Goal: Information Seeking & Learning: Learn about a topic

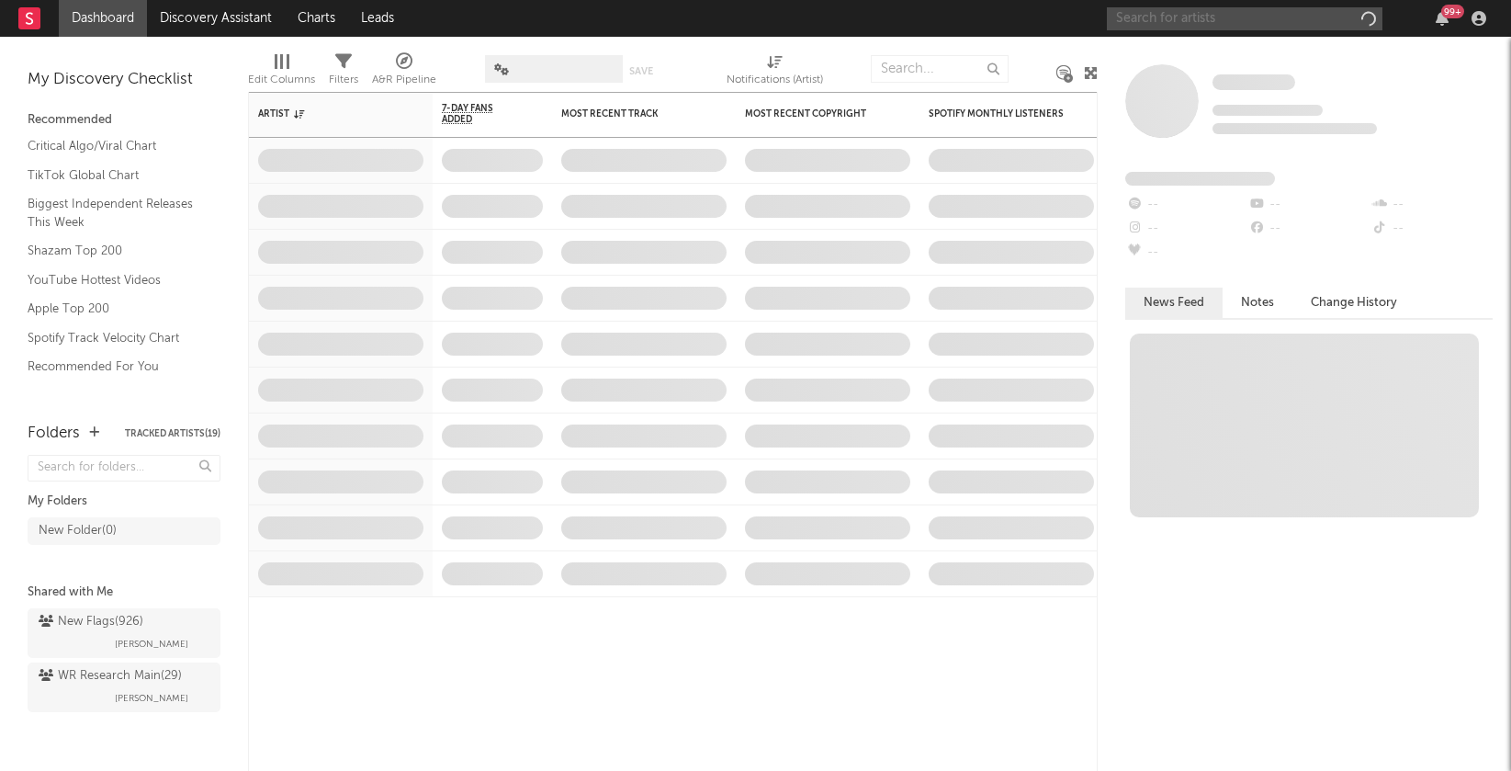
click at [1176, 22] on input "text" at bounding box center [1245, 18] width 276 height 23
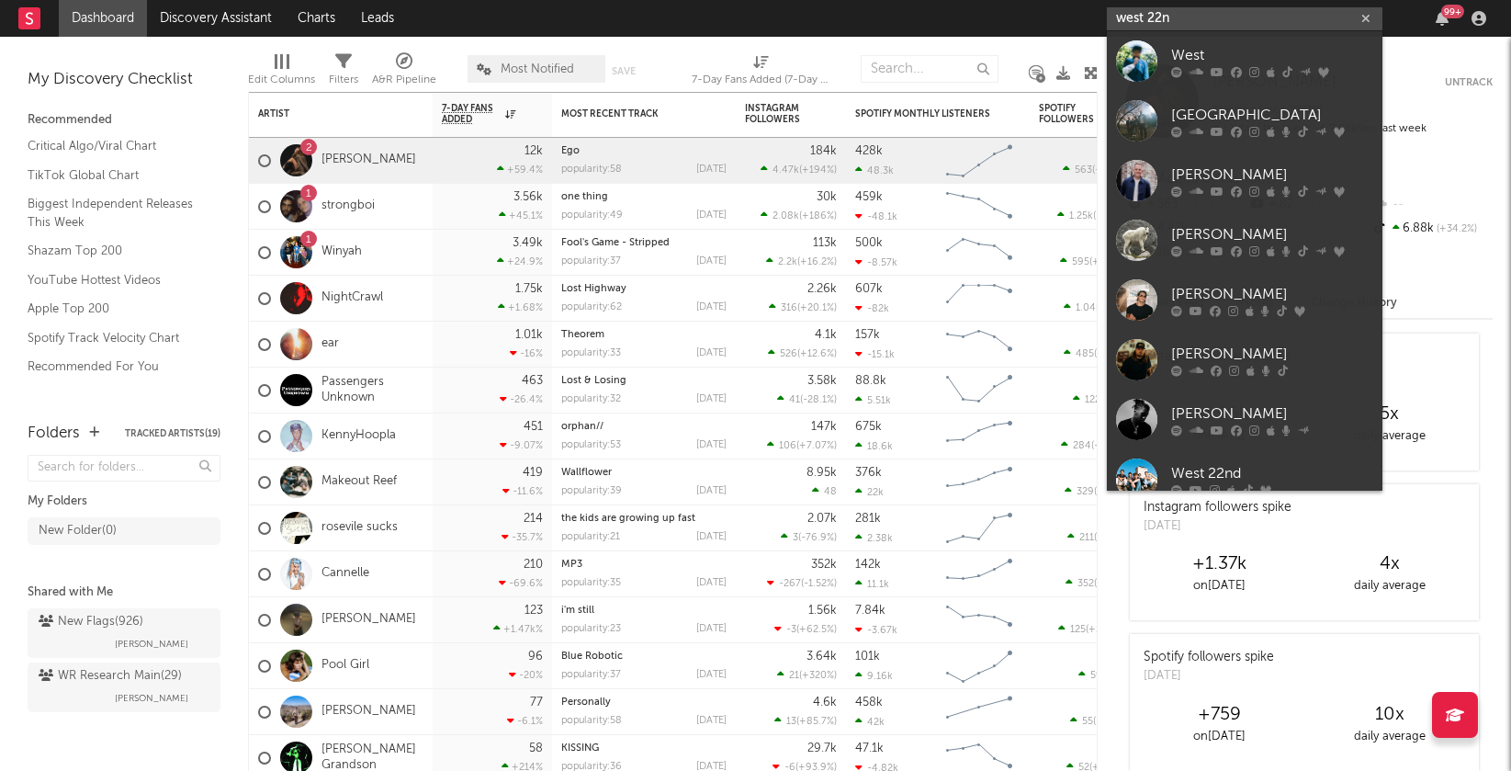
type input "west 22nd"
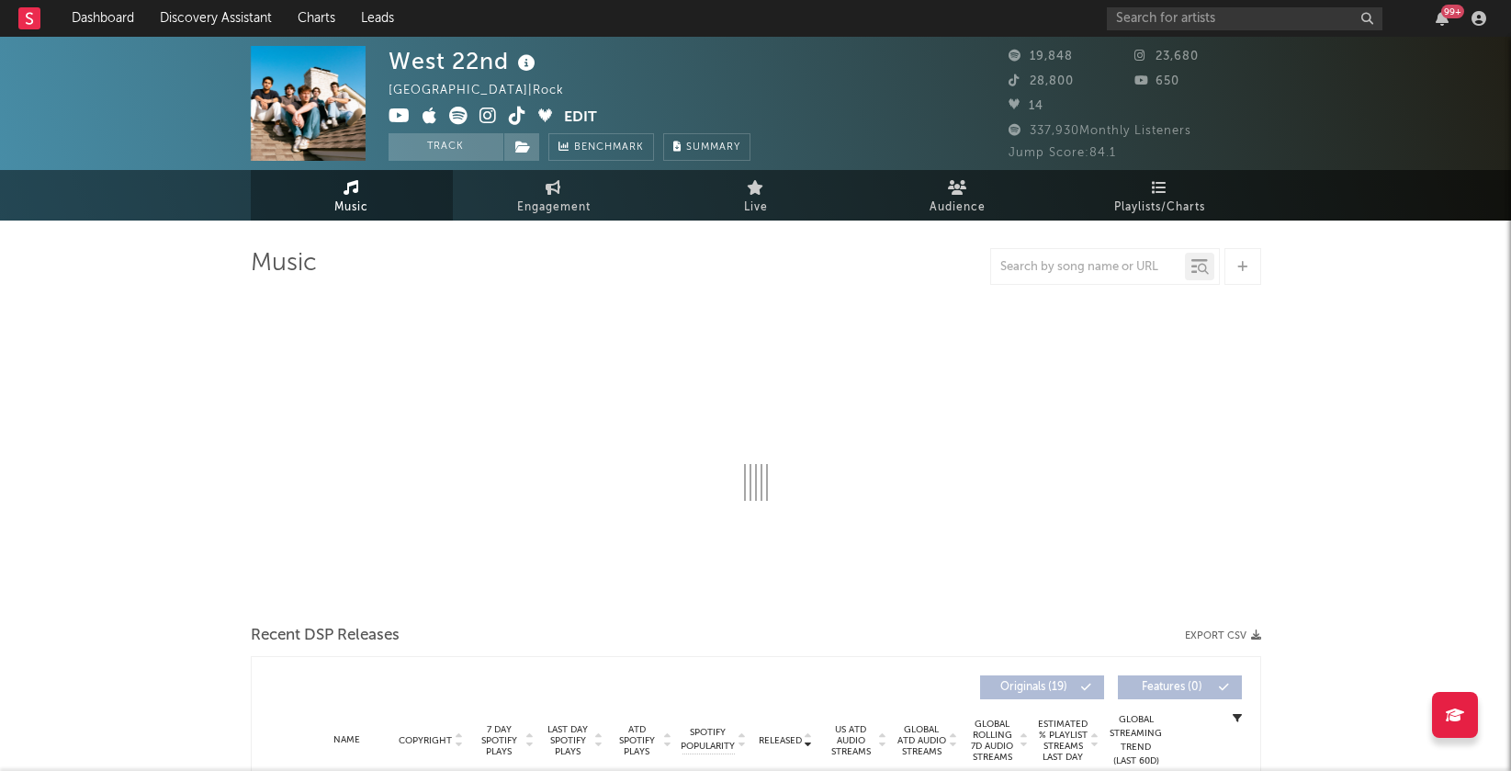
select select "6m"
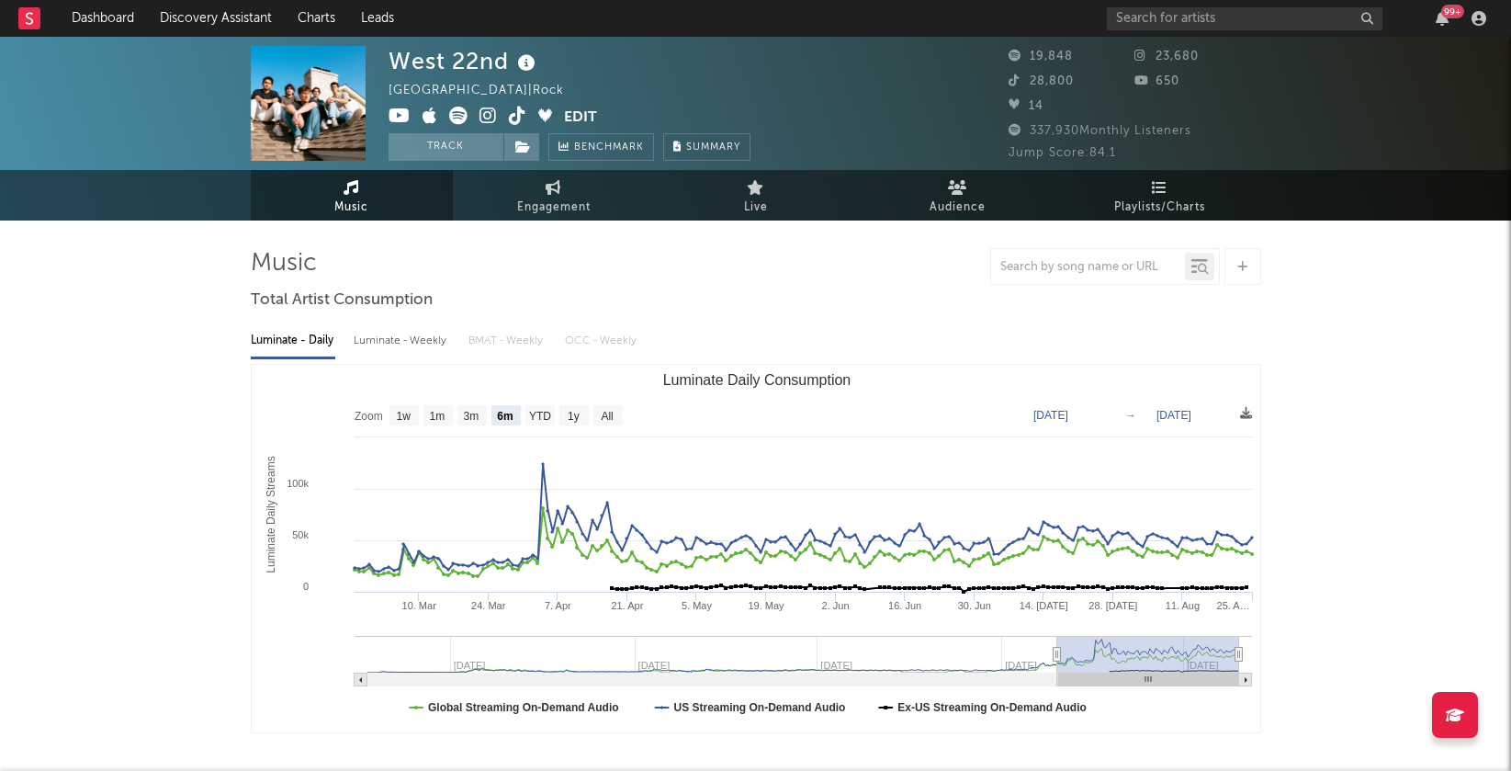
click at [489, 109] on icon at bounding box center [487, 116] width 17 height 18
click at [977, 197] on span "Audience" at bounding box center [957, 208] width 56 height 22
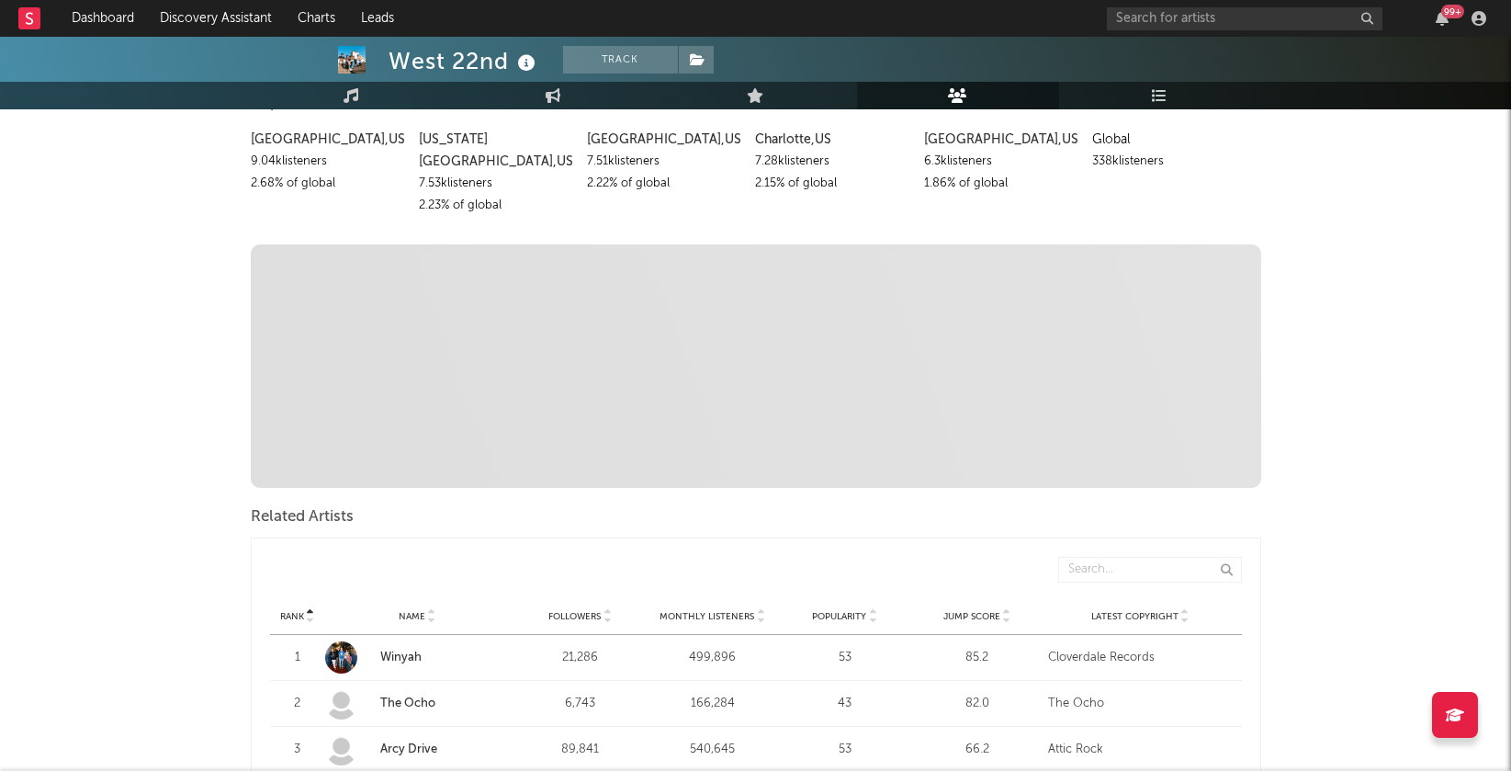
scroll to position [460, 0]
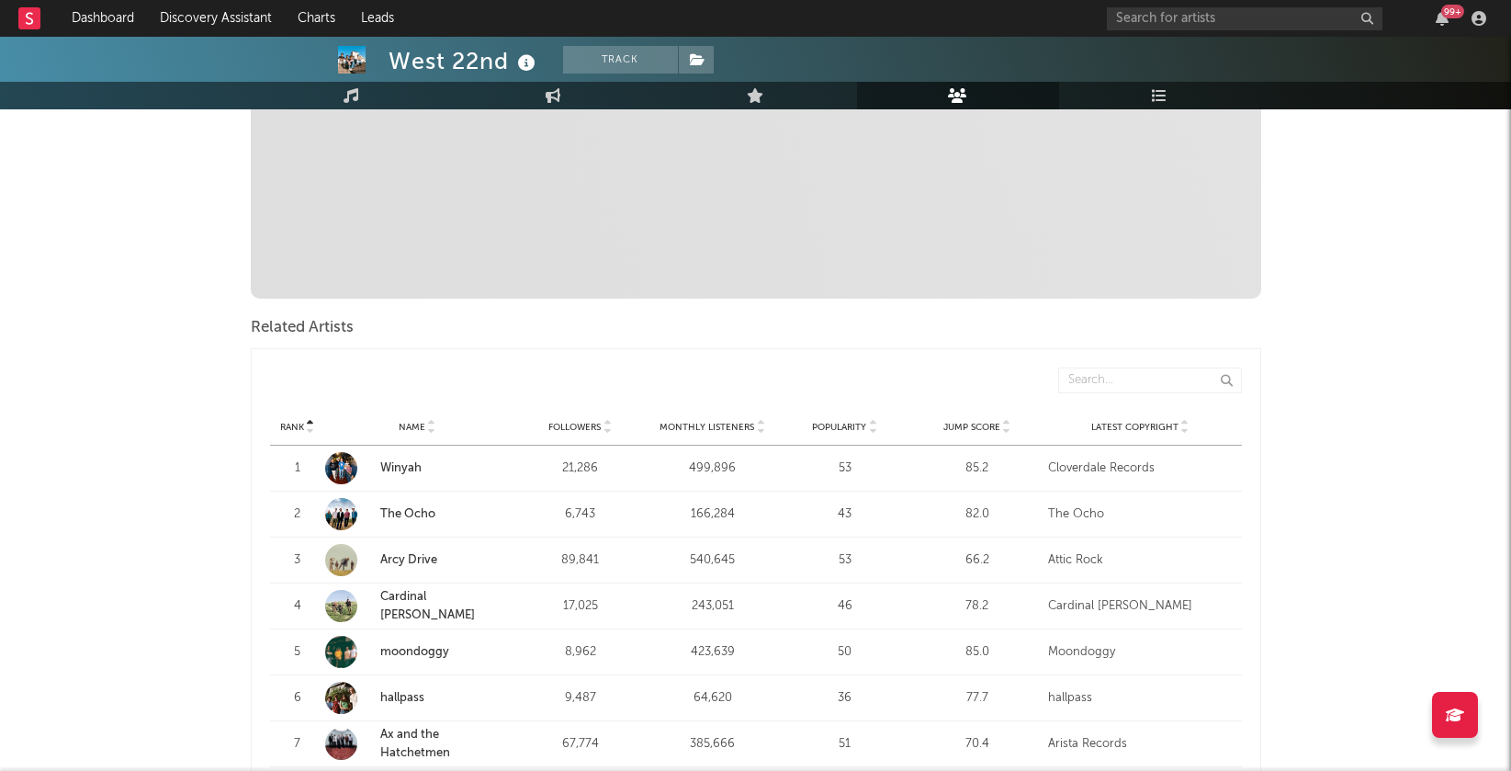
click at [434, 420] on icon at bounding box center [431, 423] width 9 height 7
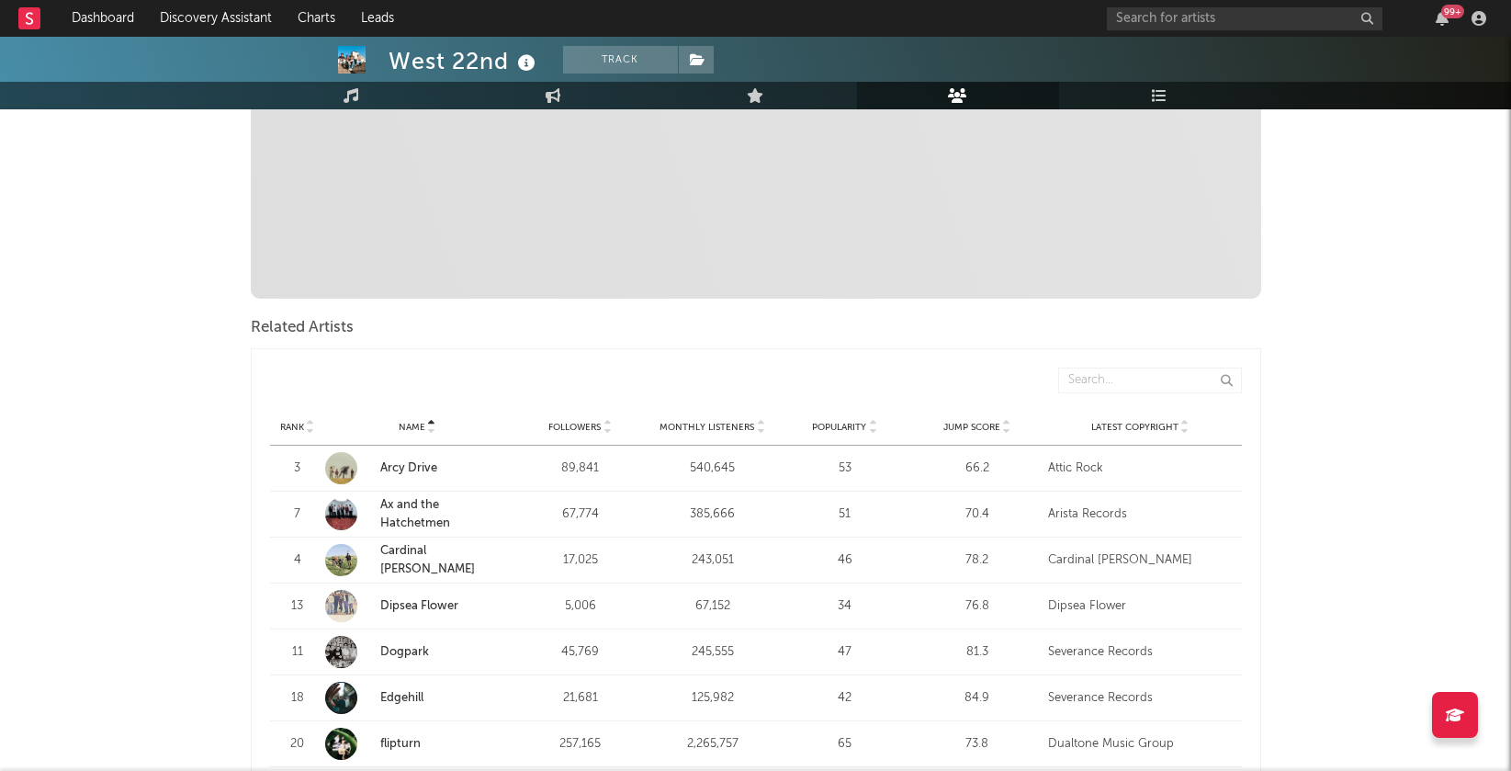
click at [760, 420] on icon at bounding box center [760, 423] width 9 height 7
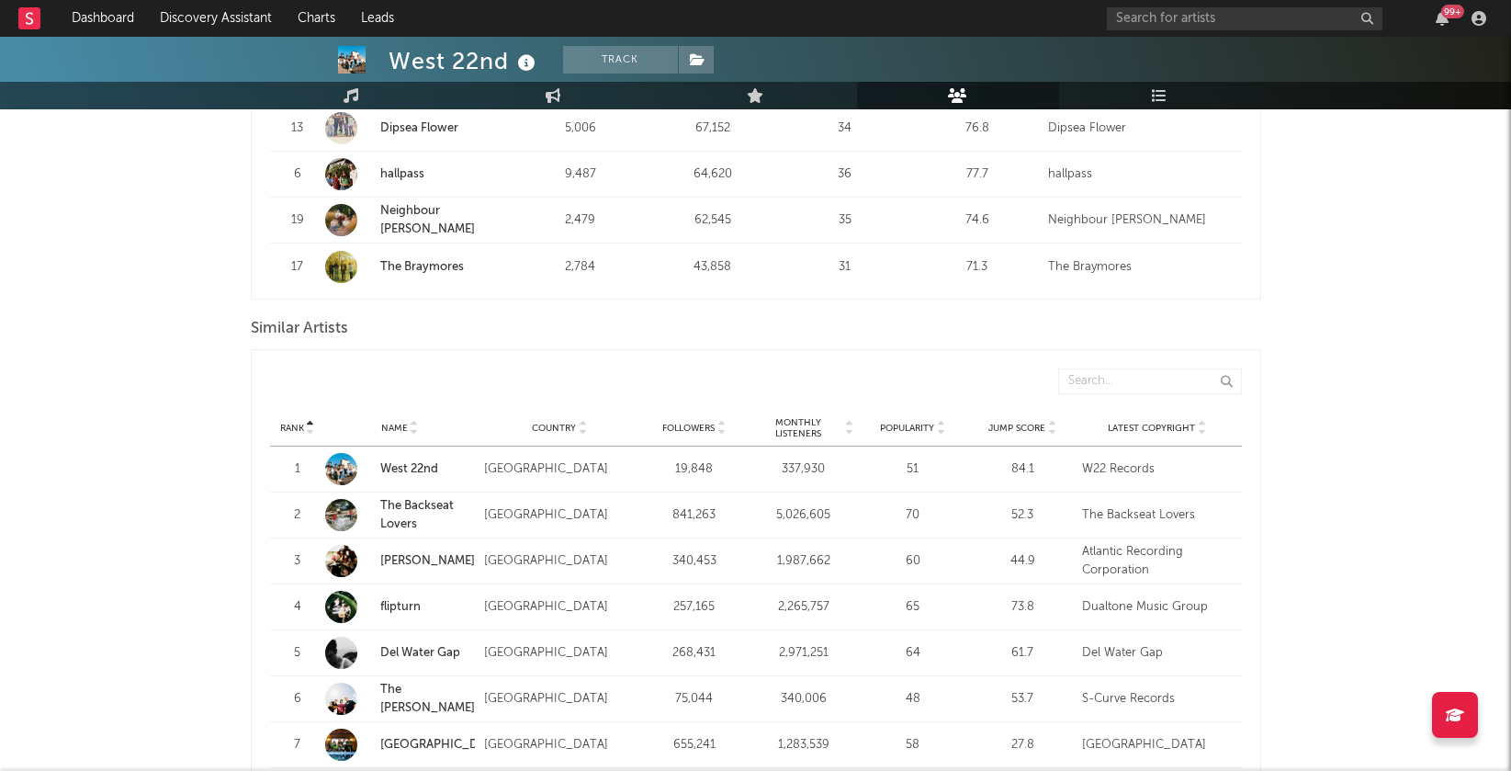
scroll to position [1572, 0]
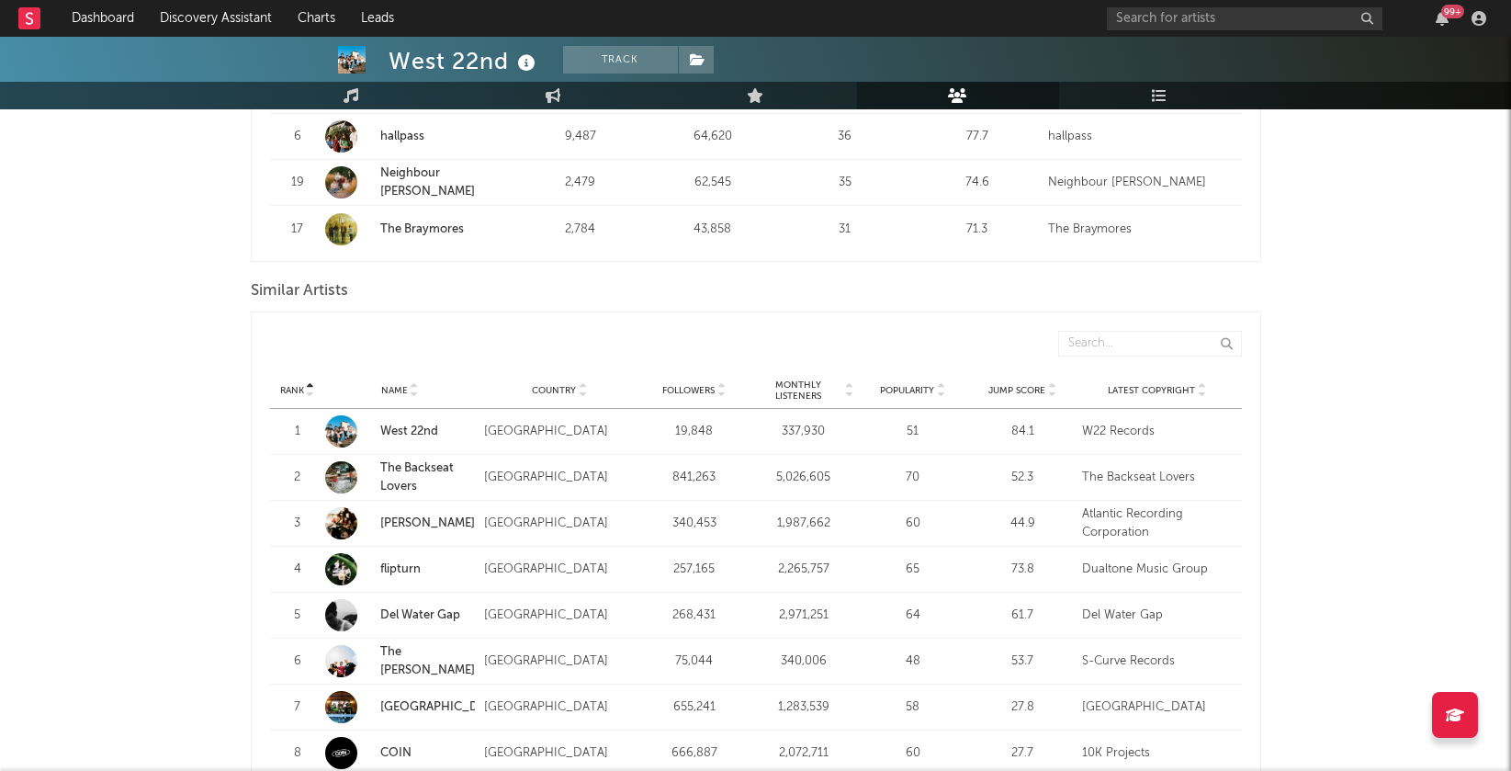
click at [850, 390] on icon at bounding box center [848, 393] width 9 height 7
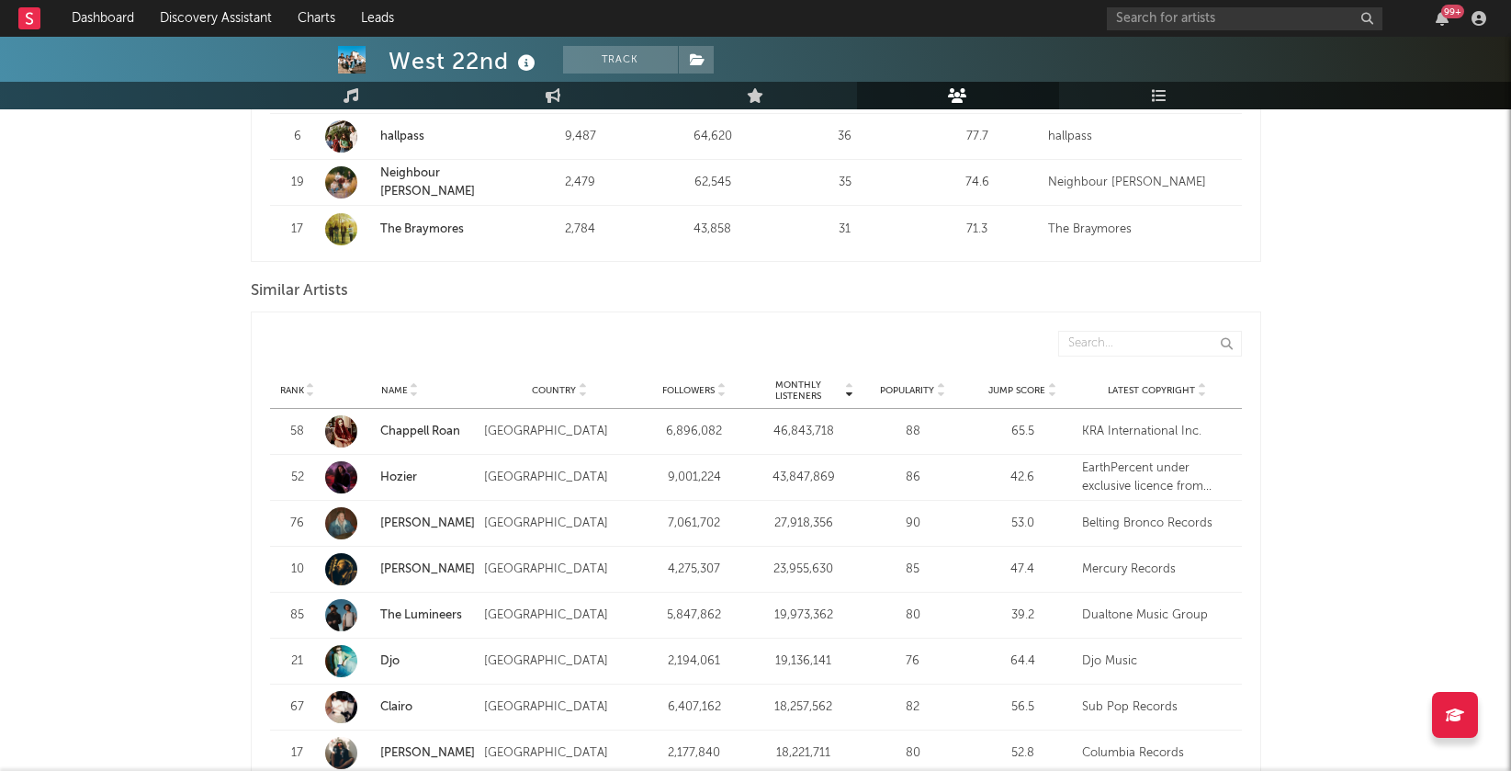
click at [849, 383] on icon at bounding box center [848, 386] width 9 height 7
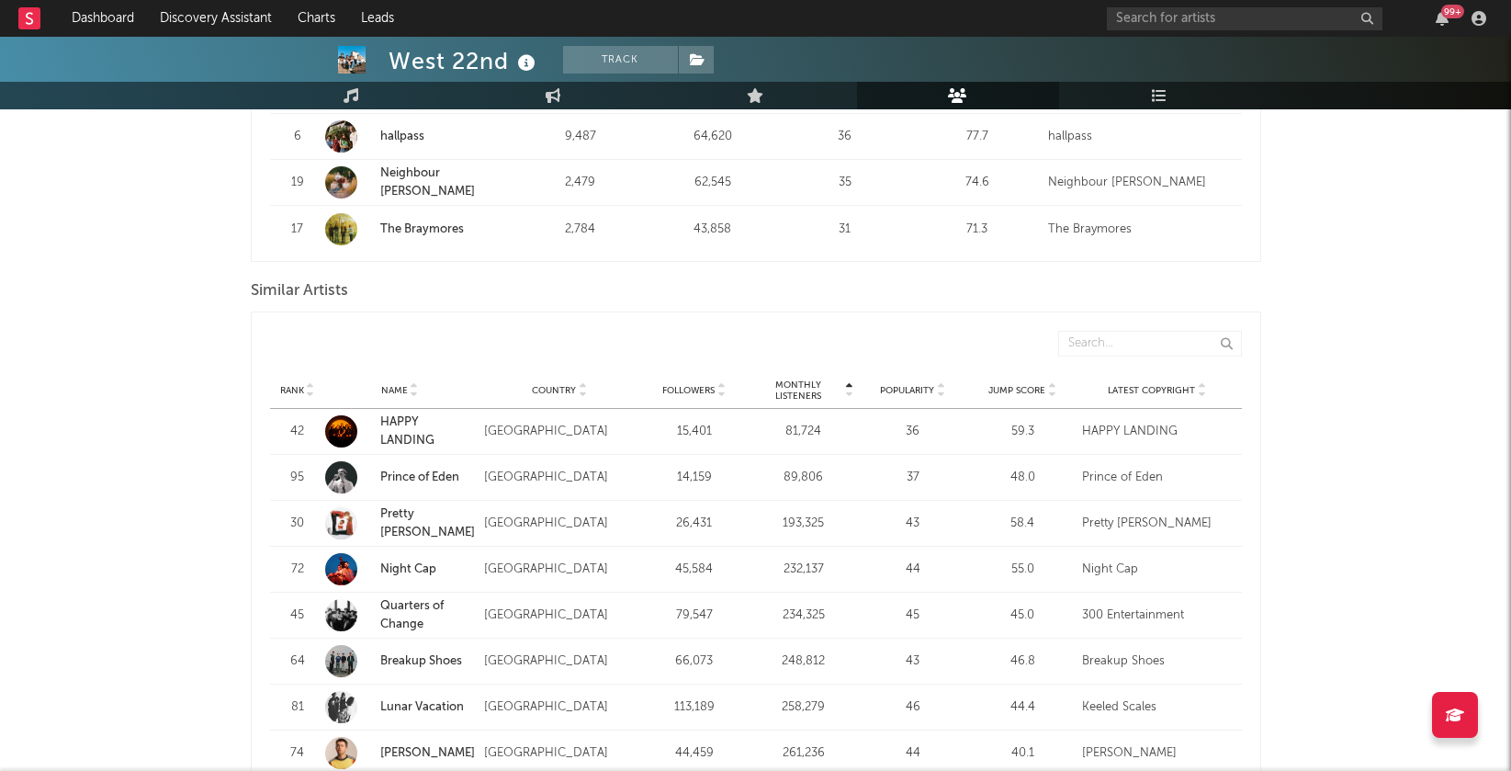
scroll to position [1586, 0]
click at [851, 390] on icon at bounding box center [848, 393] width 9 height 7
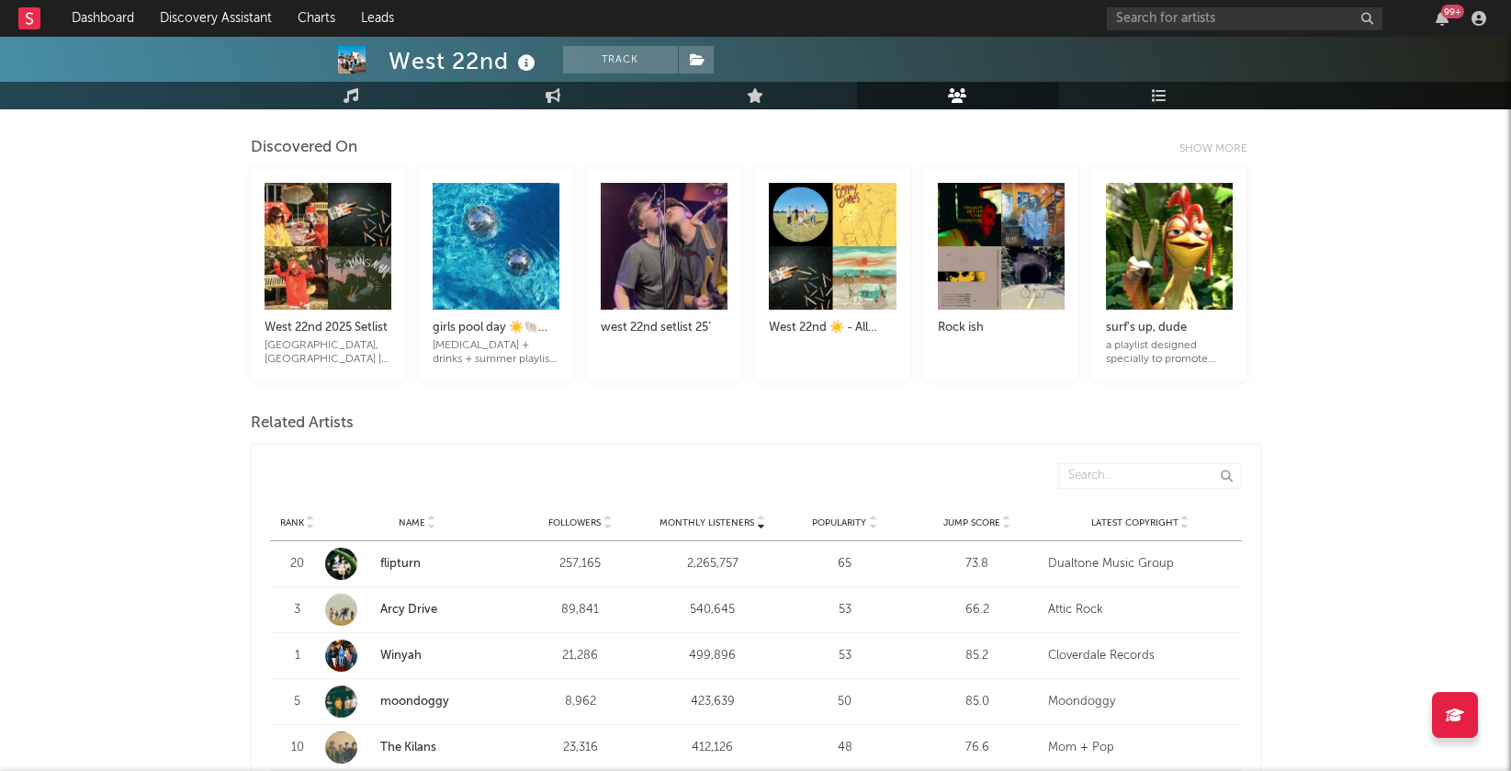
scroll to position [388, 0]
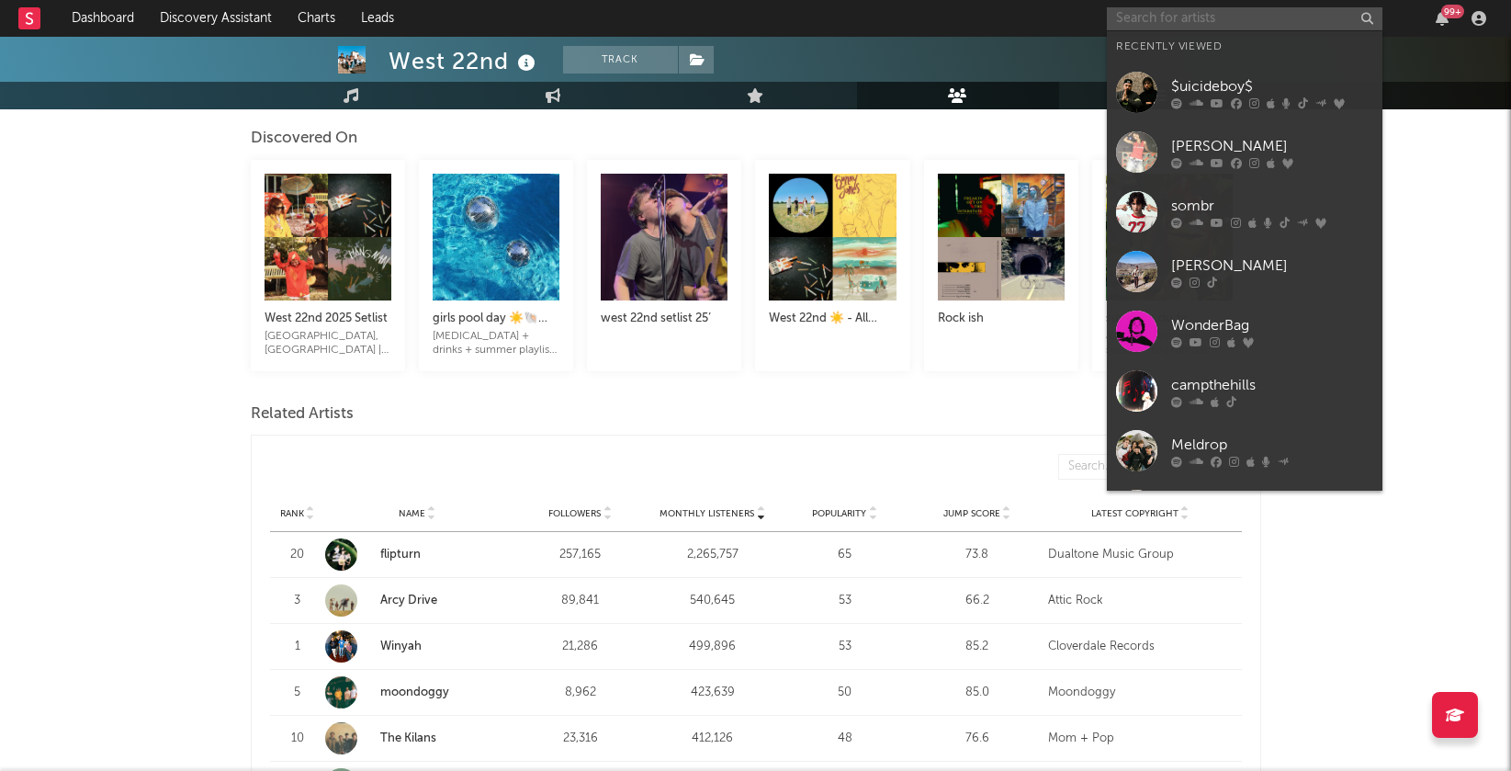
click at [1190, 21] on input "text" at bounding box center [1245, 18] width 276 height 23
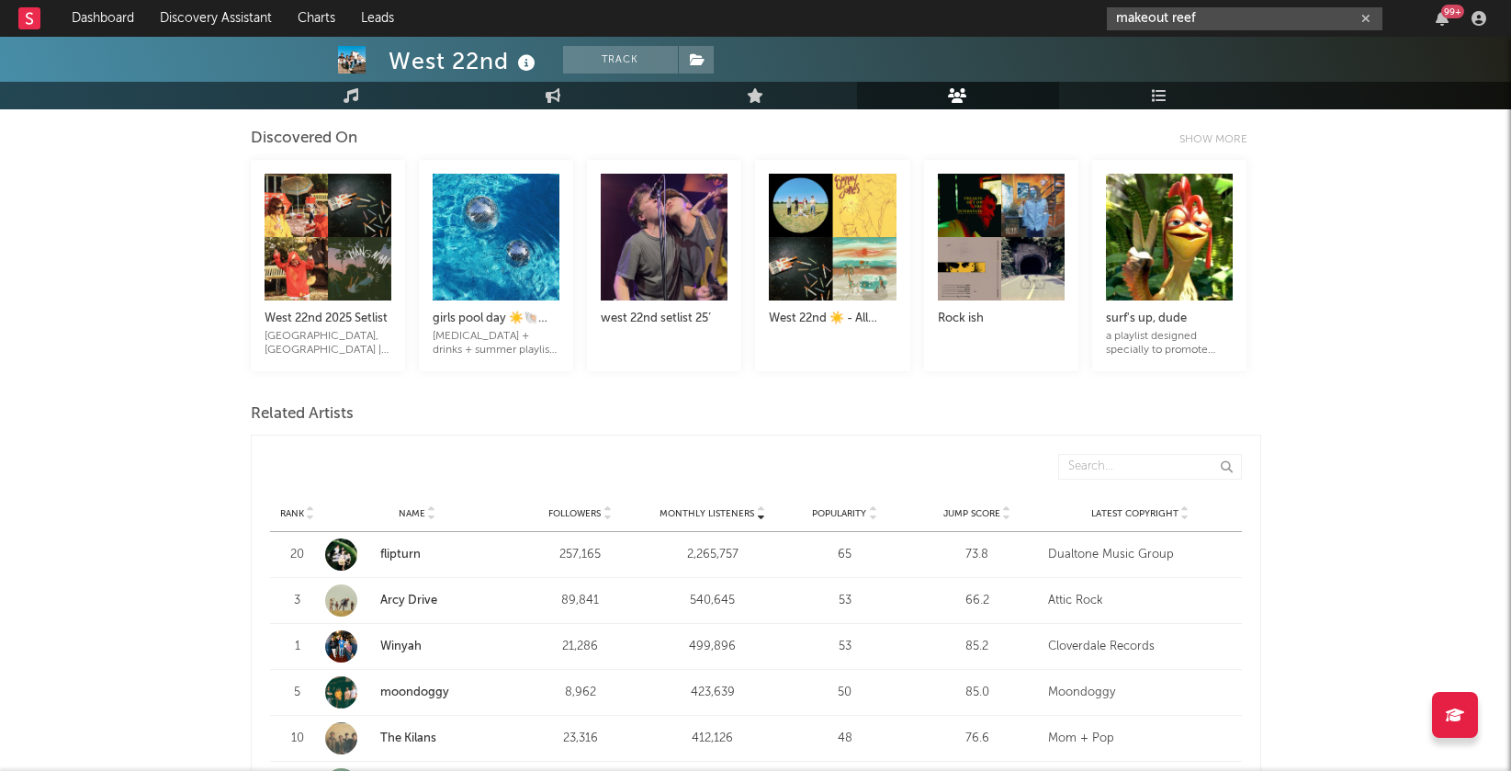
click at [1252, 15] on input "makeout reef" at bounding box center [1245, 18] width 276 height 23
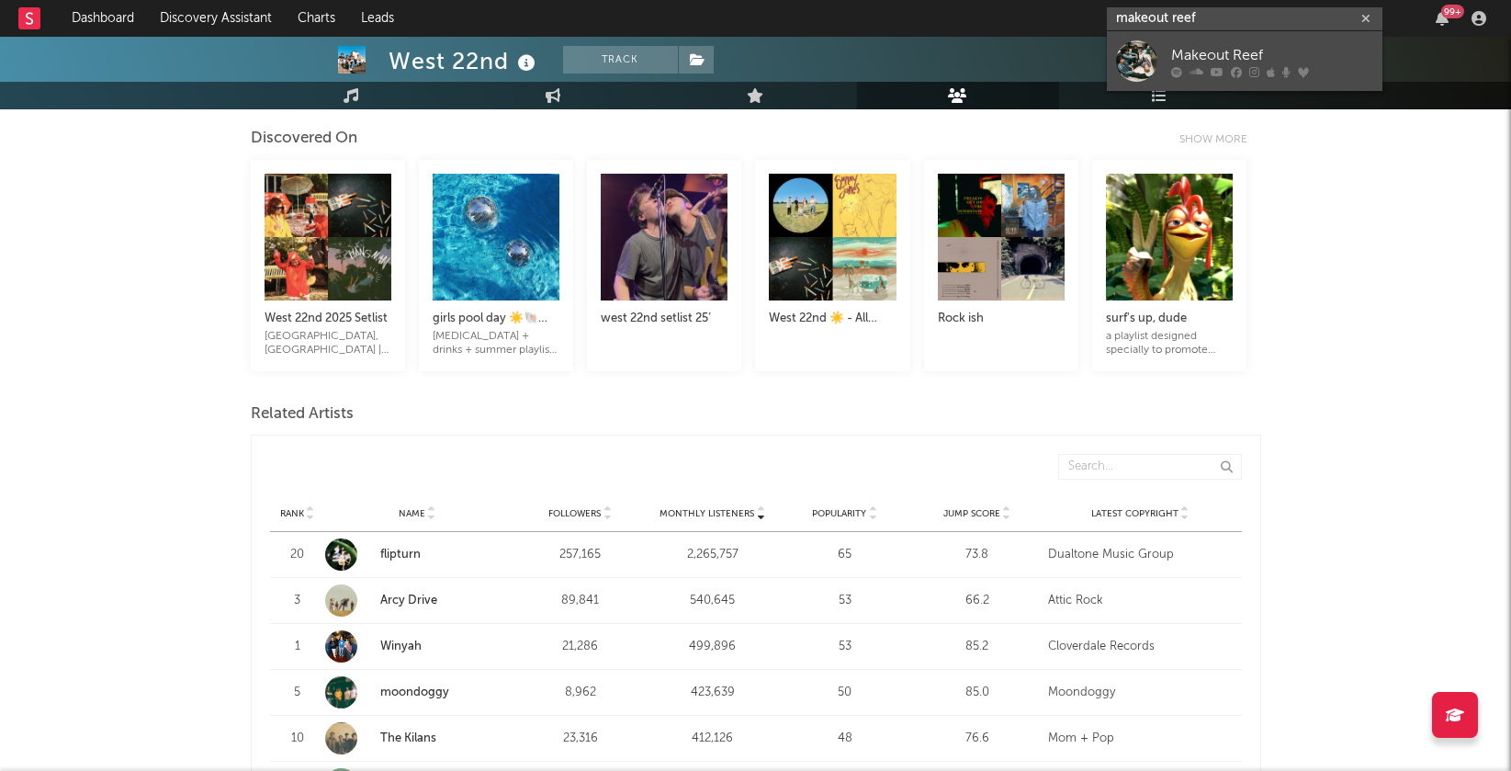
type input "makeout reef"
click at [1244, 60] on div "Makeout Reef" at bounding box center [1272, 55] width 202 height 22
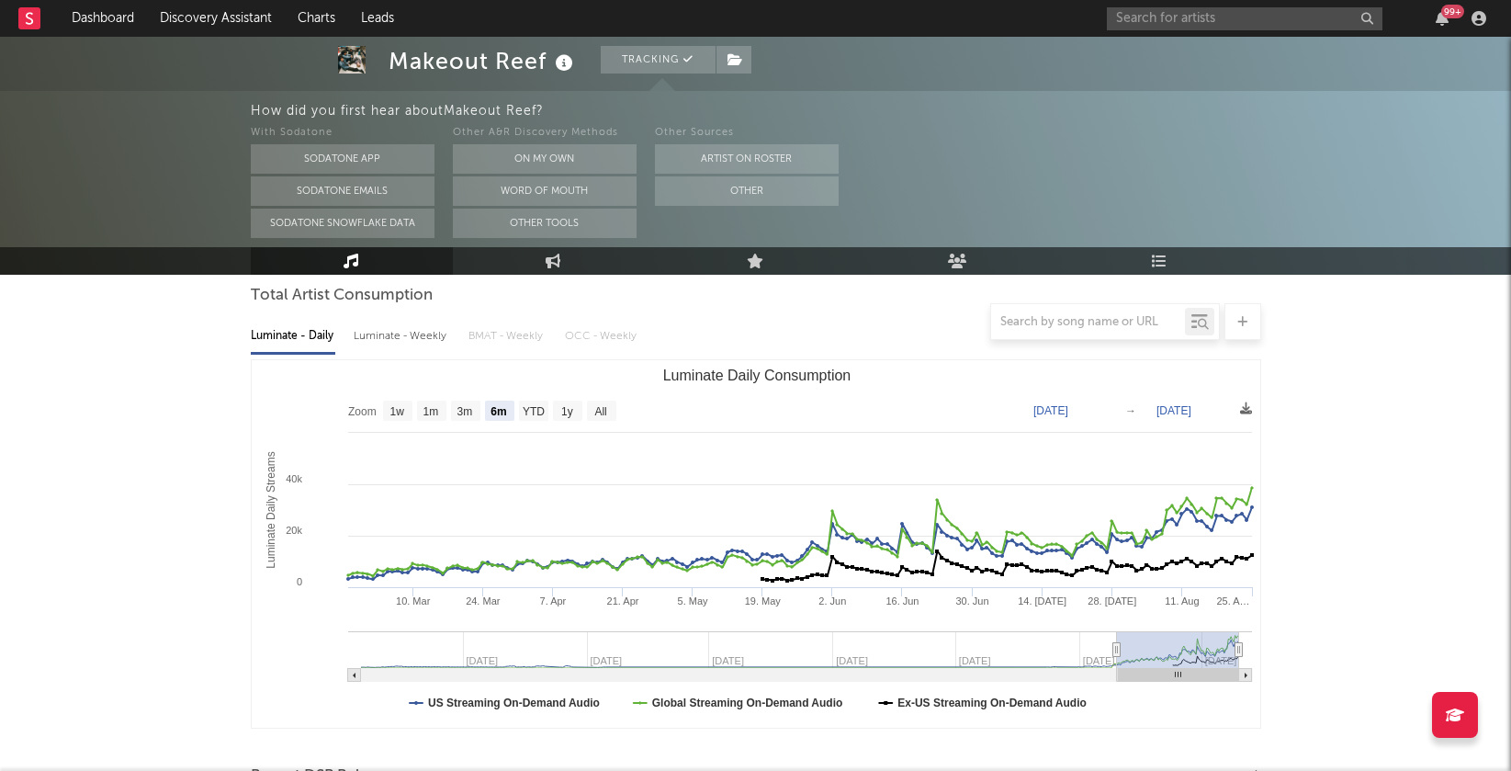
scroll to position [190, 0]
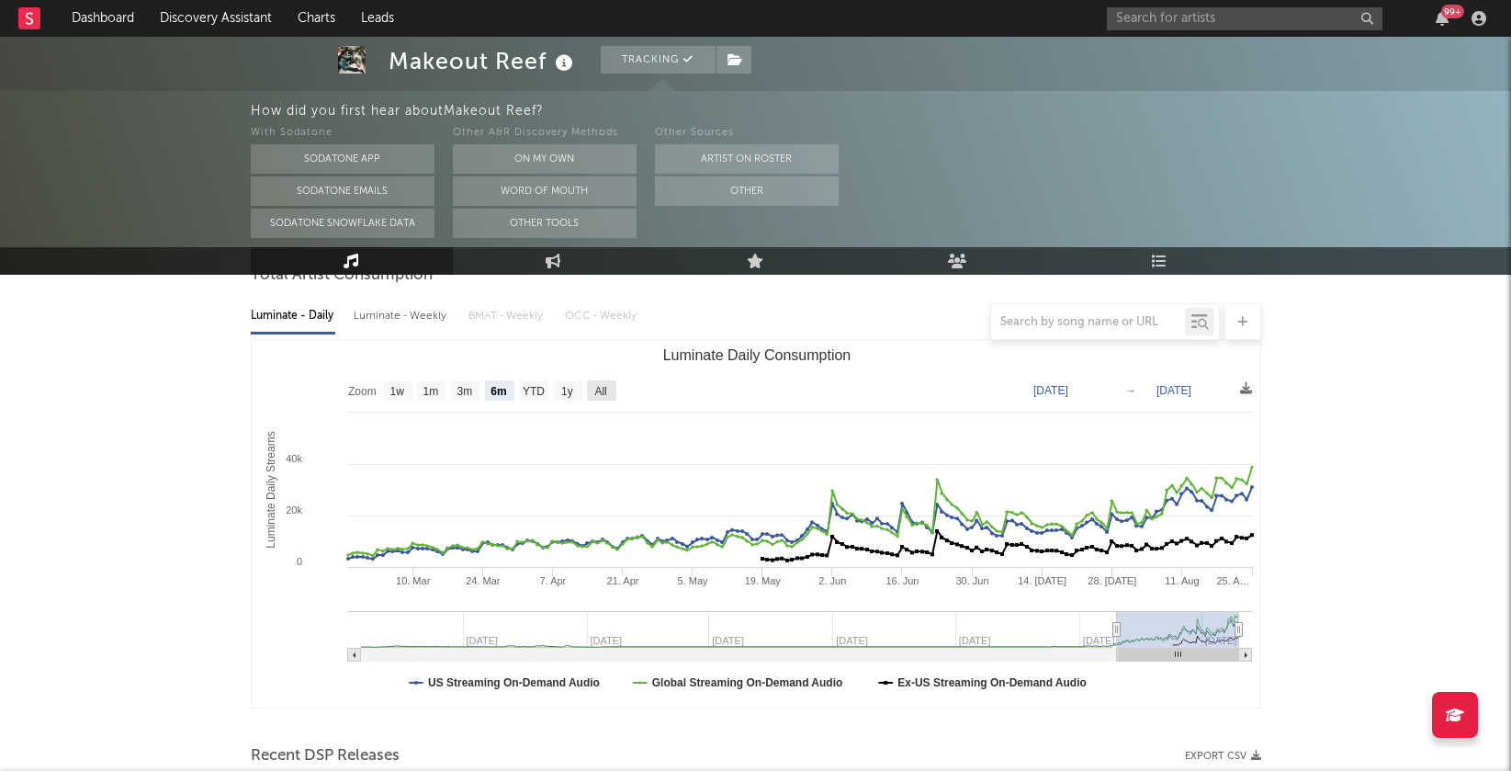
click at [602, 386] on text "All" at bounding box center [600, 391] width 12 height 13
select select "All"
type input "2022-01-30"
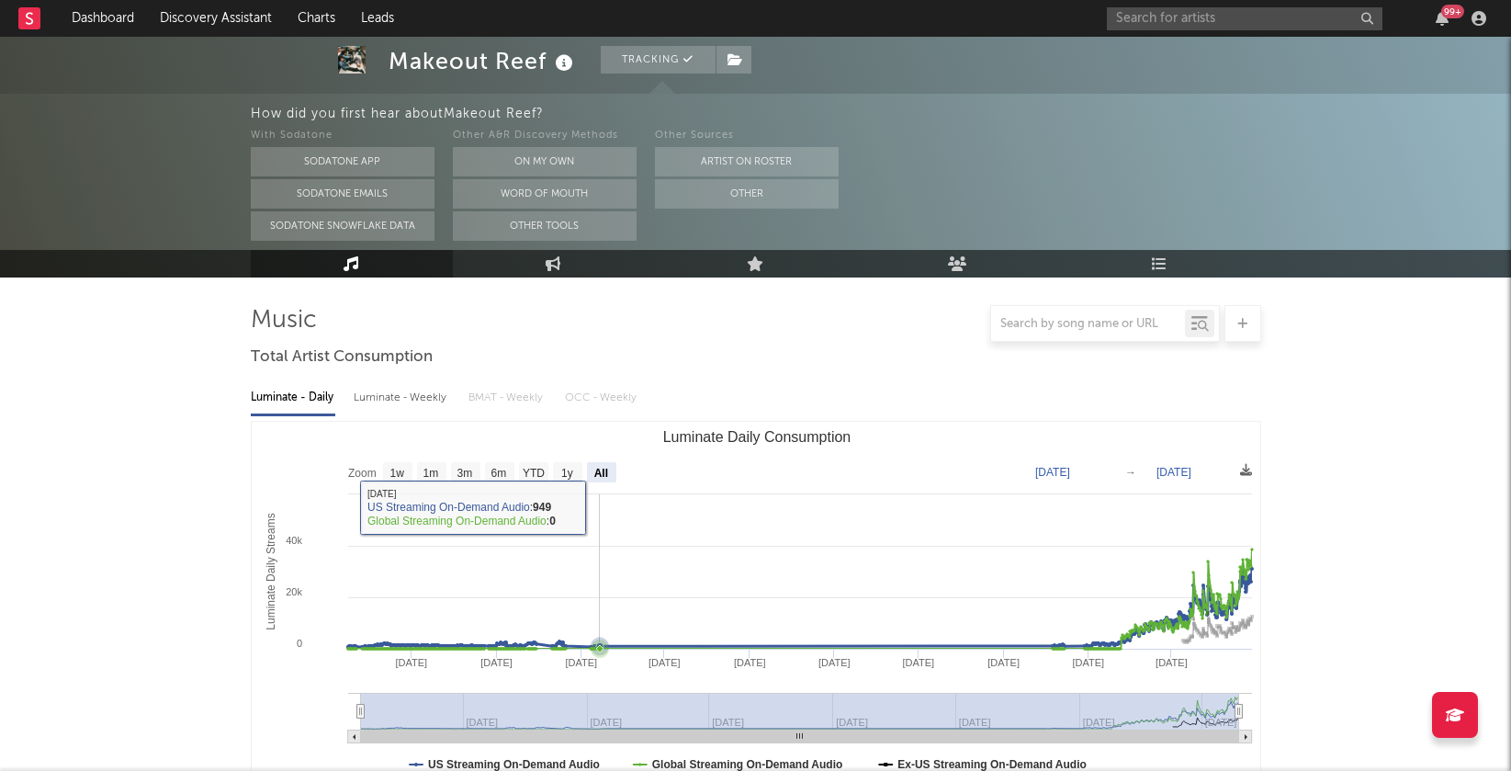
scroll to position [92, 0]
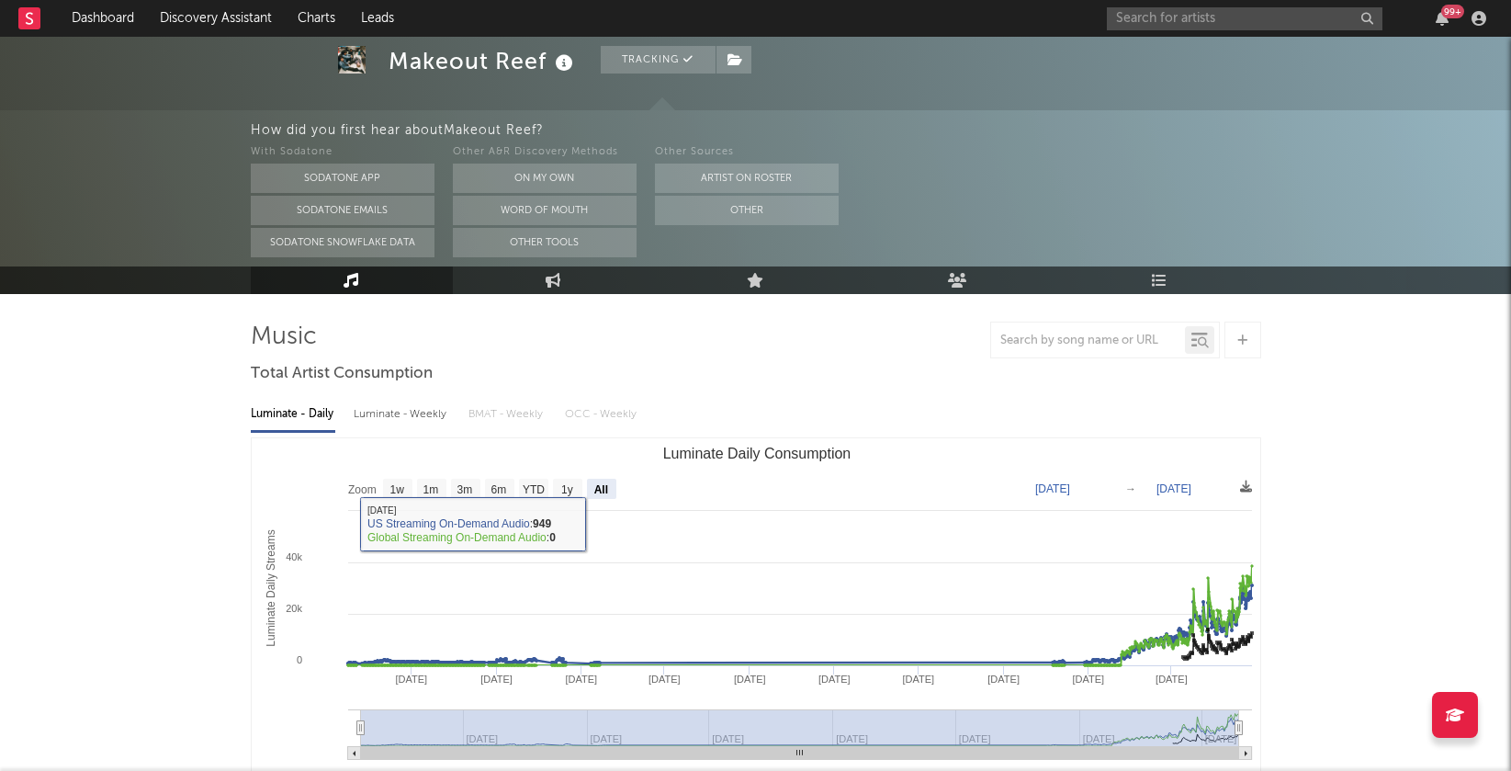
click at [422, 414] on div "Luminate - Weekly" at bounding box center [402, 414] width 96 height 31
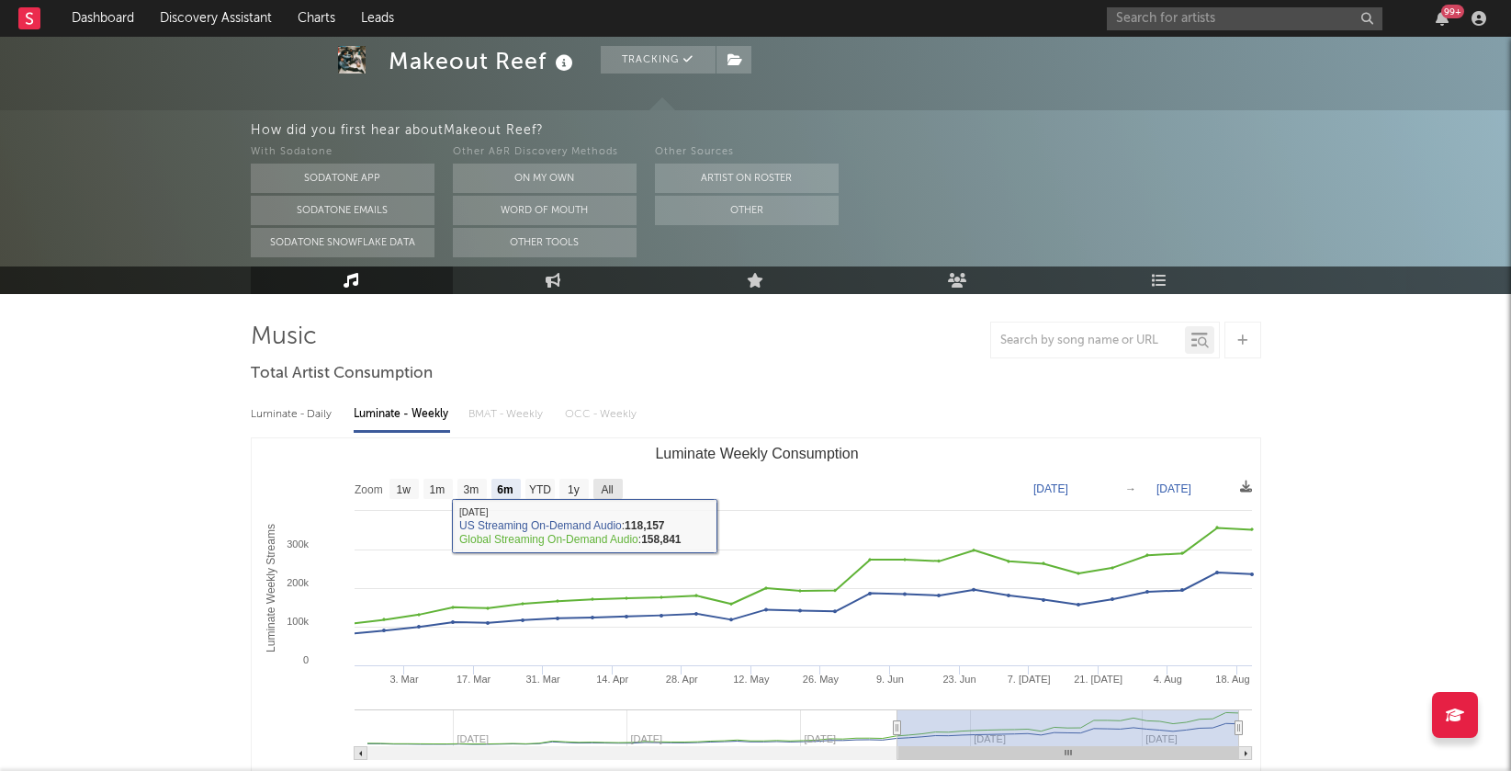
click at [605, 480] on g "All" at bounding box center [607, 489] width 29 height 20
select select "All"
type input "2024-05-16"
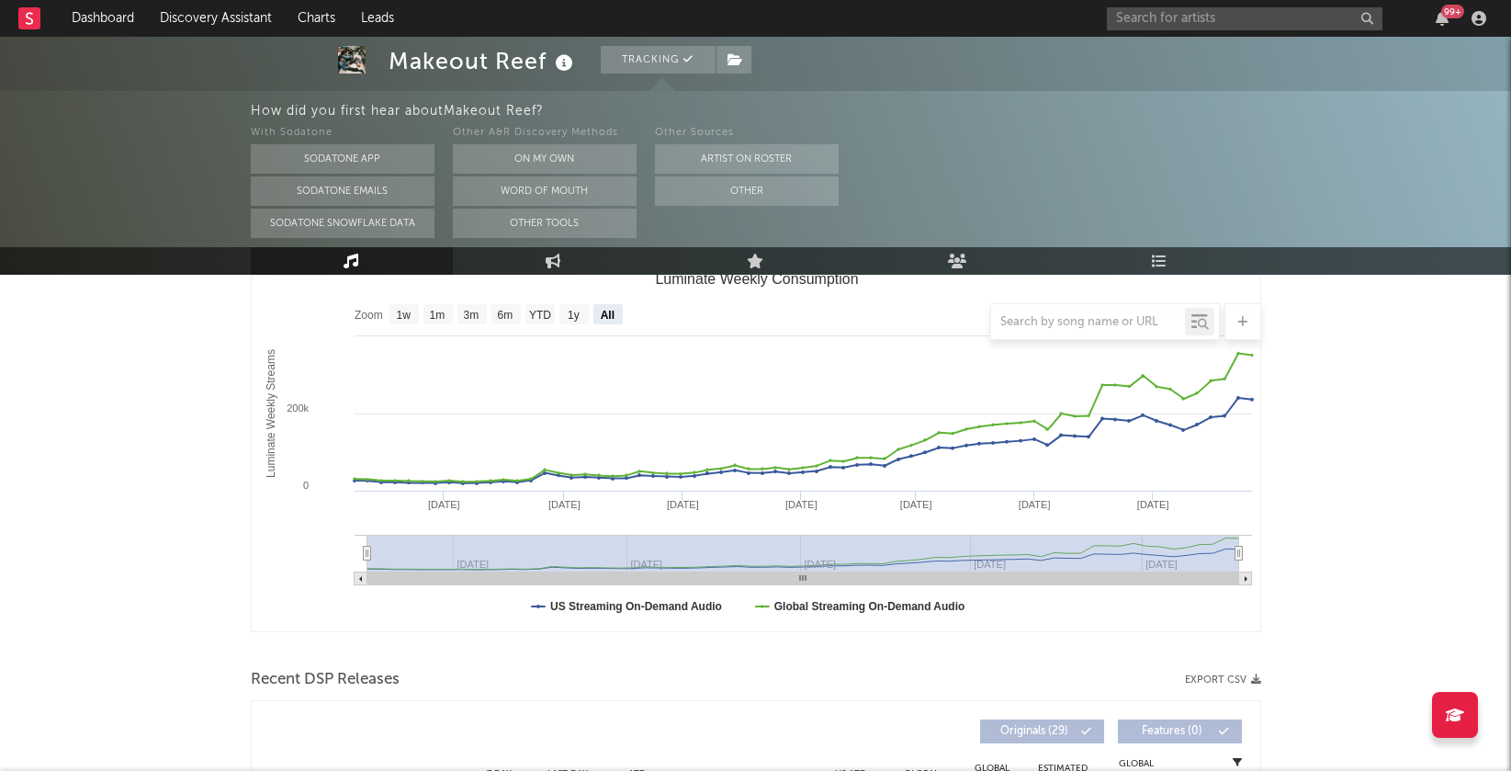
scroll to position [0, 0]
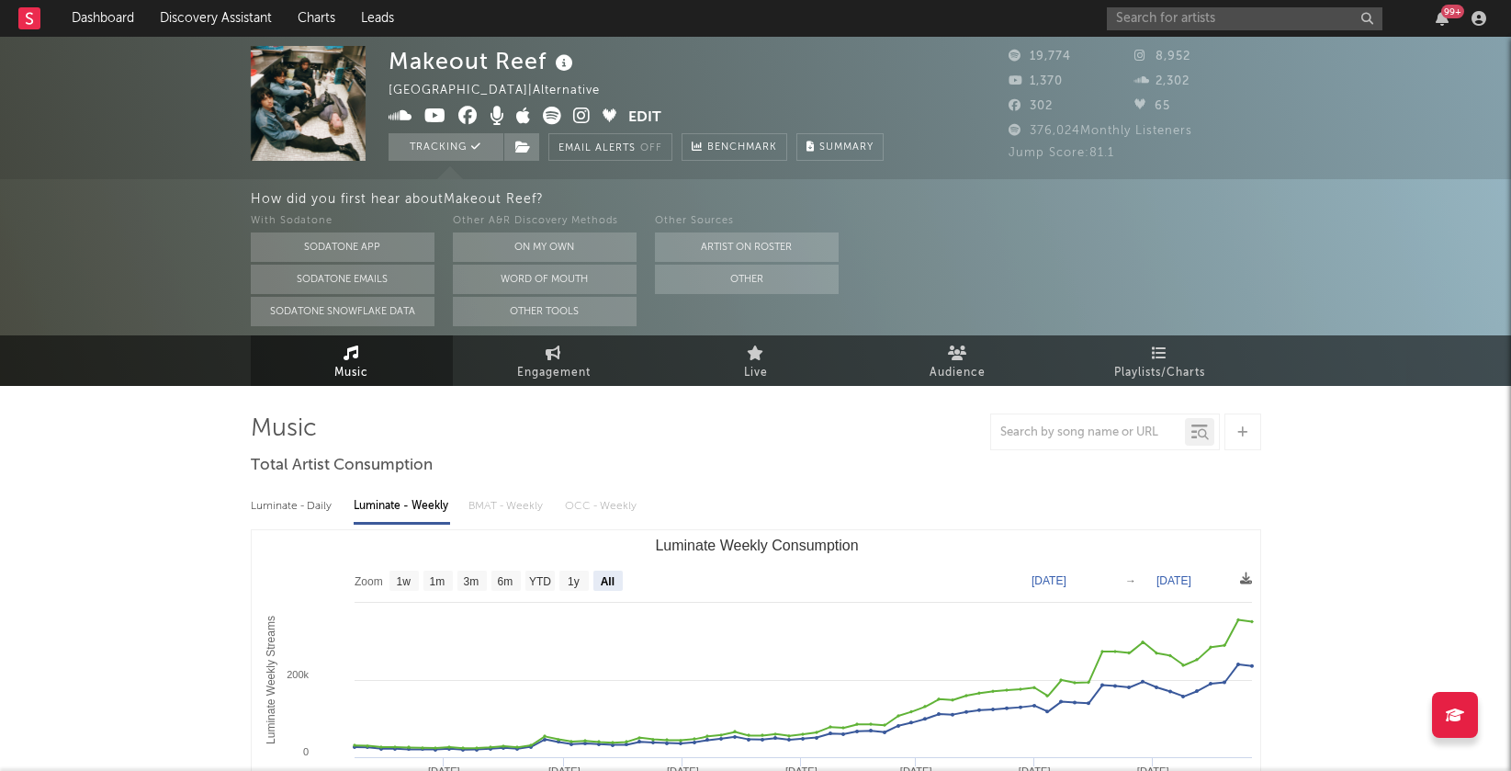
click at [640, 114] on button "Edit" at bounding box center [644, 118] width 33 height 23
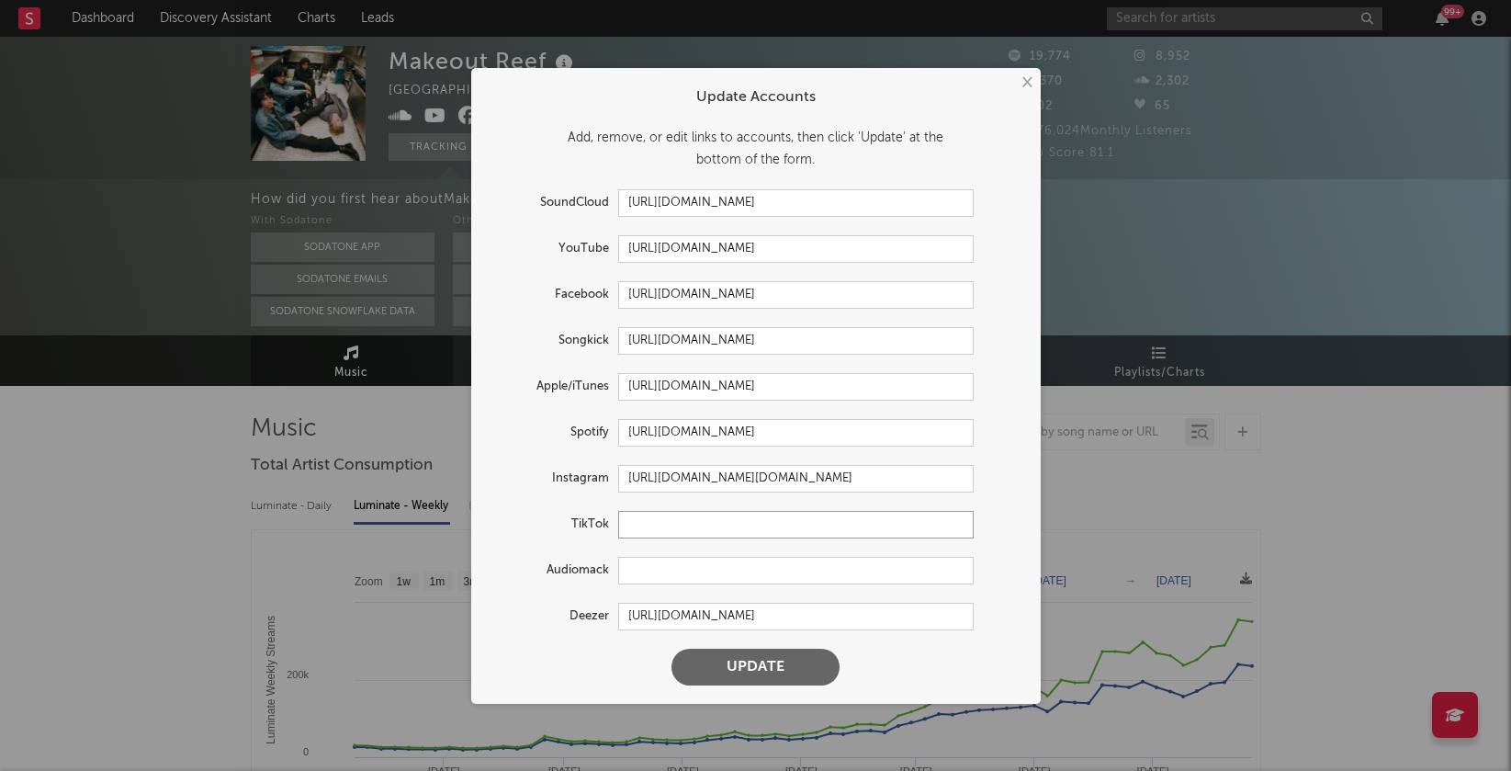
click at [664, 527] on input "text" at bounding box center [795, 525] width 355 height 28
paste input "https://www.tiktok.com/@makeout.reef"
click at [726, 660] on button "Update" at bounding box center [755, 666] width 168 height 37
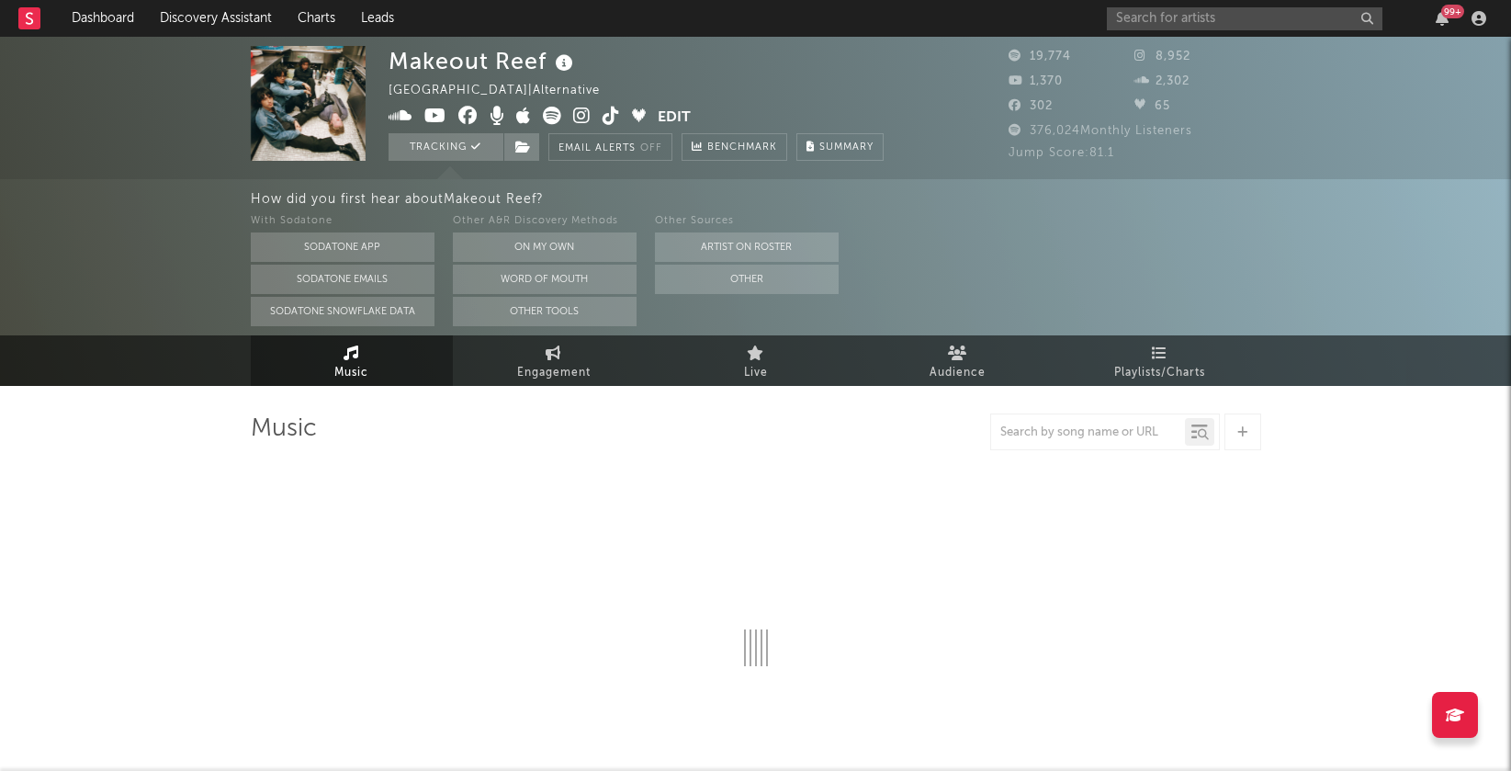
type input "https://www.tiktok.com/share/user/6841478889329705990"
select select "6m"
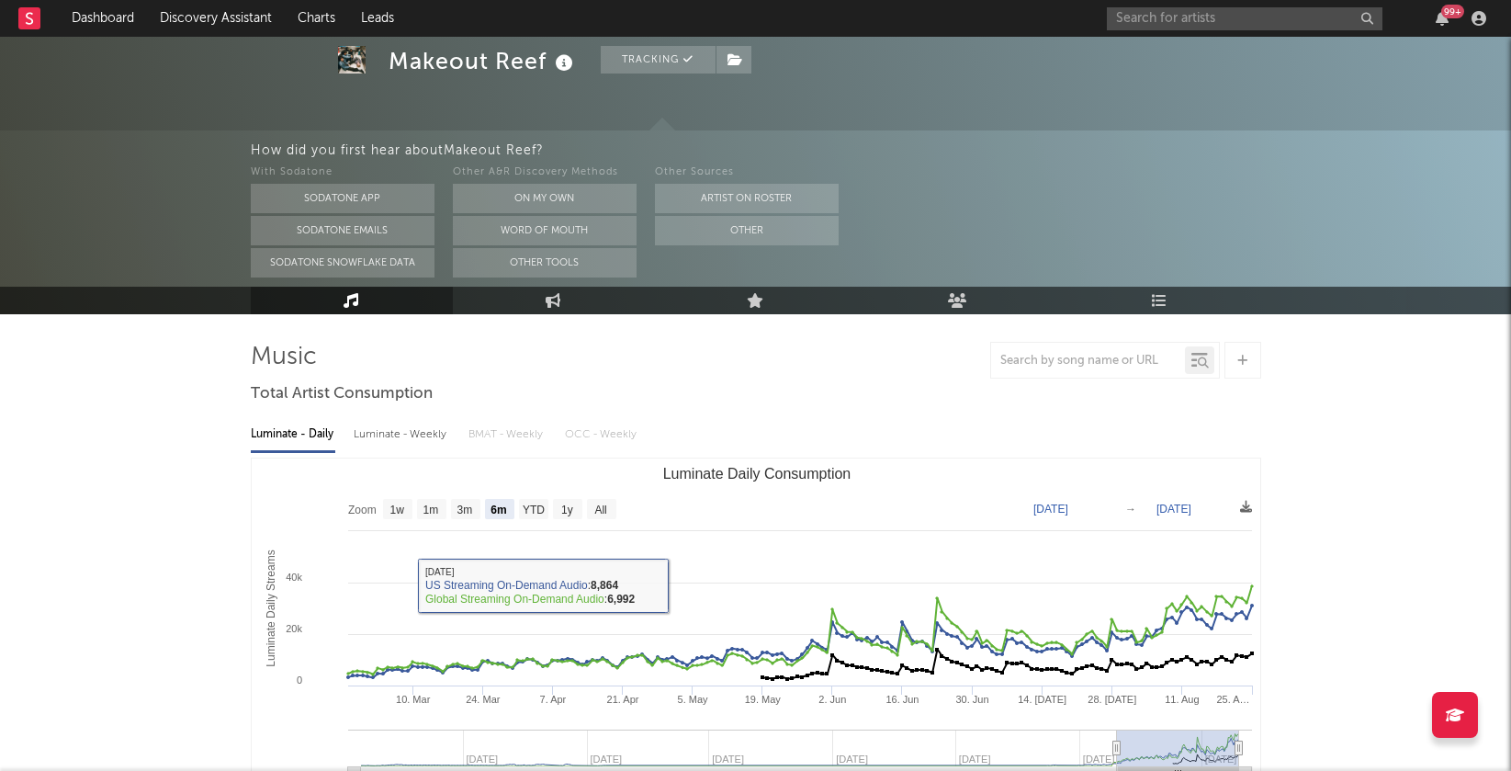
scroll to position [70, 0]
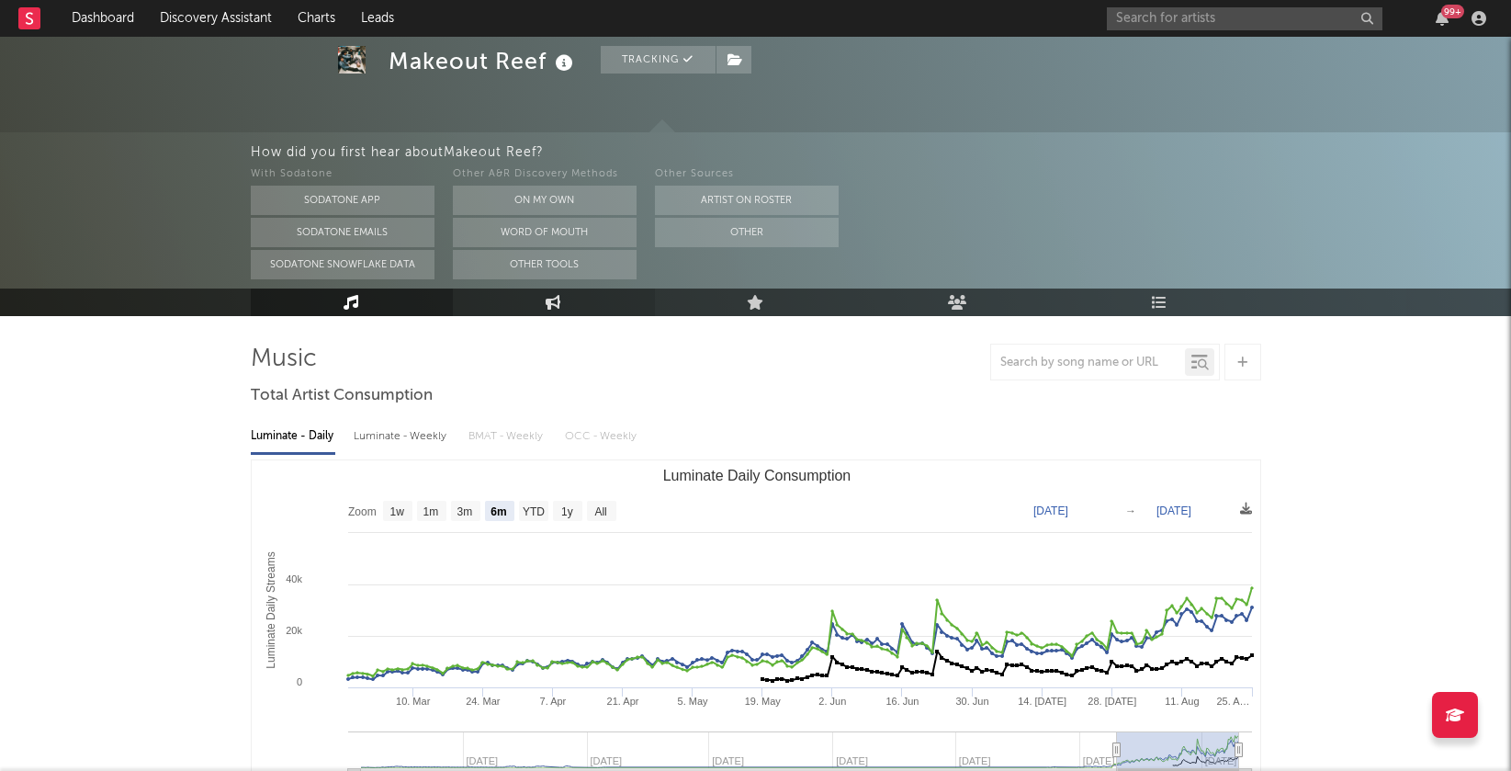
click at [560, 290] on link "Engagement" at bounding box center [554, 302] width 202 height 28
select select "1w"
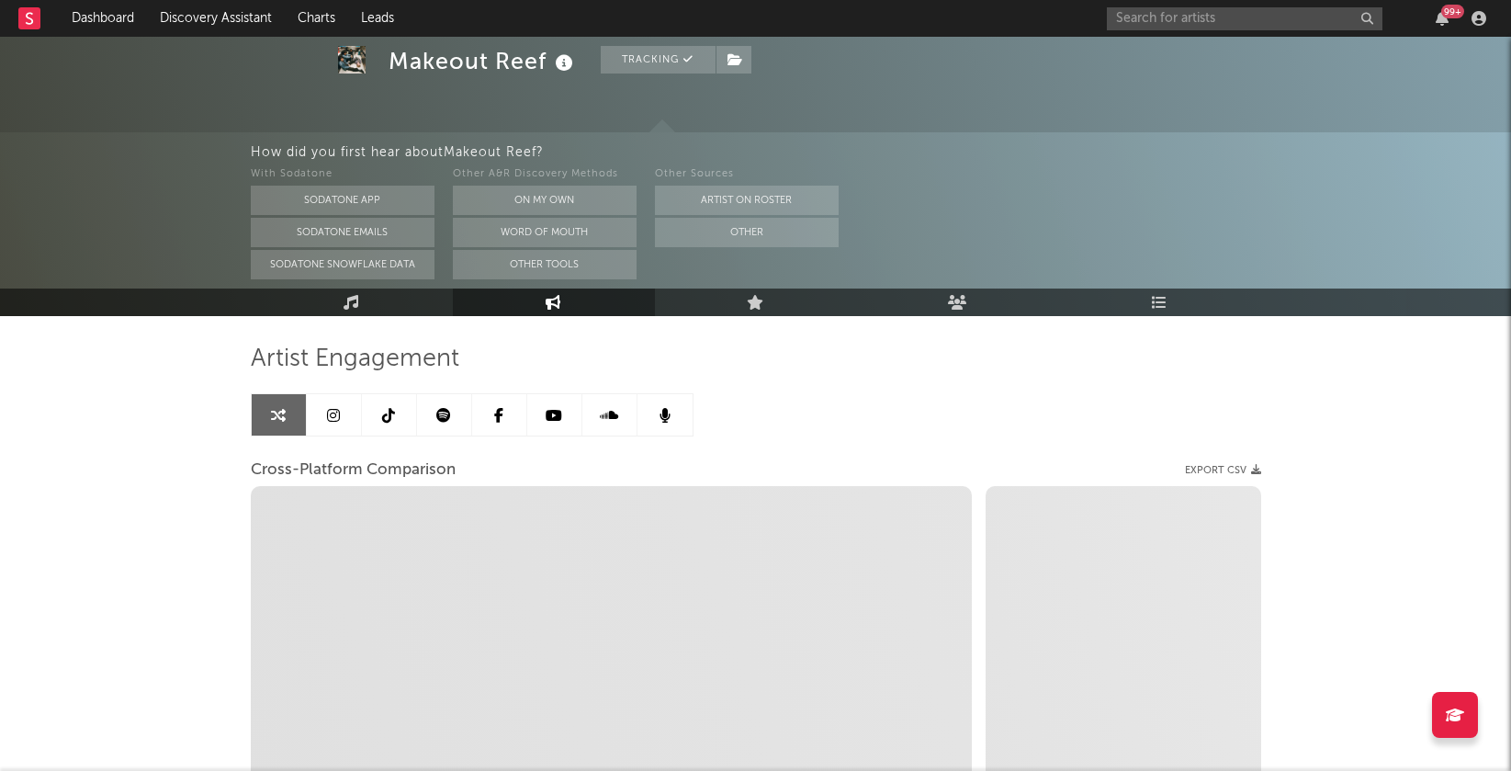
click at [394, 410] on icon at bounding box center [388, 415] width 13 height 15
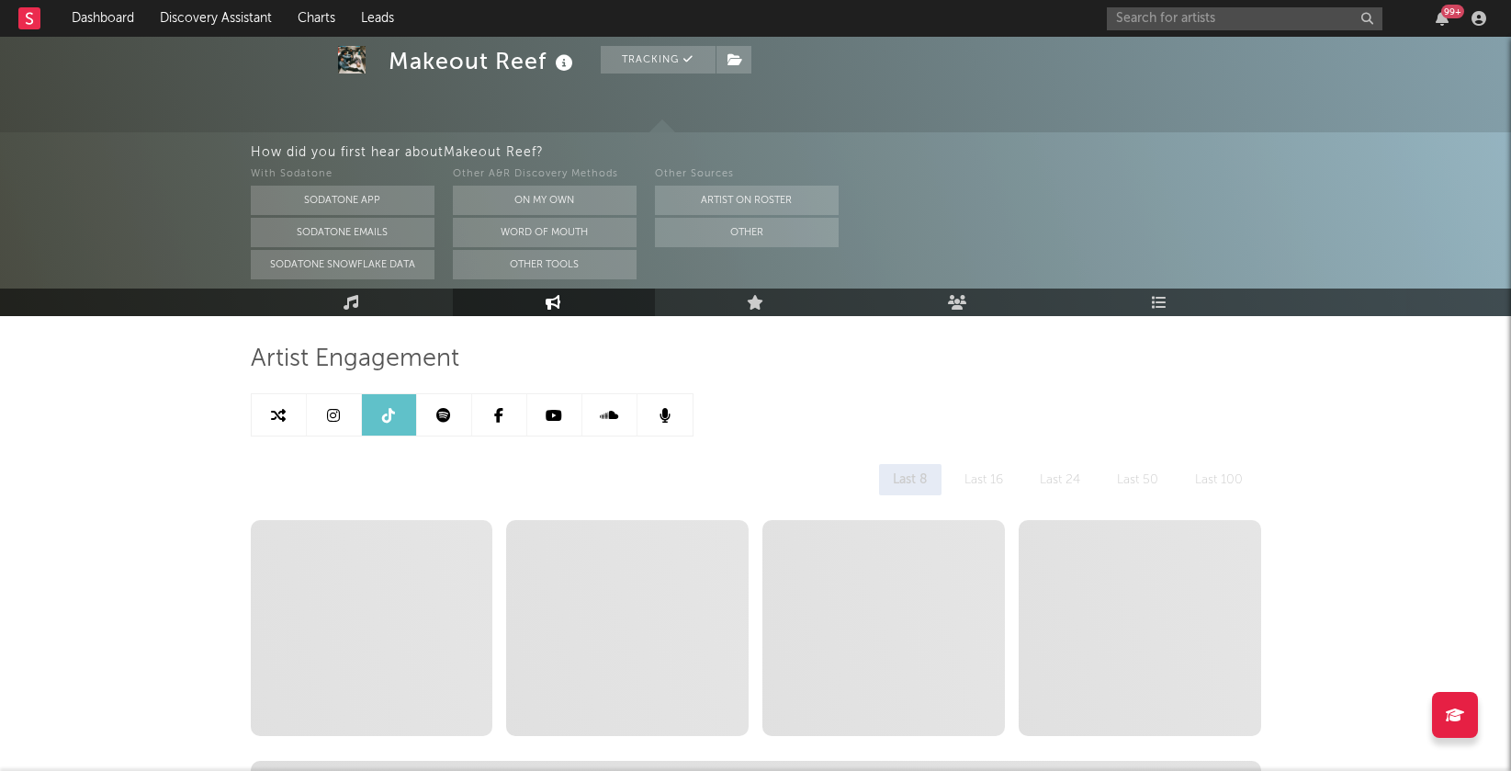
select select "1w"
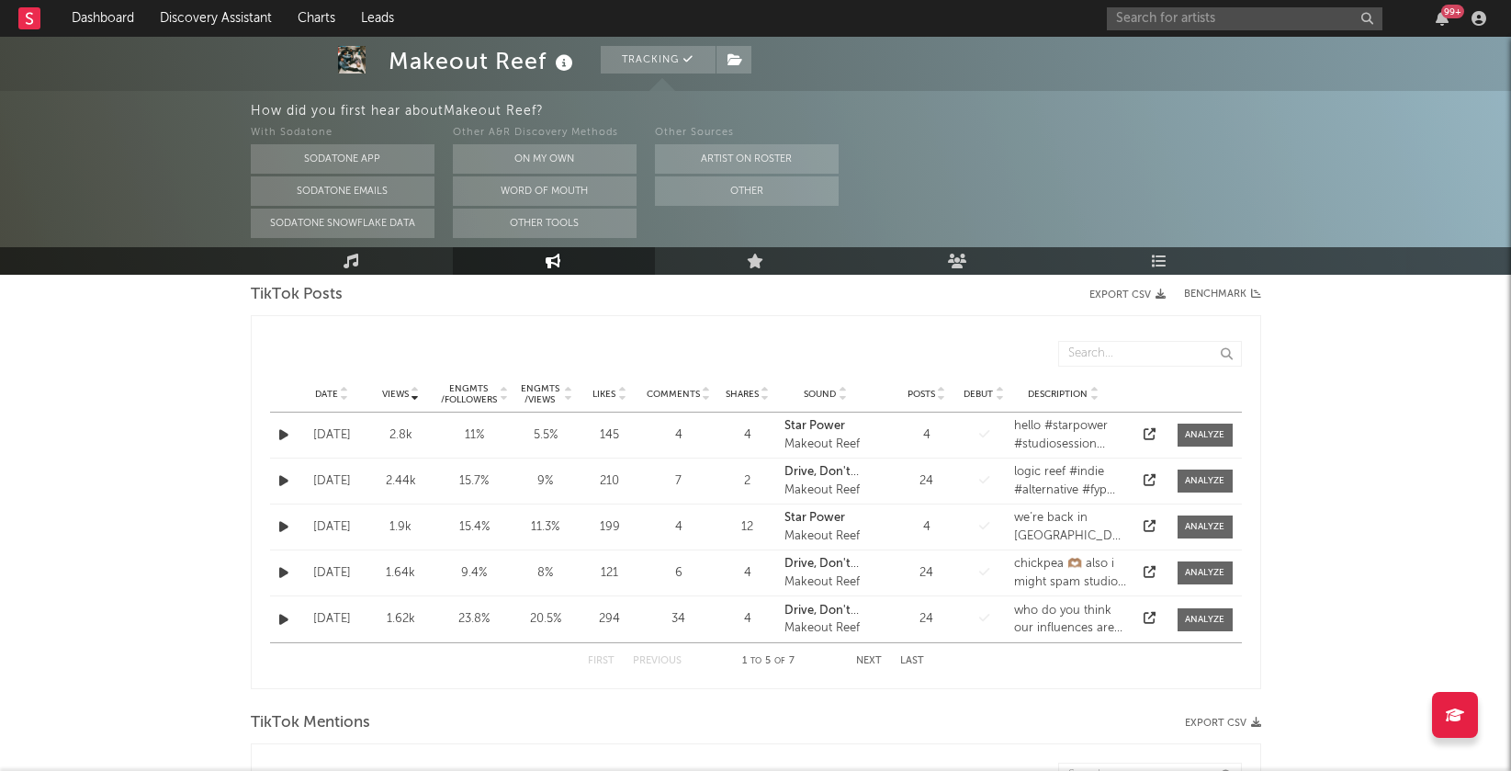
scroll to position [924, 0]
click at [505, 397] on icon at bounding box center [504, 400] width 9 height 7
click at [621, 397] on icon at bounding box center [621, 400] width 9 height 7
click at [621, 394] on icon at bounding box center [621, 392] width 9 height 7
click at [621, 397] on icon at bounding box center [621, 400] width 9 height 7
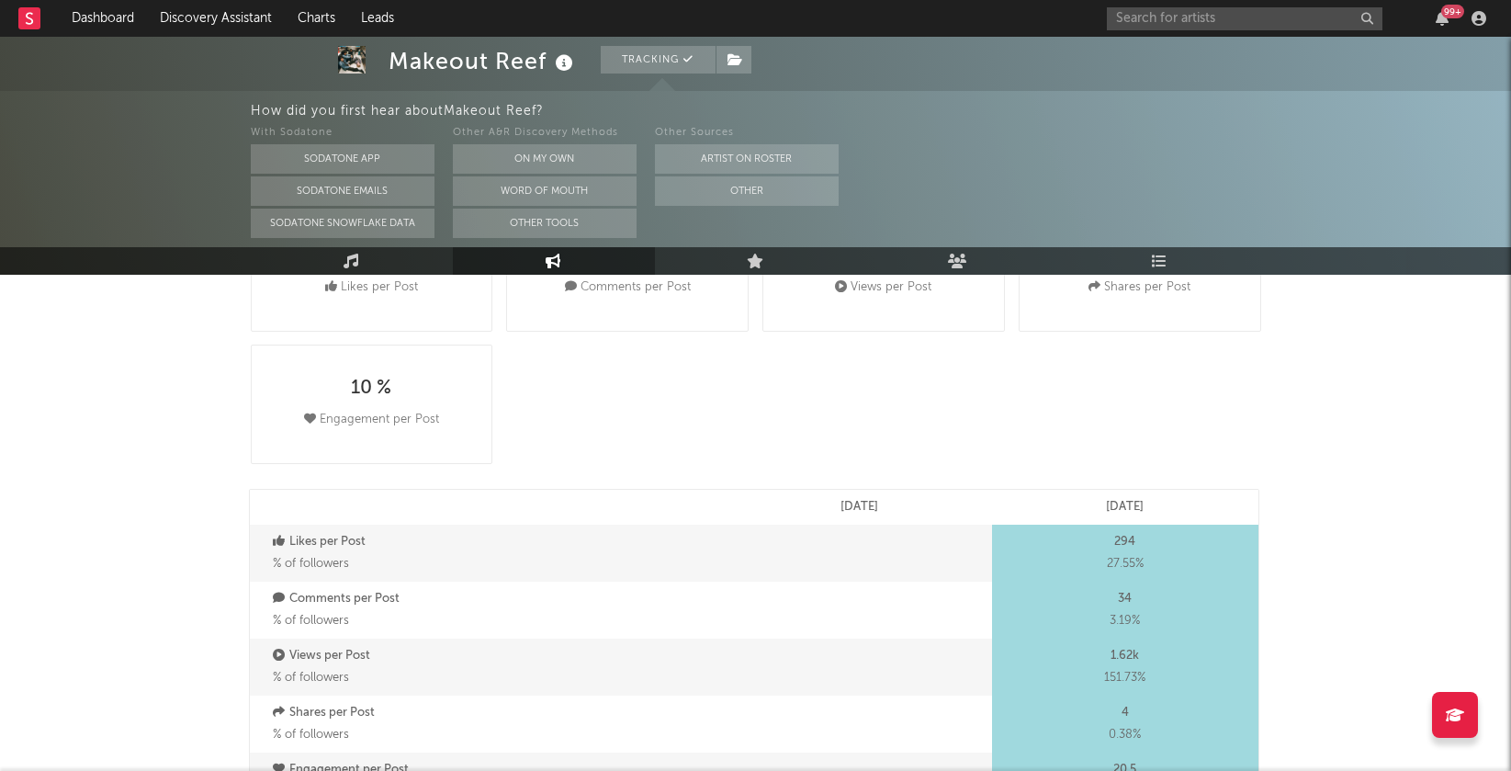
scroll to position [0, 0]
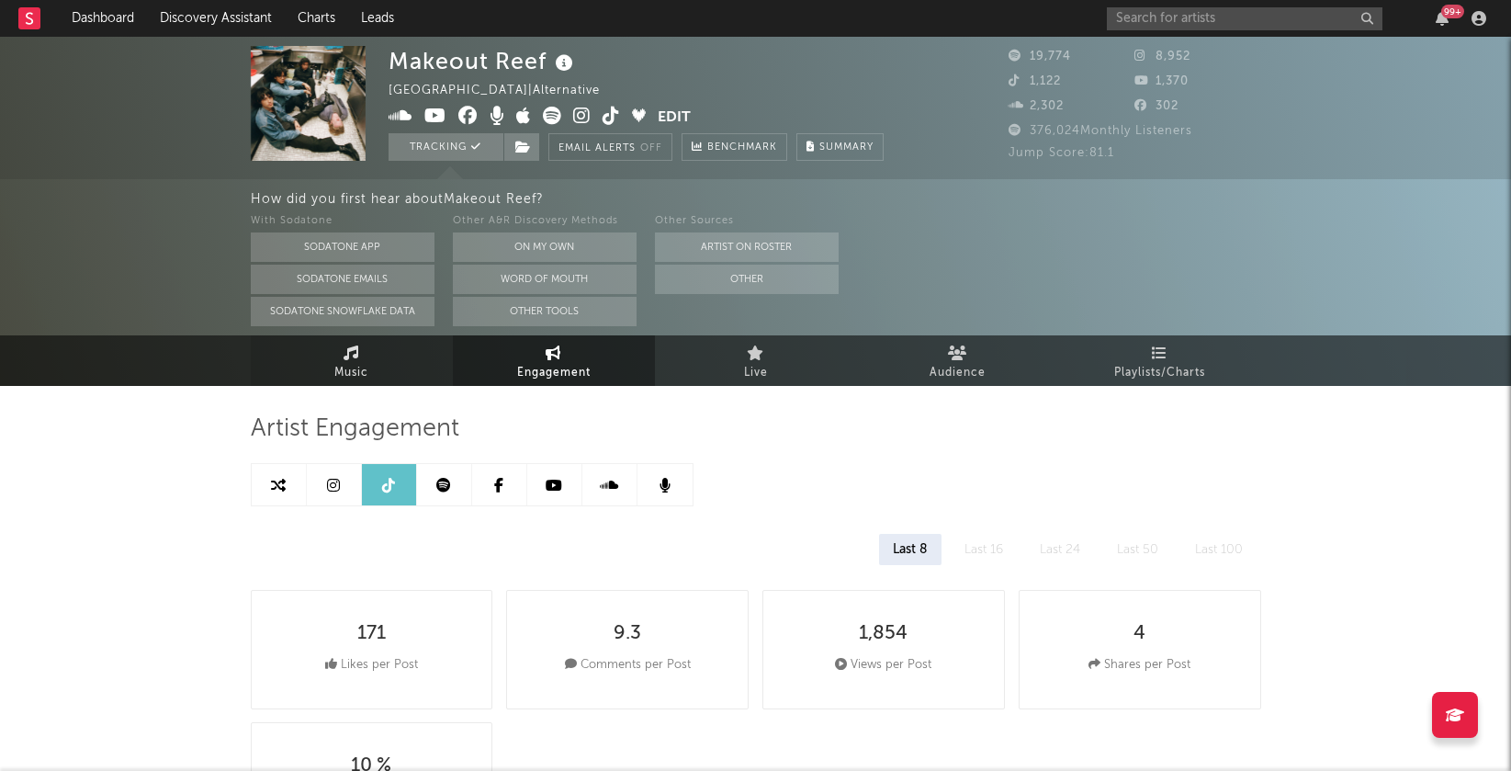
click at [332, 356] on link "Music" at bounding box center [352, 360] width 202 height 51
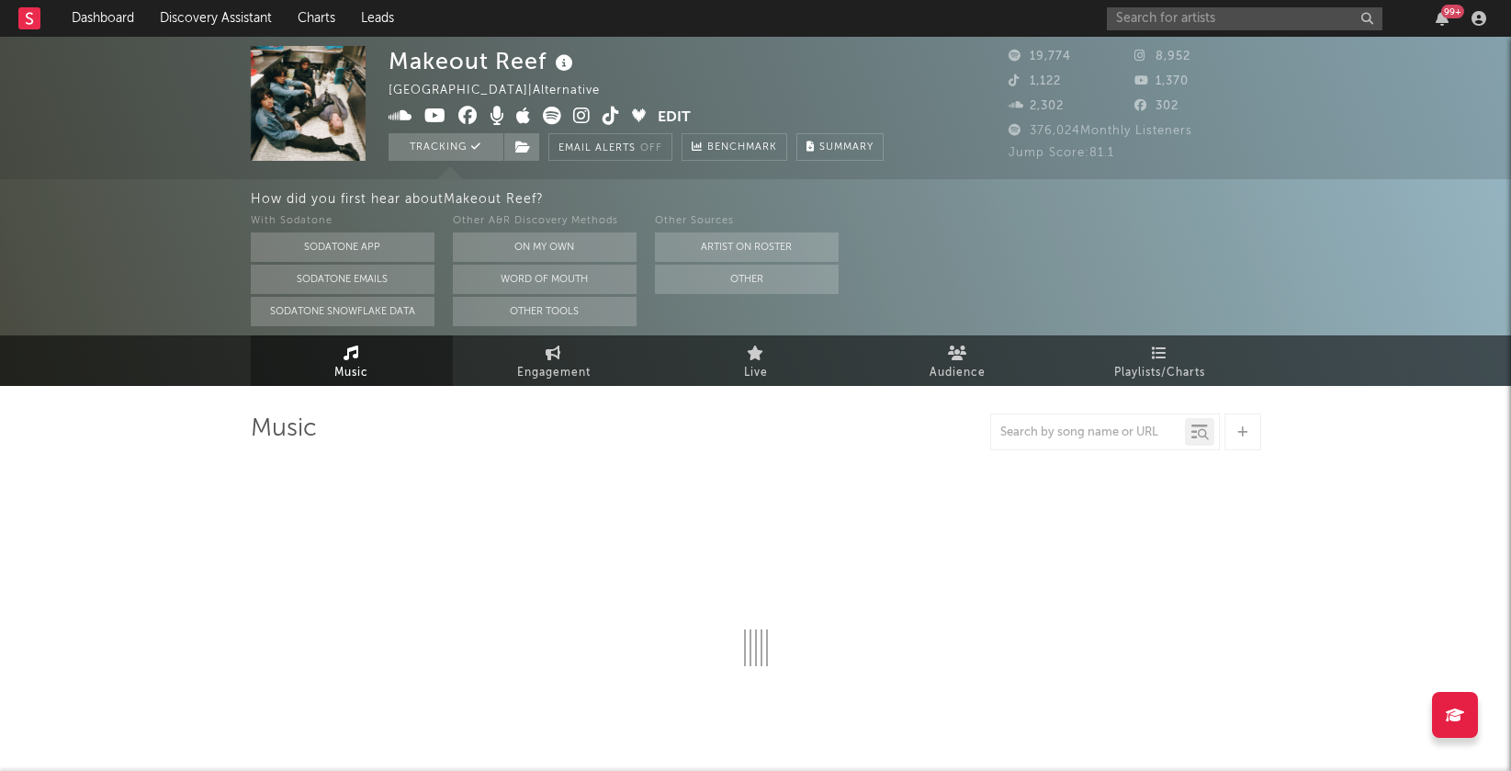
select select "6m"
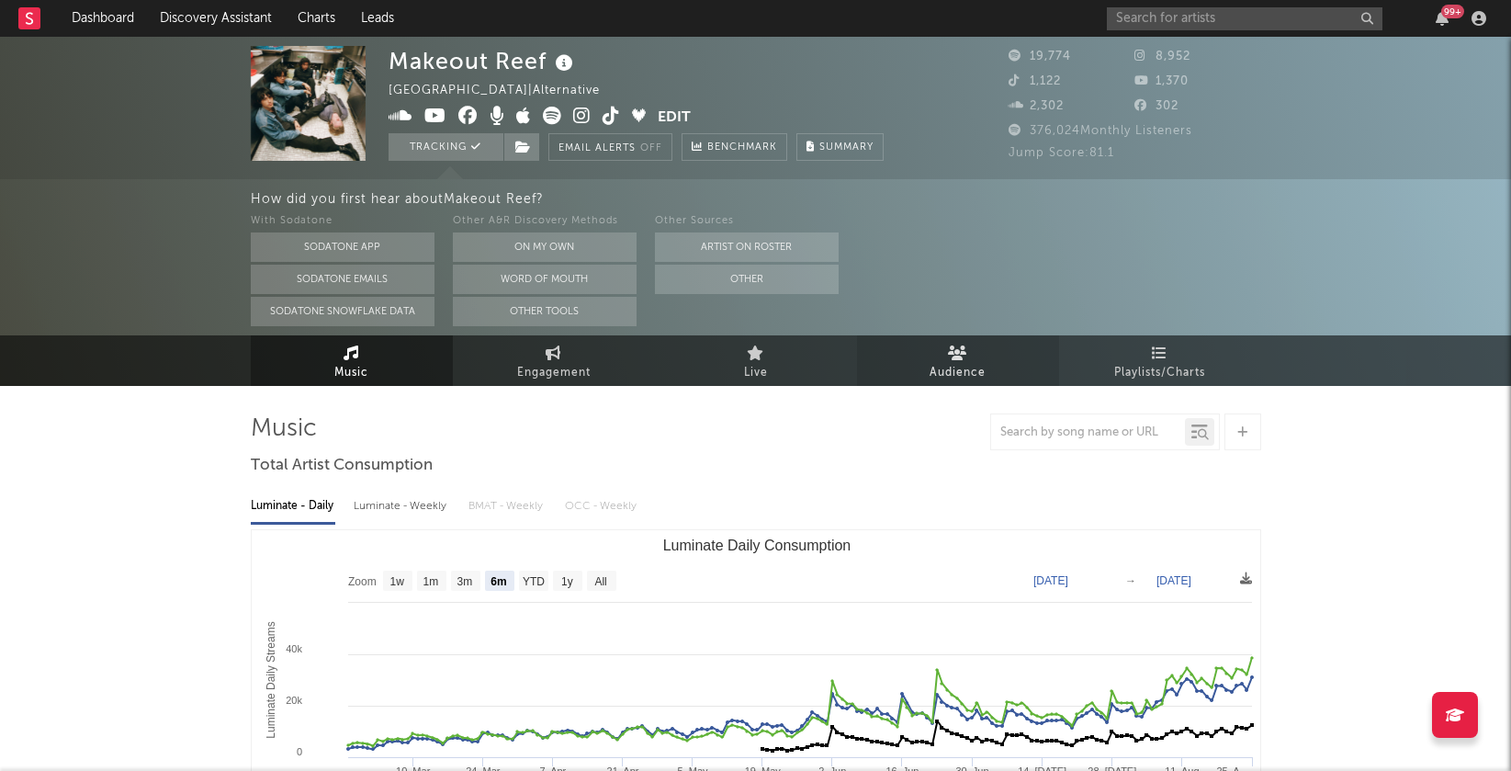
click at [986, 375] on link "Audience" at bounding box center [958, 360] width 202 height 51
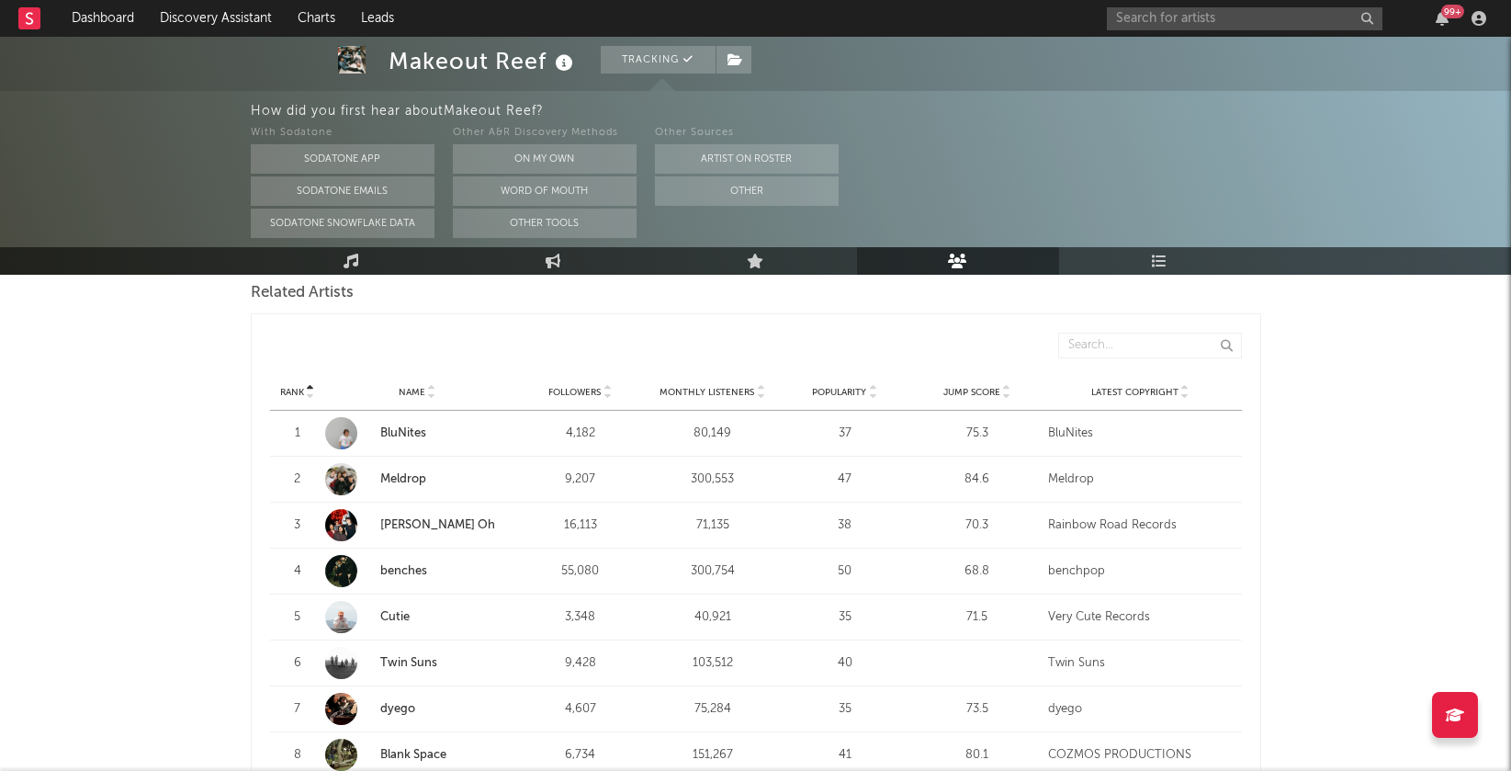
scroll to position [672, 0]
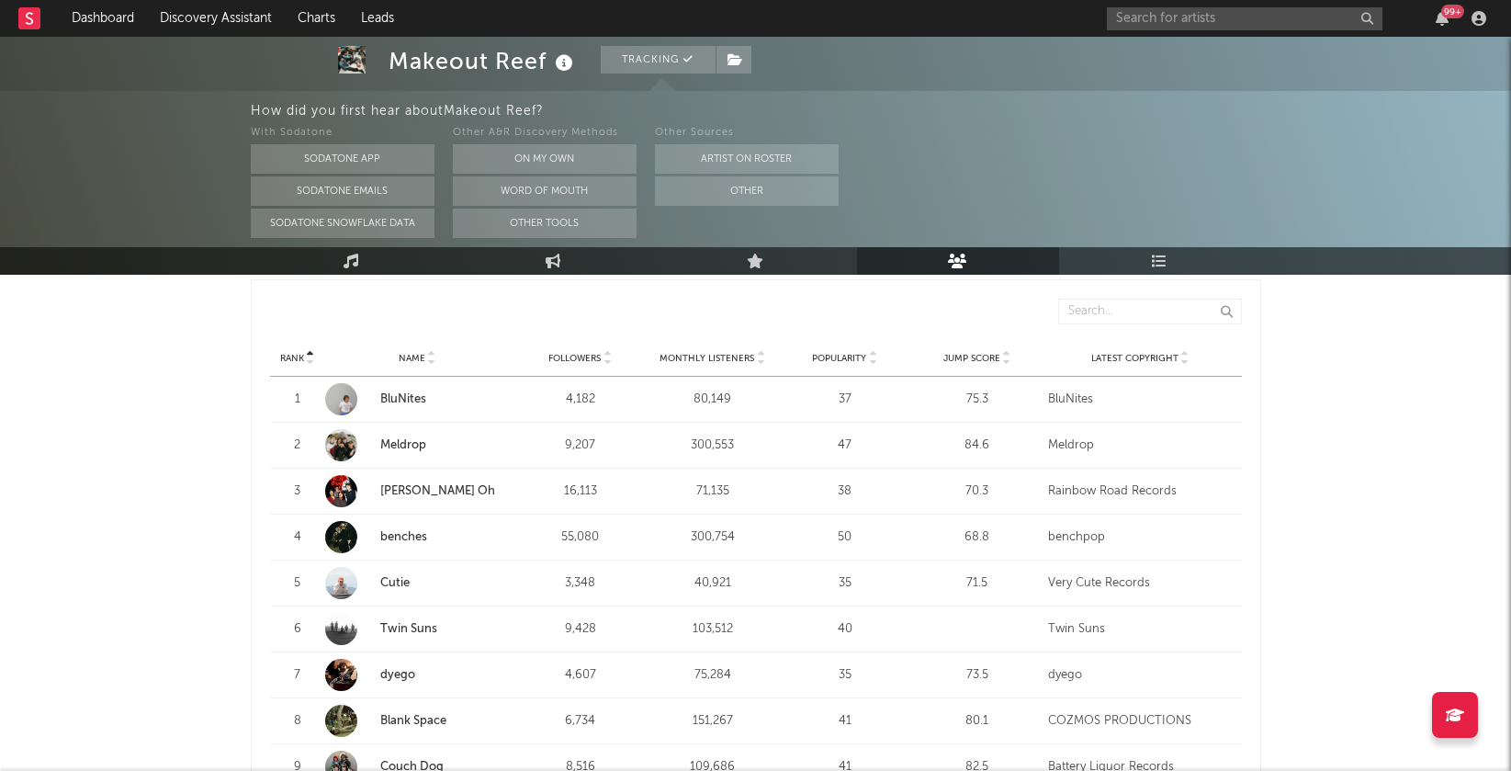
click at [873, 358] on icon at bounding box center [872, 361] width 9 height 7
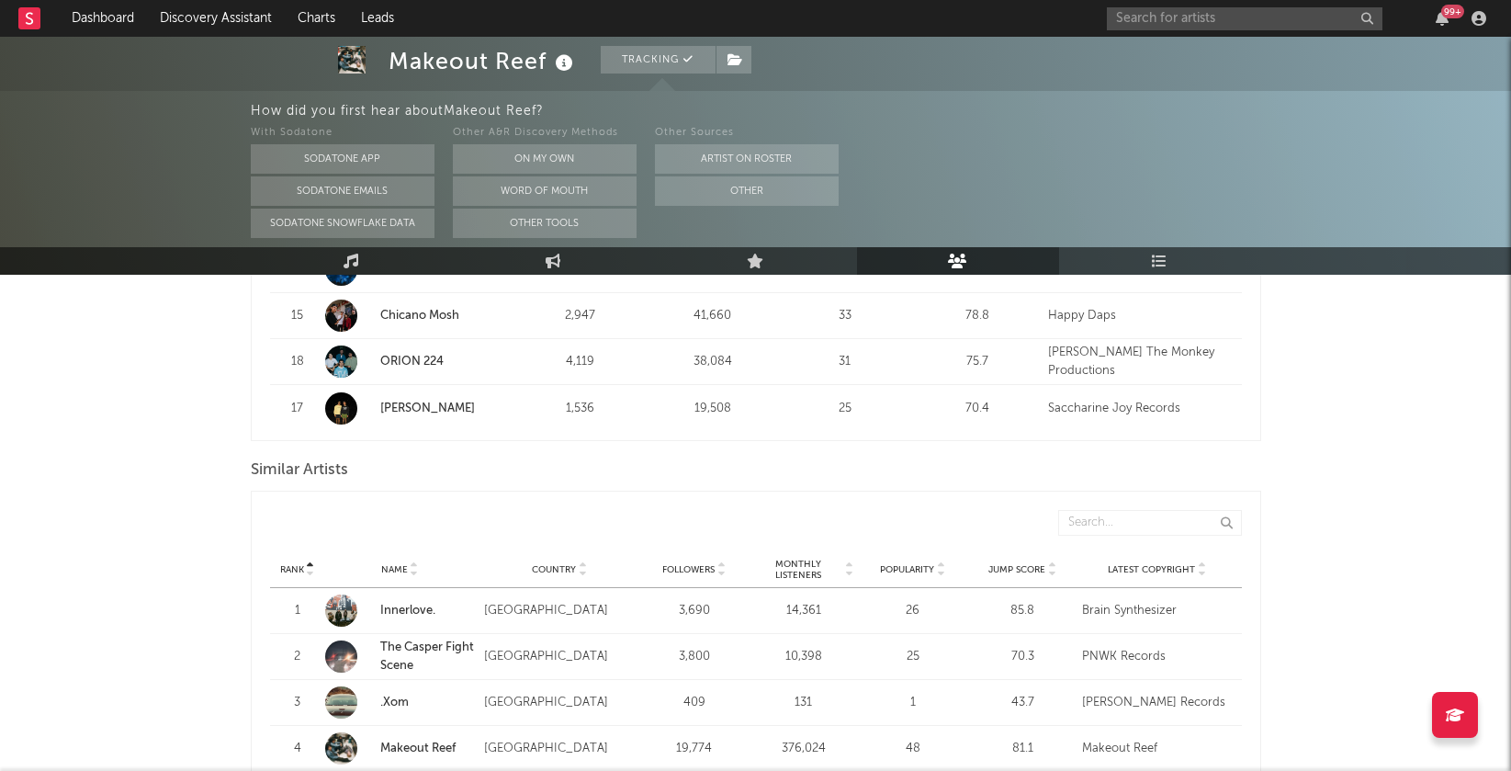
scroll to position [1699, 0]
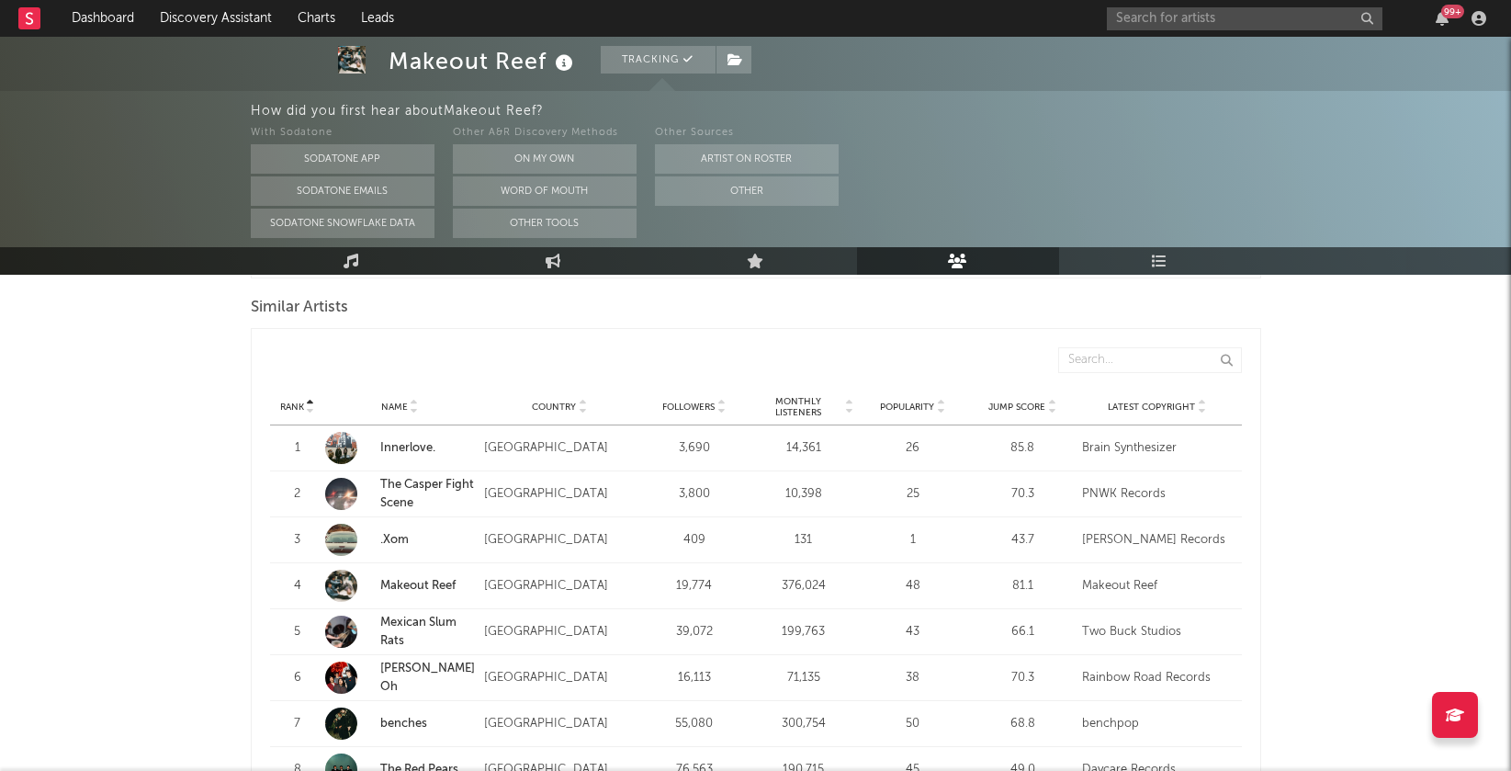
click at [943, 407] on icon at bounding box center [940, 410] width 9 height 7
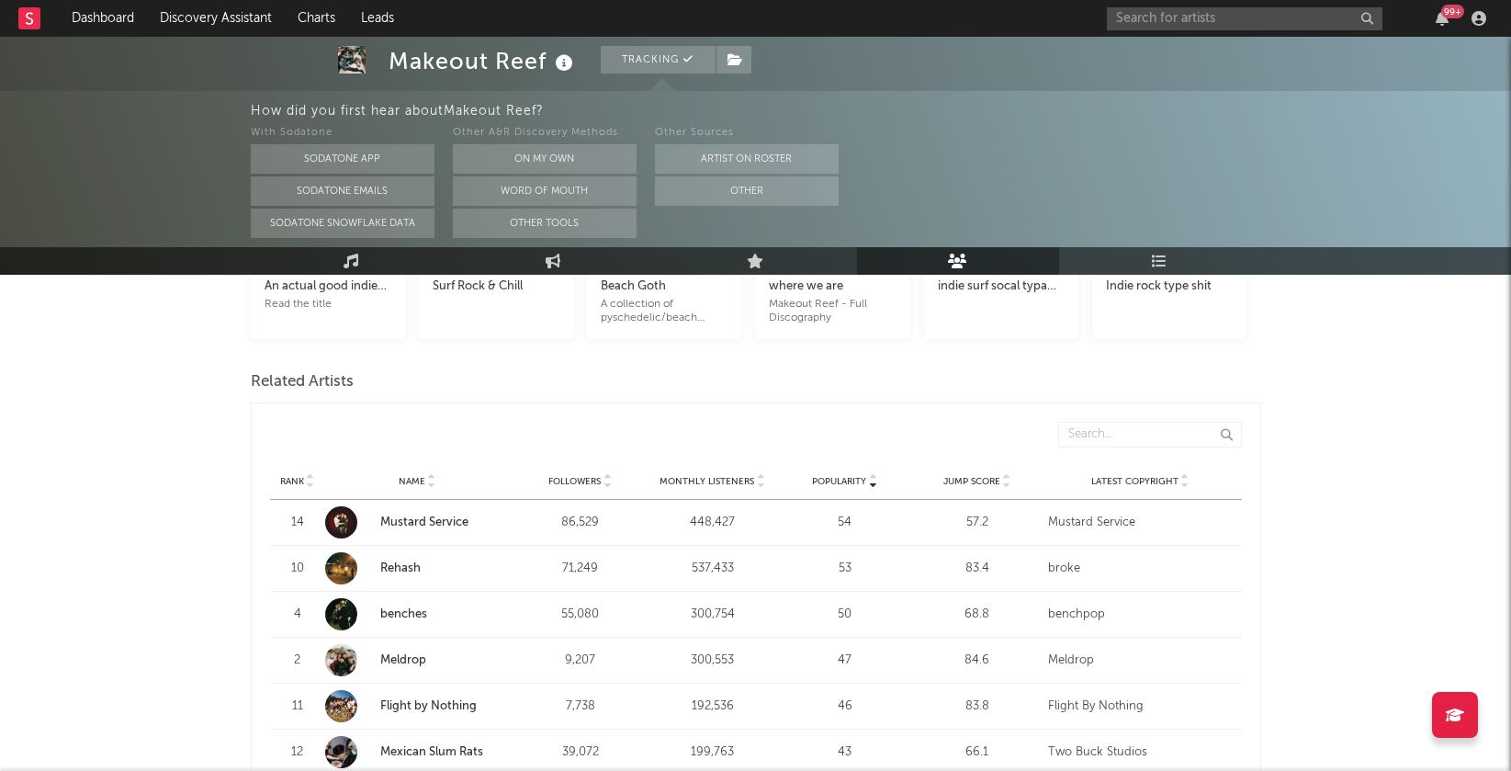
scroll to position [565, 0]
click at [403, 565] on link "Rehash" at bounding box center [400, 566] width 40 height 12
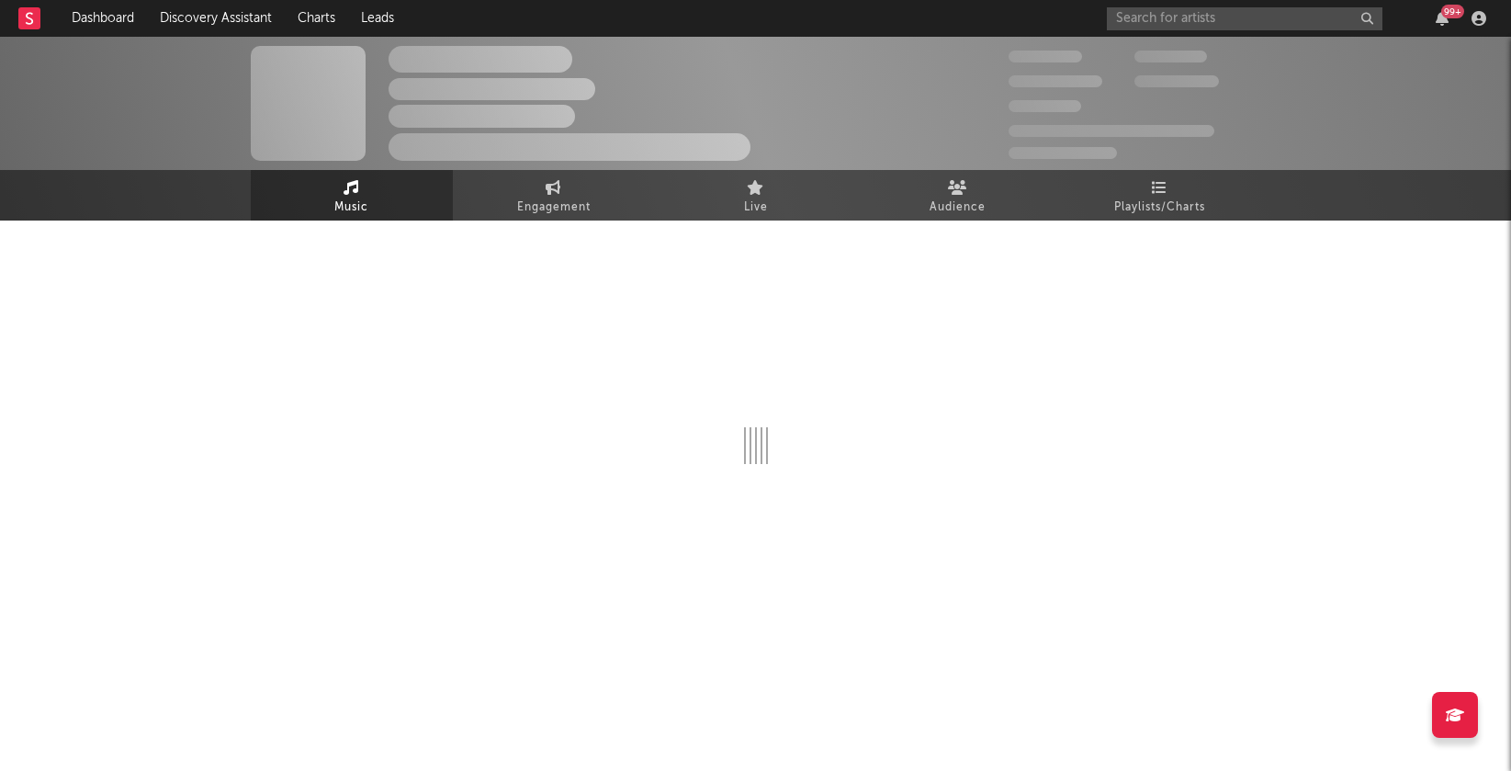
select select "6m"
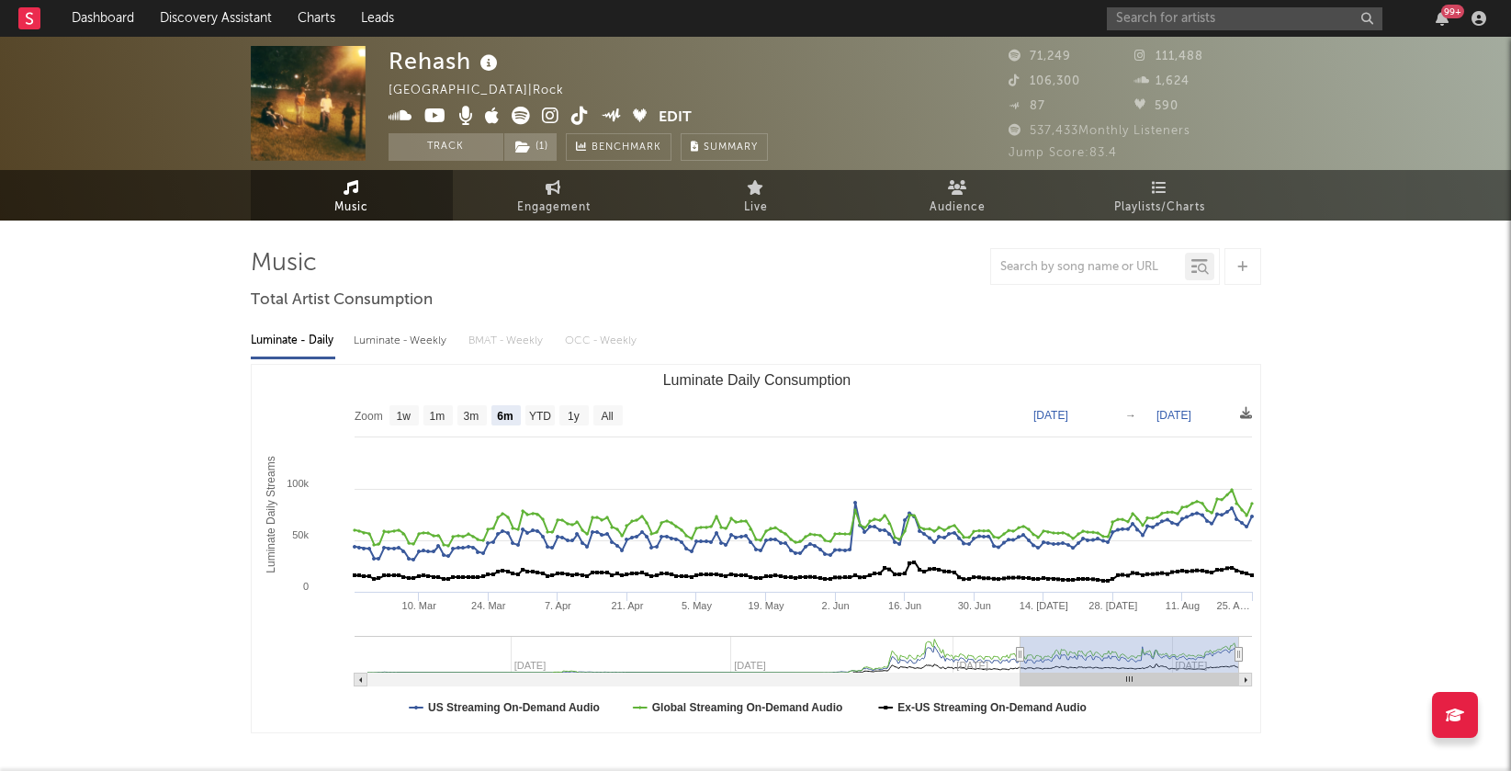
click at [552, 115] on icon at bounding box center [550, 116] width 17 height 18
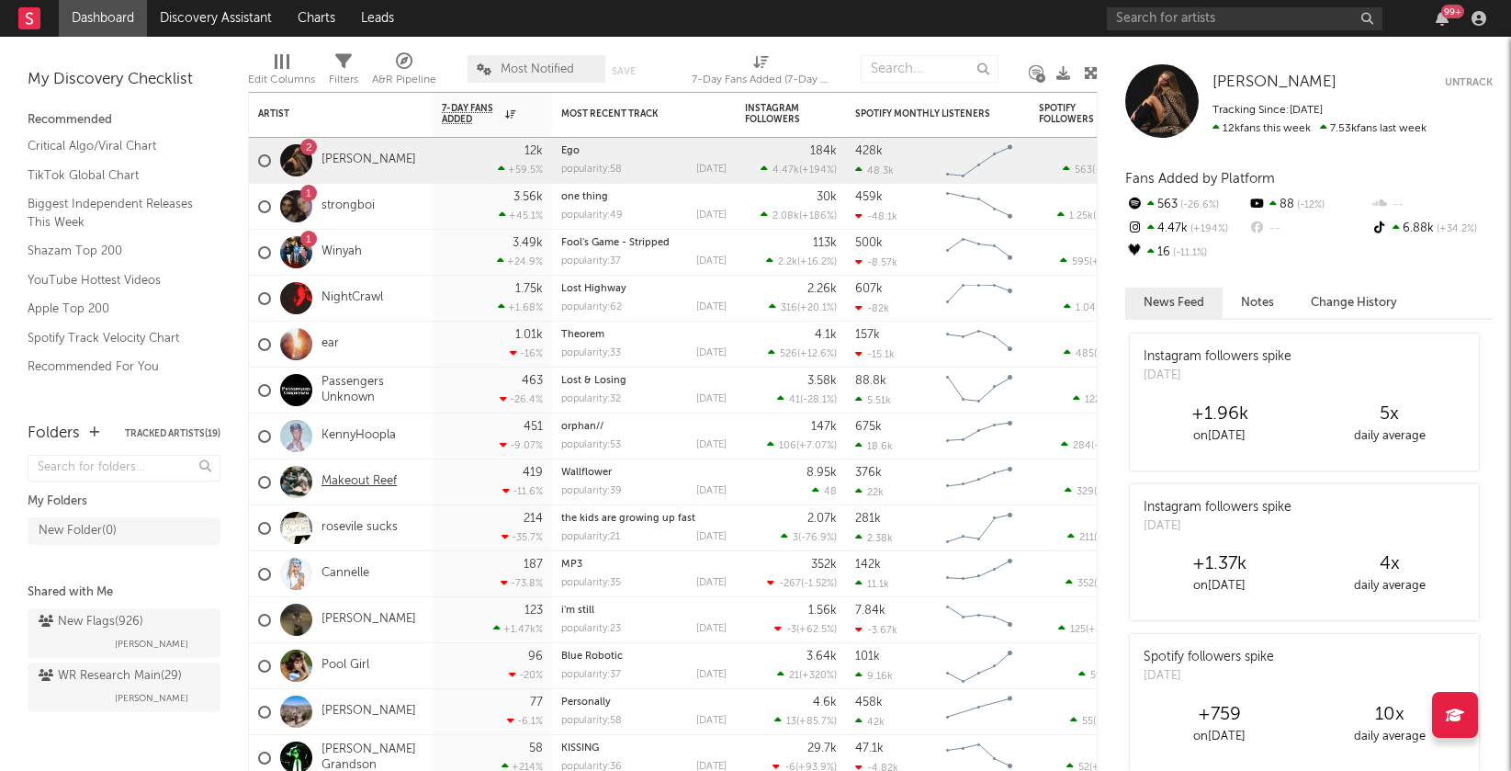
click at [371, 483] on link "Makeout Reef" at bounding box center [358, 482] width 75 height 16
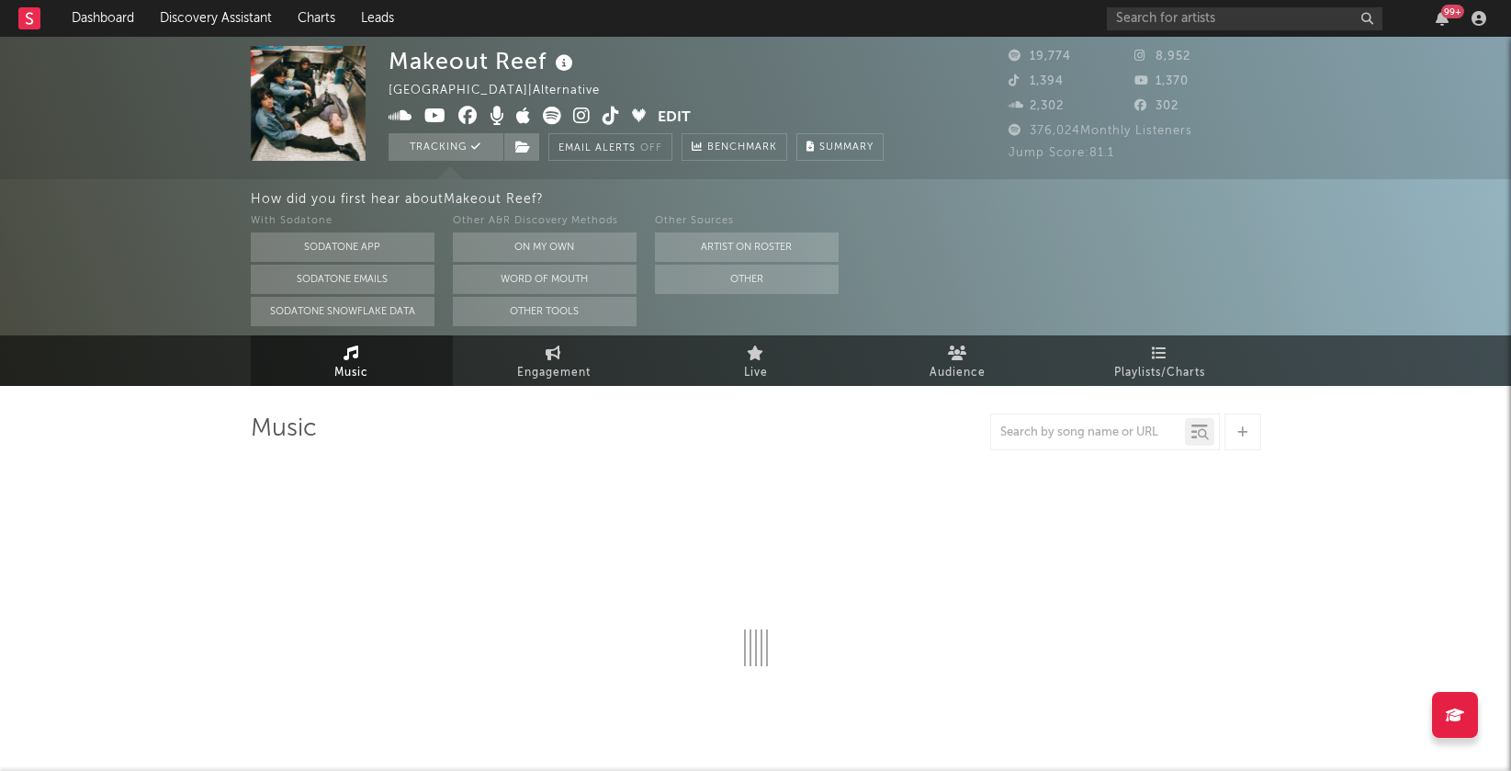
select select "6m"
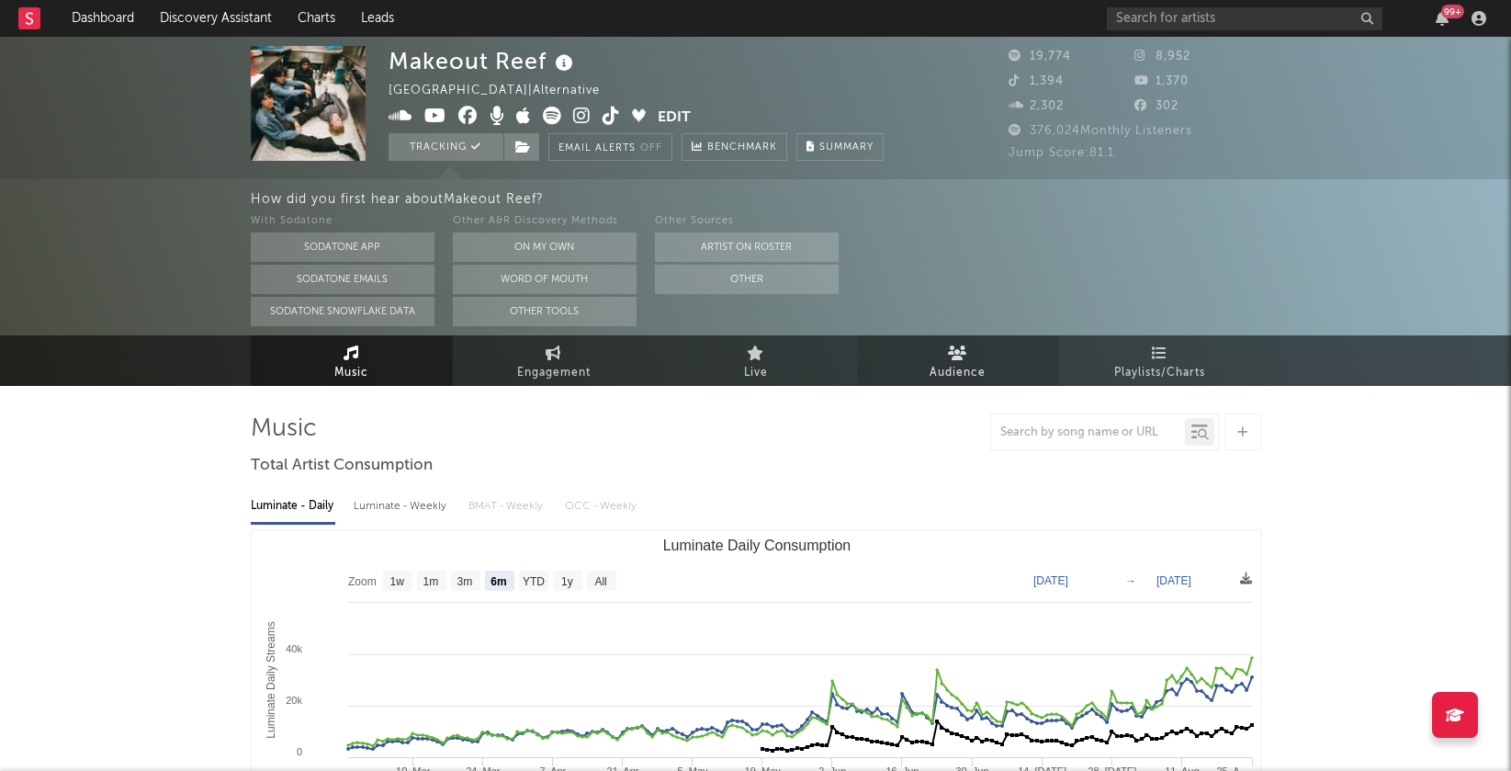
click at [955, 348] on icon at bounding box center [957, 352] width 19 height 15
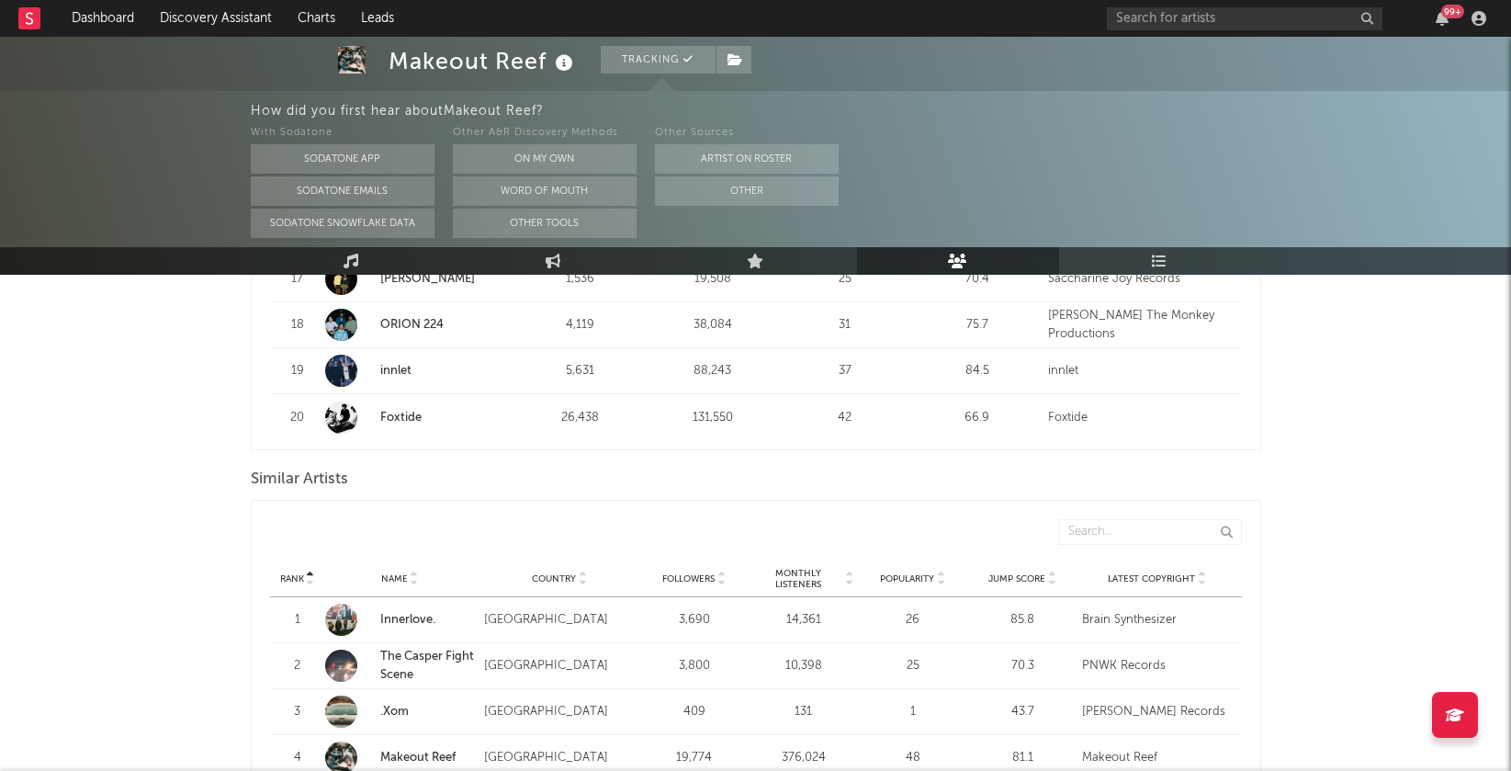
scroll to position [1751, 0]
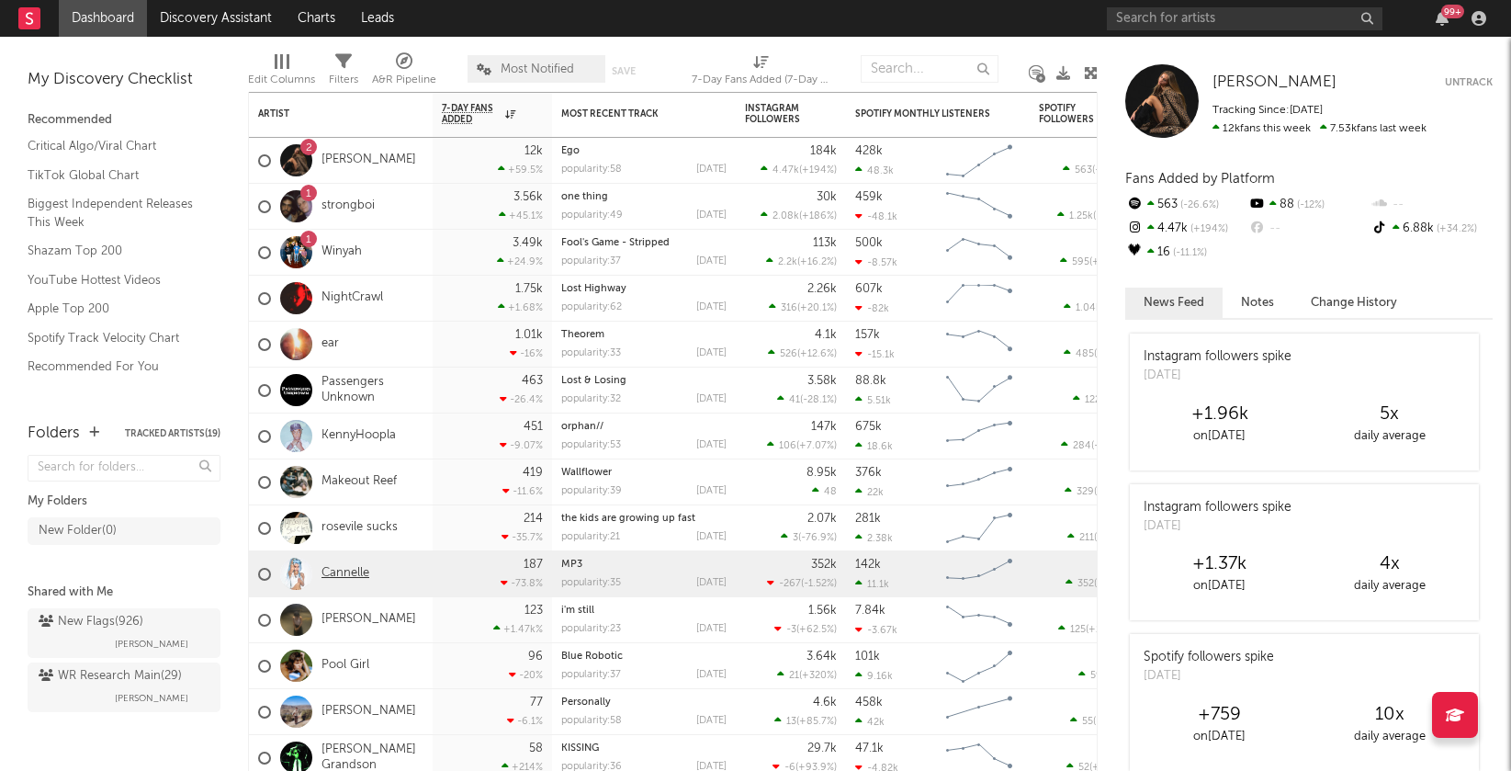
click at [352, 569] on link "Cannelle" at bounding box center [345, 574] width 48 height 16
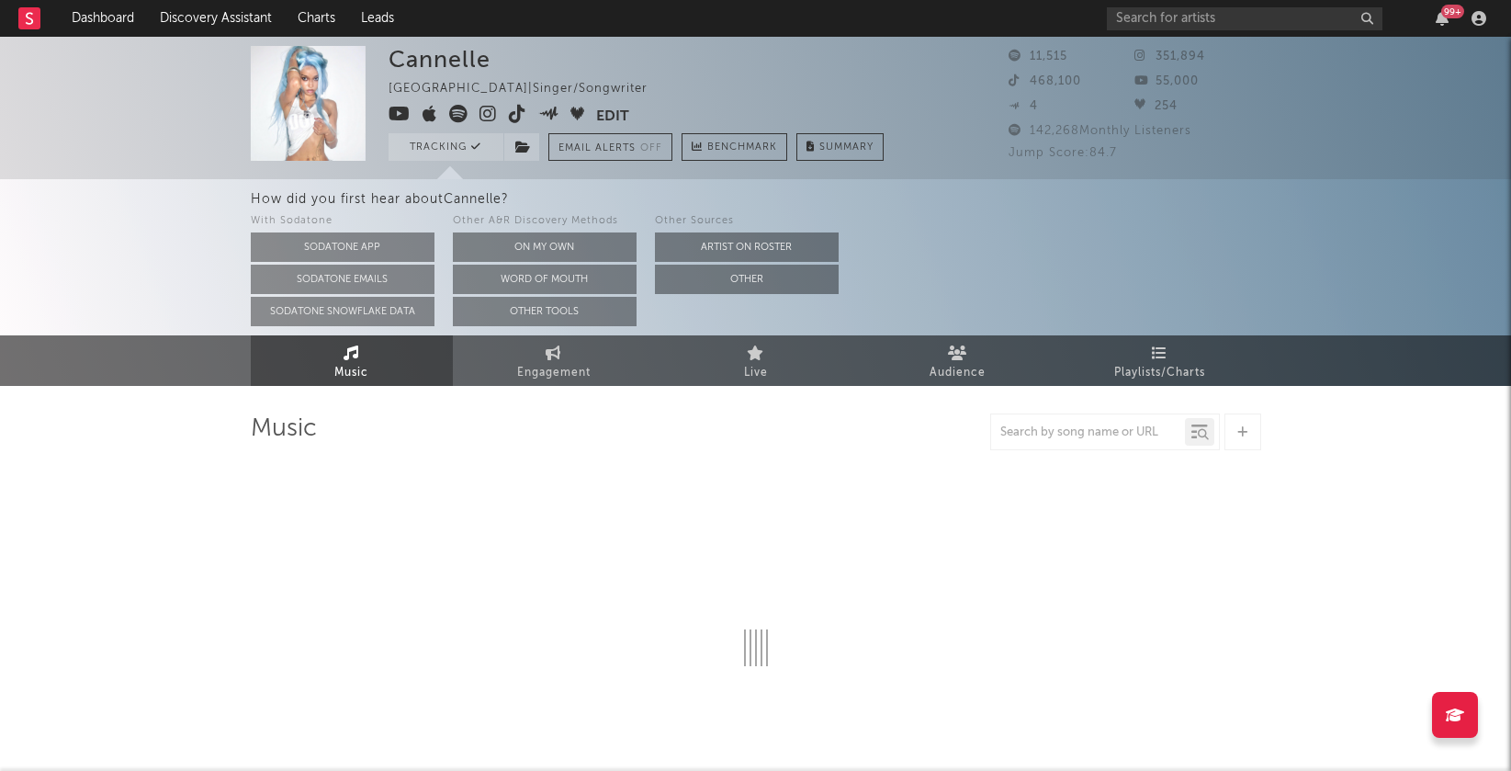
select select "1w"
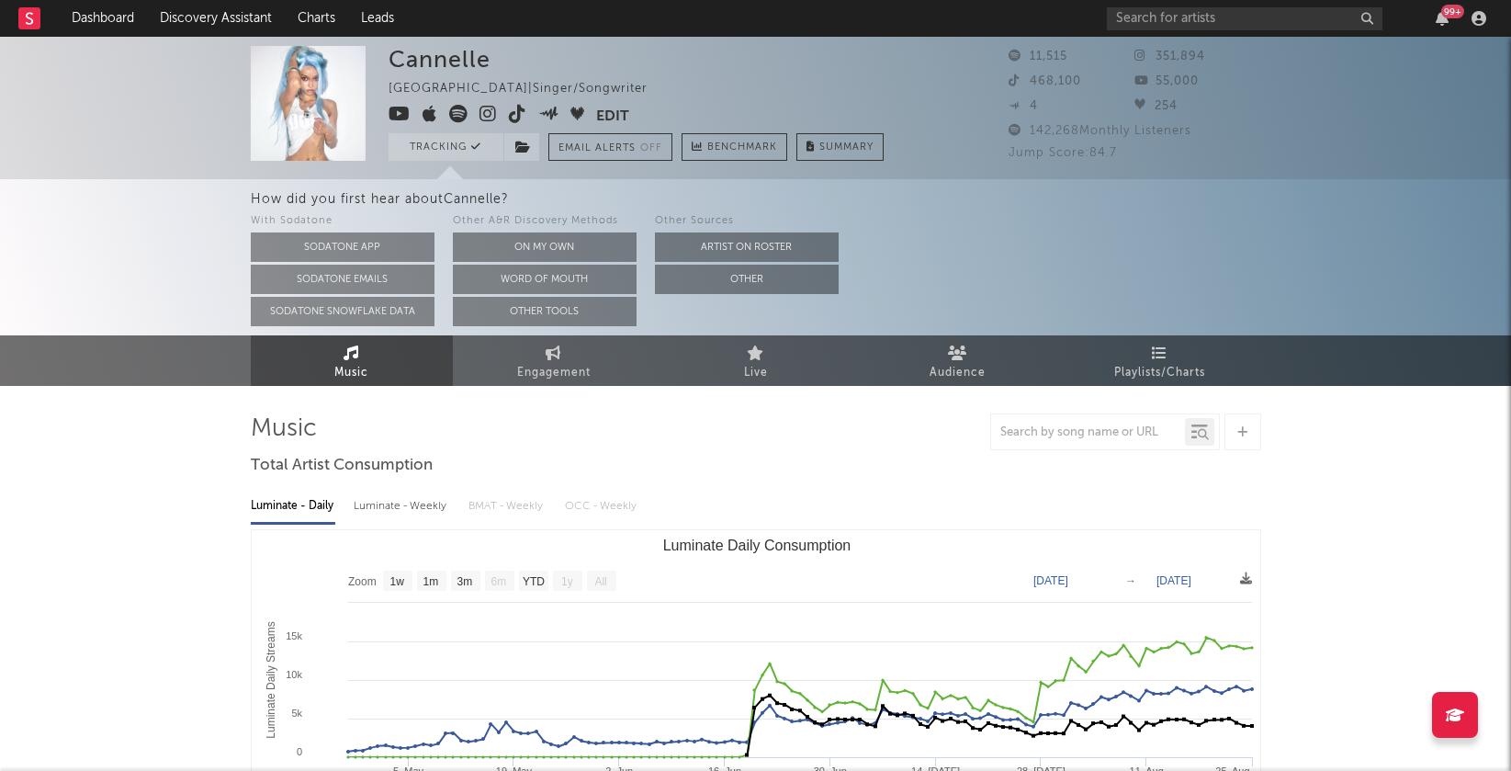
click at [485, 111] on icon at bounding box center [487, 114] width 17 height 18
click at [1185, 20] on input "text" at bounding box center [1245, 18] width 276 height 23
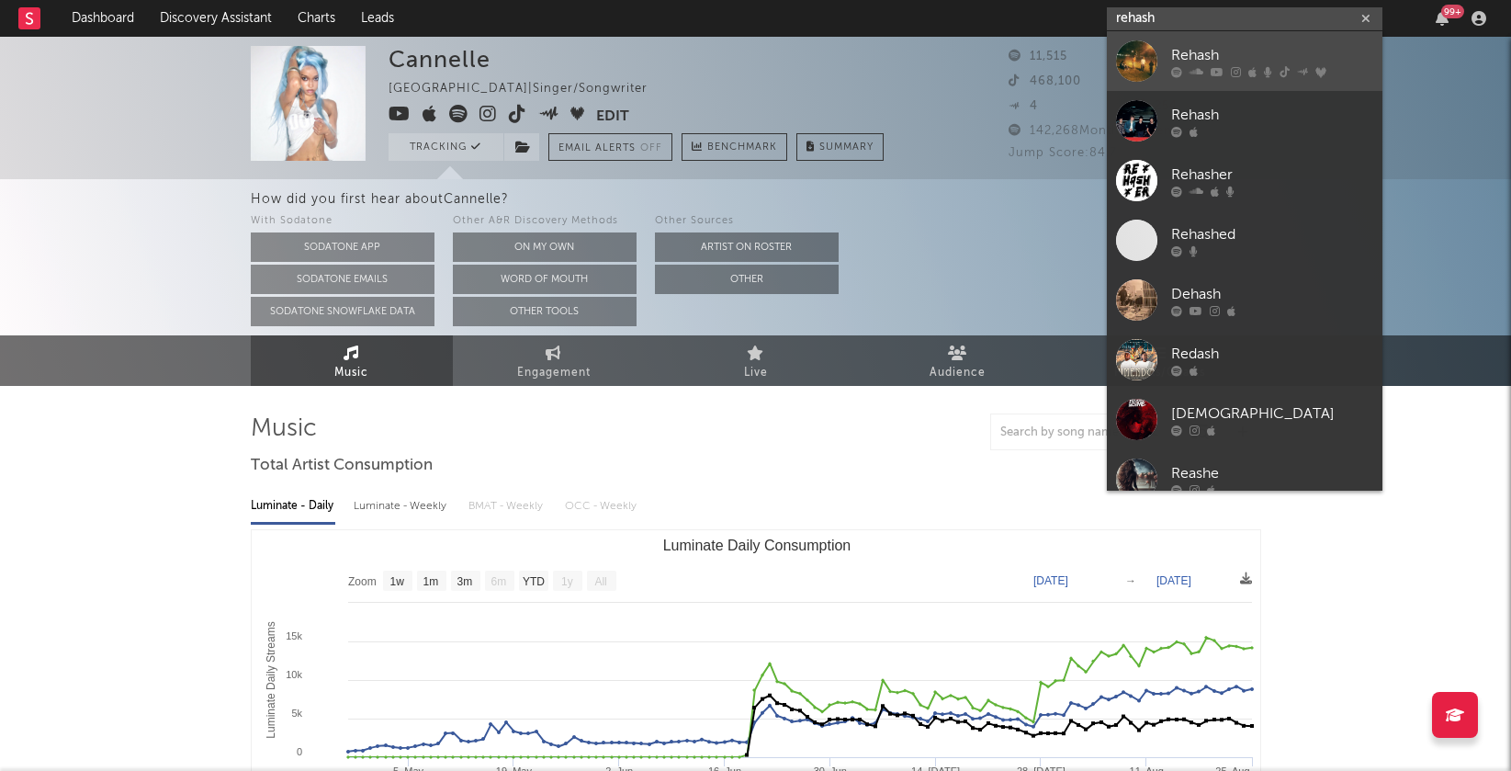
type input "rehash"
click at [1204, 68] on div at bounding box center [1272, 71] width 202 height 11
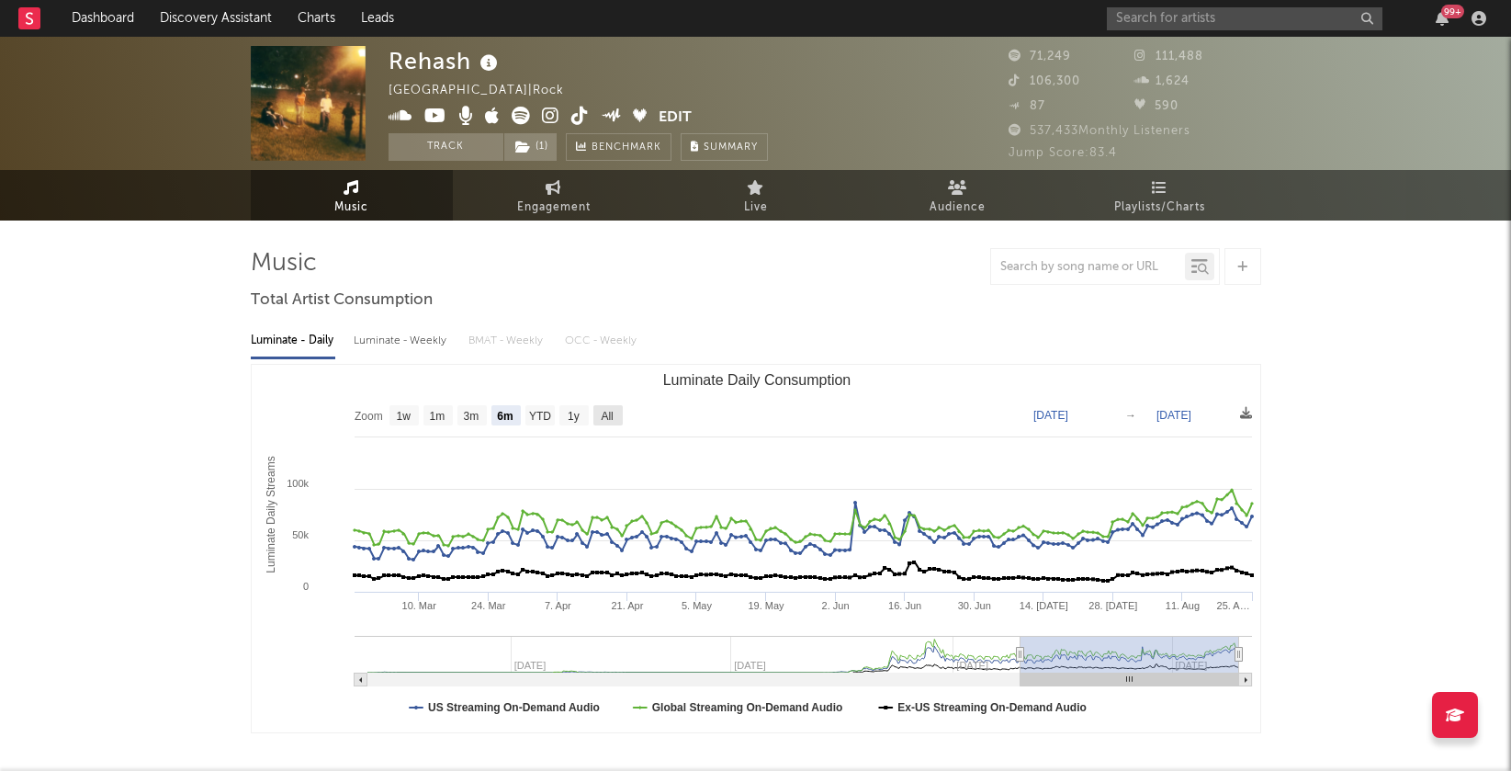
click at [604, 410] on text "All" at bounding box center [607, 416] width 12 height 13
select select "All"
type input "2023-09-04"
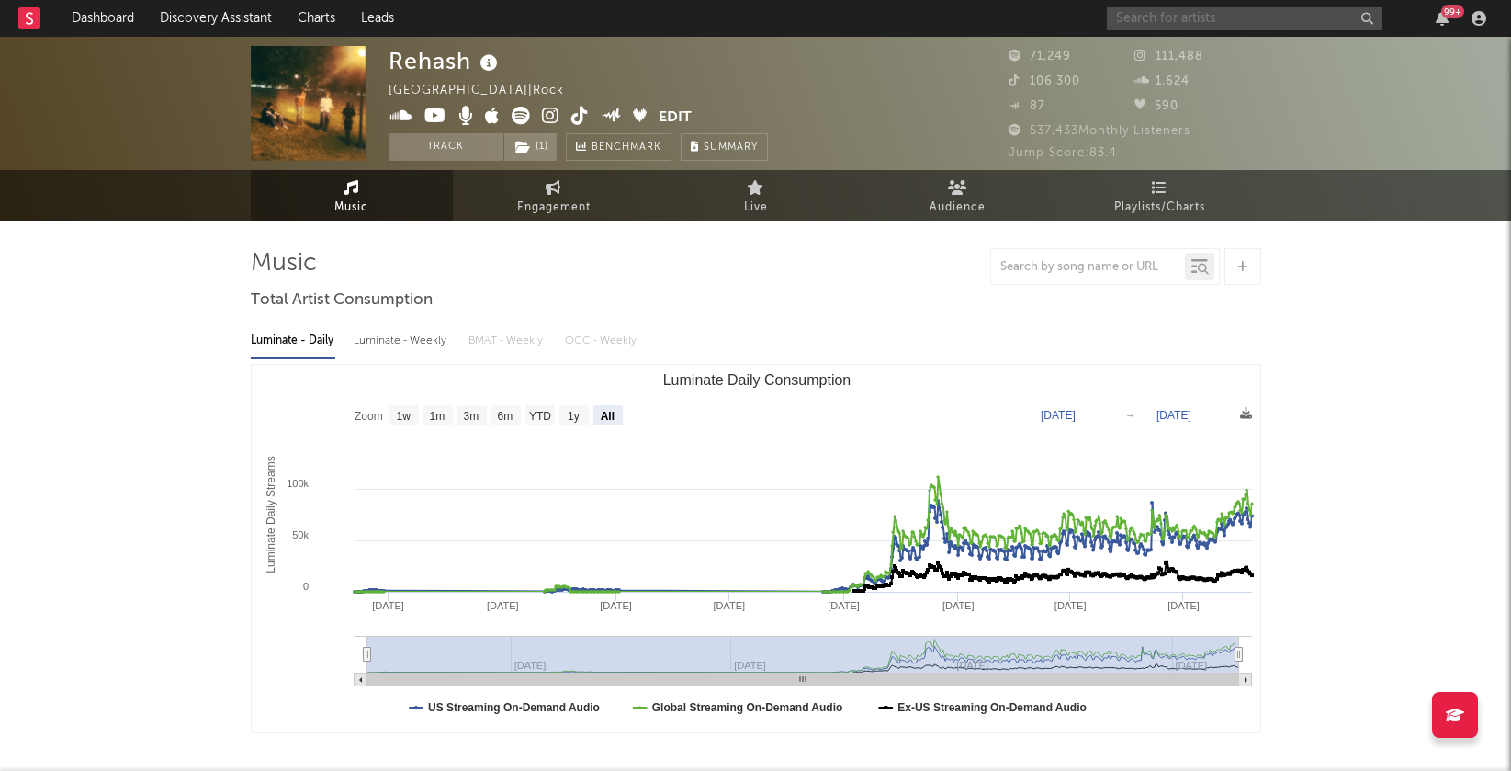
click at [1169, 17] on input "text" at bounding box center [1245, 18] width 276 height 23
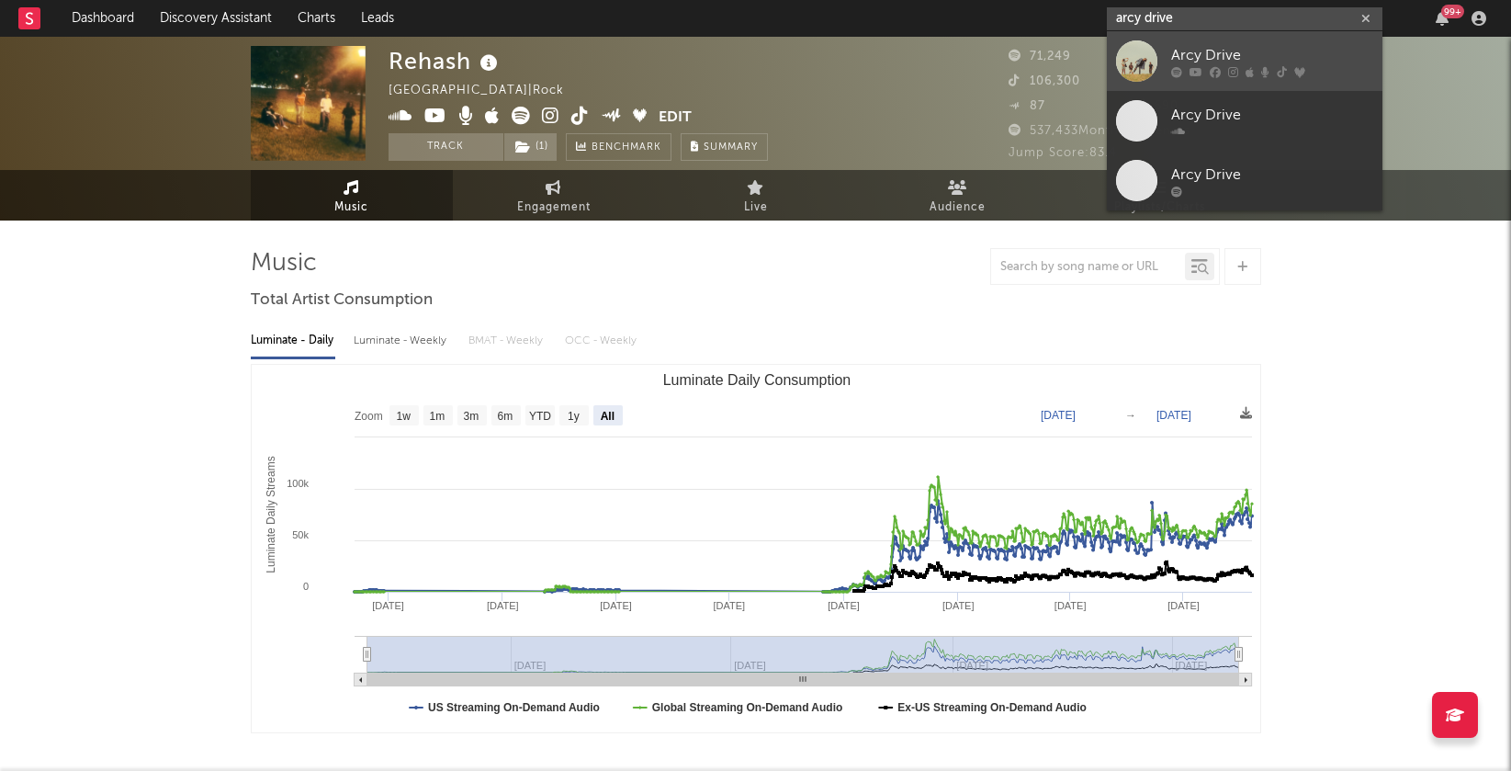
type input "arcy drive"
click at [1185, 53] on div "Arcy Drive" at bounding box center [1272, 55] width 202 height 22
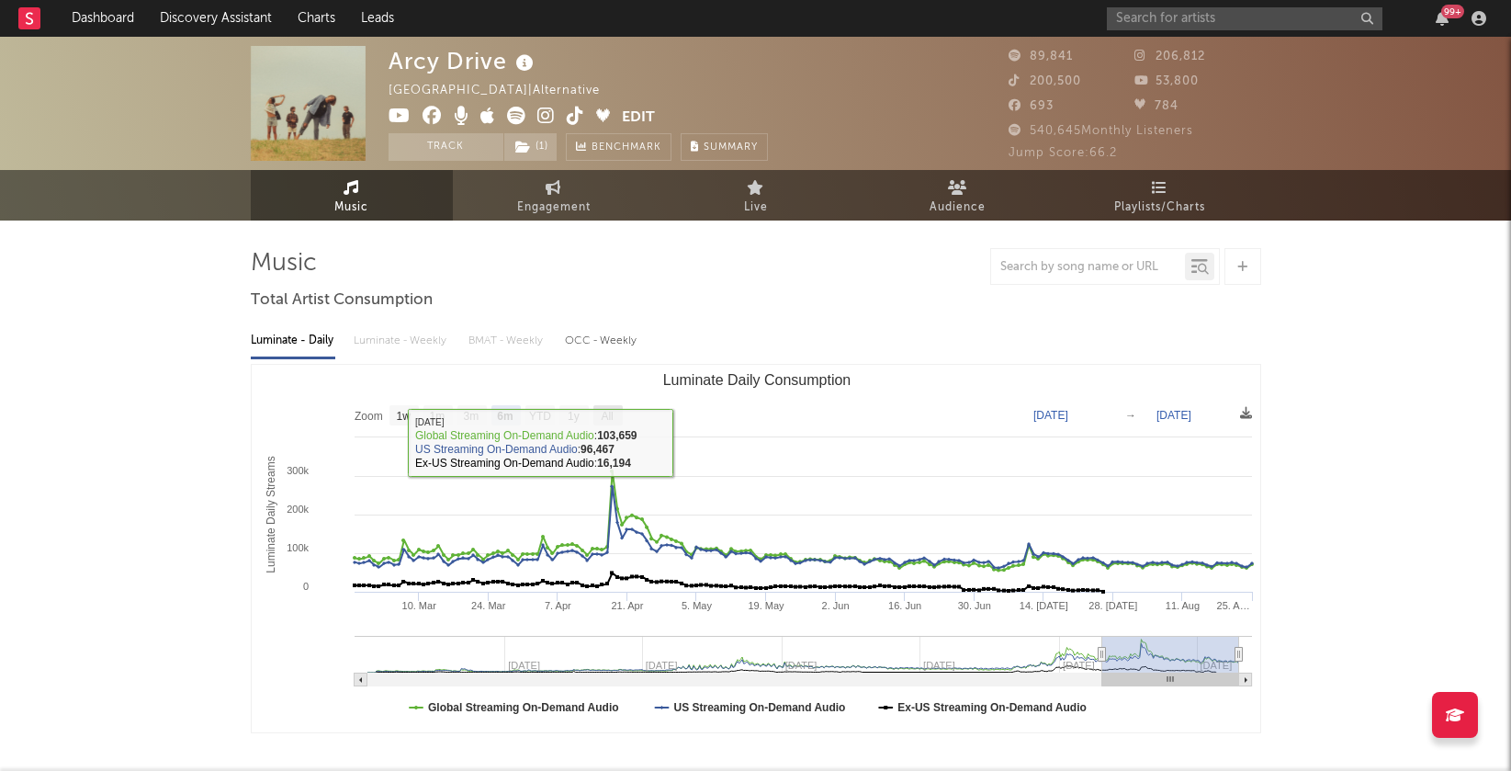
click at [613, 412] on text "All" at bounding box center [607, 416] width 12 height 13
select select "All"
type input "2022-07-03"
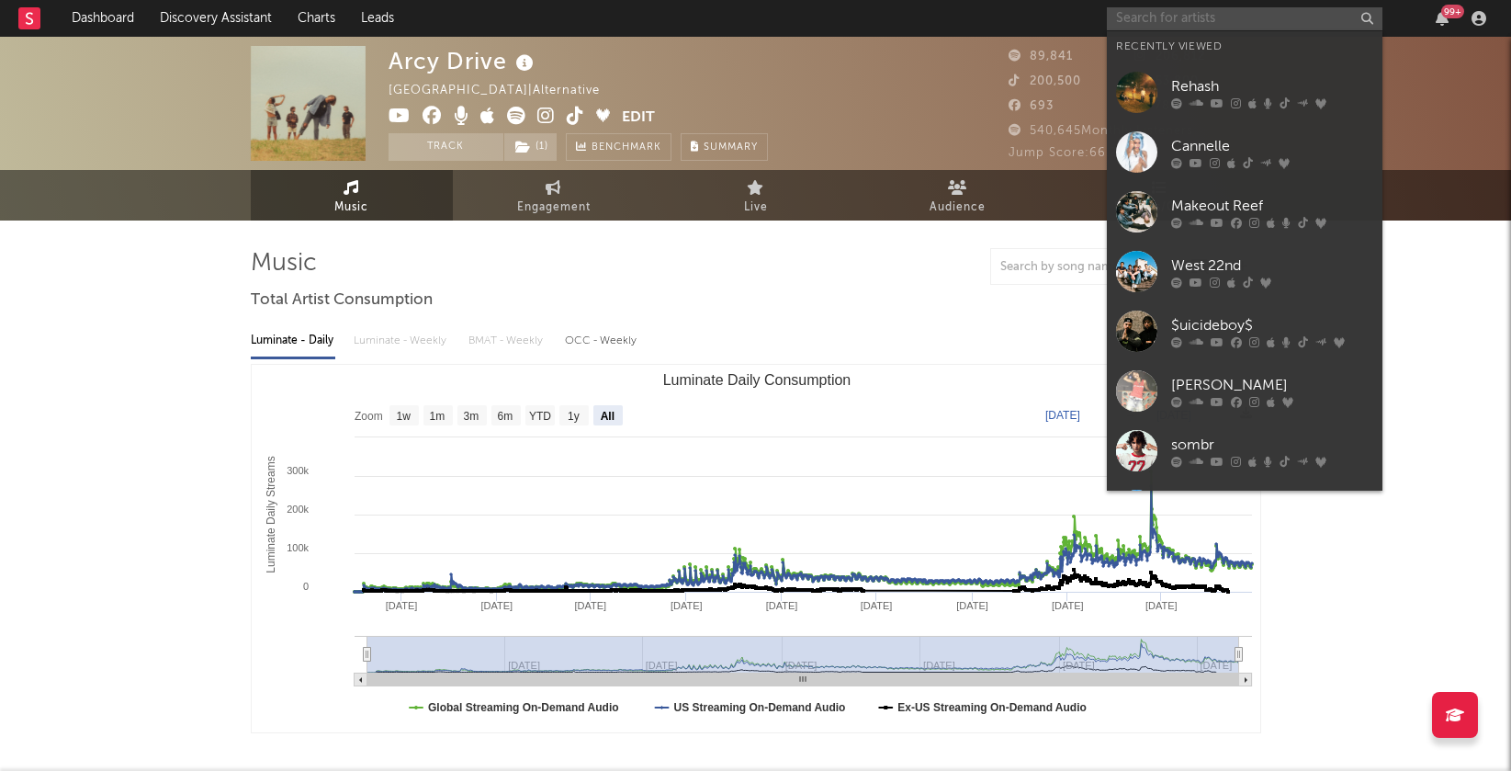
click at [1155, 17] on input "text" at bounding box center [1245, 18] width 276 height 23
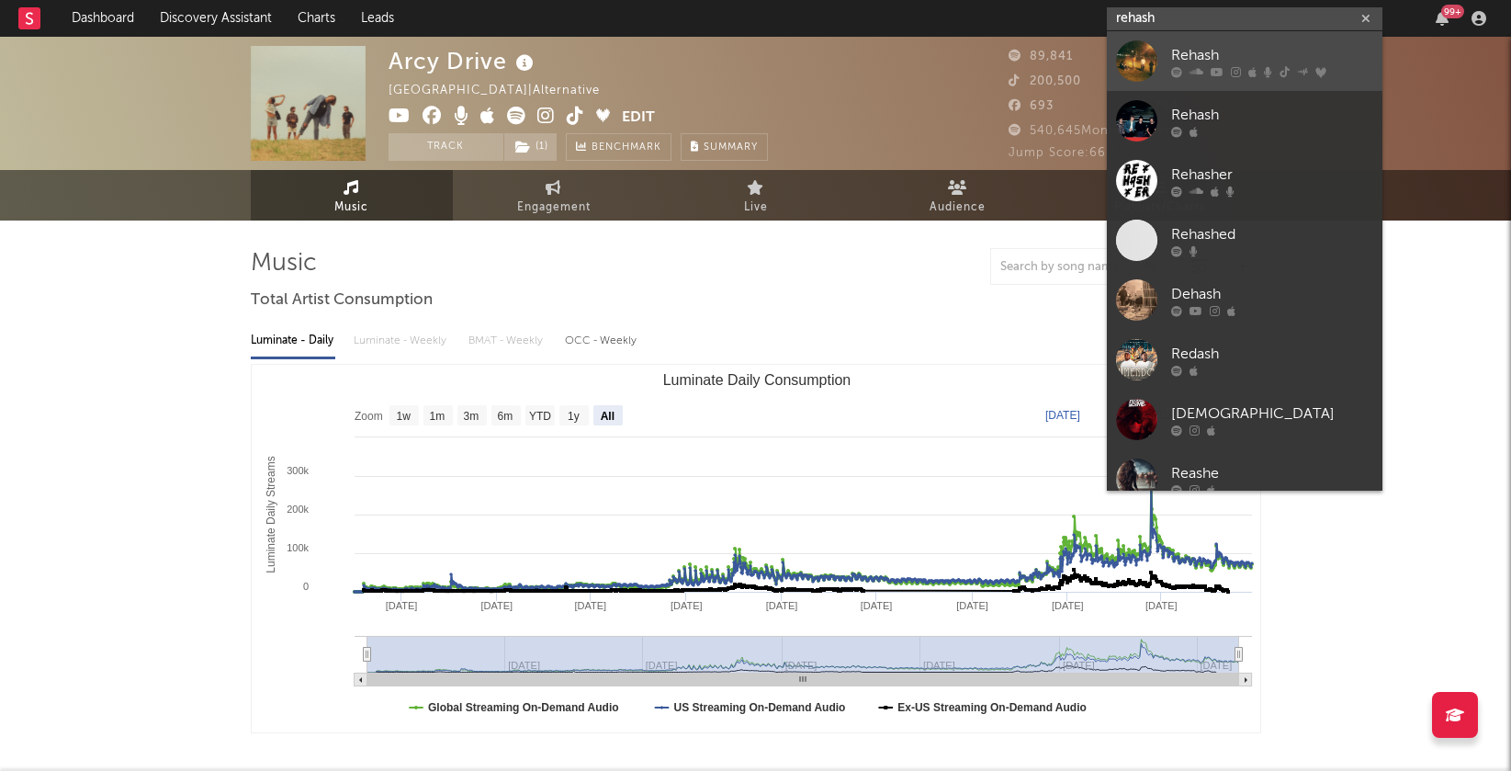
type input "rehash"
click at [1160, 65] on link "Rehash" at bounding box center [1245, 61] width 276 height 60
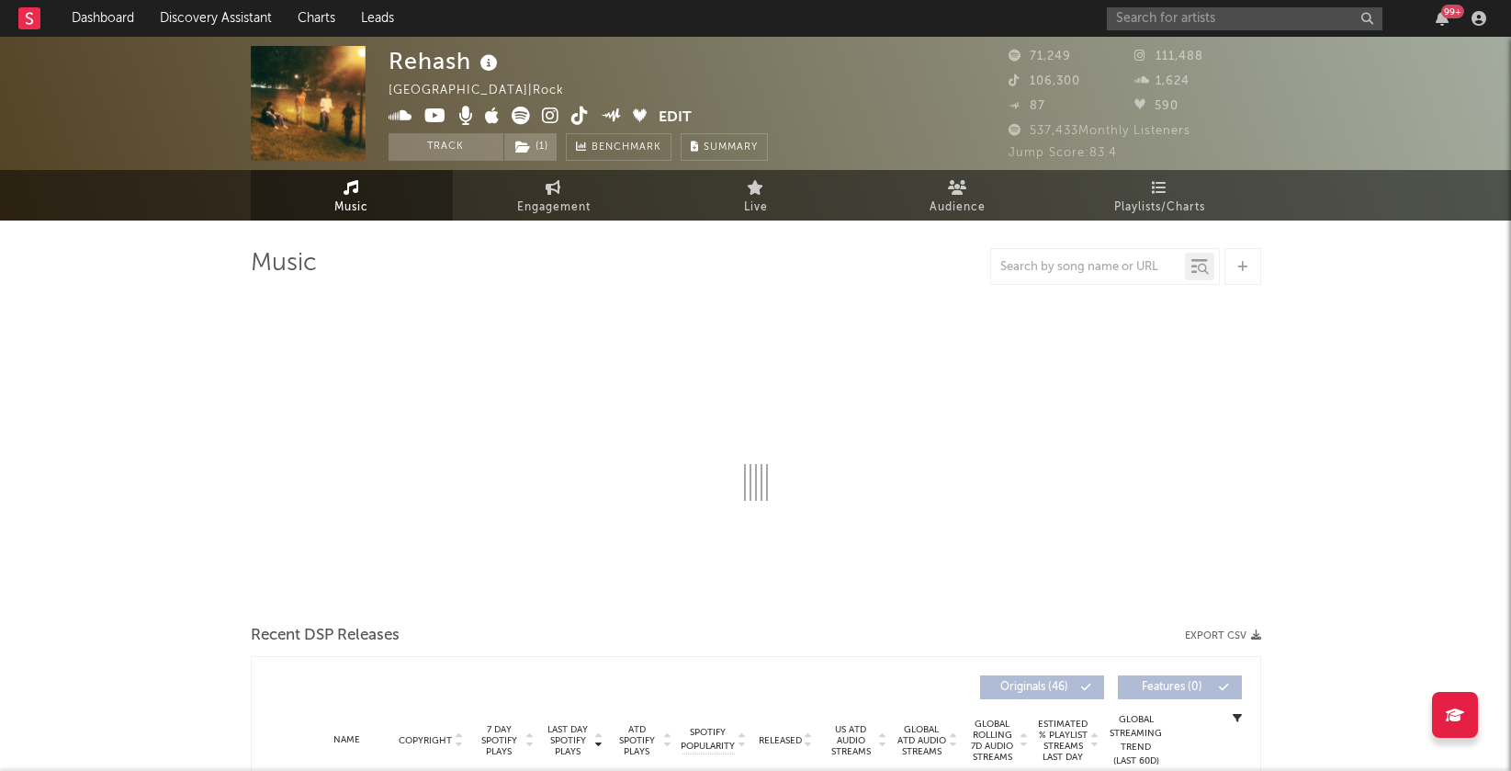
select select "6m"
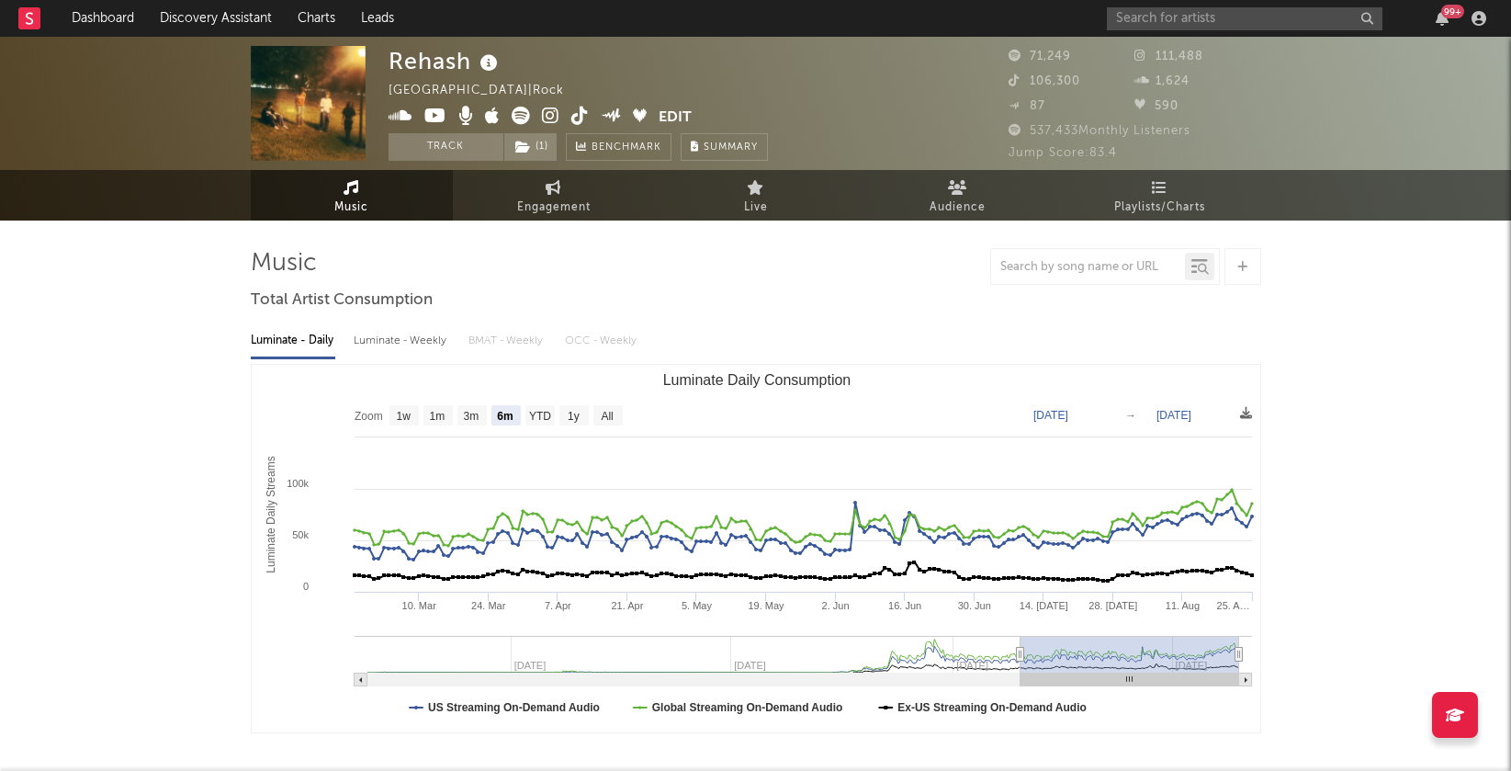
click at [554, 114] on icon at bounding box center [550, 116] width 17 height 18
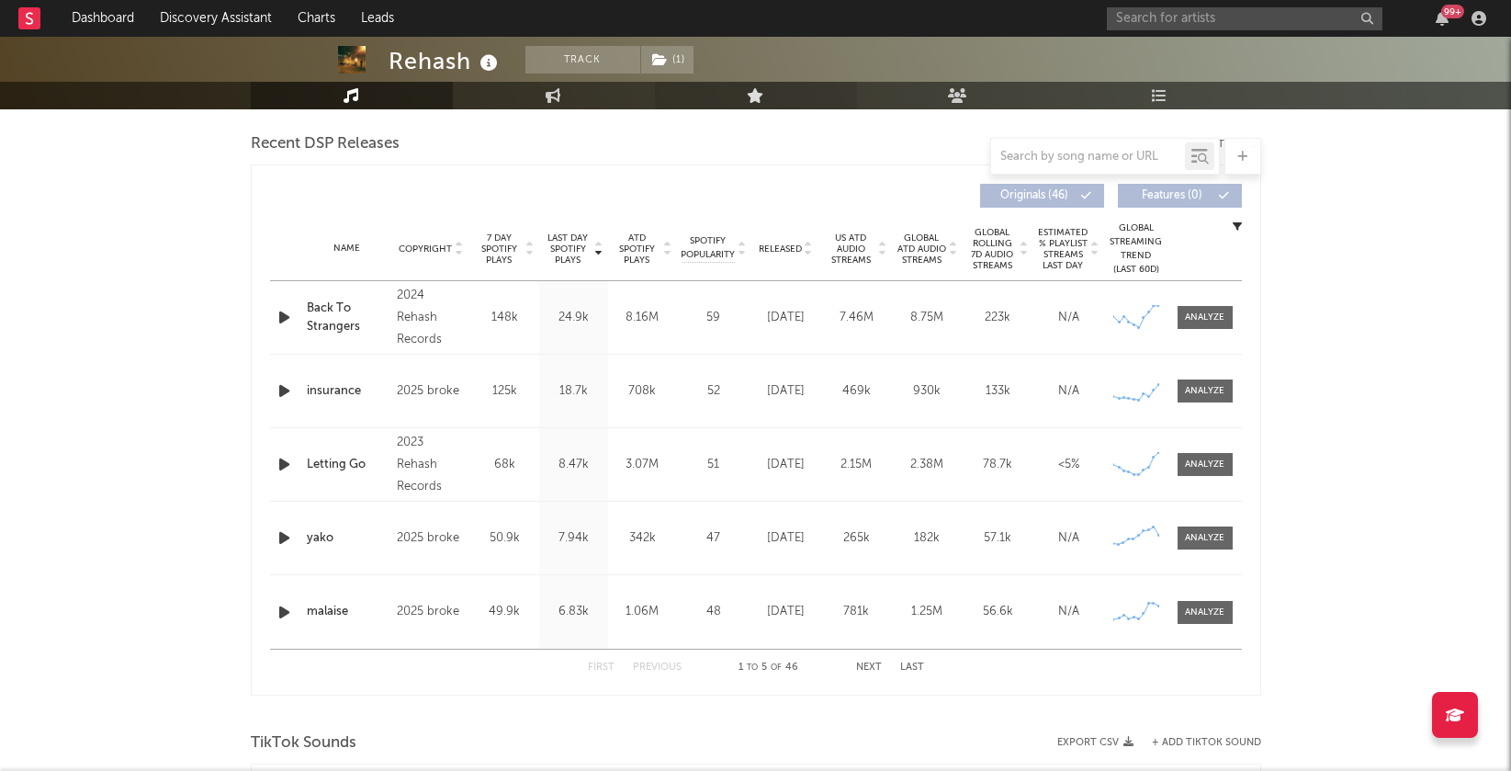
scroll to position [691, 0]
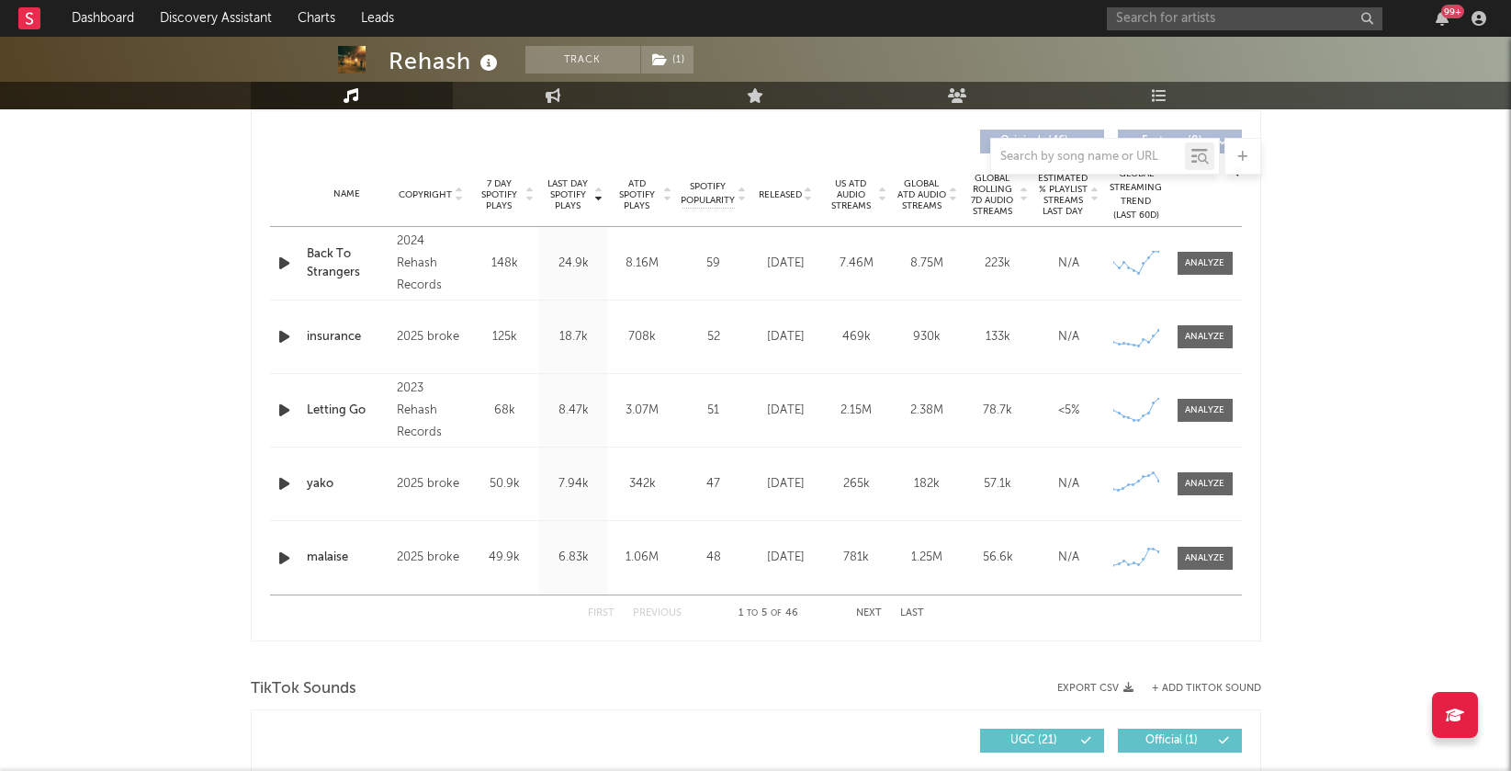
click at [598, 189] on icon at bounding box center [598, 190] width 9 height 7
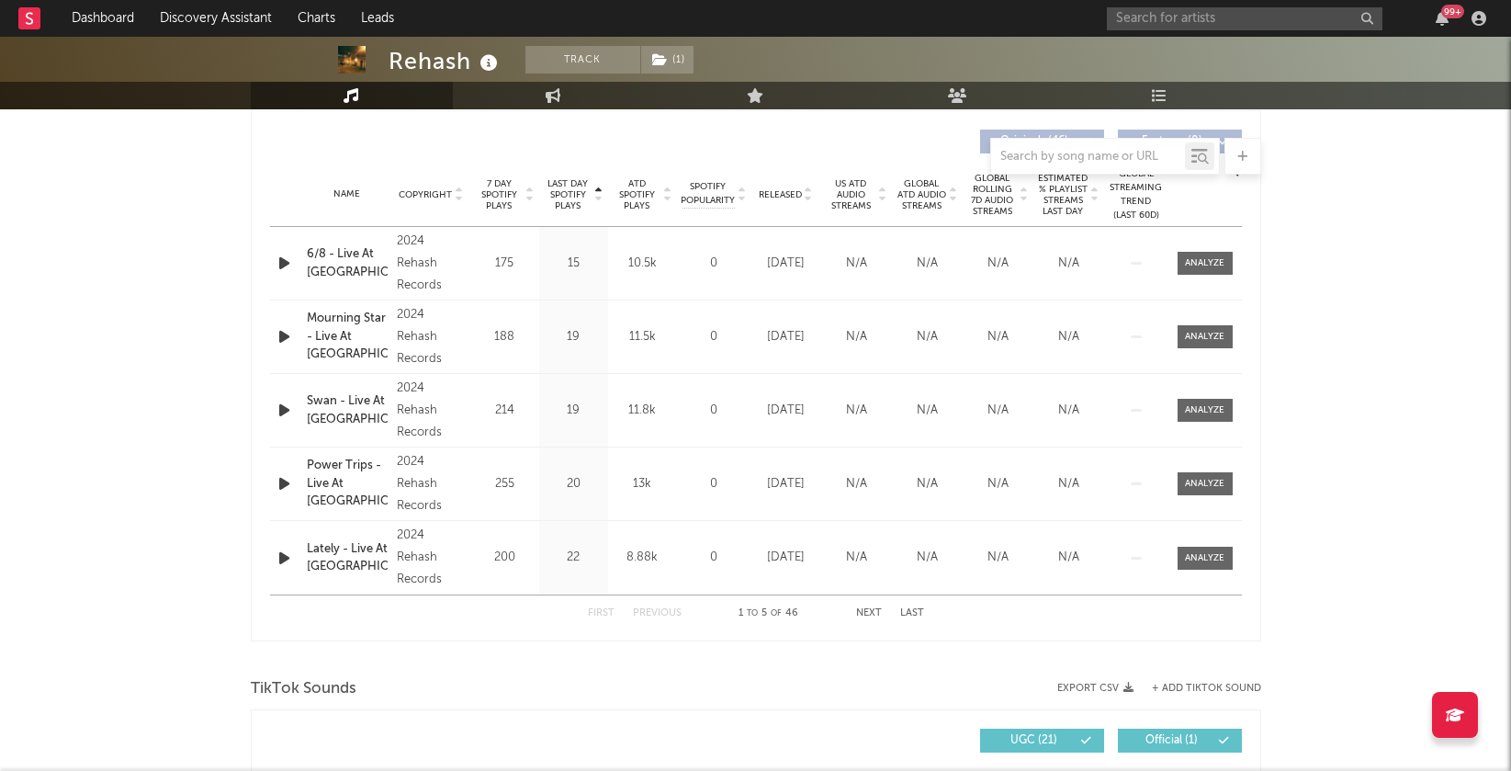
click at [598, 189] on icon at bounding box center [598, 190] width 9 height 7
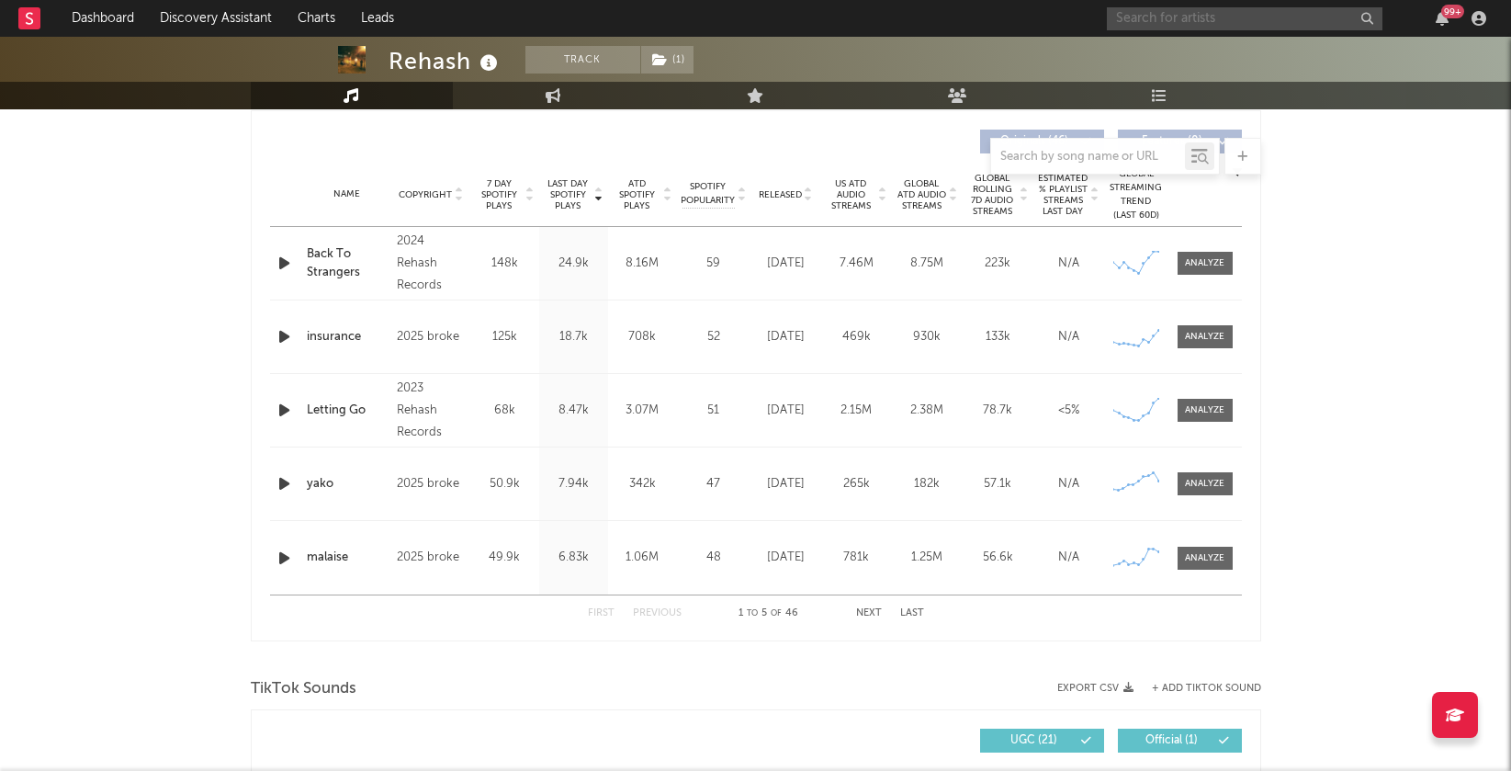
click at [1232, 24] on input "text" at bounding box center [1245, 18] width 276 height 23
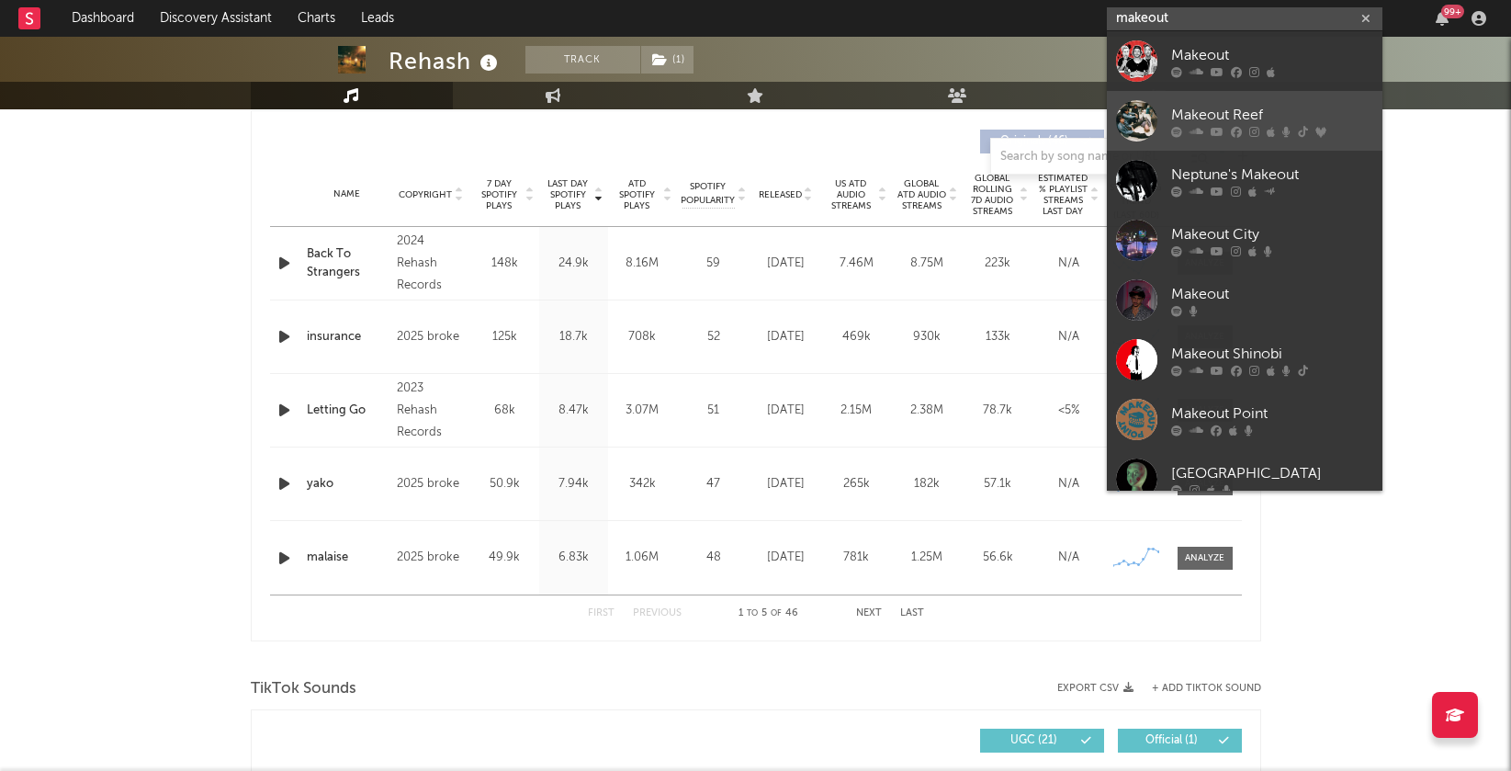
type input "makeout"
click at [1231, 105] on div "Makeout Reef" at bounding box center [1272, 115] width 202 height 22
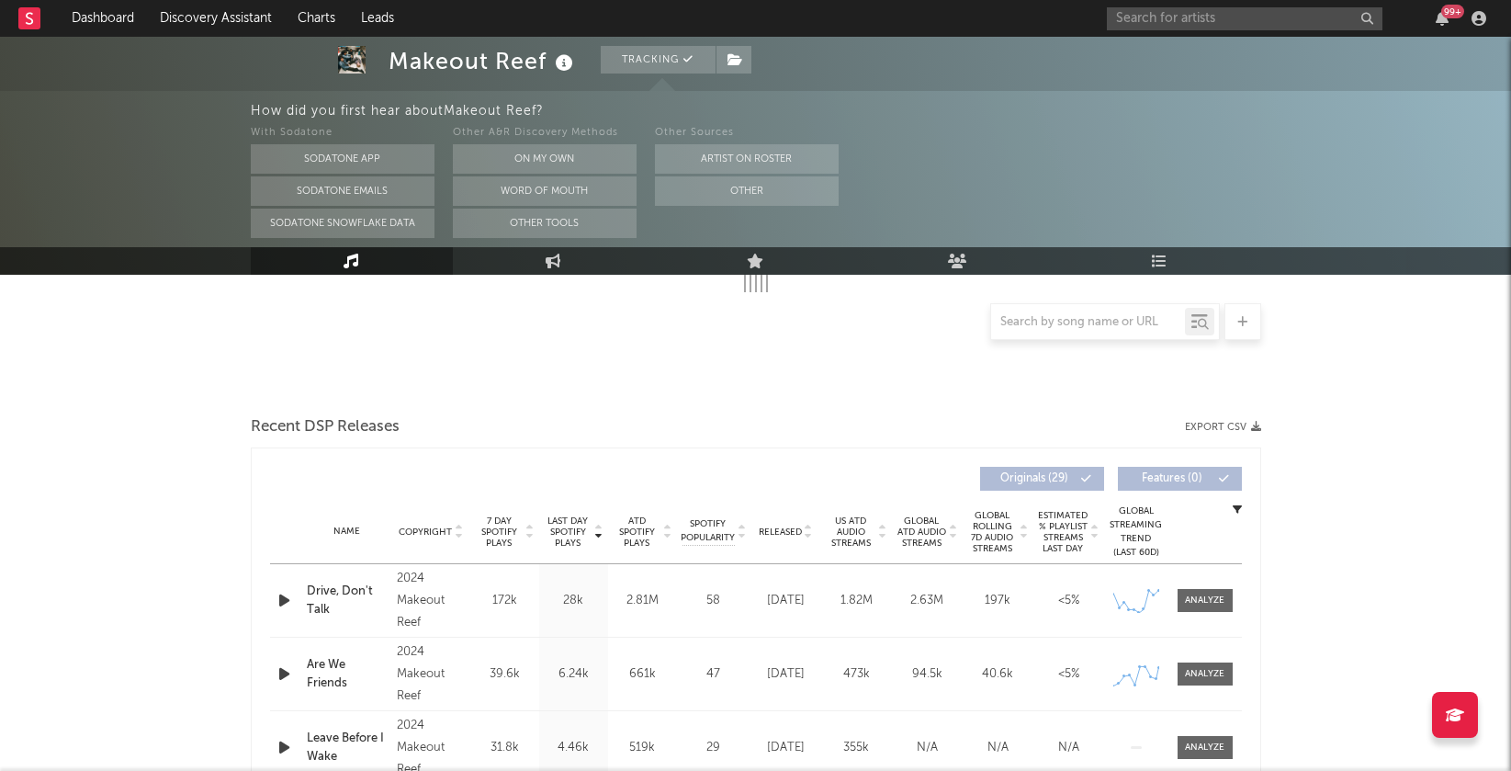
select select "6m"
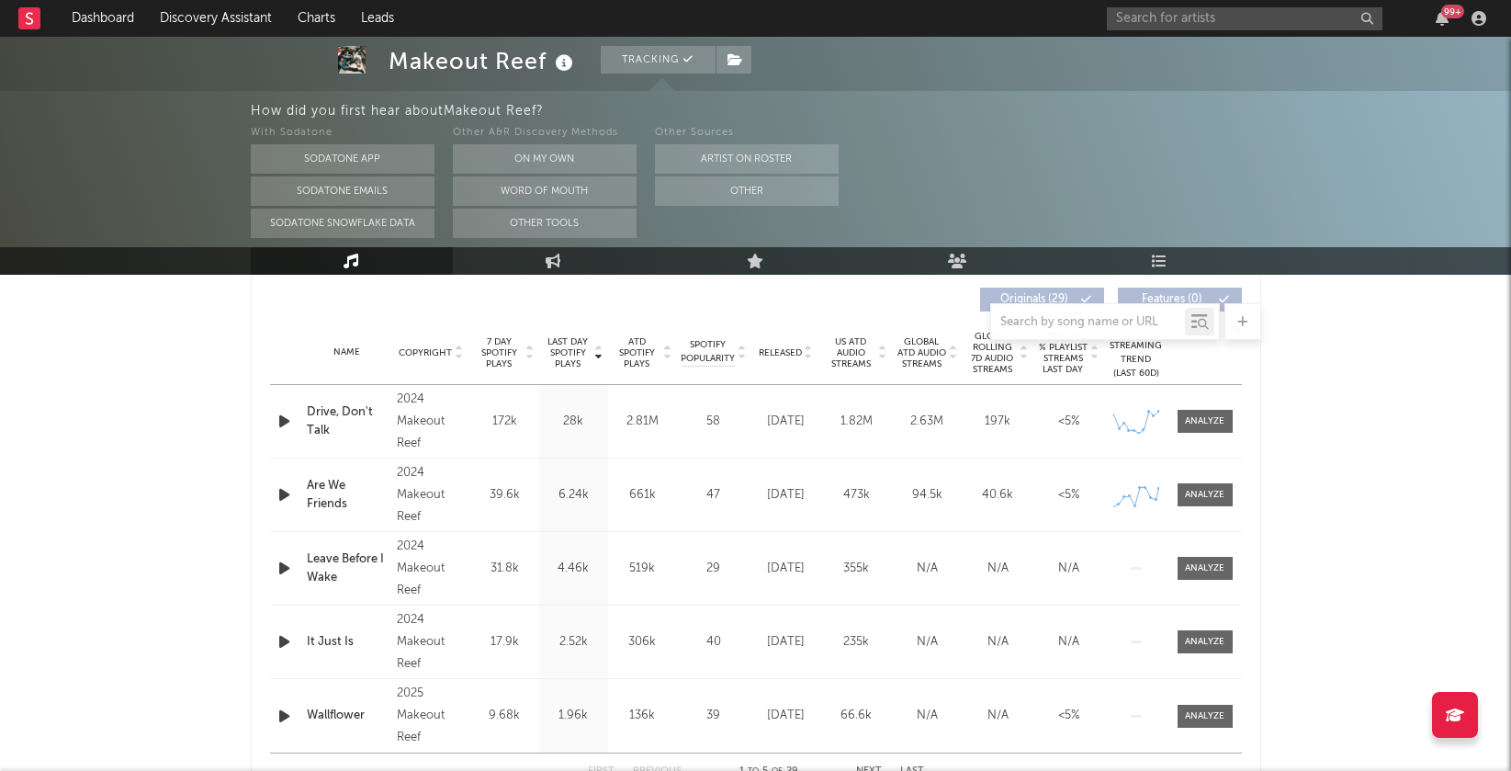
scroll to position [713, 0]
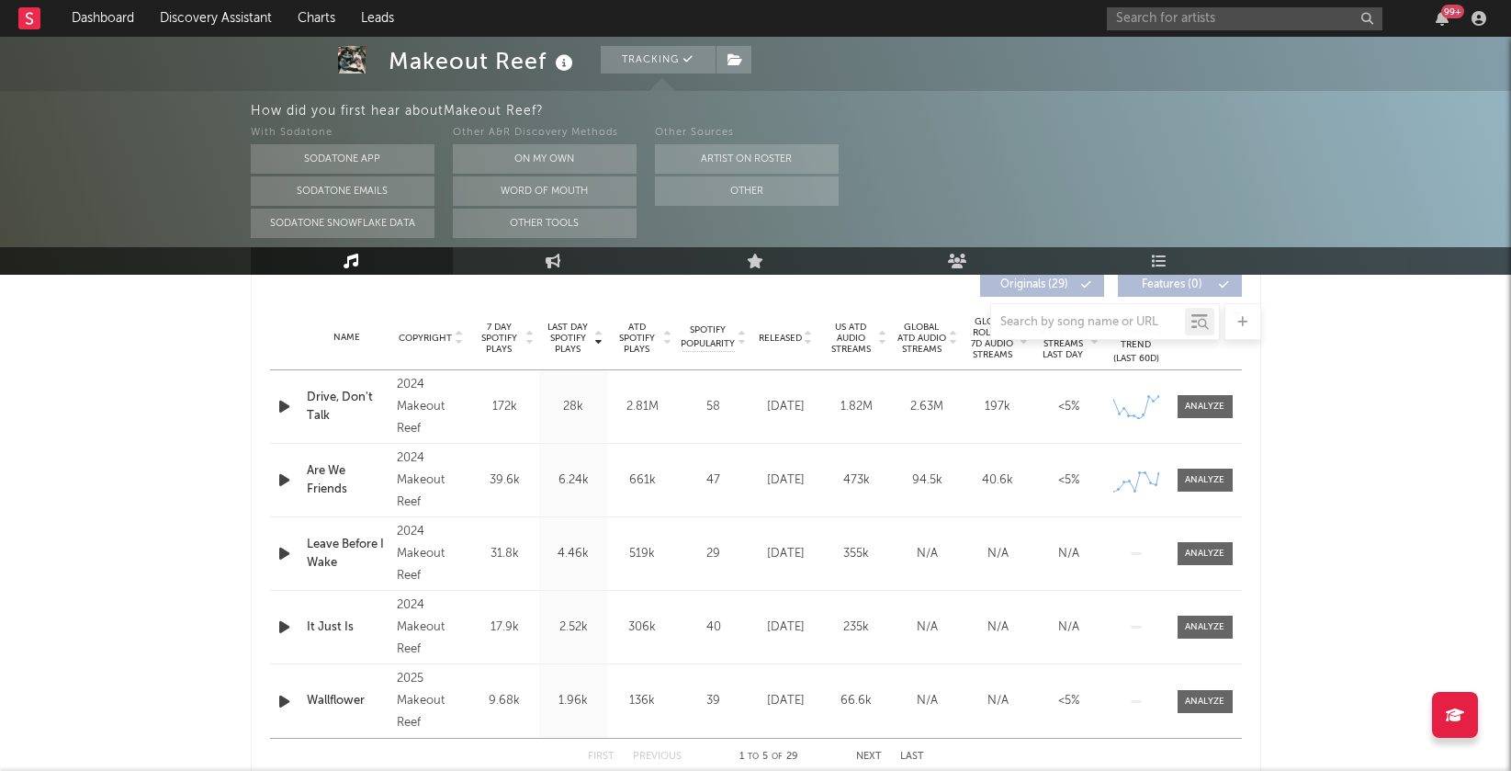
click at [743, 332] on div at bounding box center [756, 321] width 1010 height 37
click at [739, 341] on icon at bounding box center [741, 341] width 9 height 7
click at [597, 335] on div at bounding box center [756, 321] width 1010 height 37
click at [597, 349] on div at bounding box center [597, 337] width 11 height 33
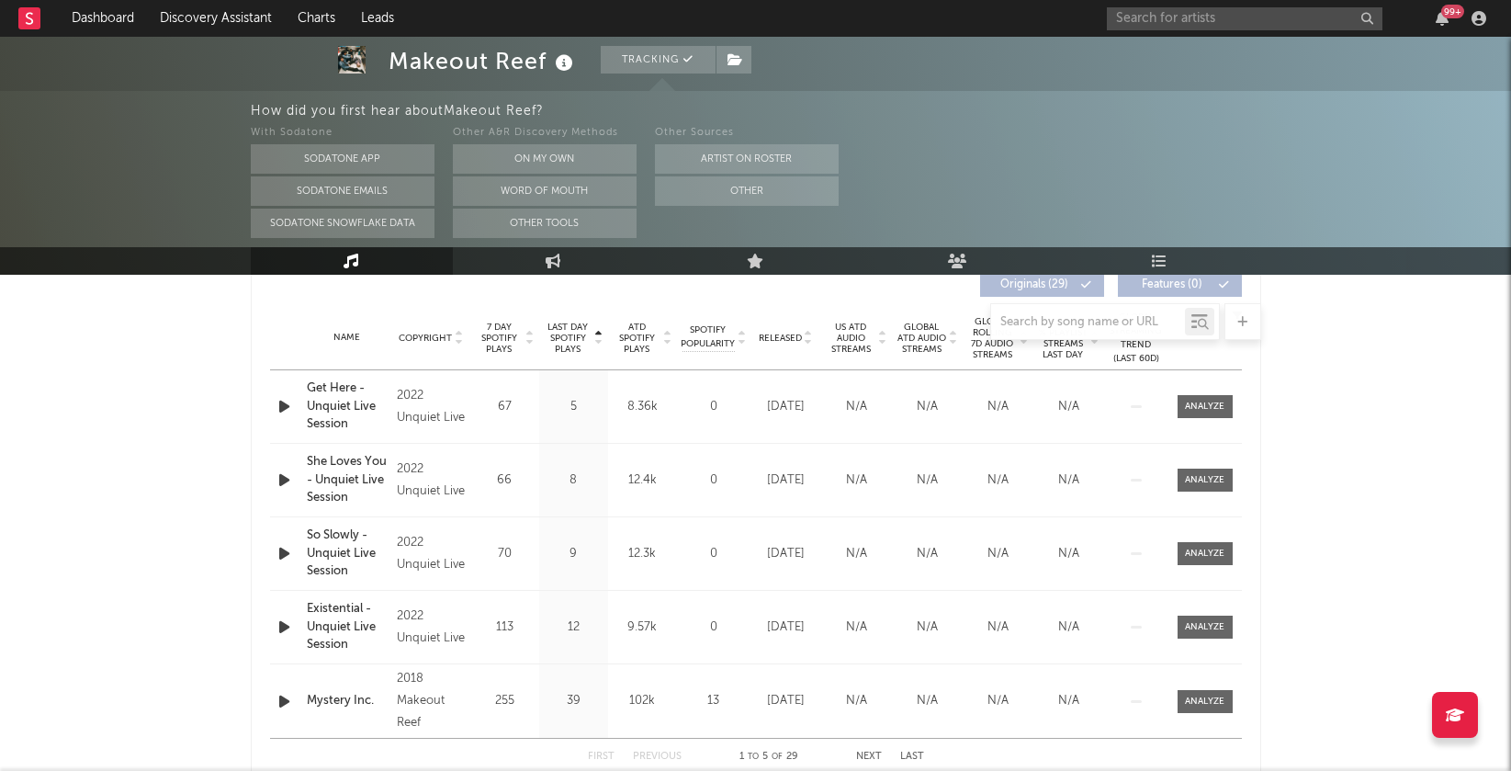
click at [597, 349] on div at bounding box center [597, 337] width 11 height 33
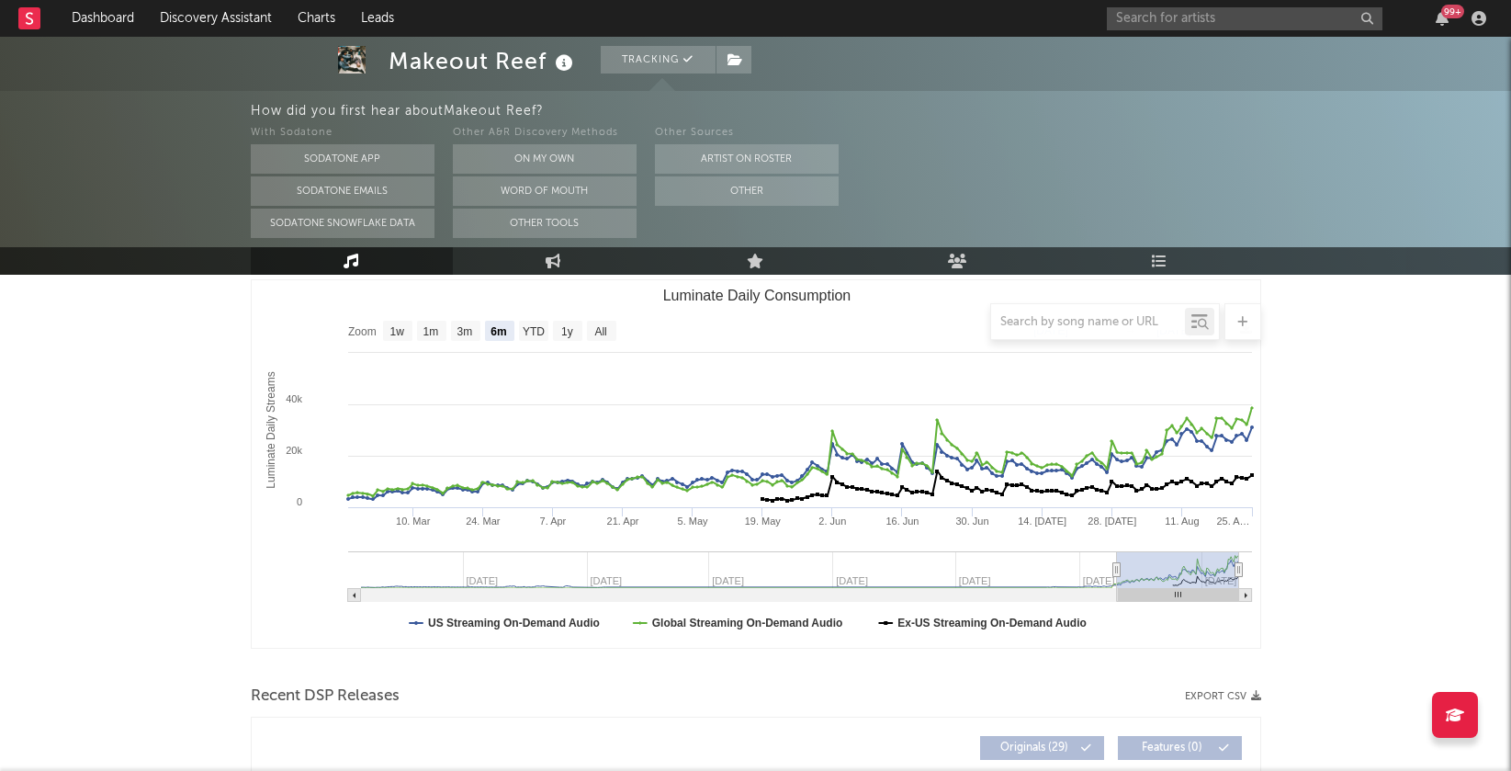
scroll to position [0, 0]
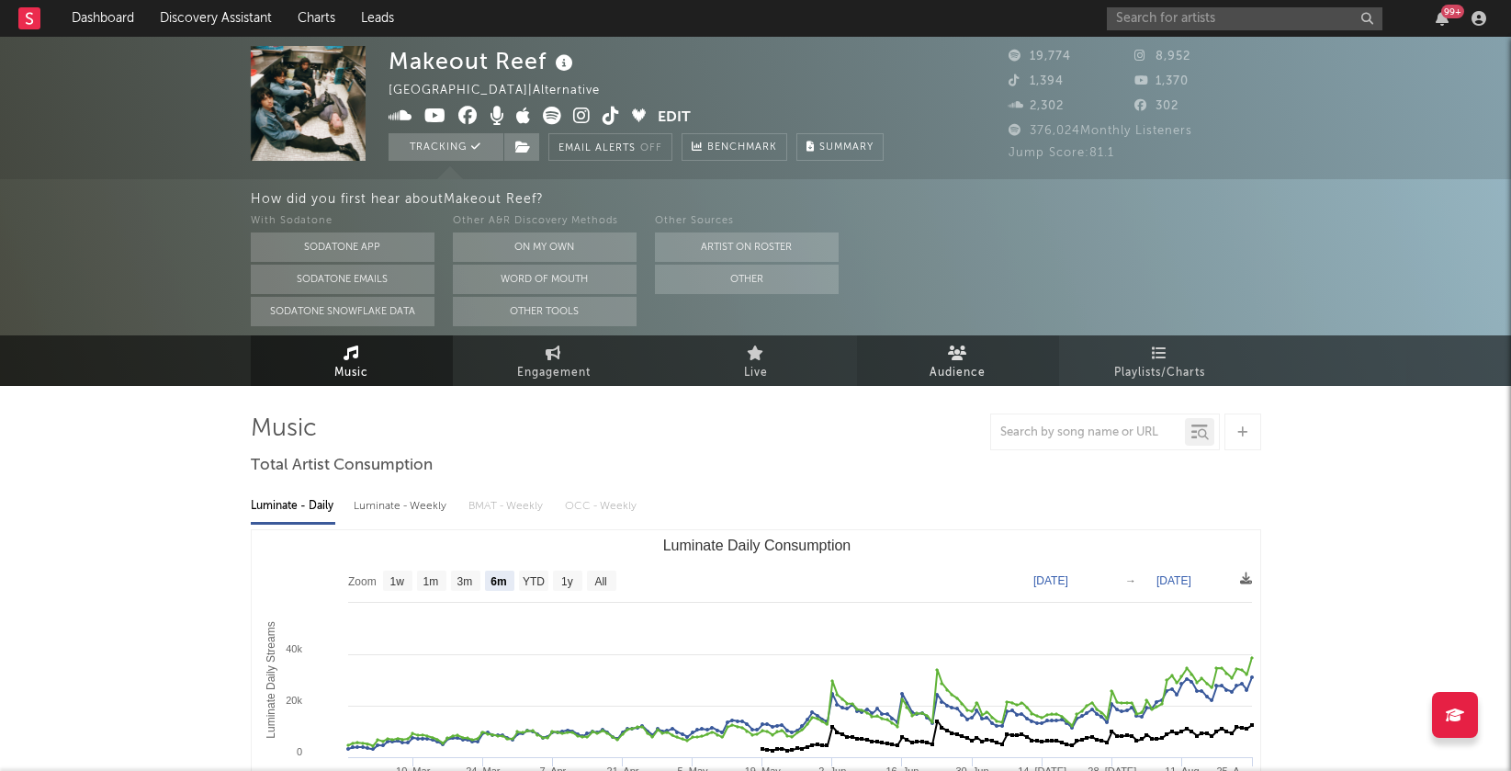
click at [941, 366] on span "Audience" at bounding box center [957, 373] width 56 height 22
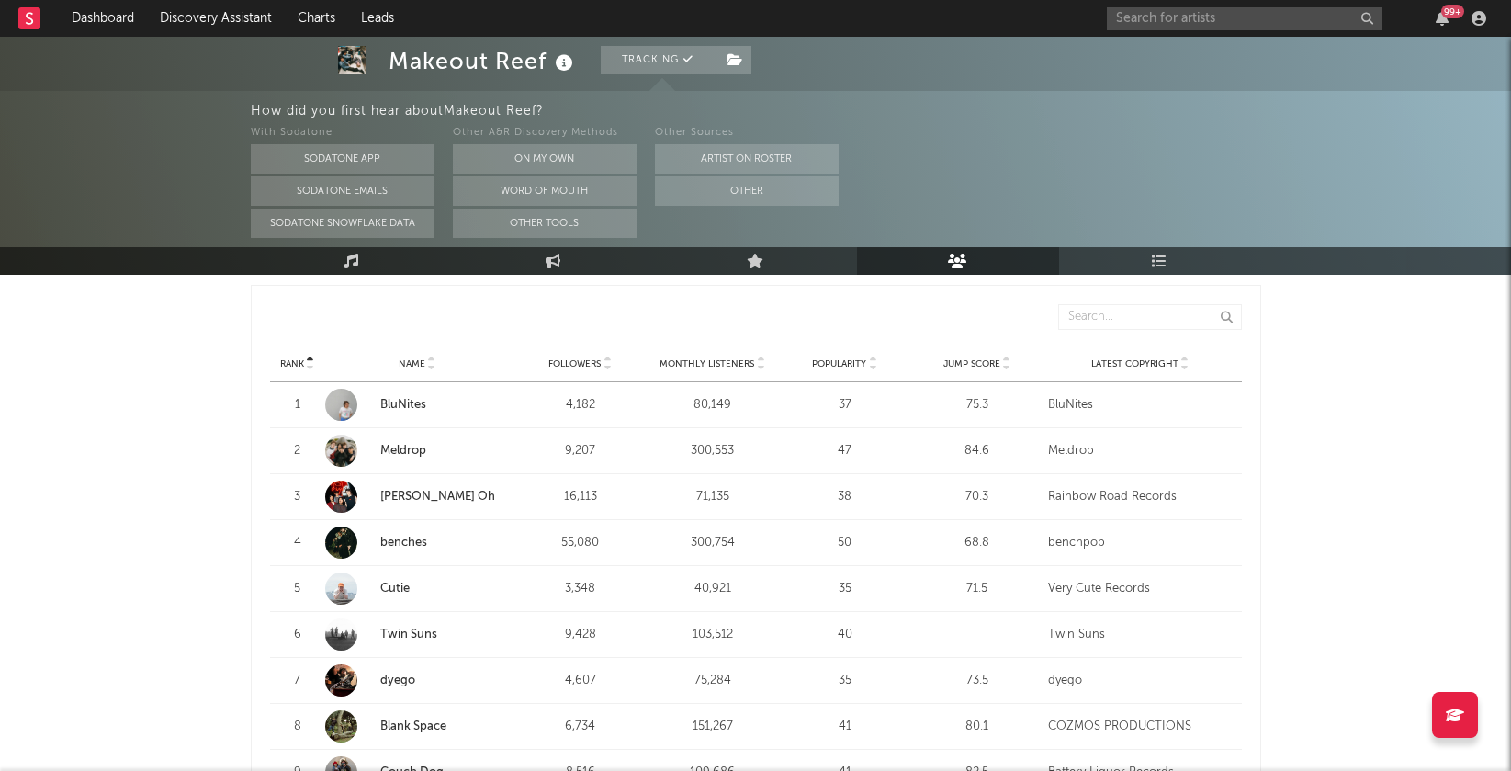
scroll to position [666, 0]
click at [760, 365] on icon at bounding box center [760, 368] width 9 height 7
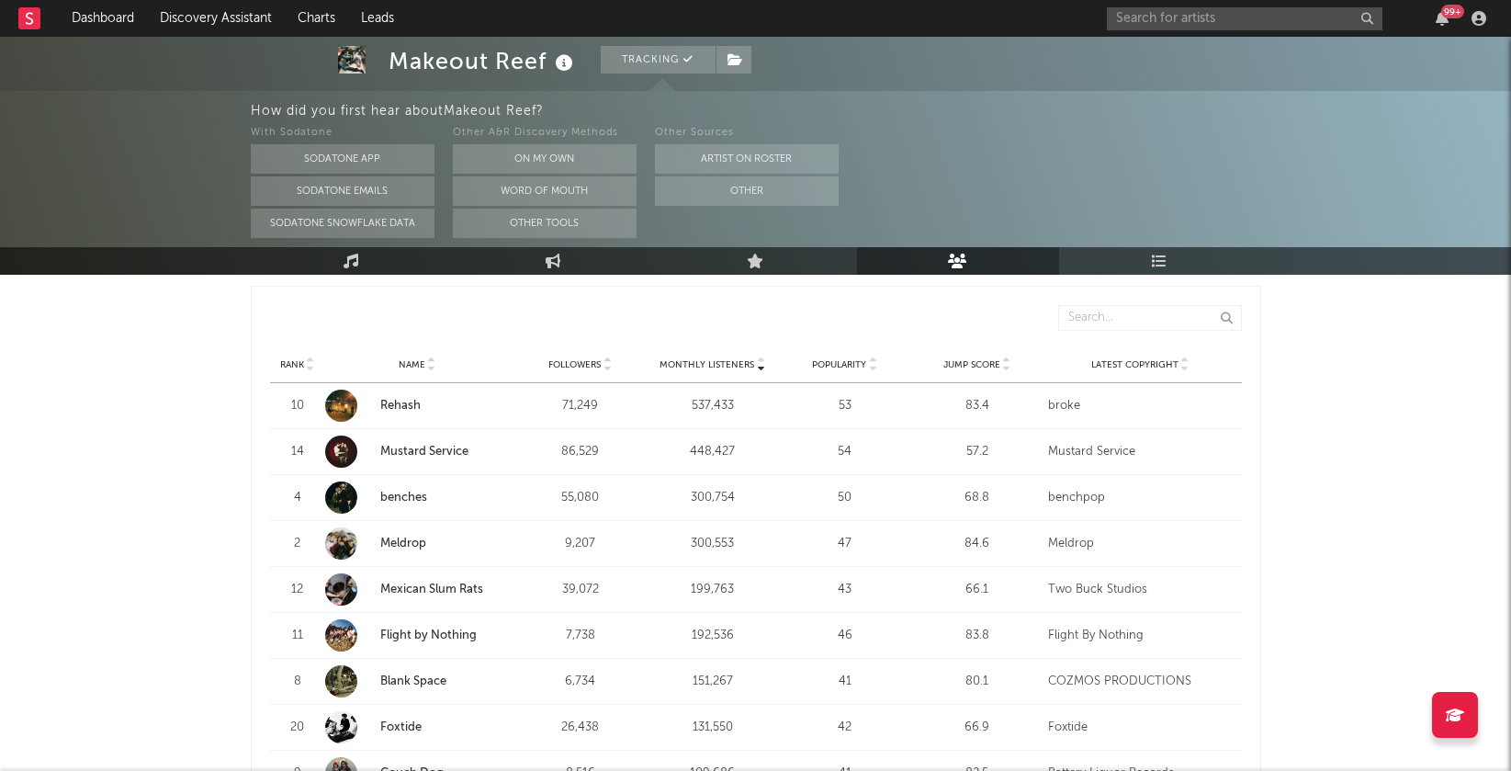
click at [418, 447] on link "Mustard Service" at bounding box center [424, 451] width 88 height 12
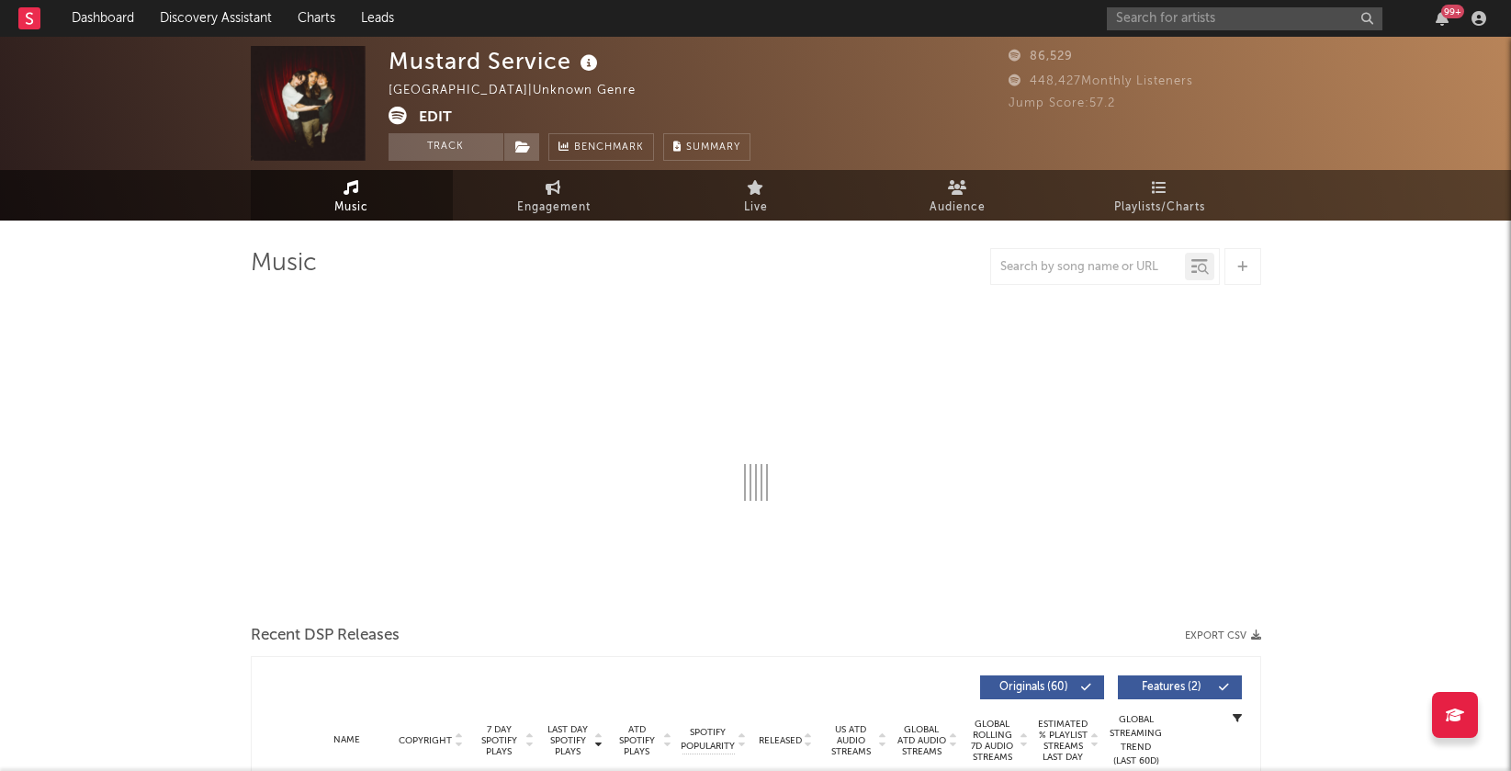
select select "6m"
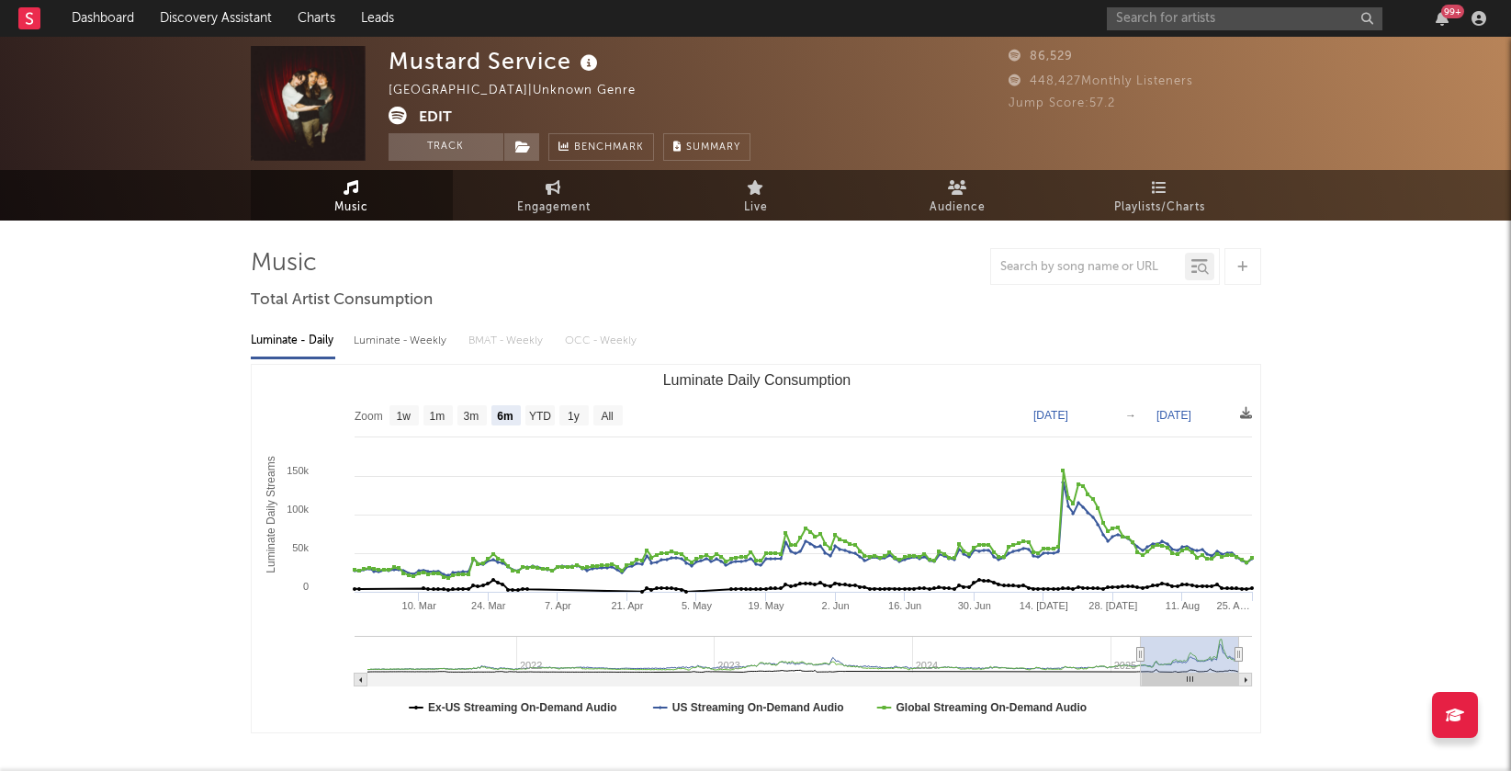
select select "6m"
click at [398, 118] on icon at bounding box center [398, 116] width 18 height 18
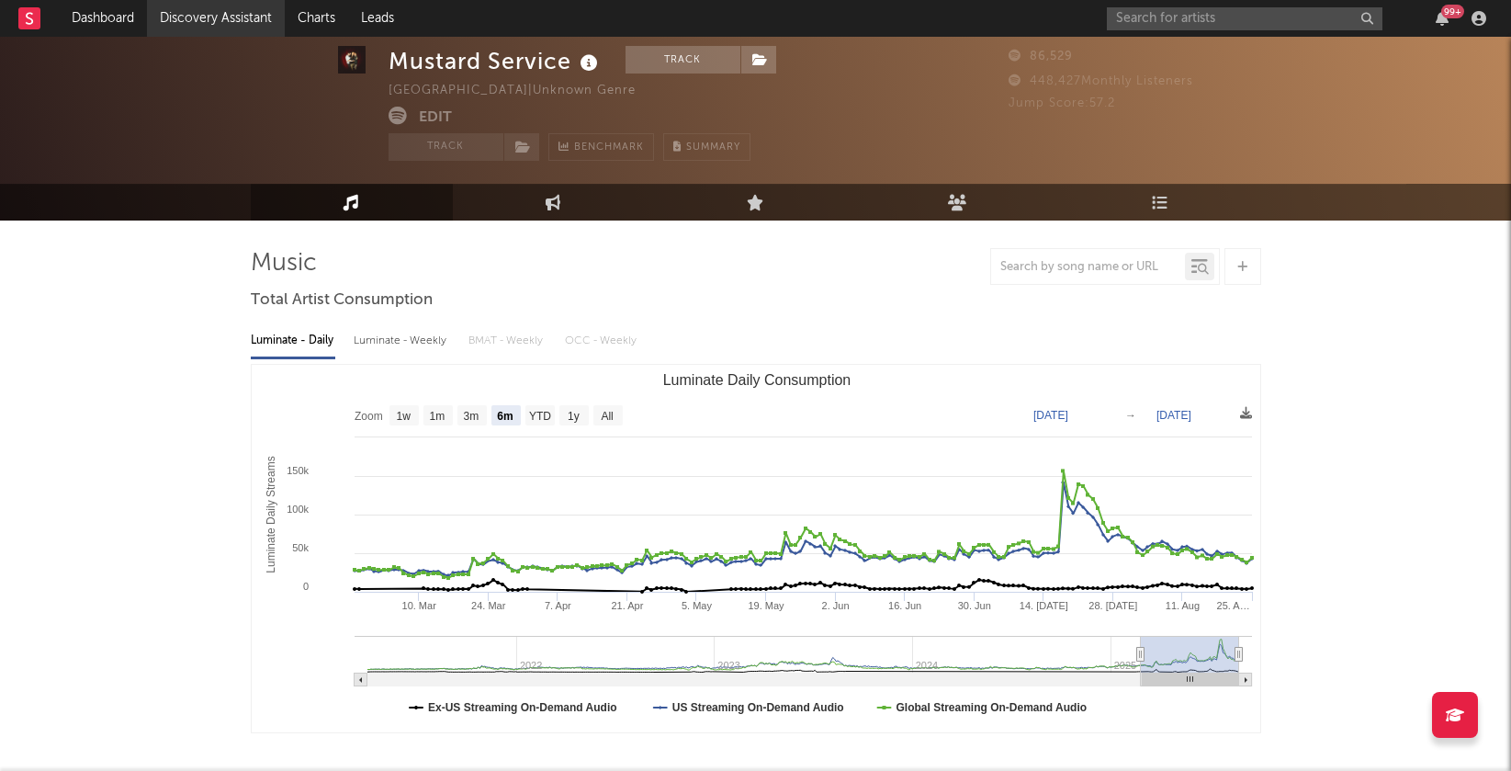
scroll to position [33, 0]
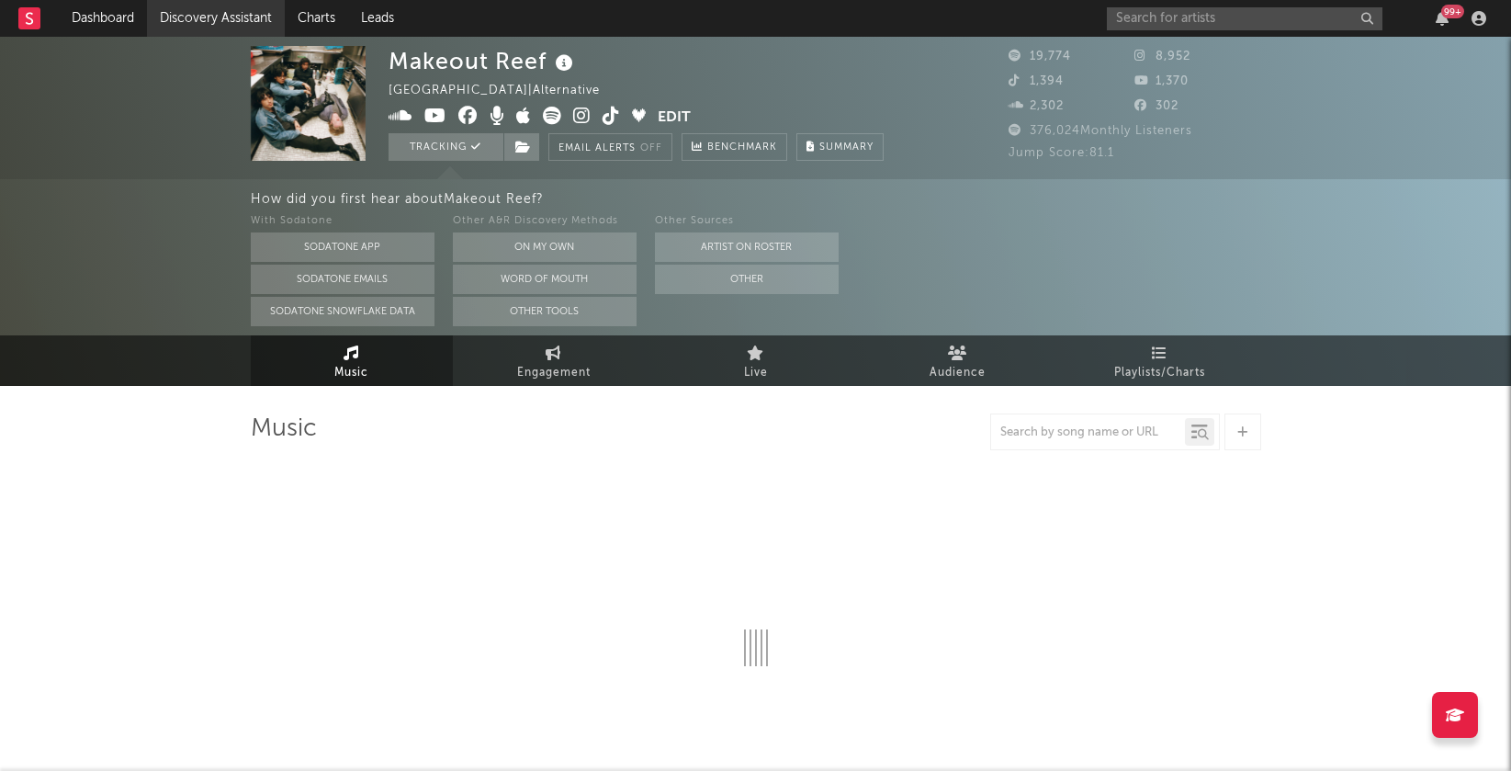
select select "6m"
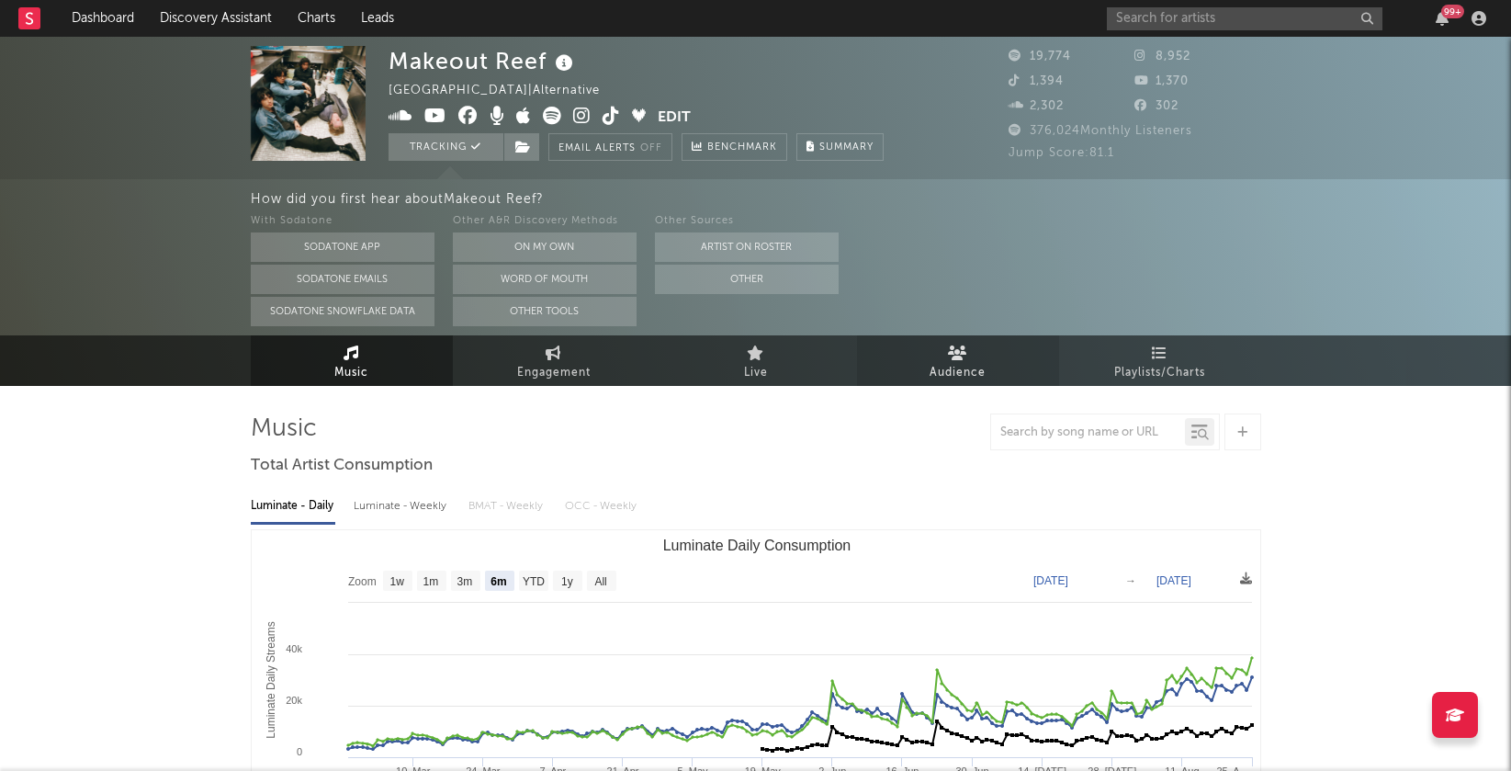
click at [955, 375] on span "Audience" at bounding box center [957, 373] width 56 height 22
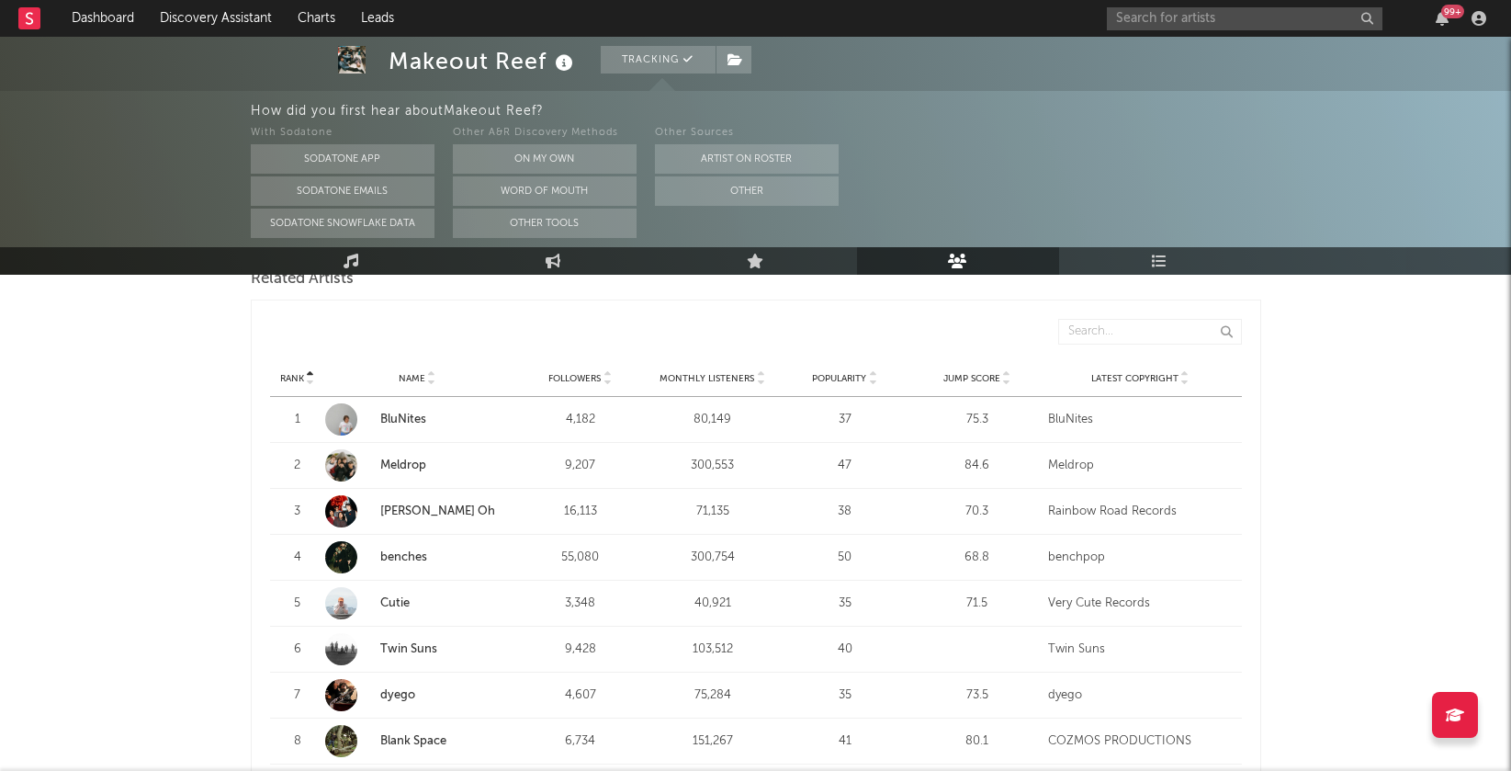
scroll to position [654, 0]
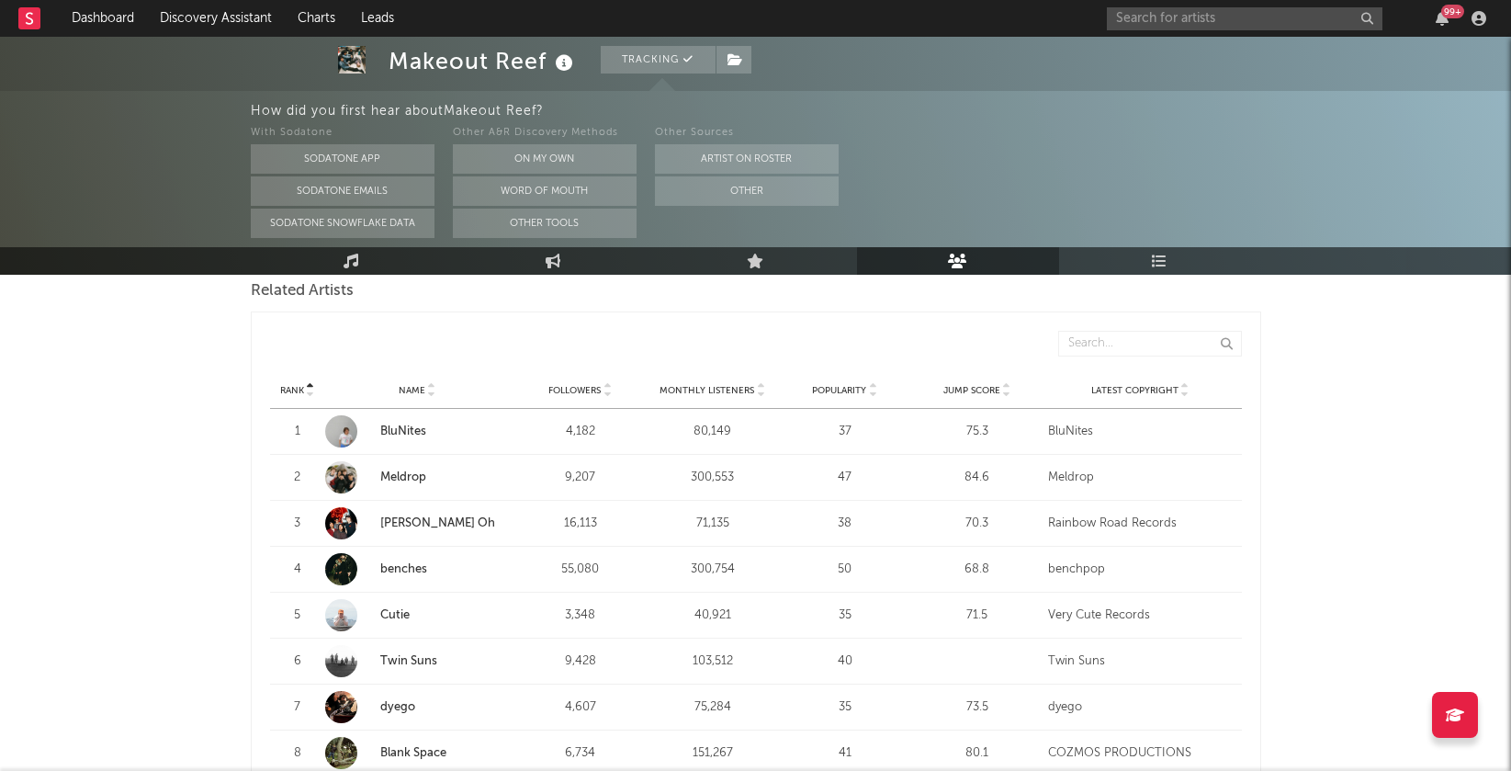
click at [761, 390] on icon at bounding box center [760, 393] width 9 height 7
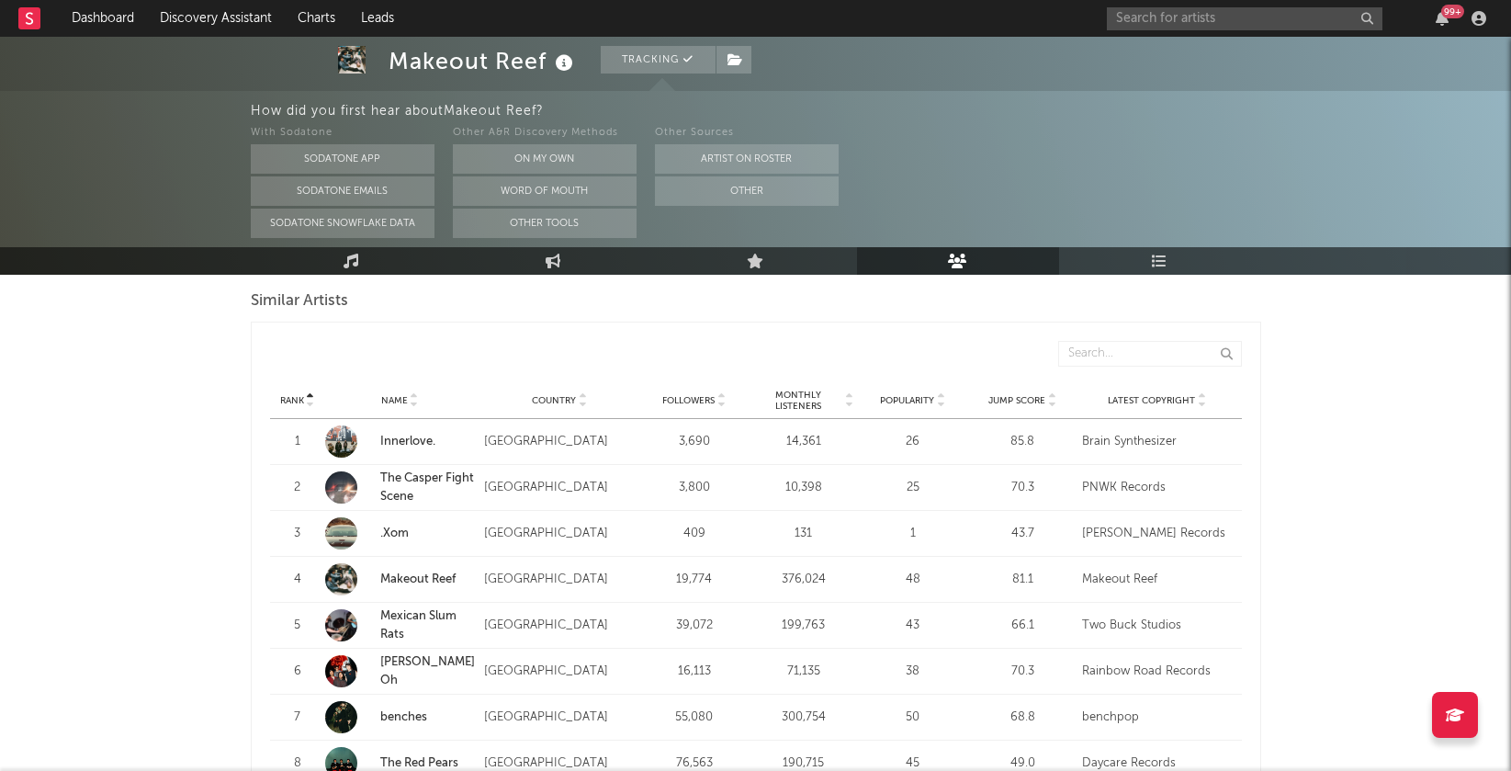
scroll to position [1722, 0]
click at [850, 398] on icon at bounding box center [848, 401] width 9 height 7
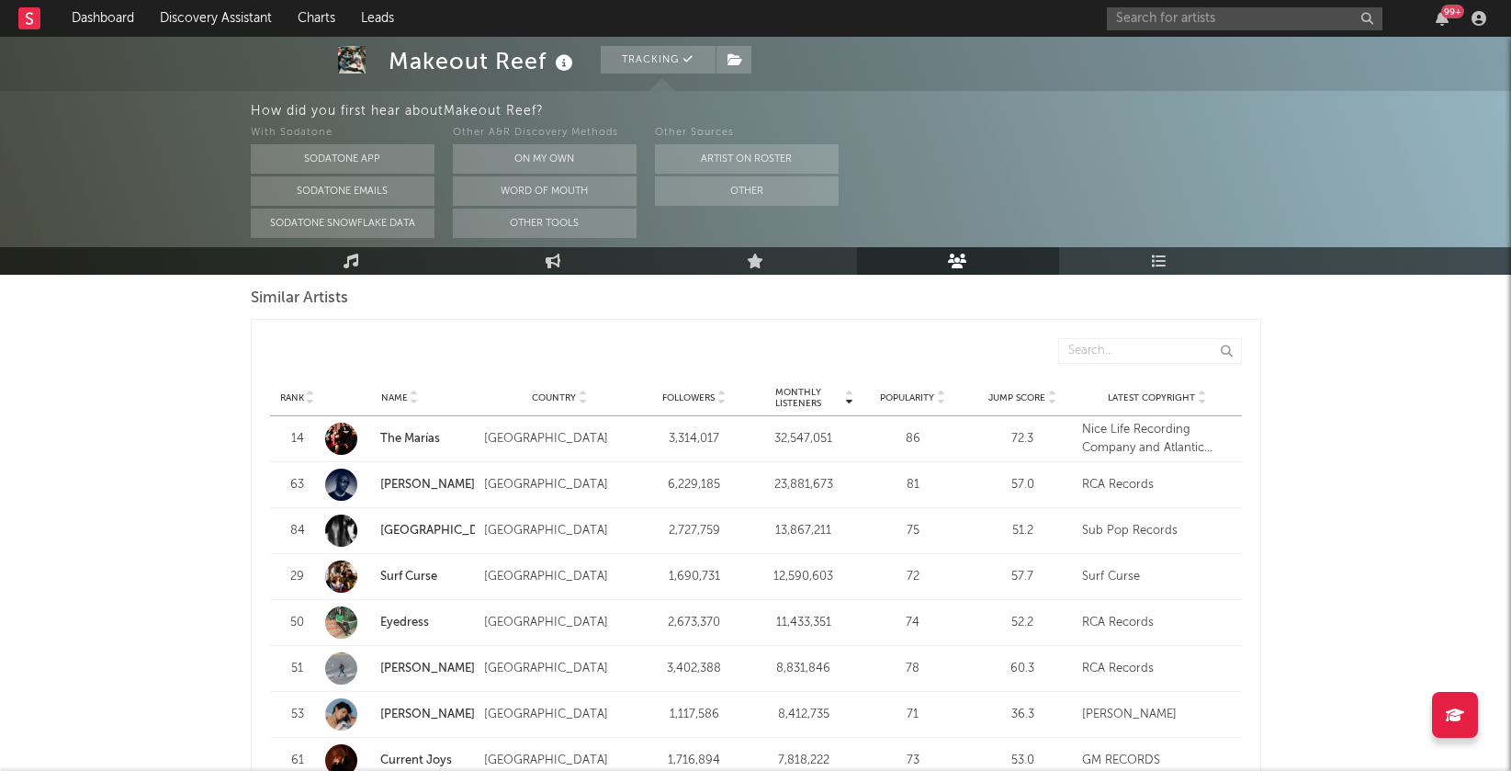
click at [411, 617] on link "Eyedress" at bounding box center [404, 622] width 49 height 12
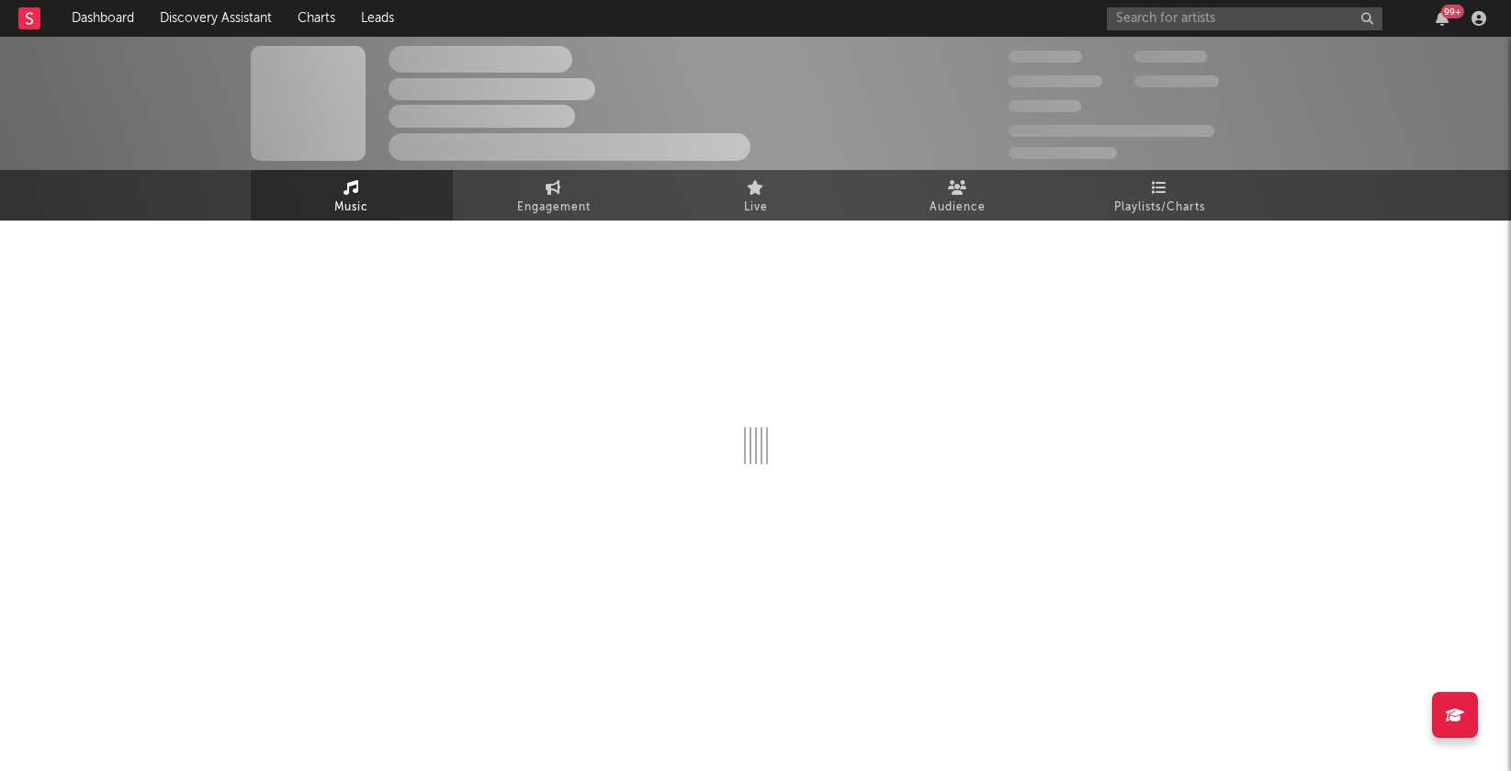
select select "6m"
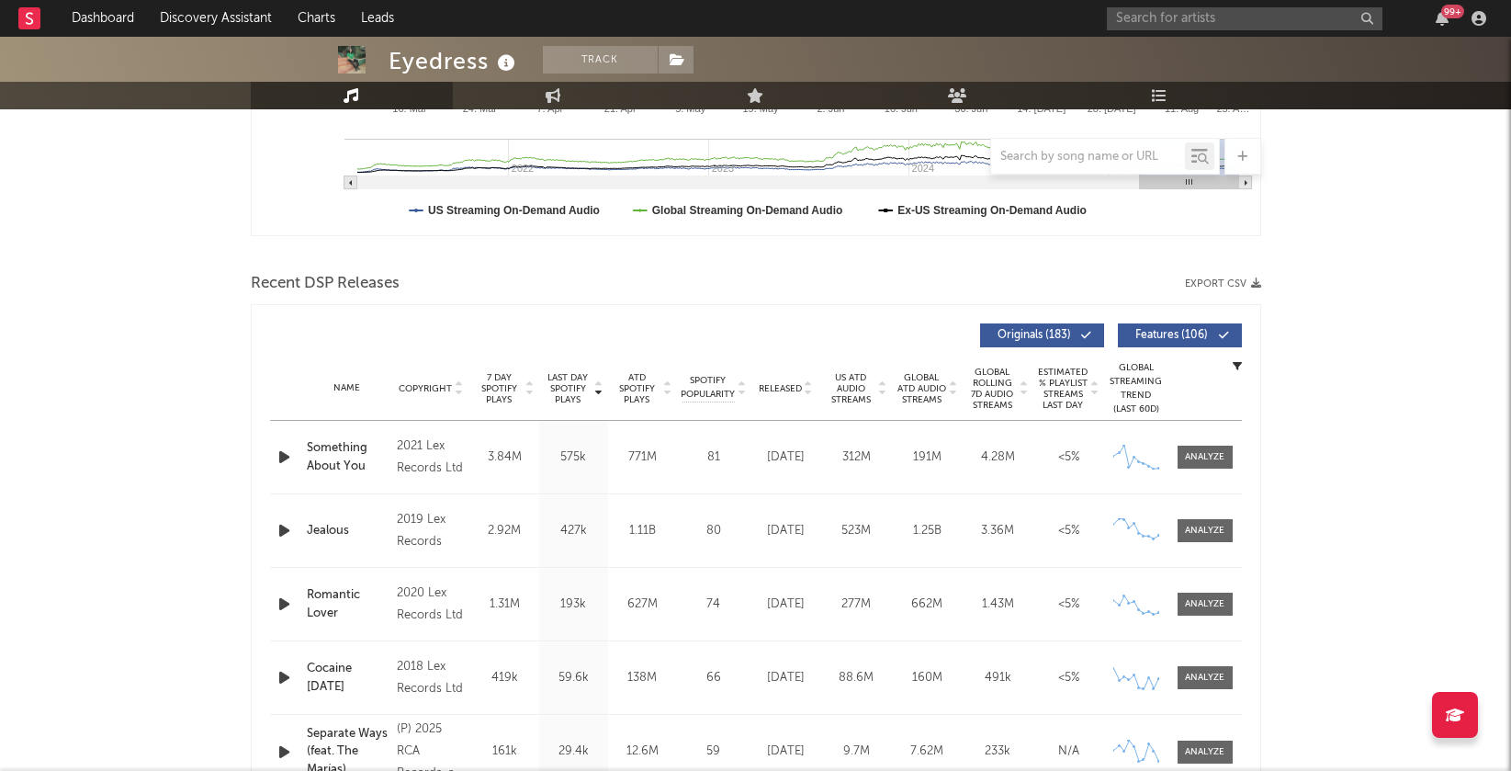
scroll to position [579, 0]
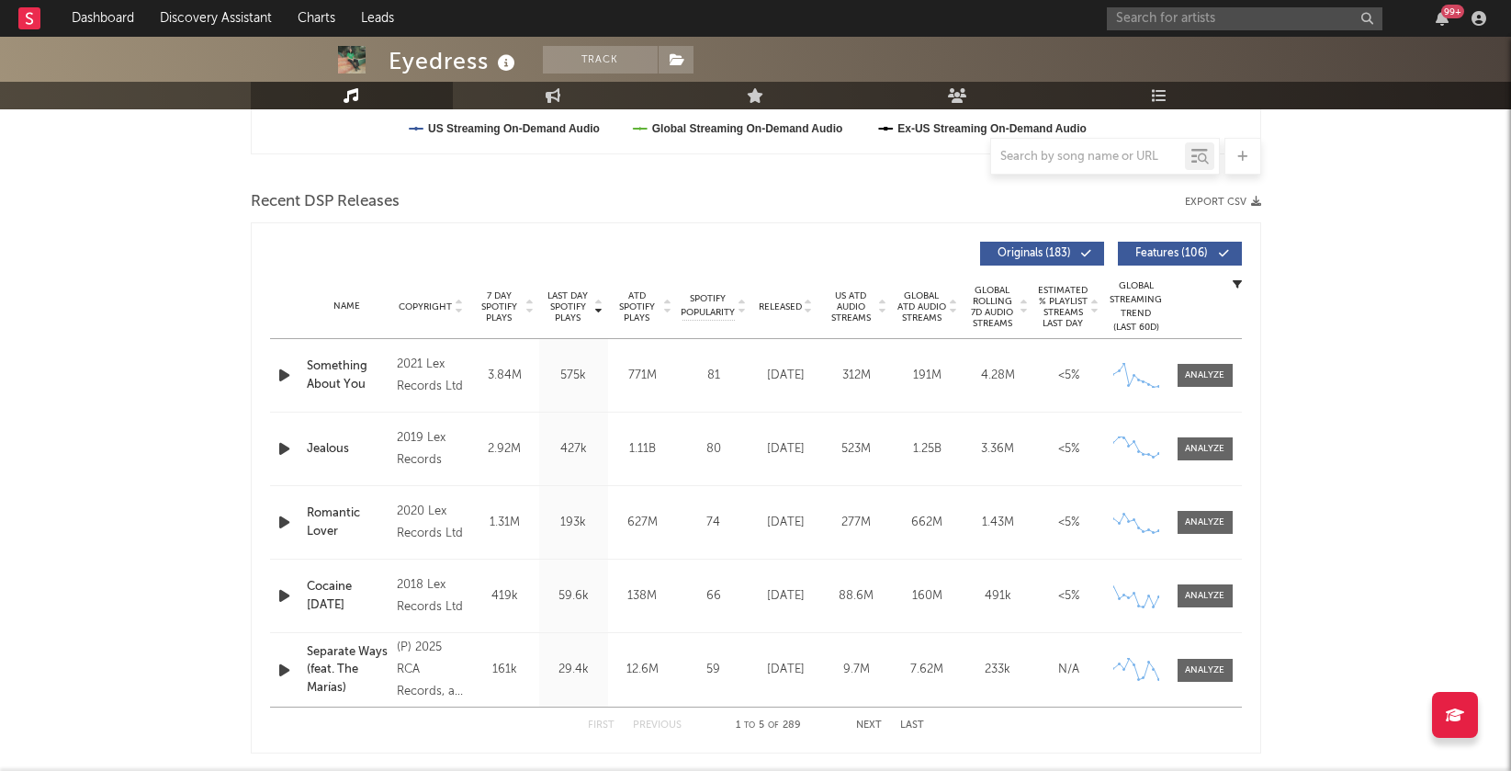
click at [596, 304] on icon at bounding box center [598, 302] width 9 height 7
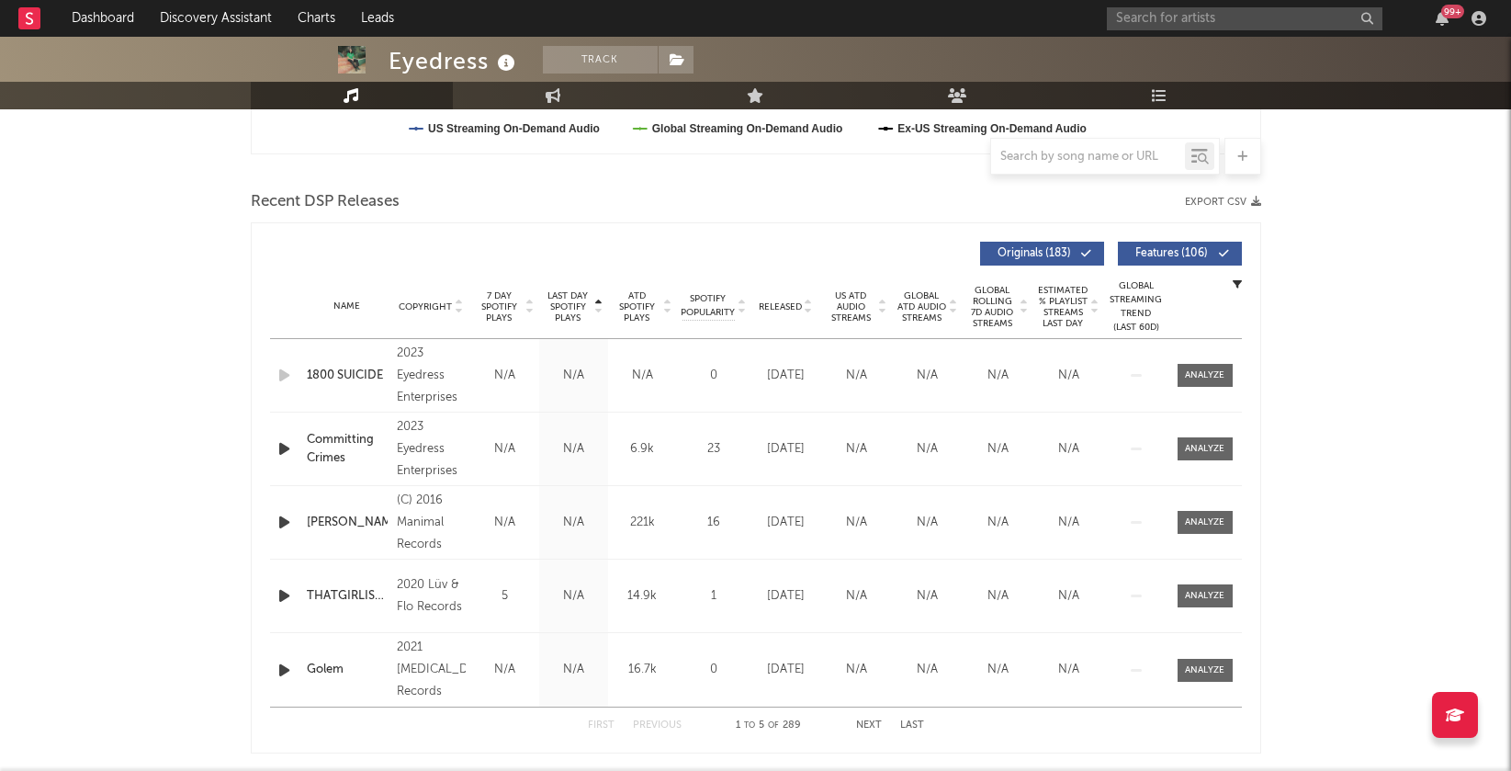
click at [596, 307] on icon at bounding box center [598, 310] width 9 height 7
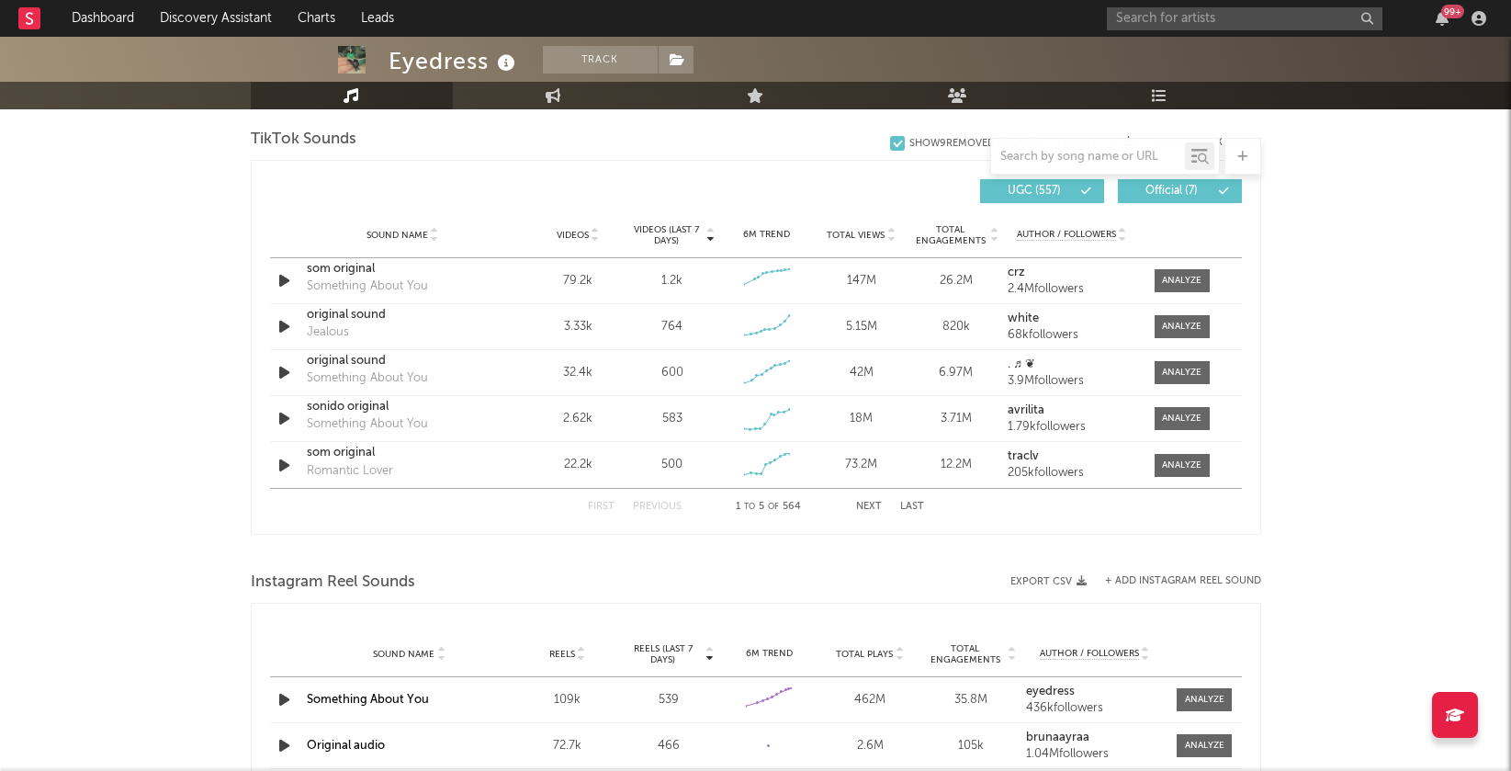
scroll to position [1168, 0]
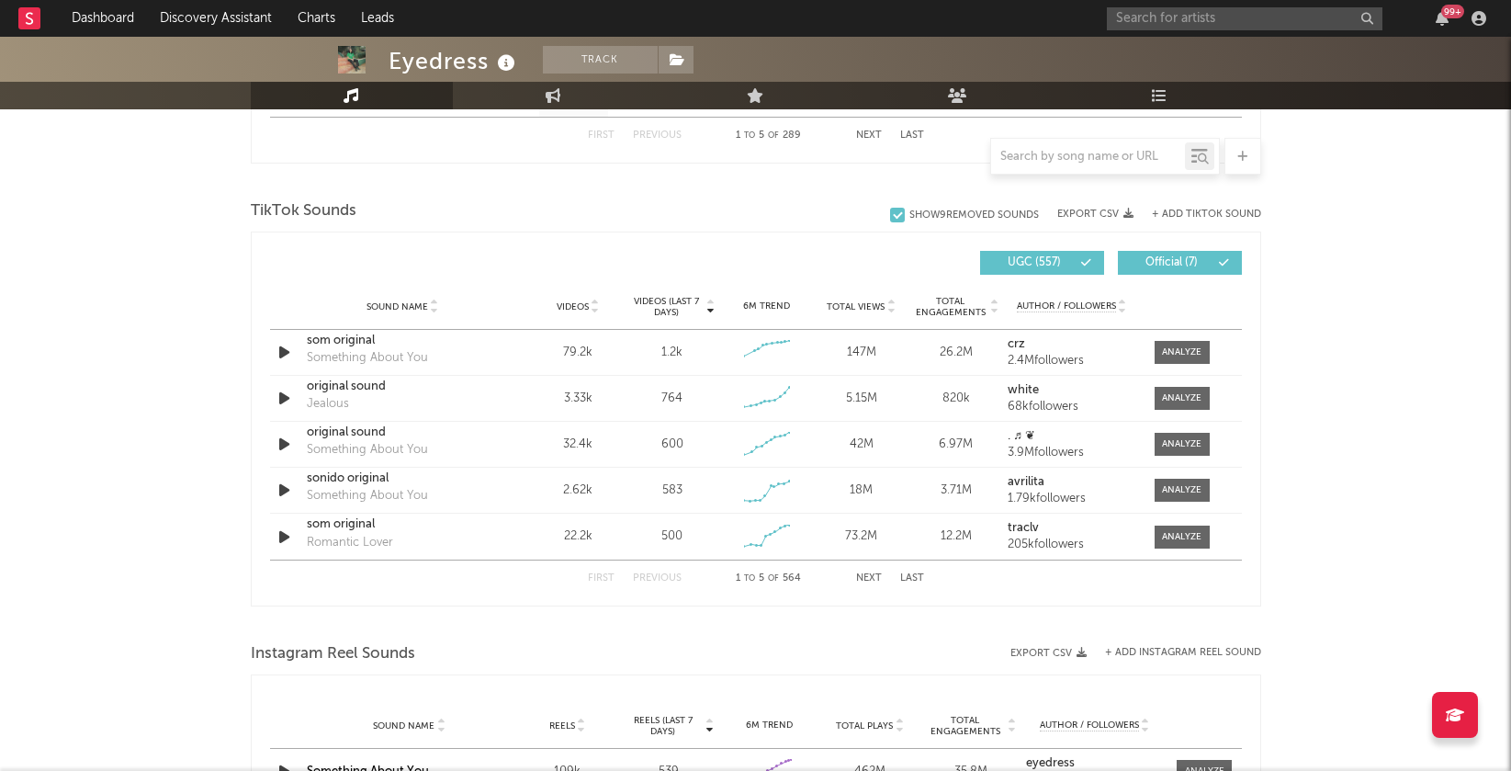
click at [895, 300] on icon at bounding box center [890, 302] width 9 height 7
click at [1166, 347] on div at bounding box center [1181, 352] width 39 height 14
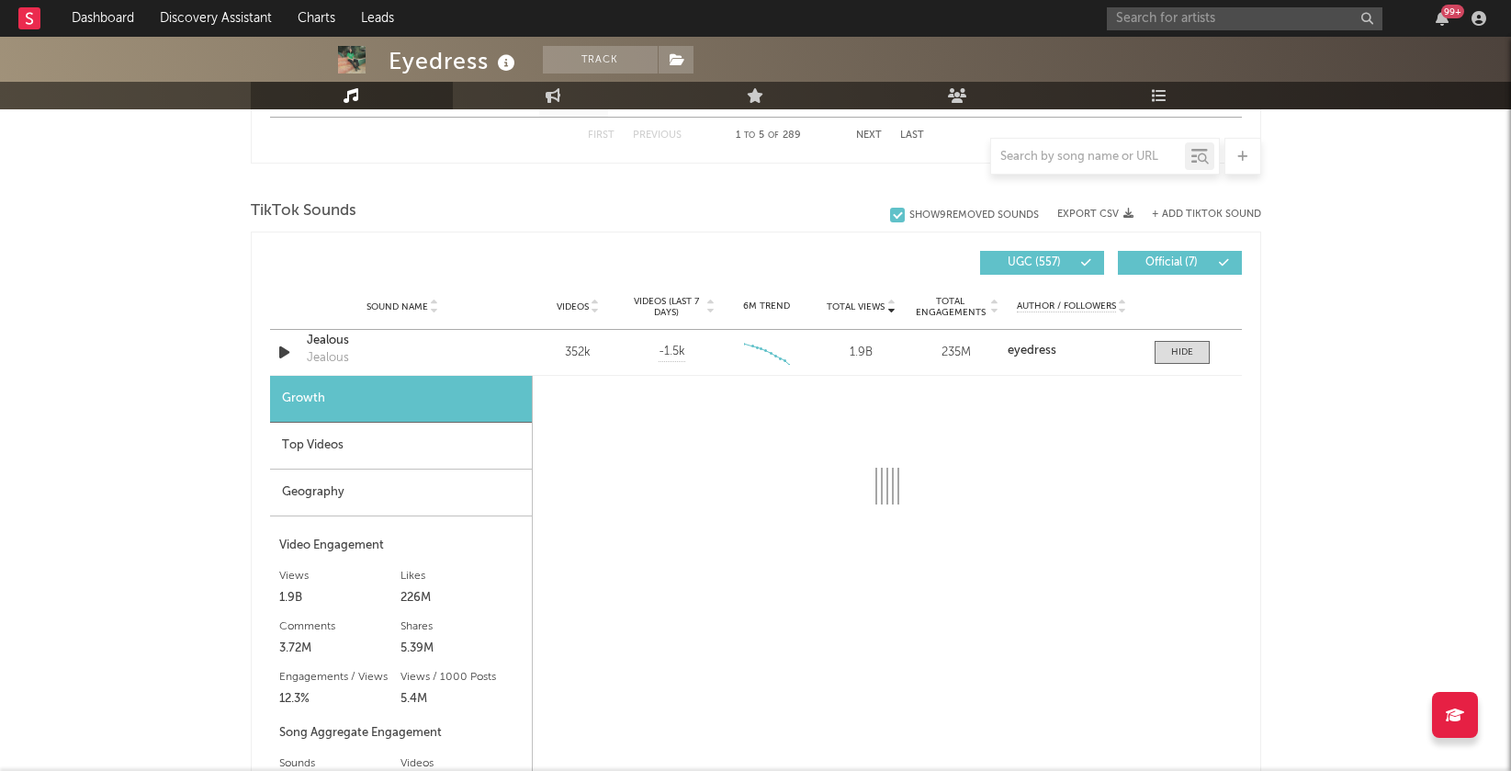
click at [472, 483] on div "Geography" at bounding box center [401, 492] width 262 height 47
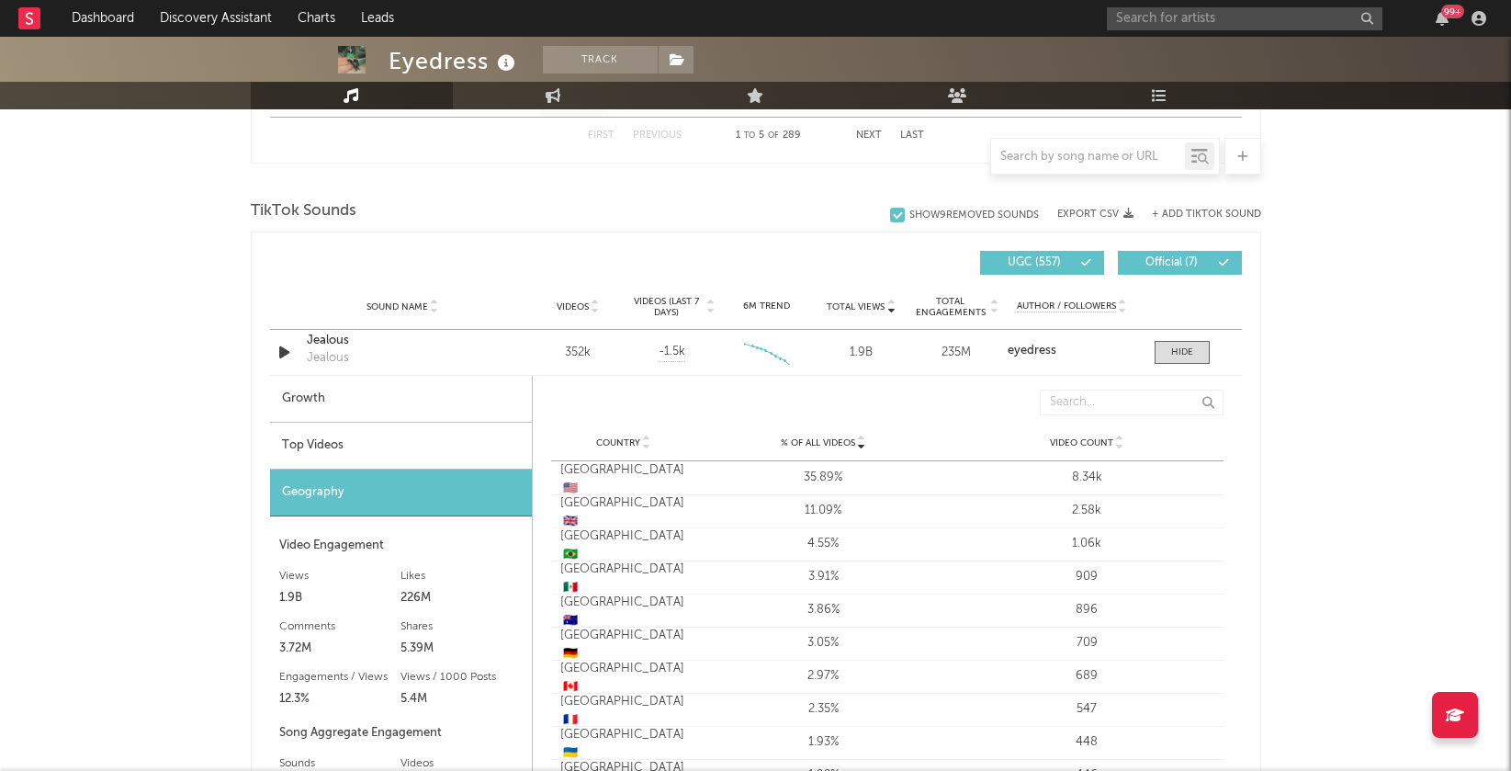
click at [448, 403] on div "Growth" at bounding box center [401, 399] width 262 height 47
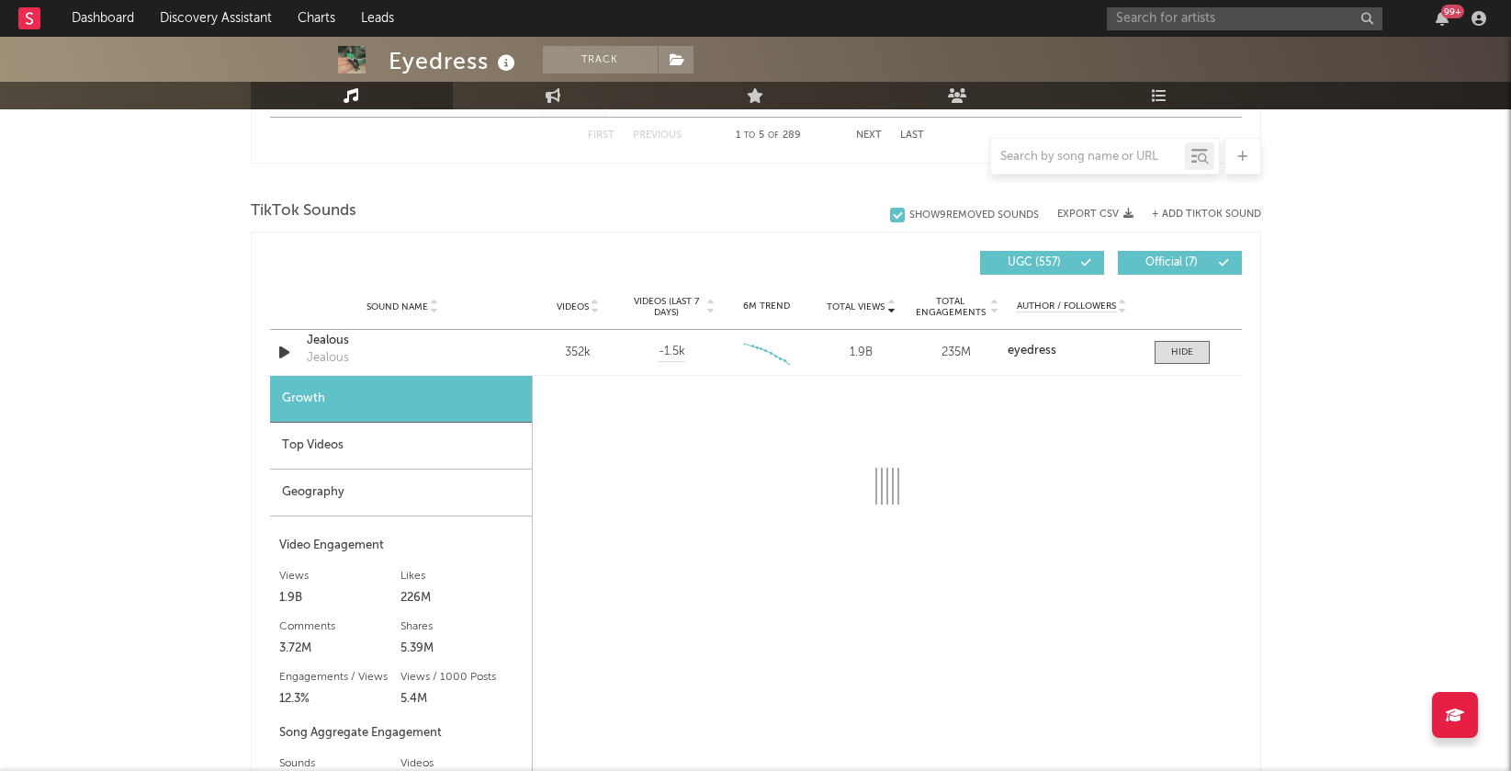
click at [434, 447] on div "Top Videos" at bounding box center [401, 445] width 262 height 47
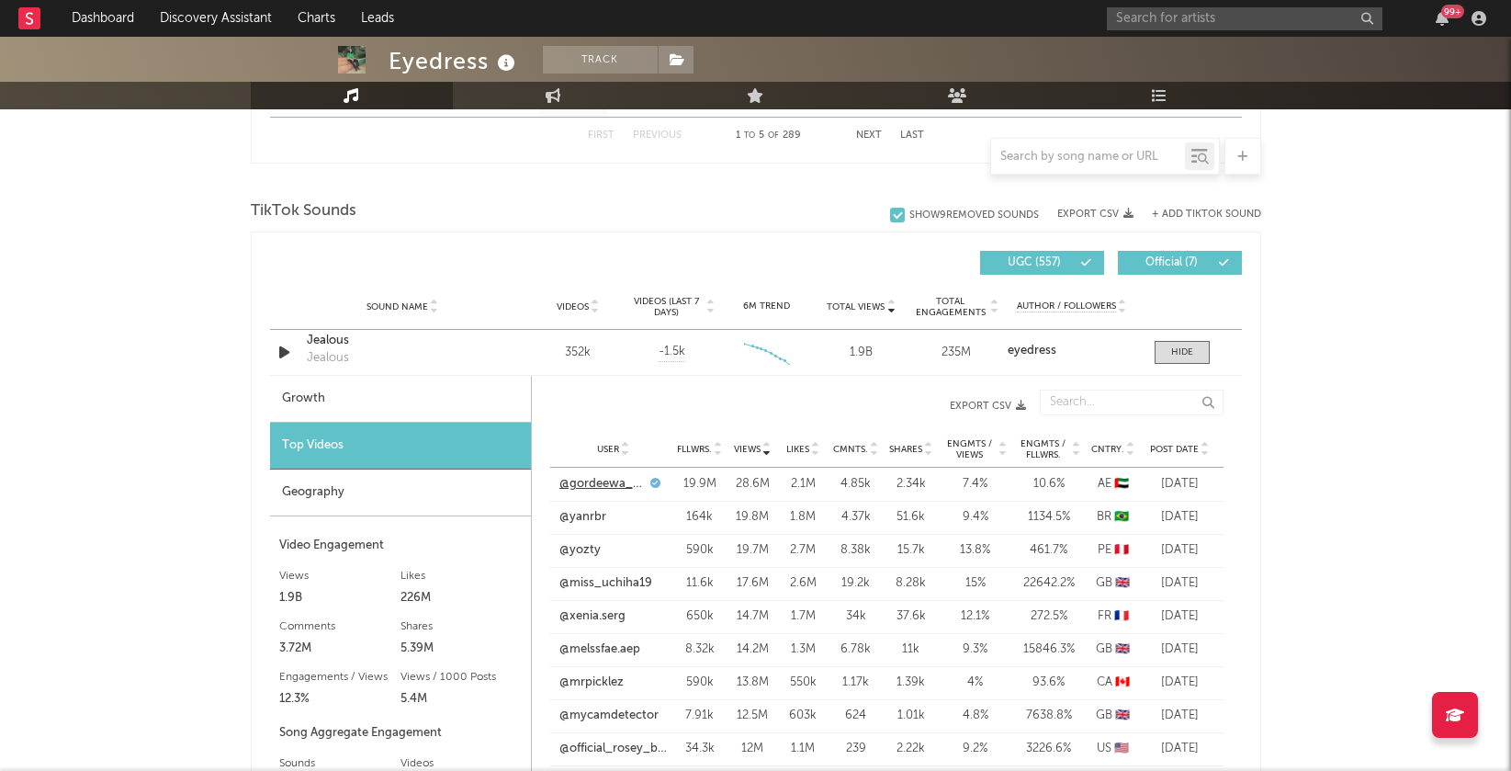
click at [621, 483] on link "@gordeewa__13" at bounding box center [602, 484] width 86 height 18
click at [582, 513] on link "@yanrbr" at bounding box center [582, 517] width 47 height 18
click at [619, 578] on link "@miss_uchiha19" at bounding box center [605, 583] width 93 height 18
click at [599, 681] on link "@mrpicklez" at bounding box center [591, 682] width 64 height 18
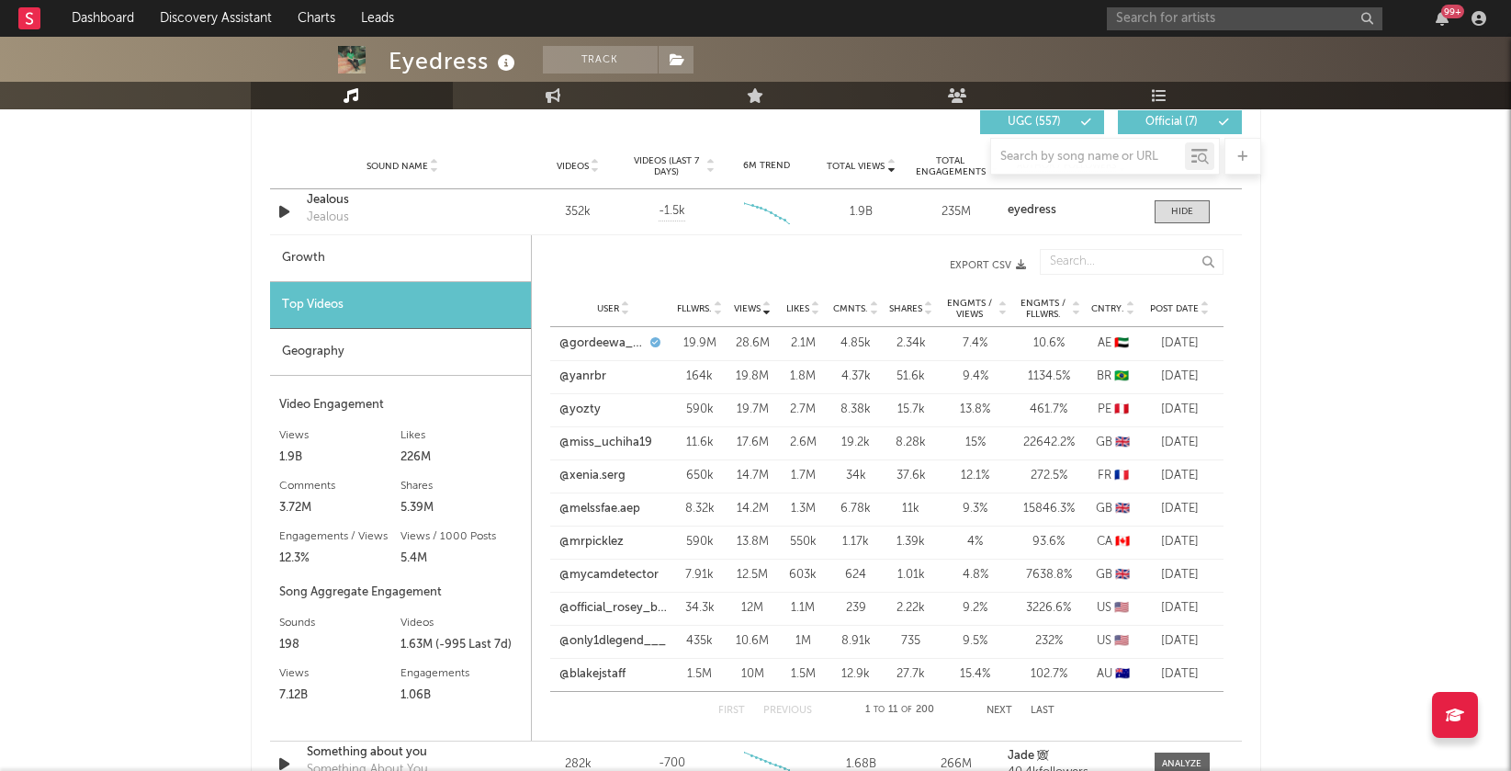
scroll to position [1320, 0]
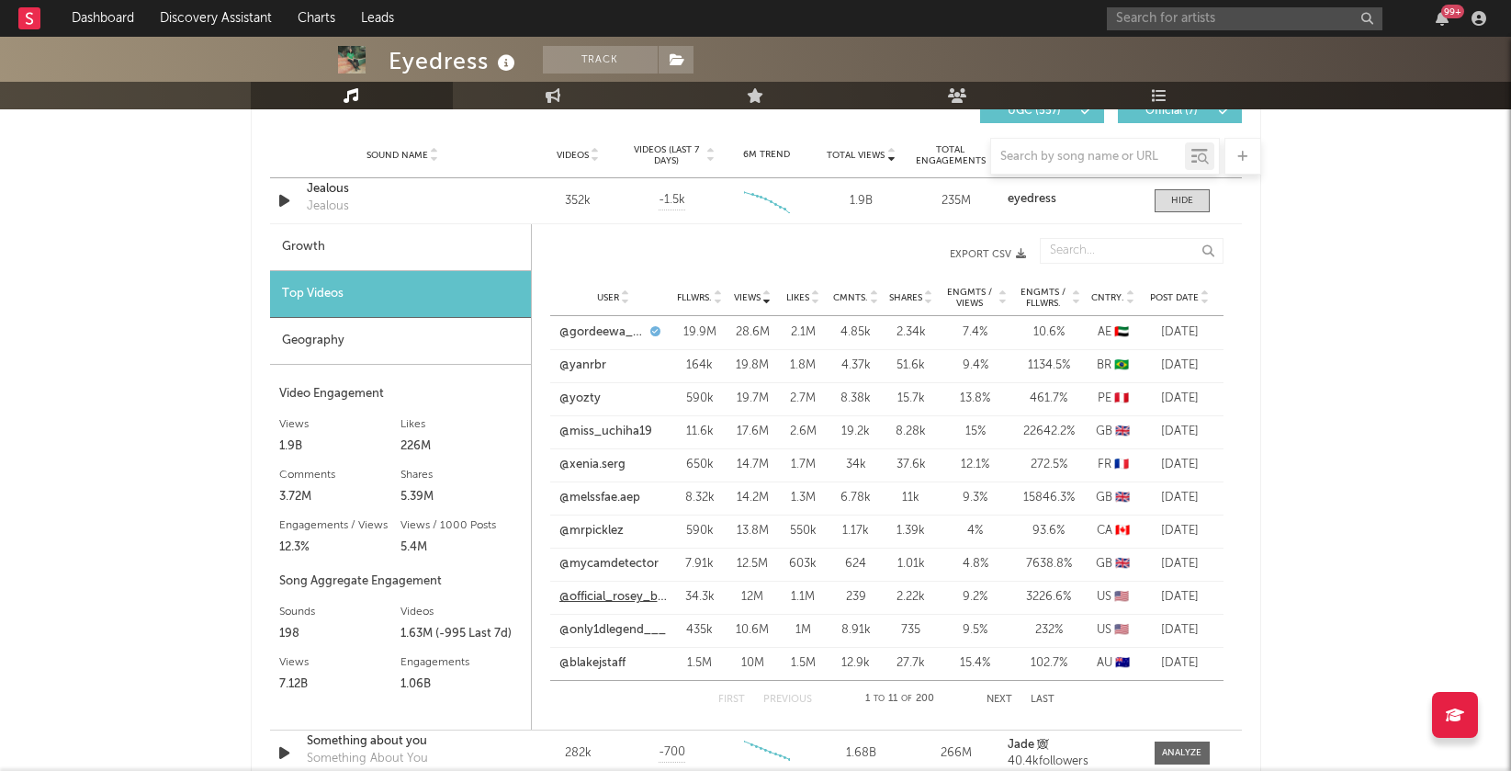
click at [619, 591] on link "@official_rosey_beauty" at bounding box center [613, 597] width 108 height 18
click at [593, 626] on link "@only1dlegend___" at bounding box center [612, 630] width 107 height 18
click at [1184, 196] on div at bounding box center [1182, 201] width 22 height 14
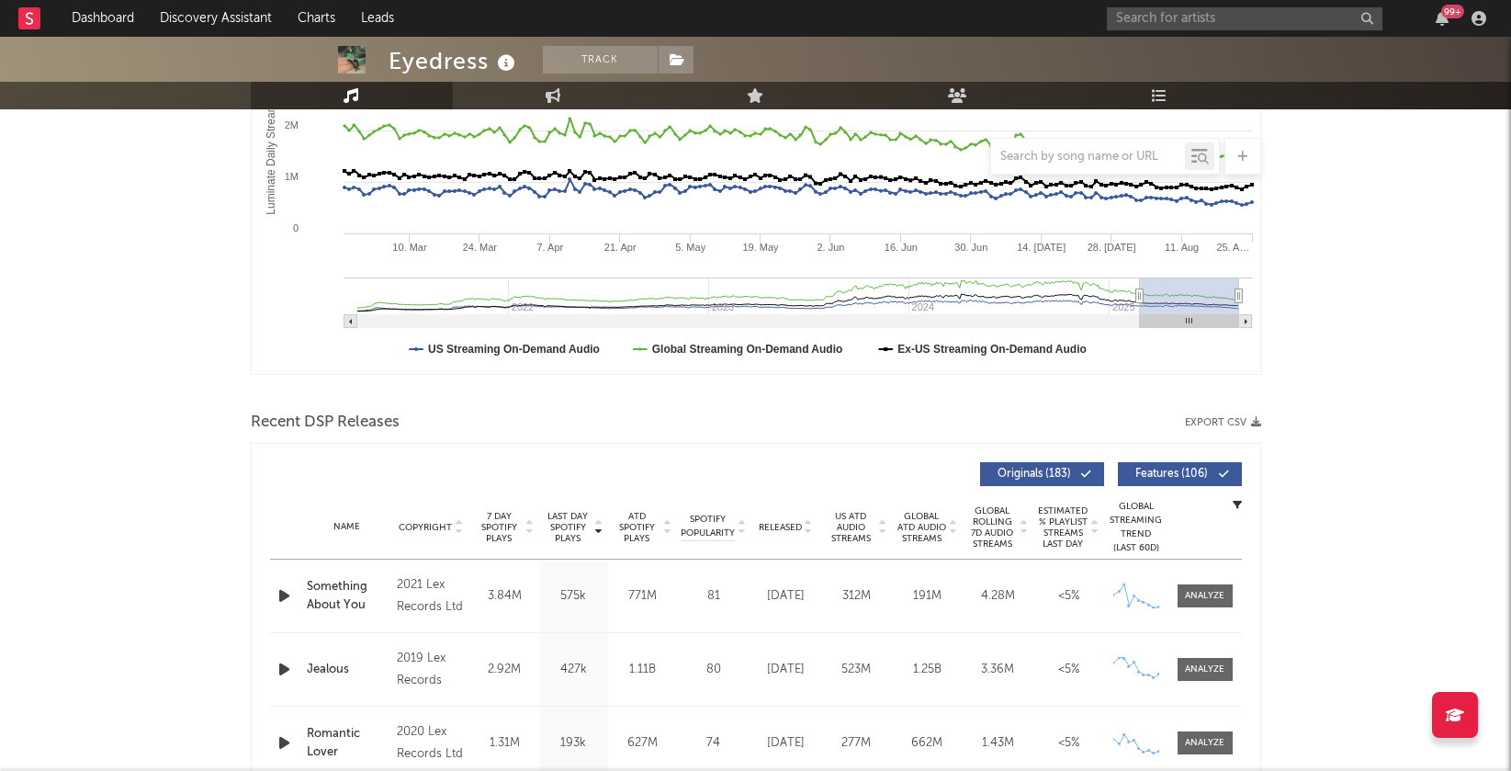
scroll to position [0, 0]
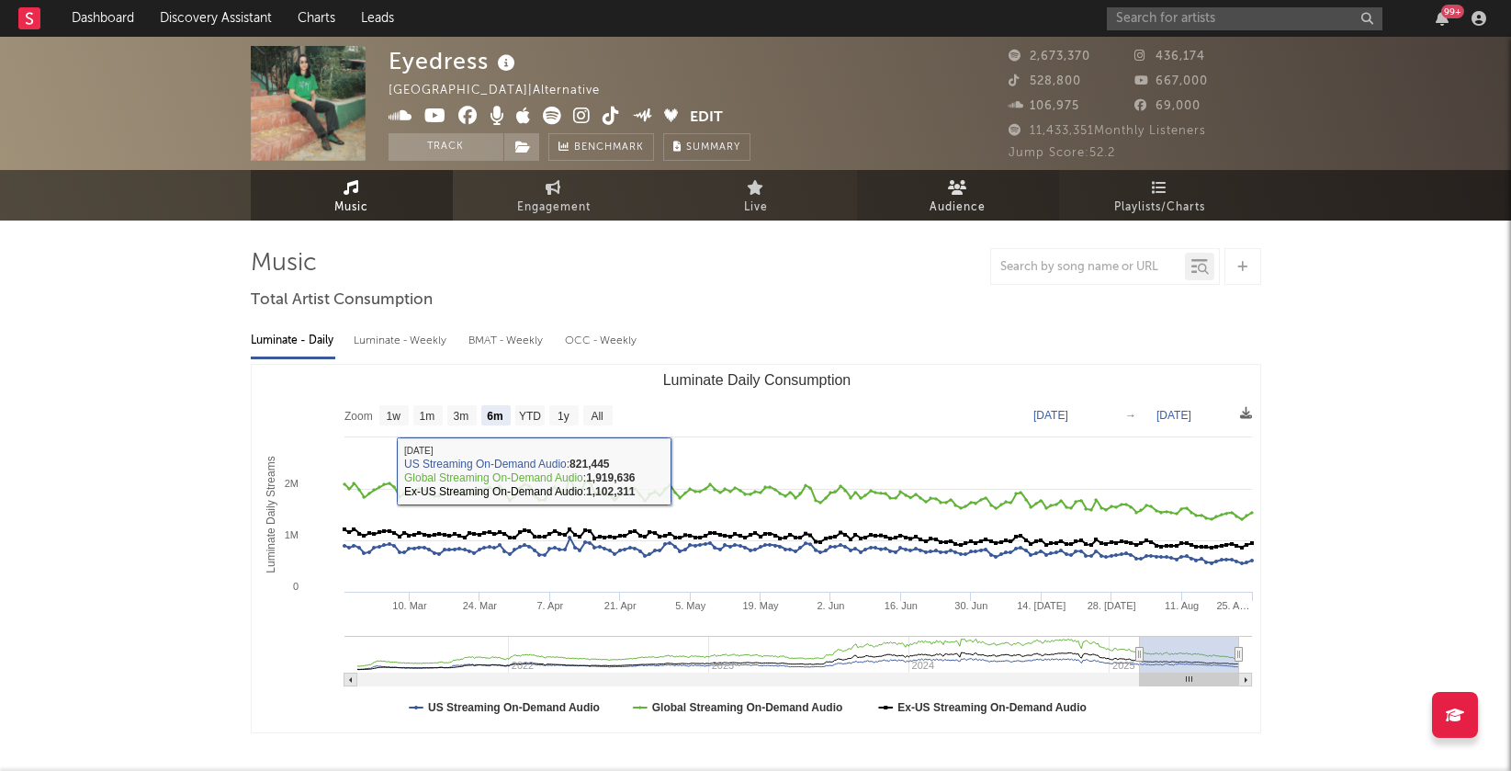
click at [1012, 178] on link "Audience" at bounding box center [958, 195] width 202 height 51
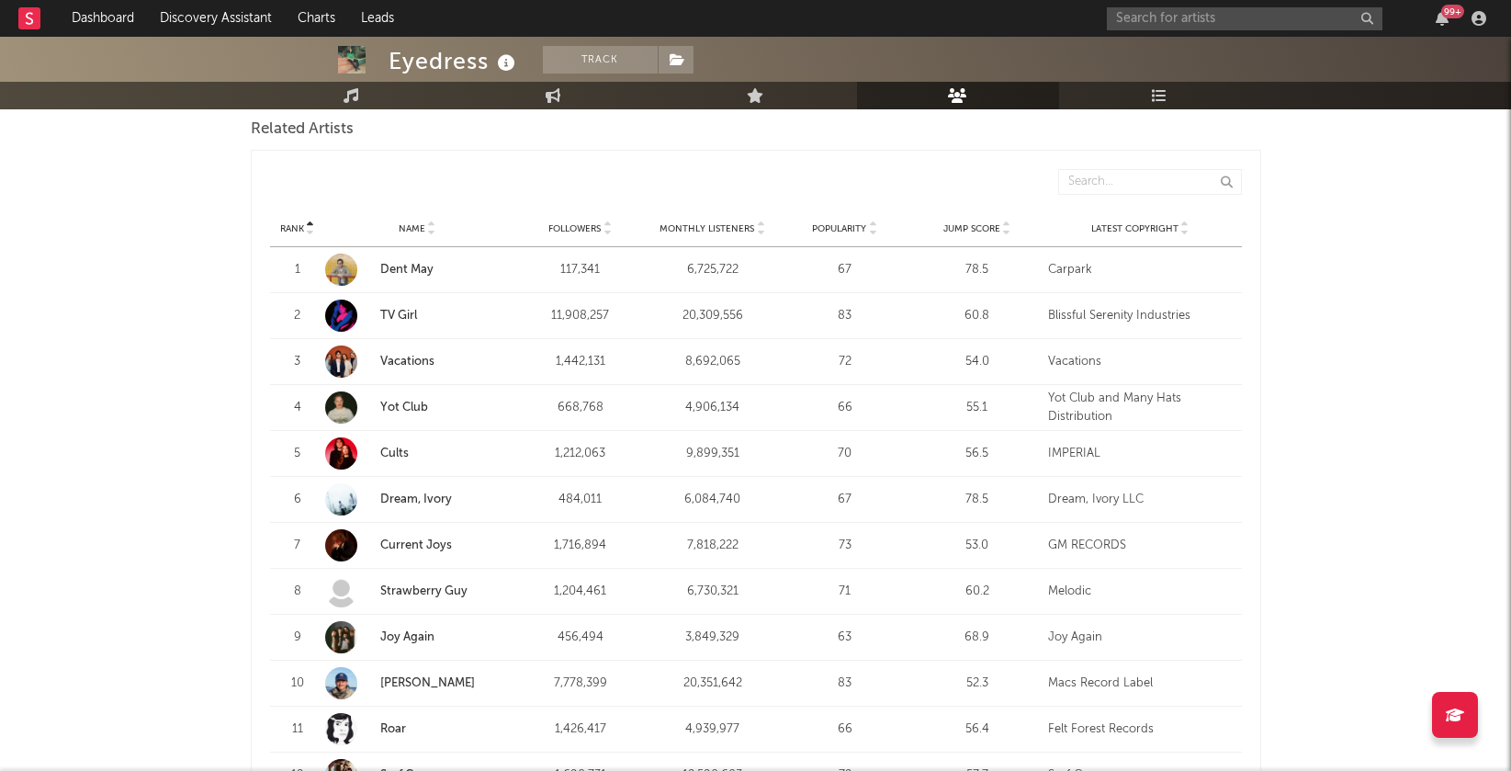
scroll to position [632, 0]
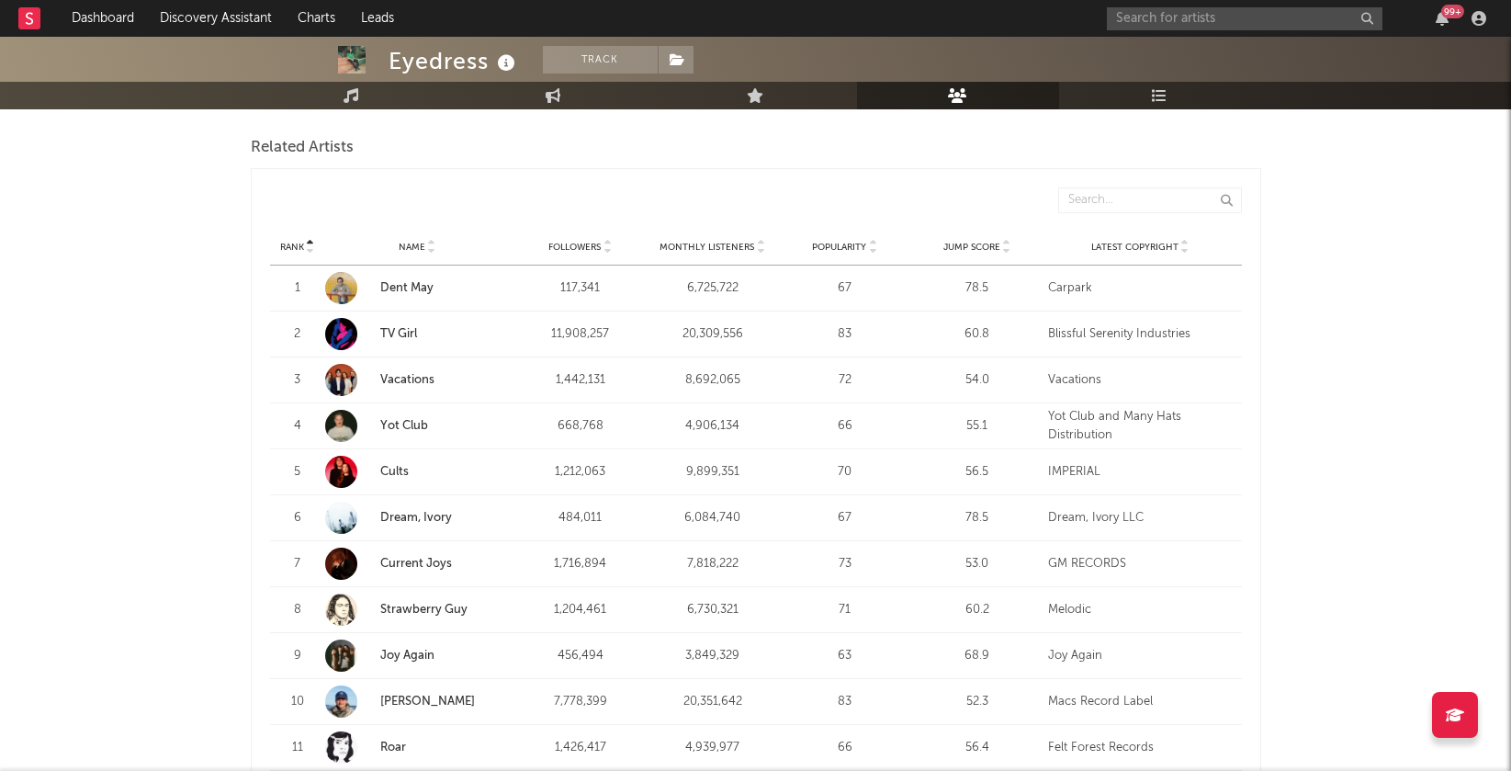
click at [763, 242] on icon at bounding box center [760, 243] width 9 height 7
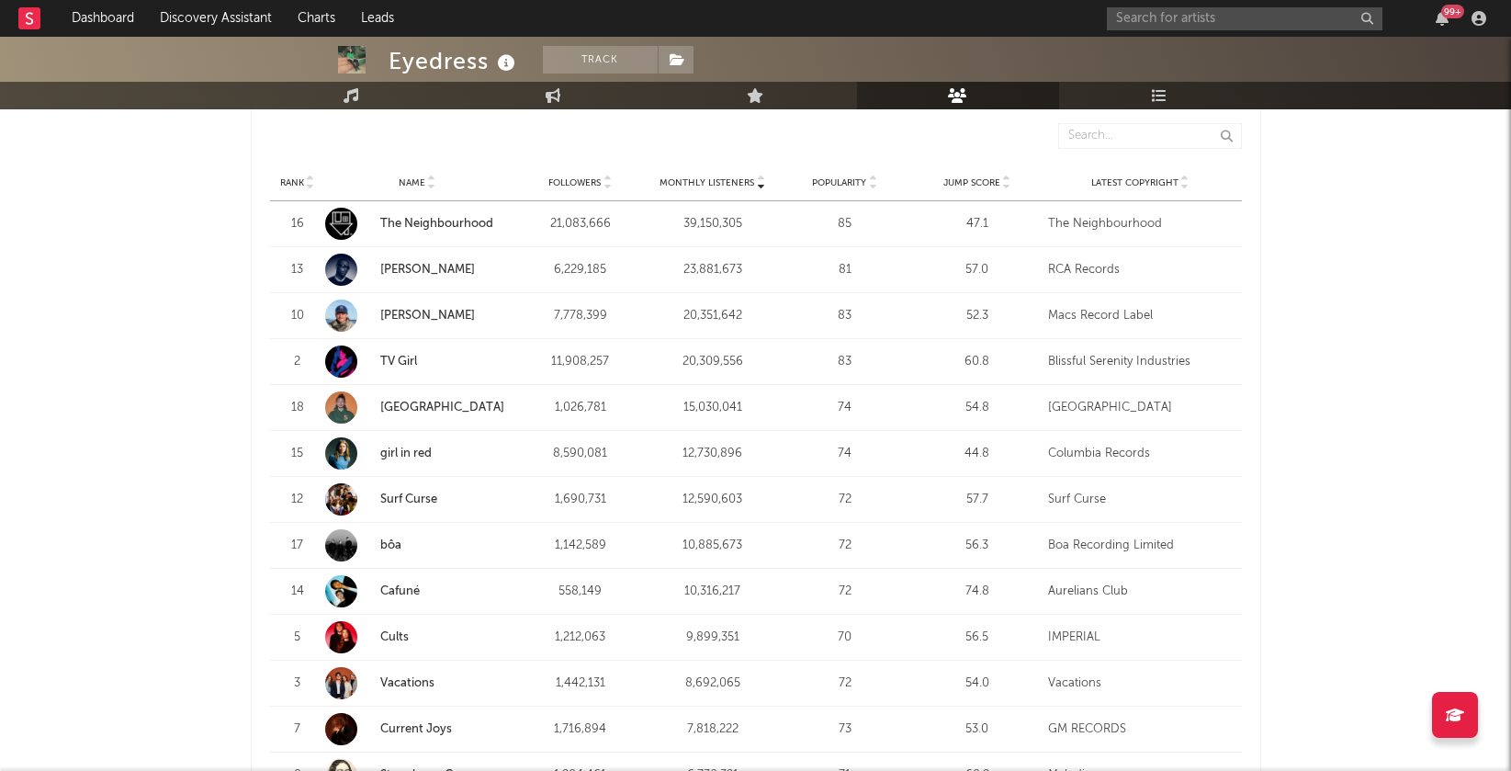
scroll to position [717, 0]
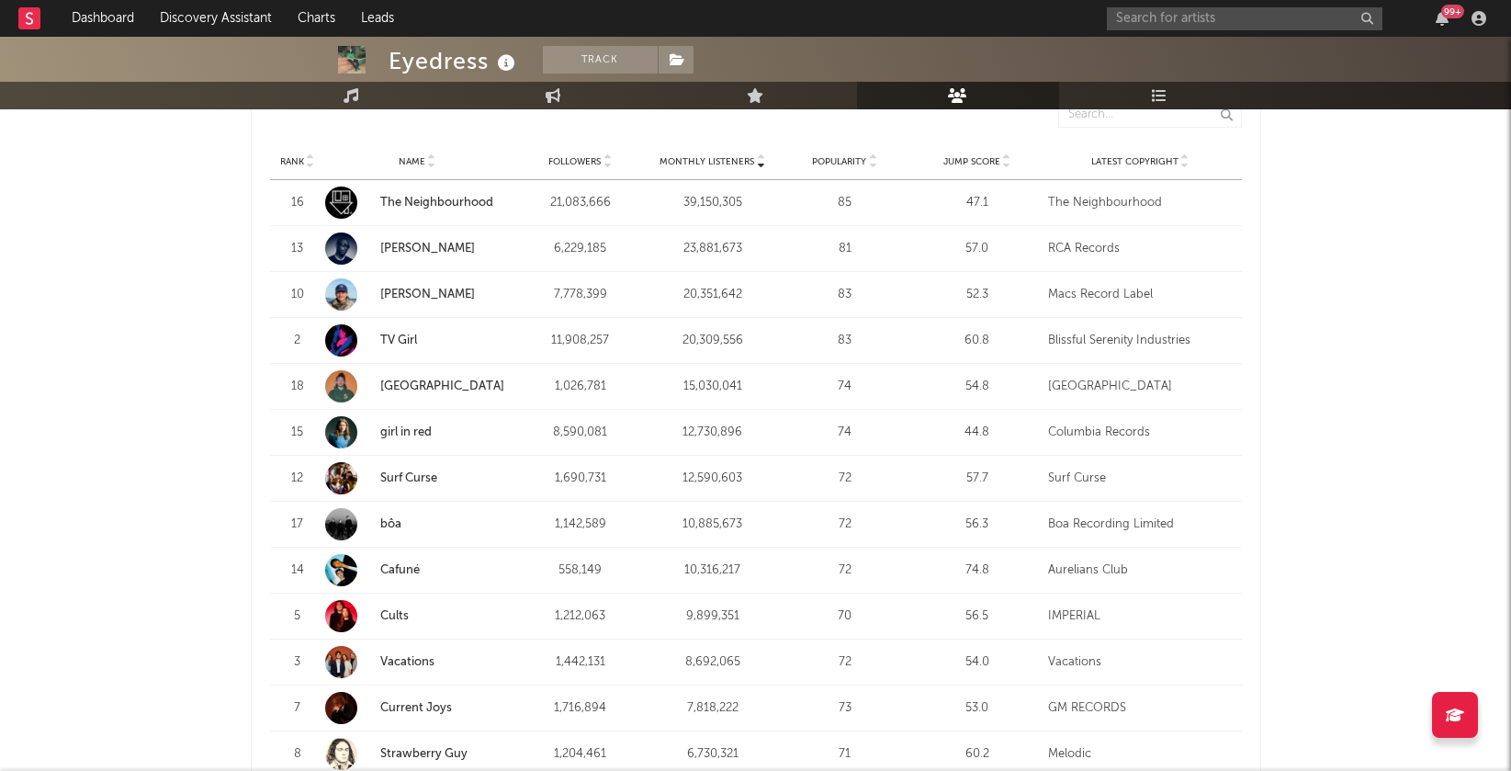
click at [757, 160] on icon at bounding box center [760, 157] width 9 height 7
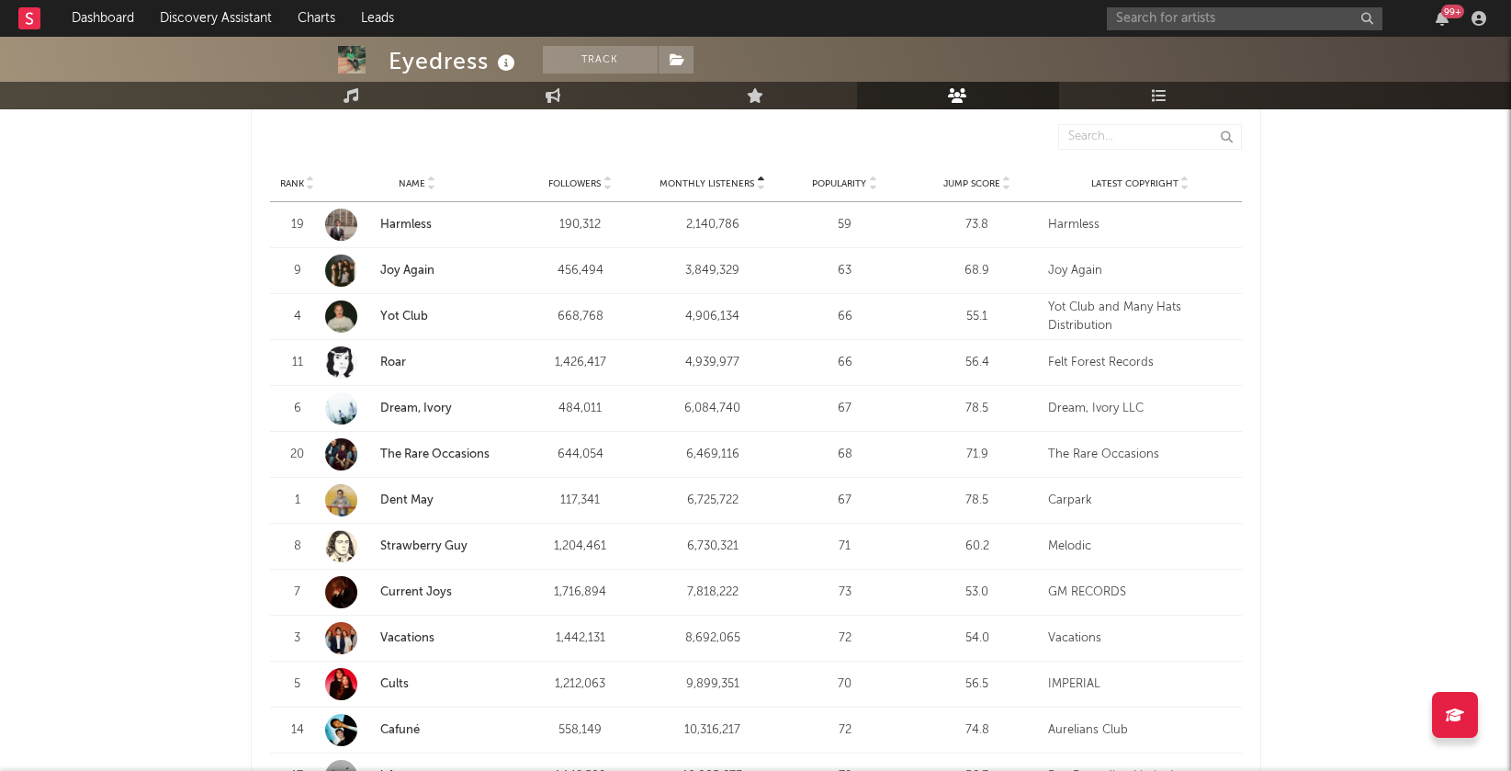
scroll to position [692, 0]
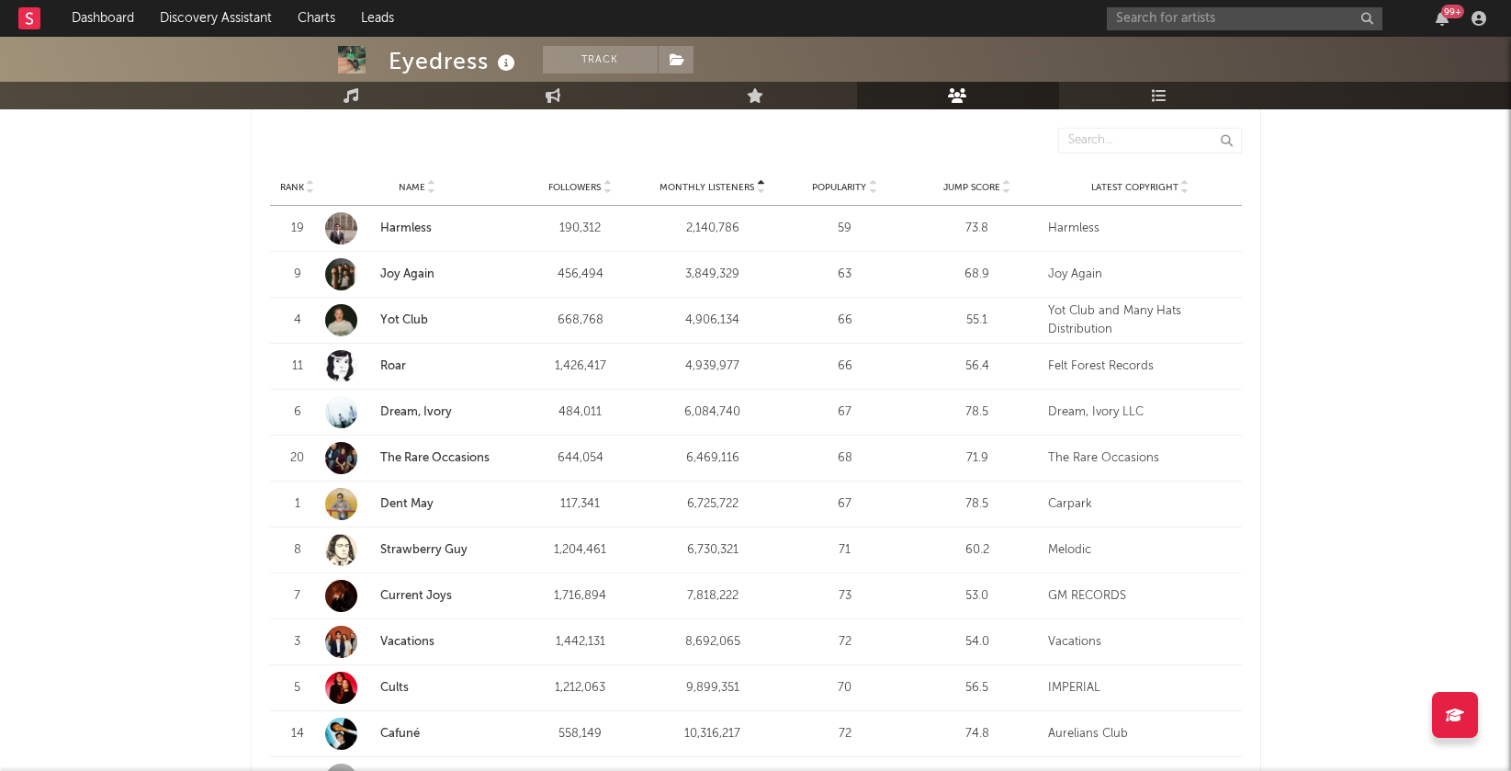
click at [397, 270] on link "Joy Again" at bounding box center [407, 274] width 54 height 12
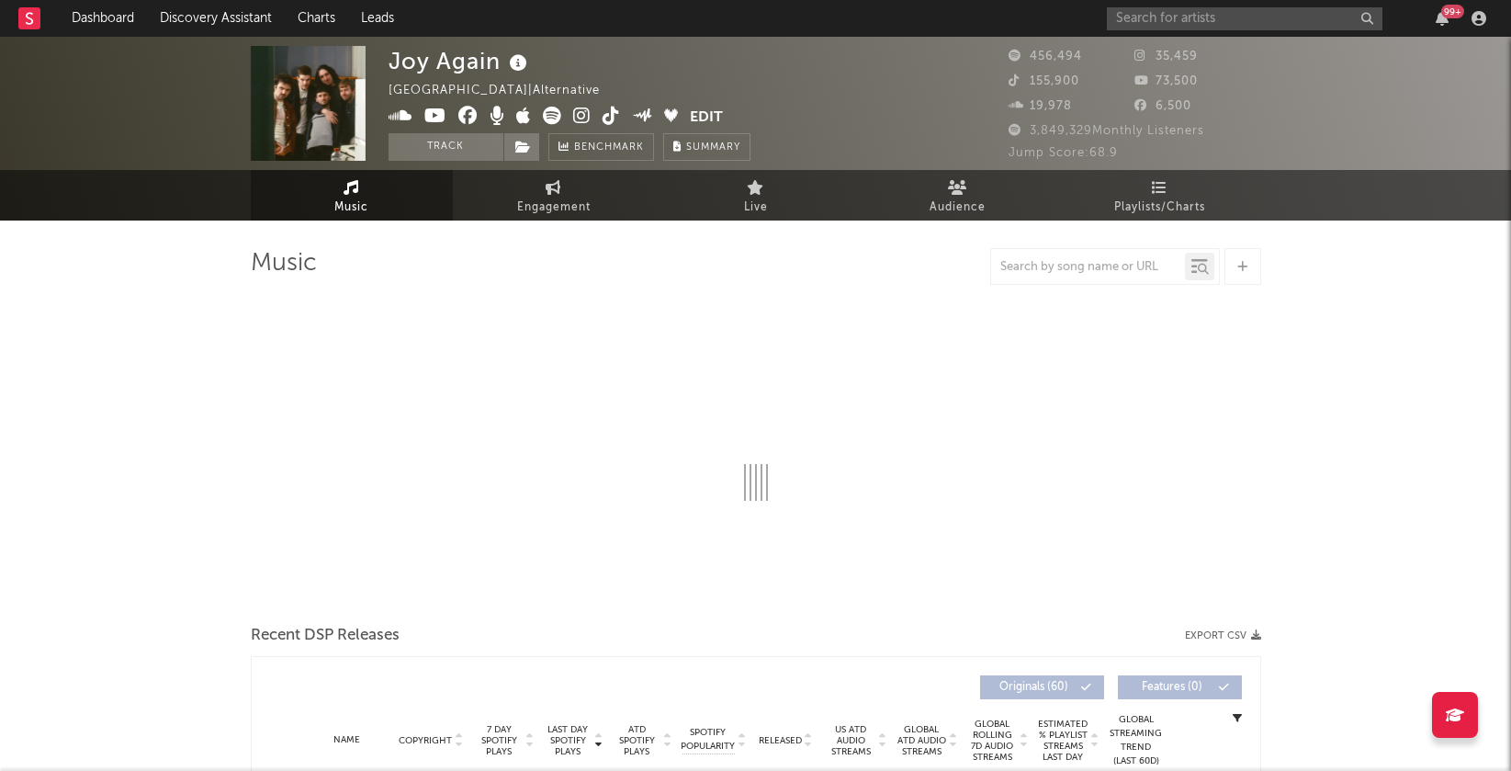
select select "6m"
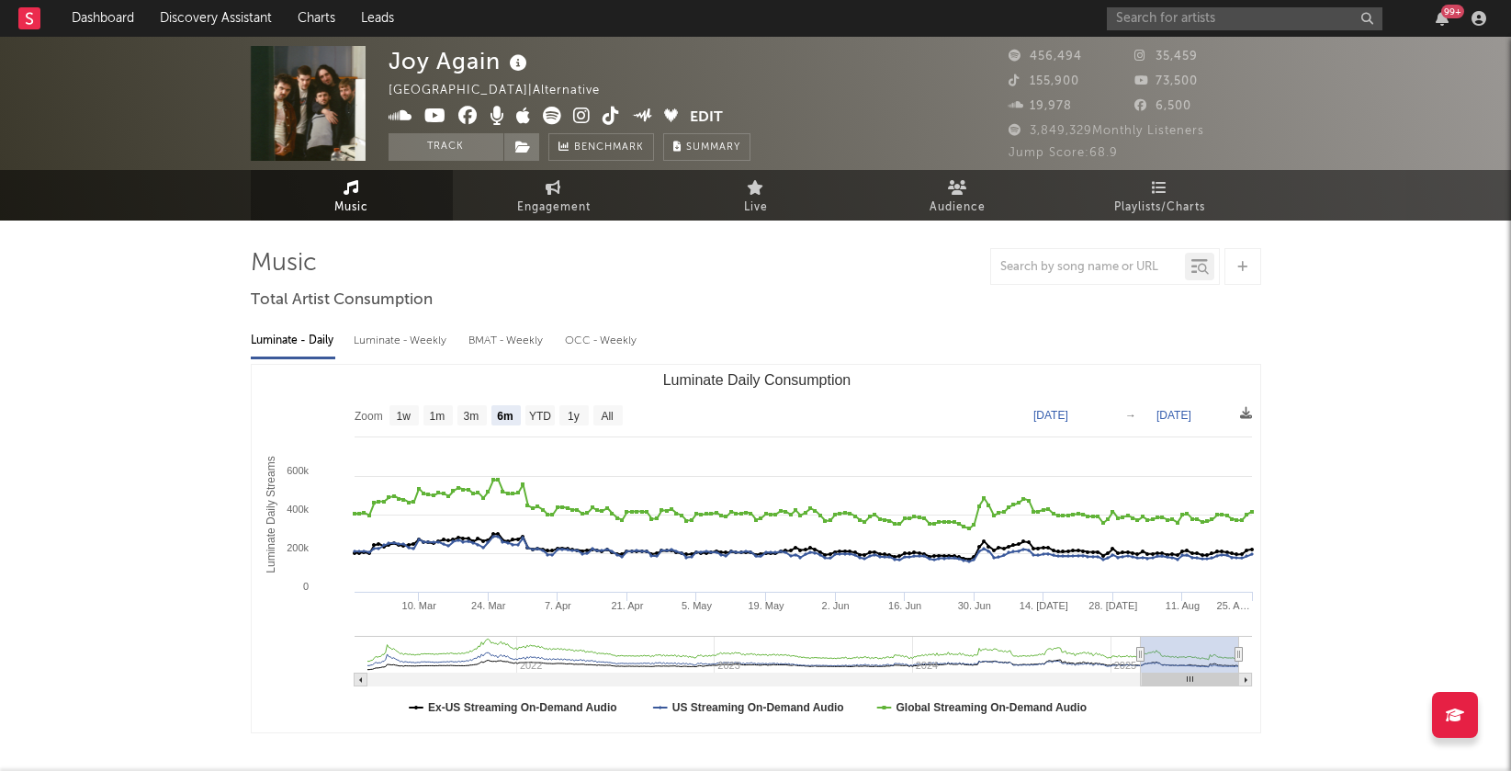
select select "6m"
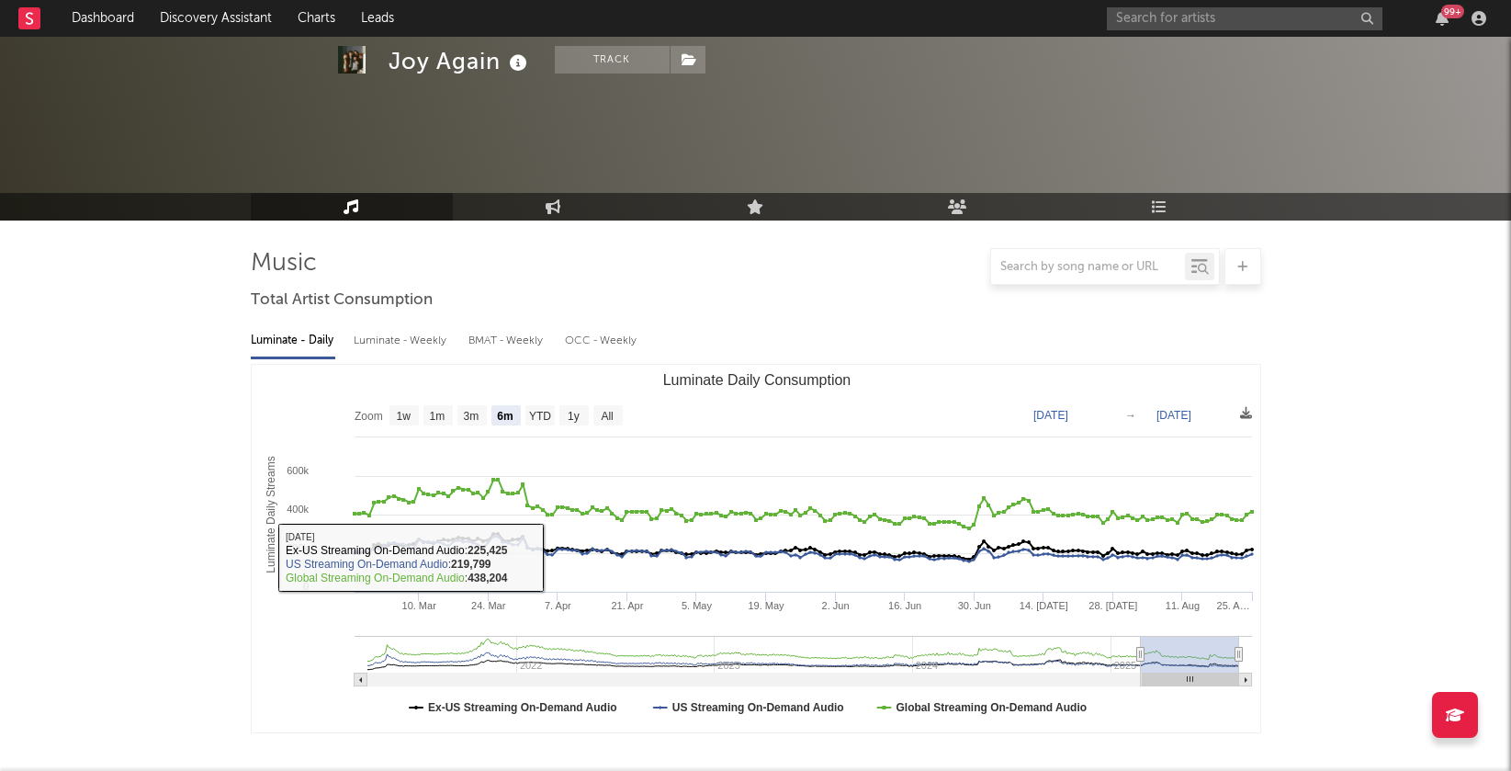
scroll to position [519, 0]
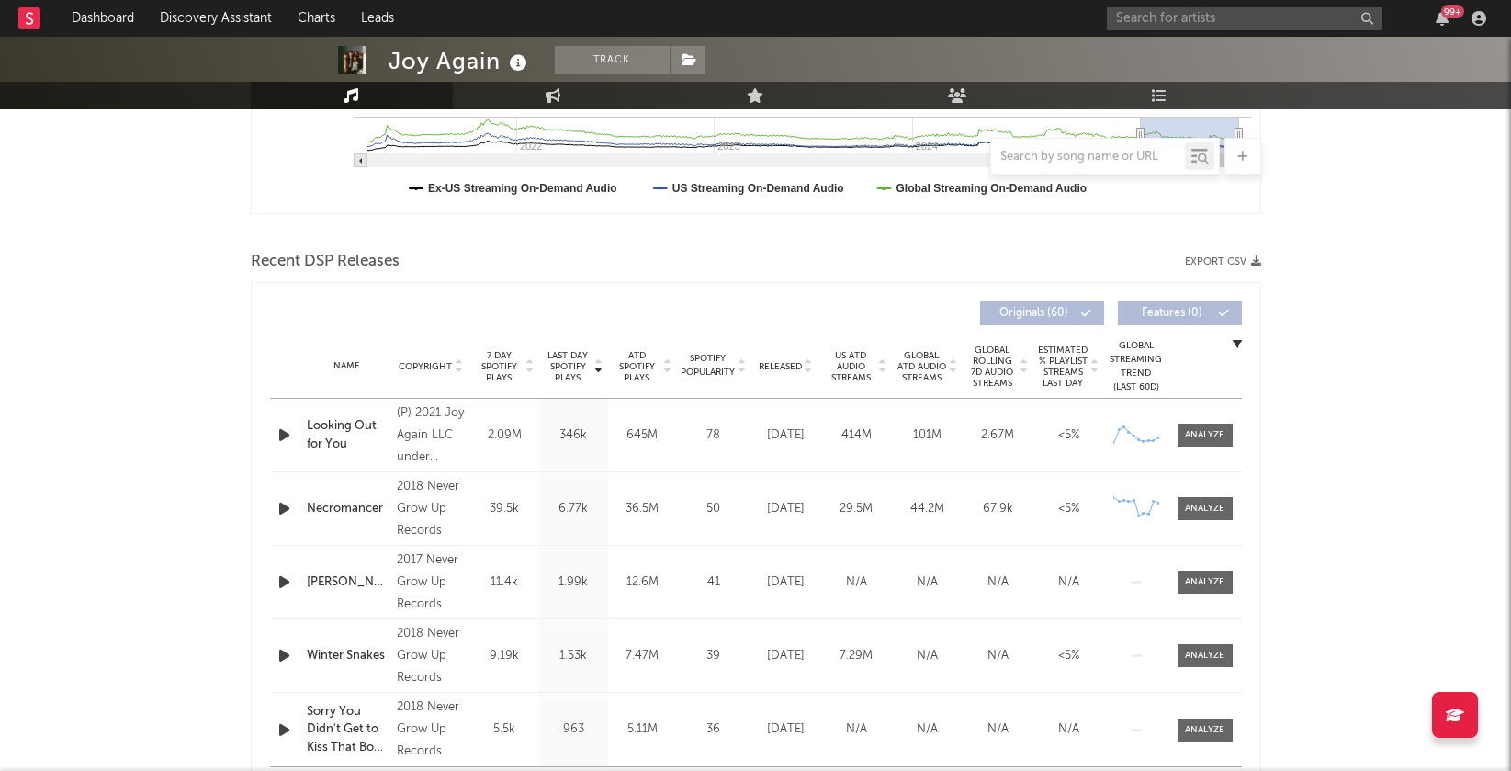
click at [275, 433] on icon "button" at bounding box center [284, 434] width 19 height 23
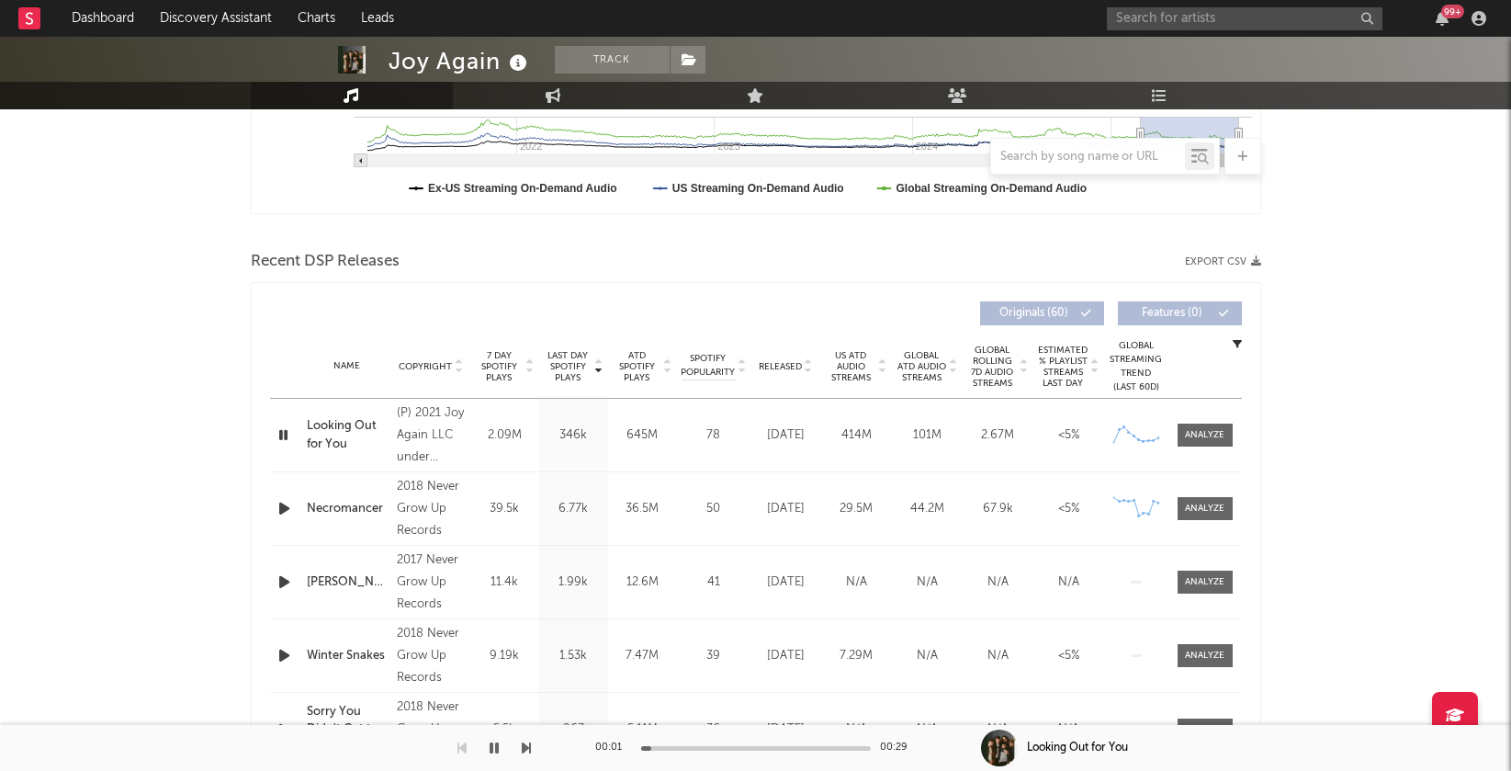
click at [456, 366] on icon at bounding box center [458, 369] width 9 height 7
click at [278, 432] on icon "button" at bounding box center [284, 434] width 19 height 23
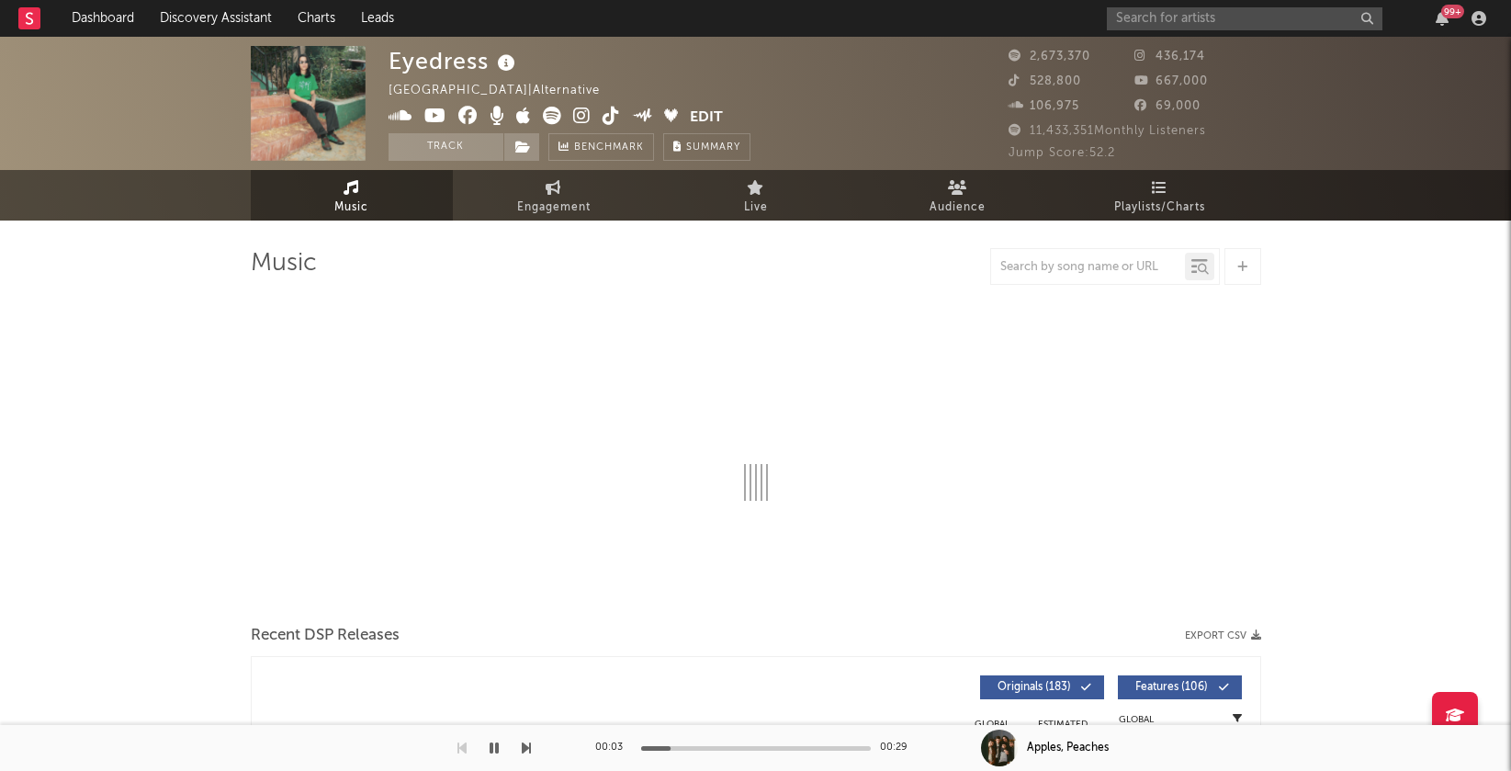
select select "6m"
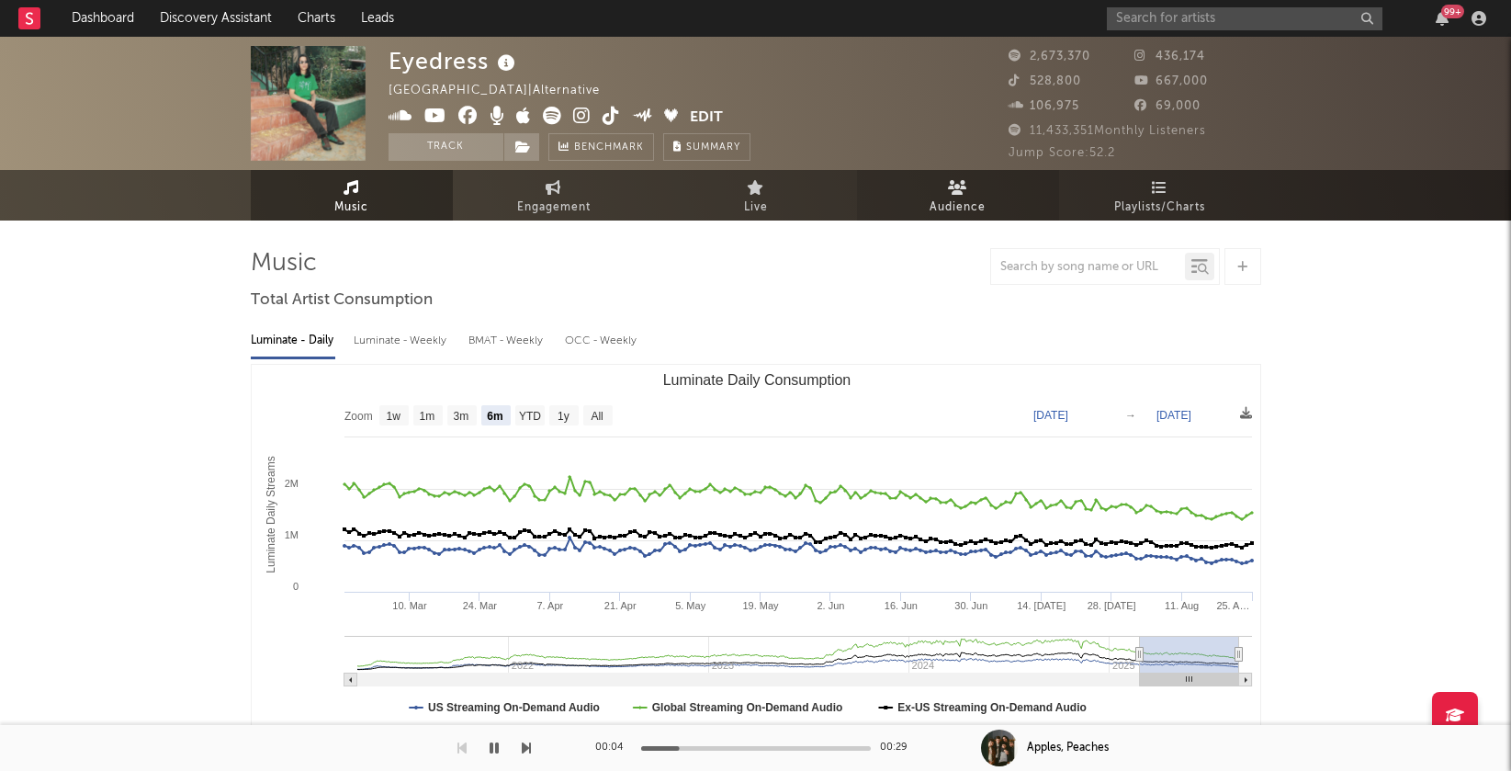
click at [936, 197] on span "Audience" at bounding box center [957, 208] width 56 height 22
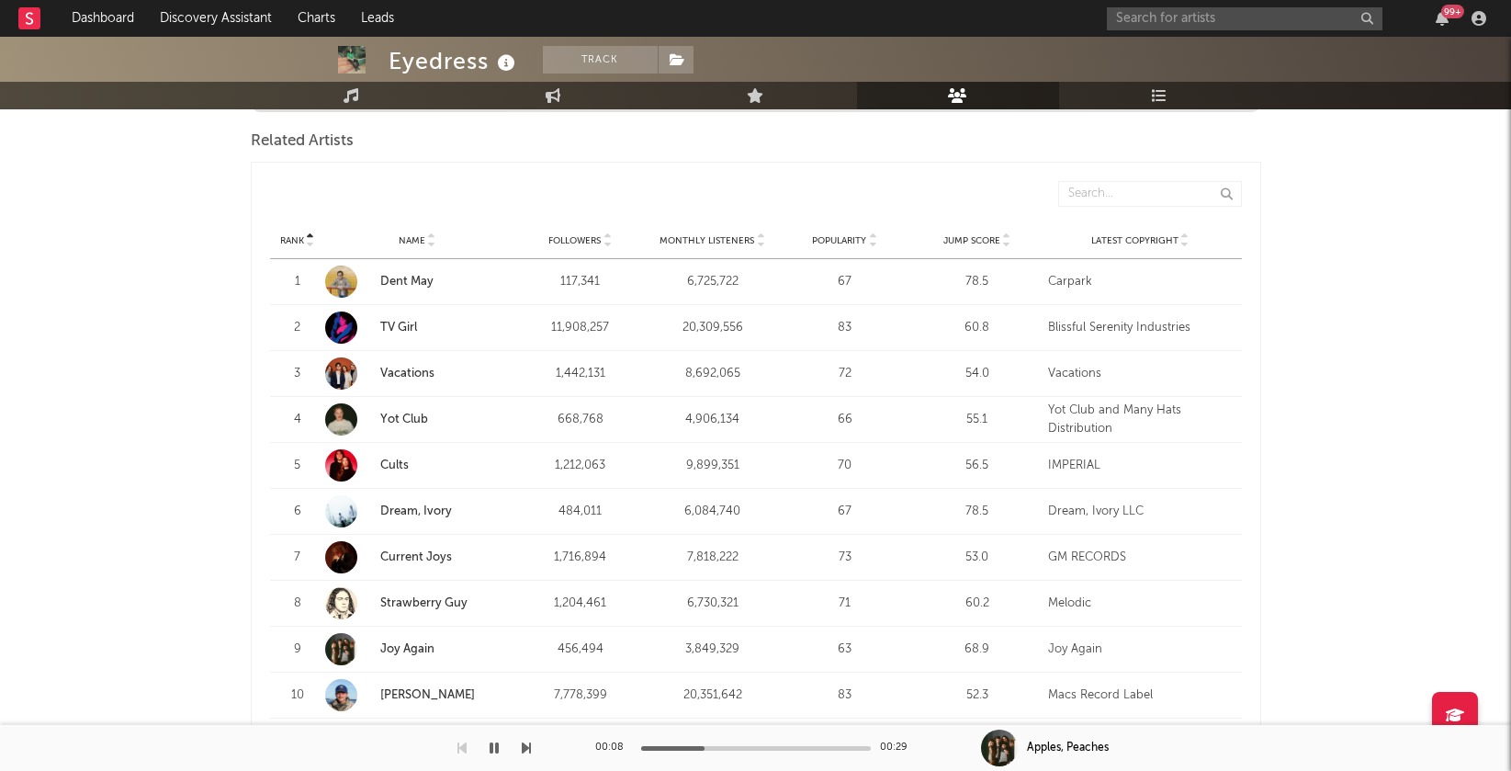
scroll to position [514, 0]
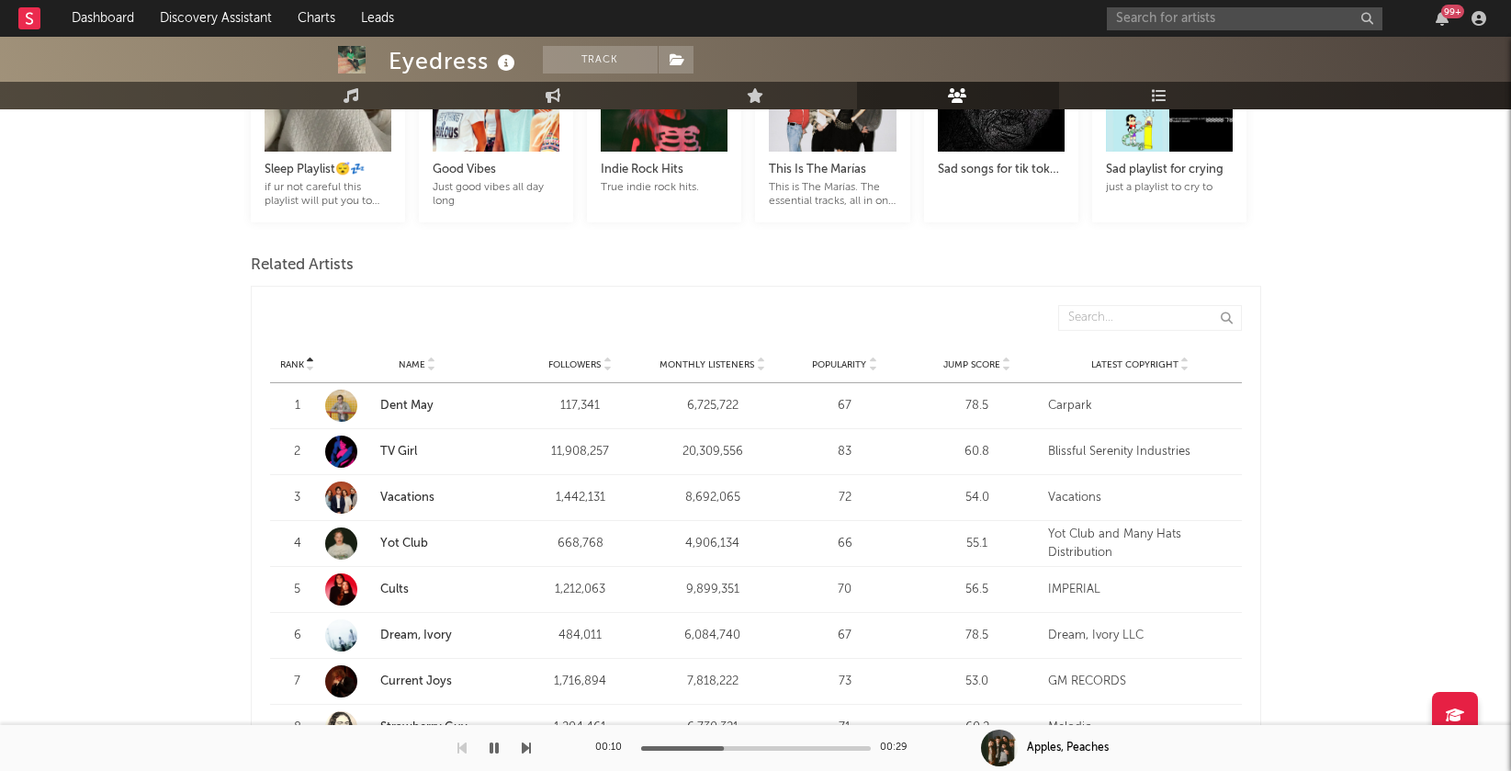
click at [760, 365] on icon at bounding box center [760, 368] width 9 height 7
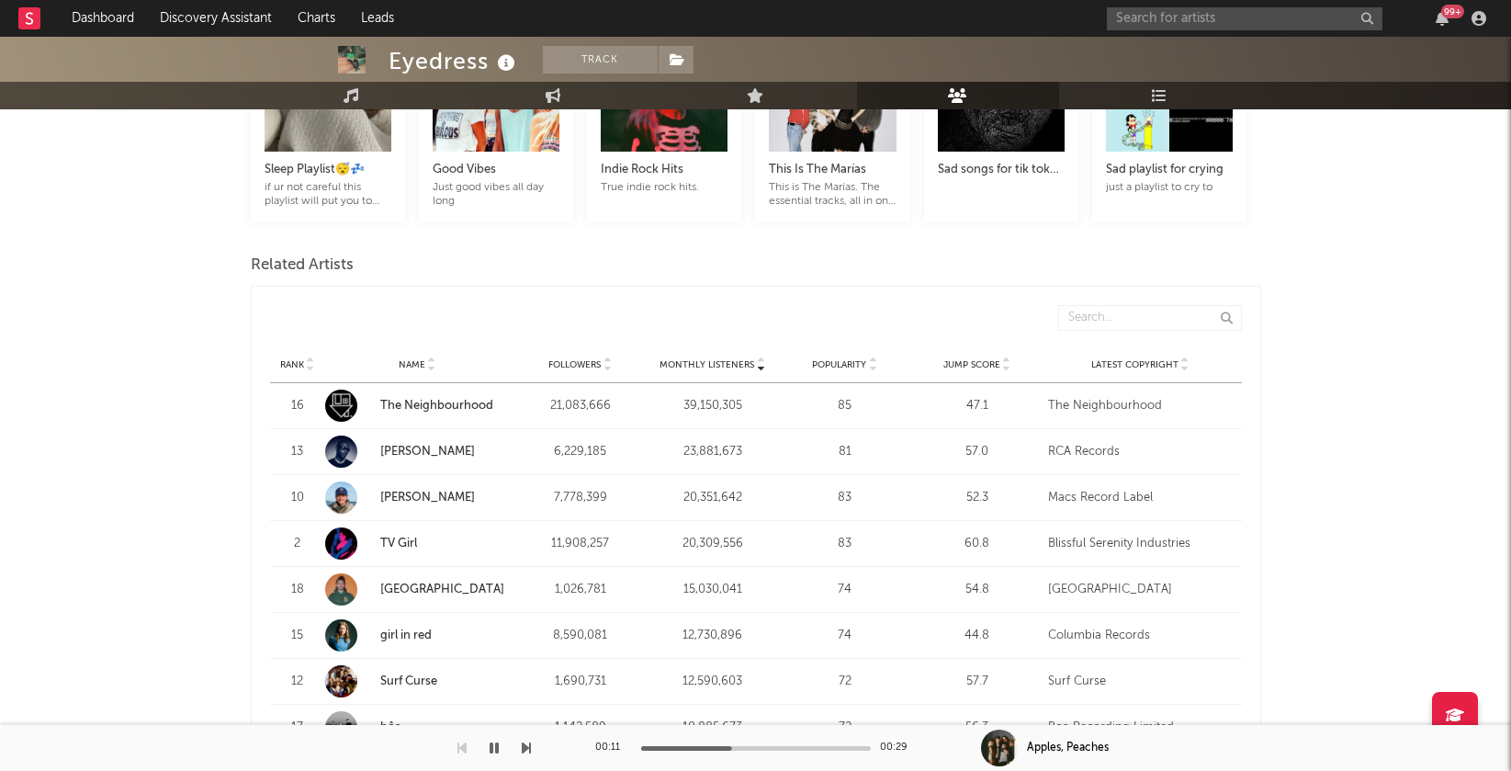
click at [760, 361] on icon at bounding box center [760, 360] width 9 height 7
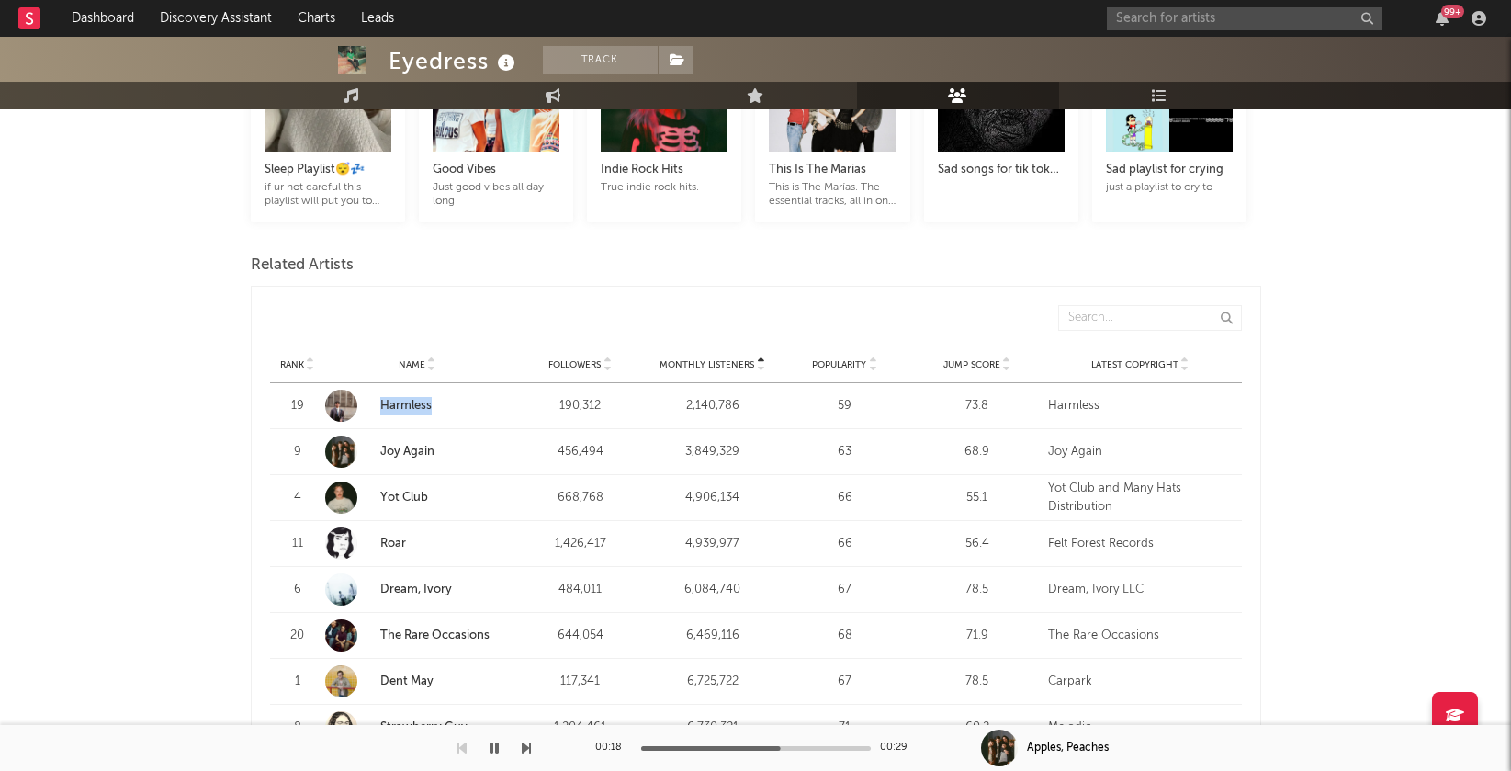
click at [490, 748] on icon "button" at bounding box center [494, 747] width 9 height 15
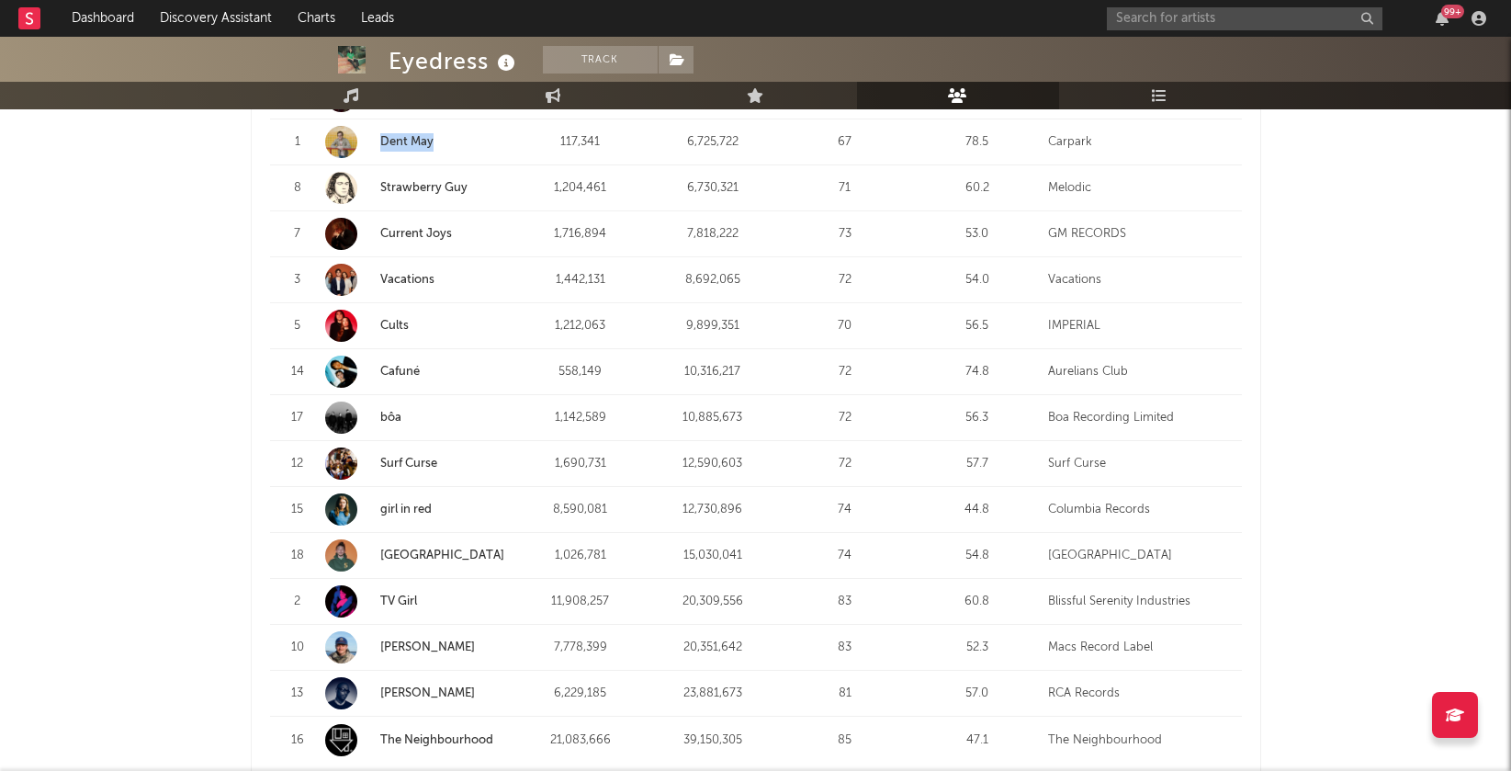
scroll to position [1206, 0]
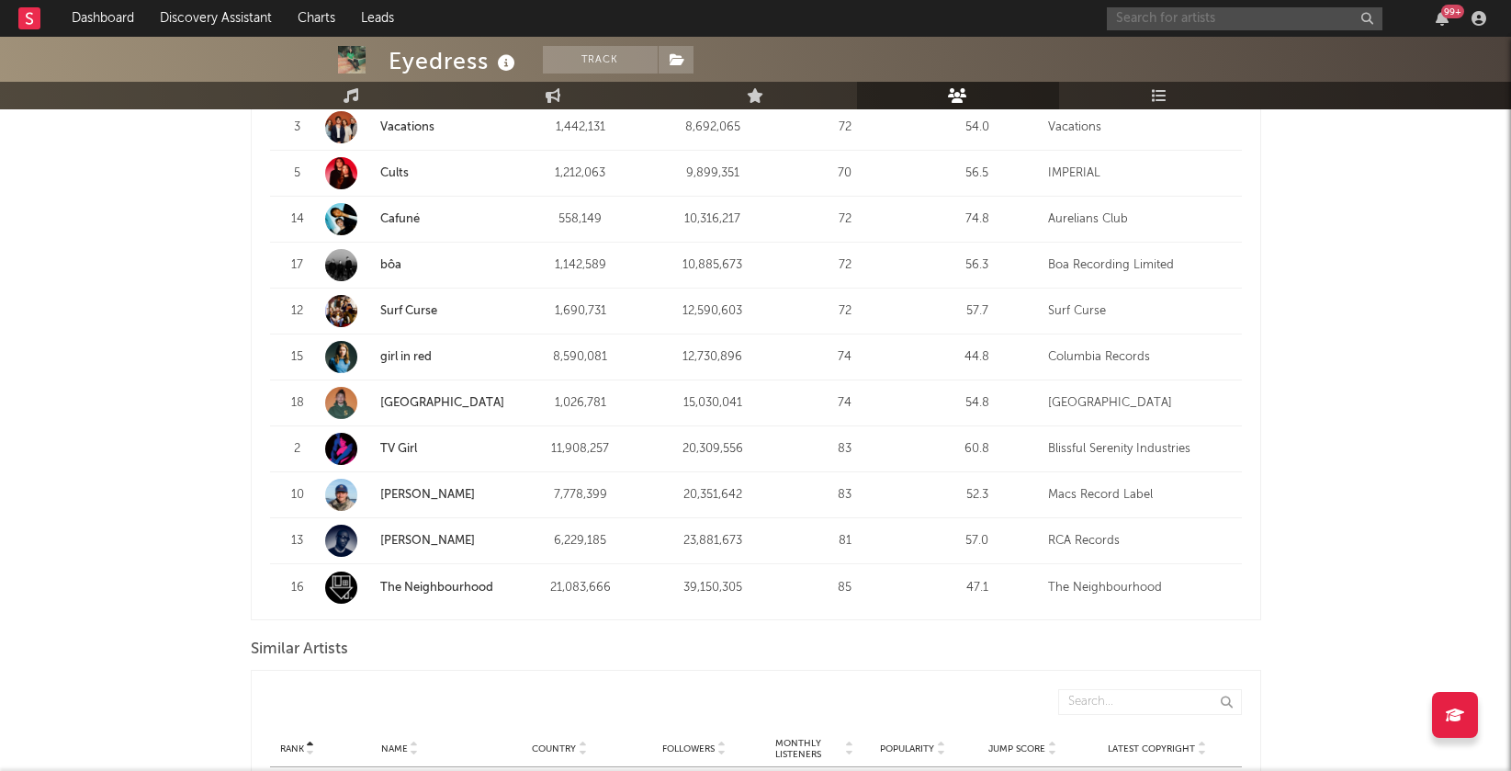
click at [1167, 9] on input "text" at bounding box center [1245, 18] width 276 height 23
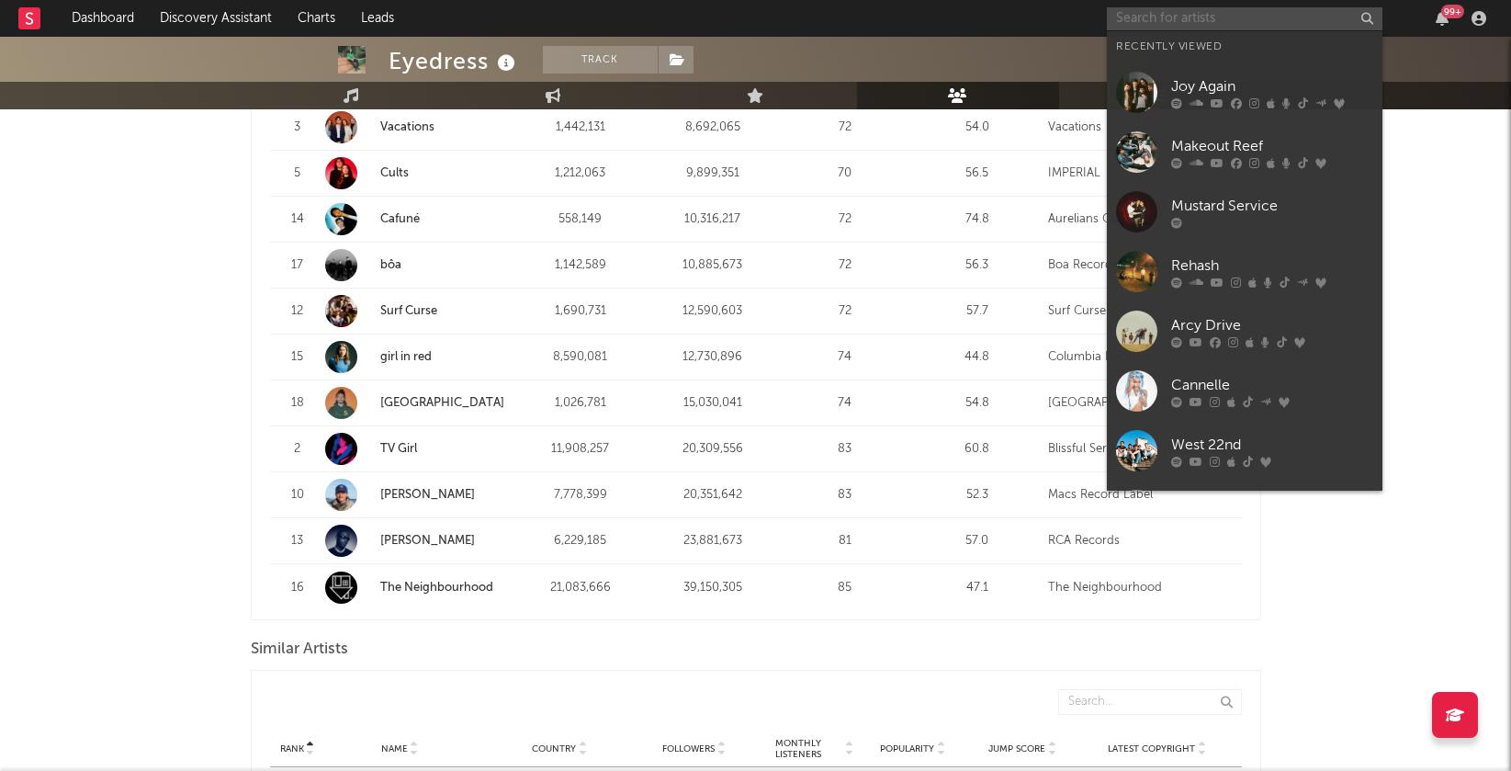
paste input "https://open.spotify.com/artist/72qOGv3zp1iEaOpQIHXF7g?si=pQCVOExoS6OMzowPaGzEpA"
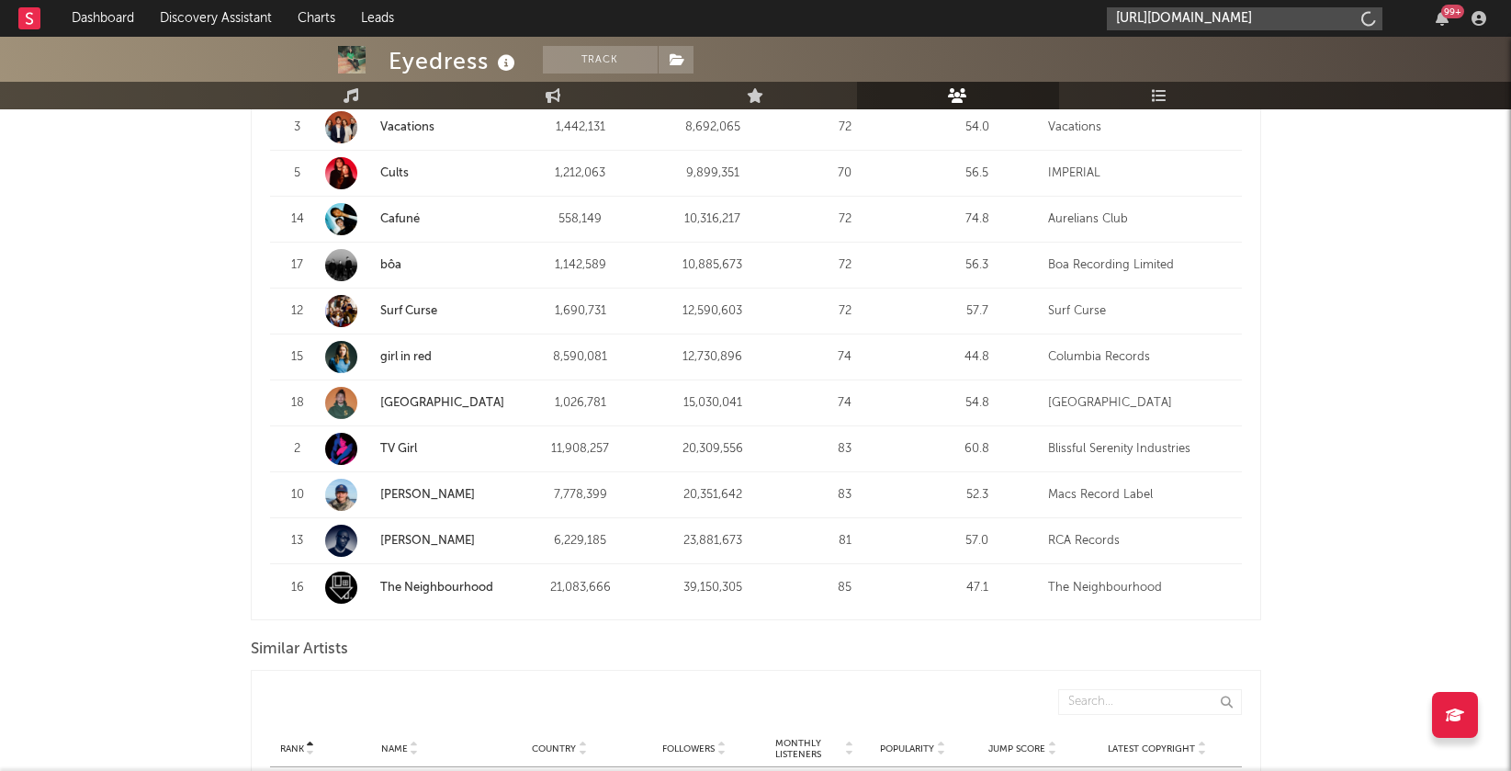
type input "https://open.spotify.com/artist/72qOGv3zp1iEaOpQIHXF7g?si=pQCVOExoS6OMzowPaGzEpA"
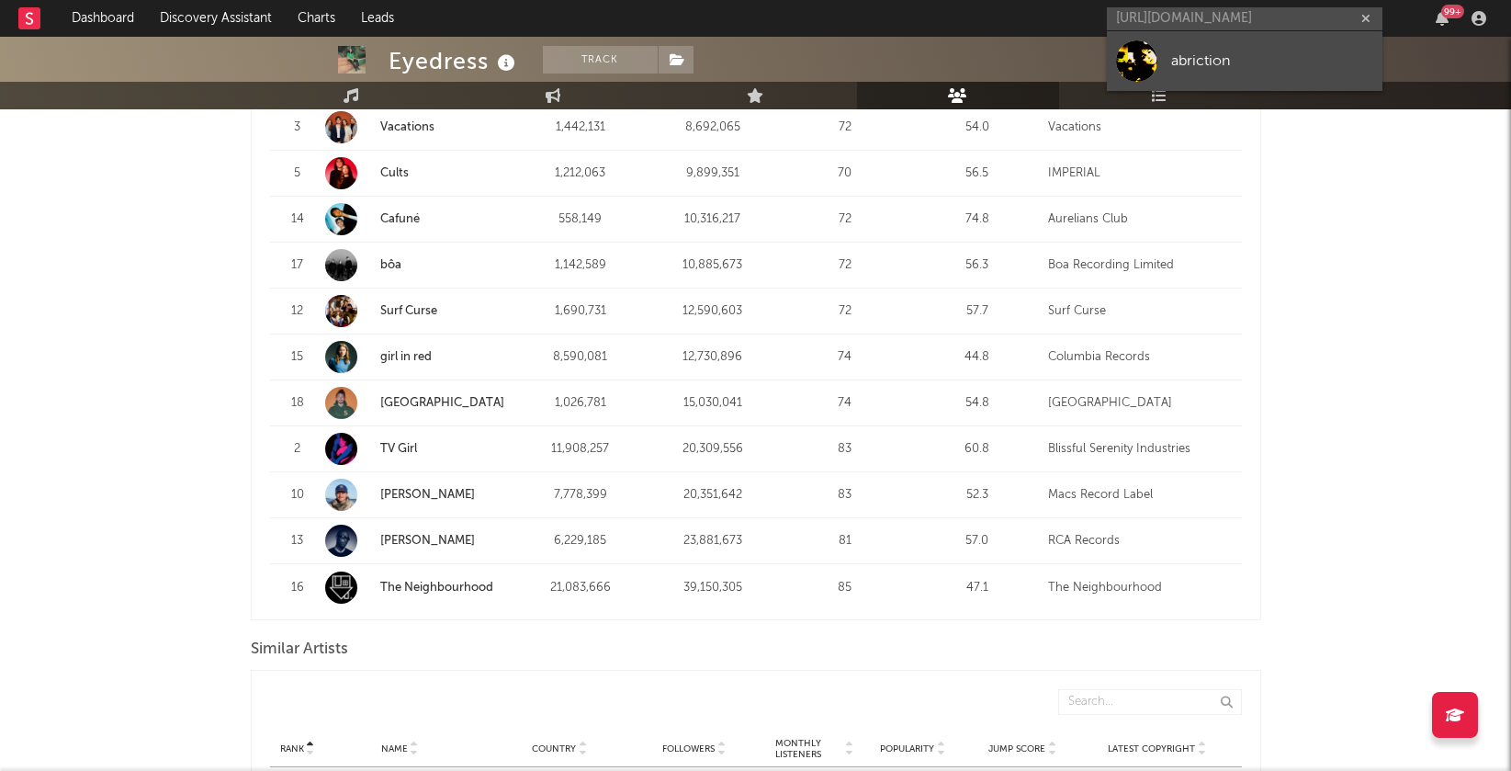
scroll to position [0, 0]
click at [1192, 42] on link "abriction" at bounding box center [1245, 61] width 276 height 60
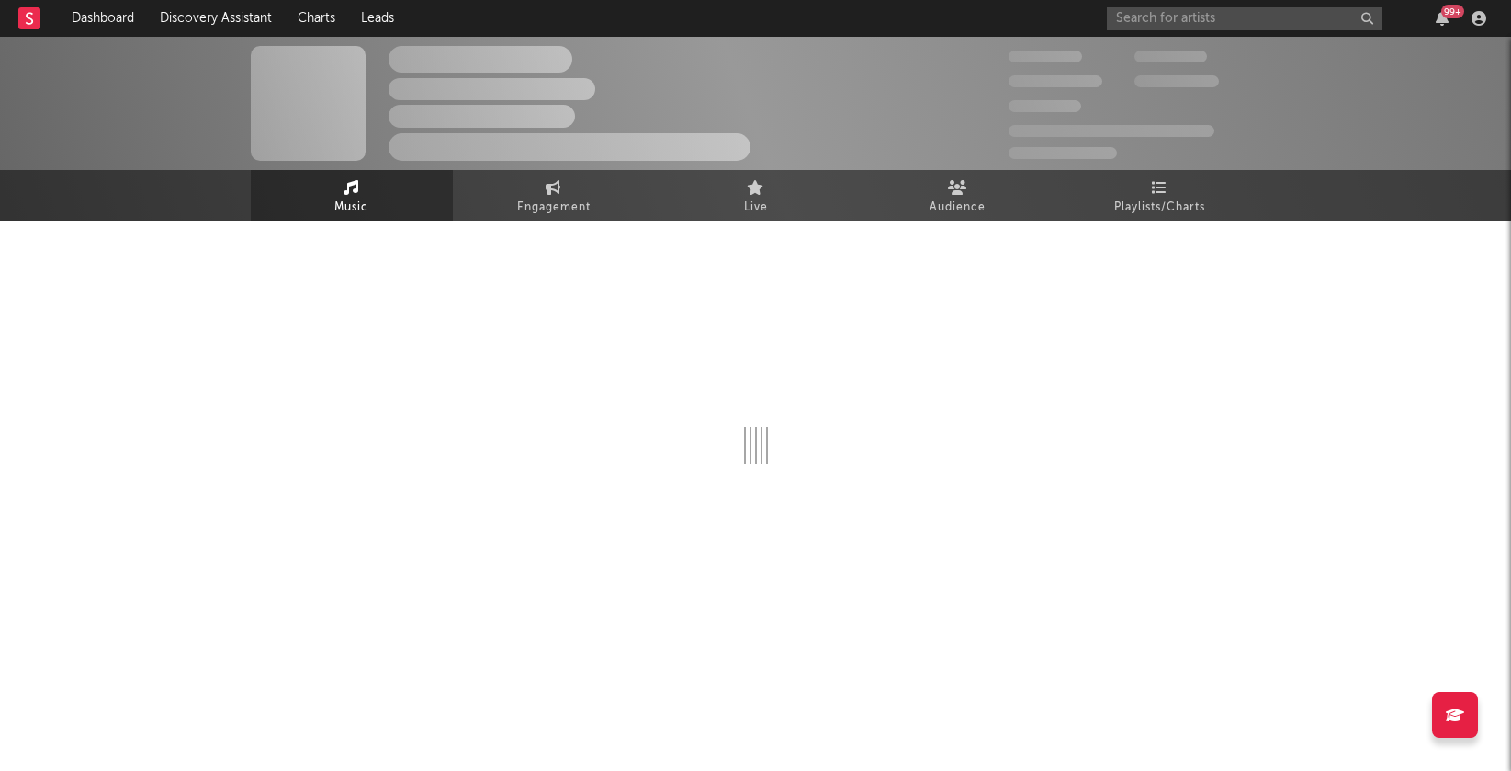
select select "1w"
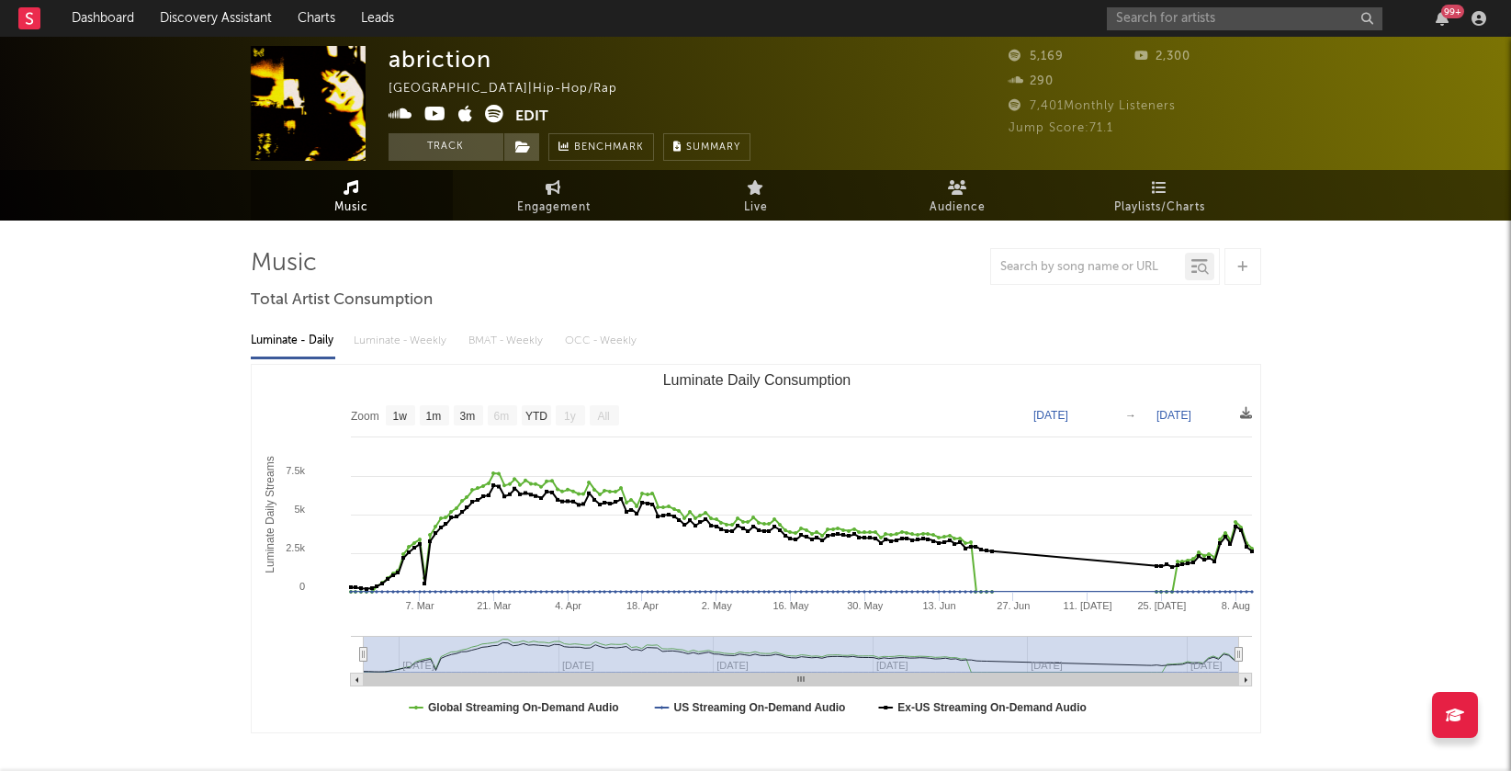
click at [434, 118] on icon at bounding box center [435, 114] width 22 height 18
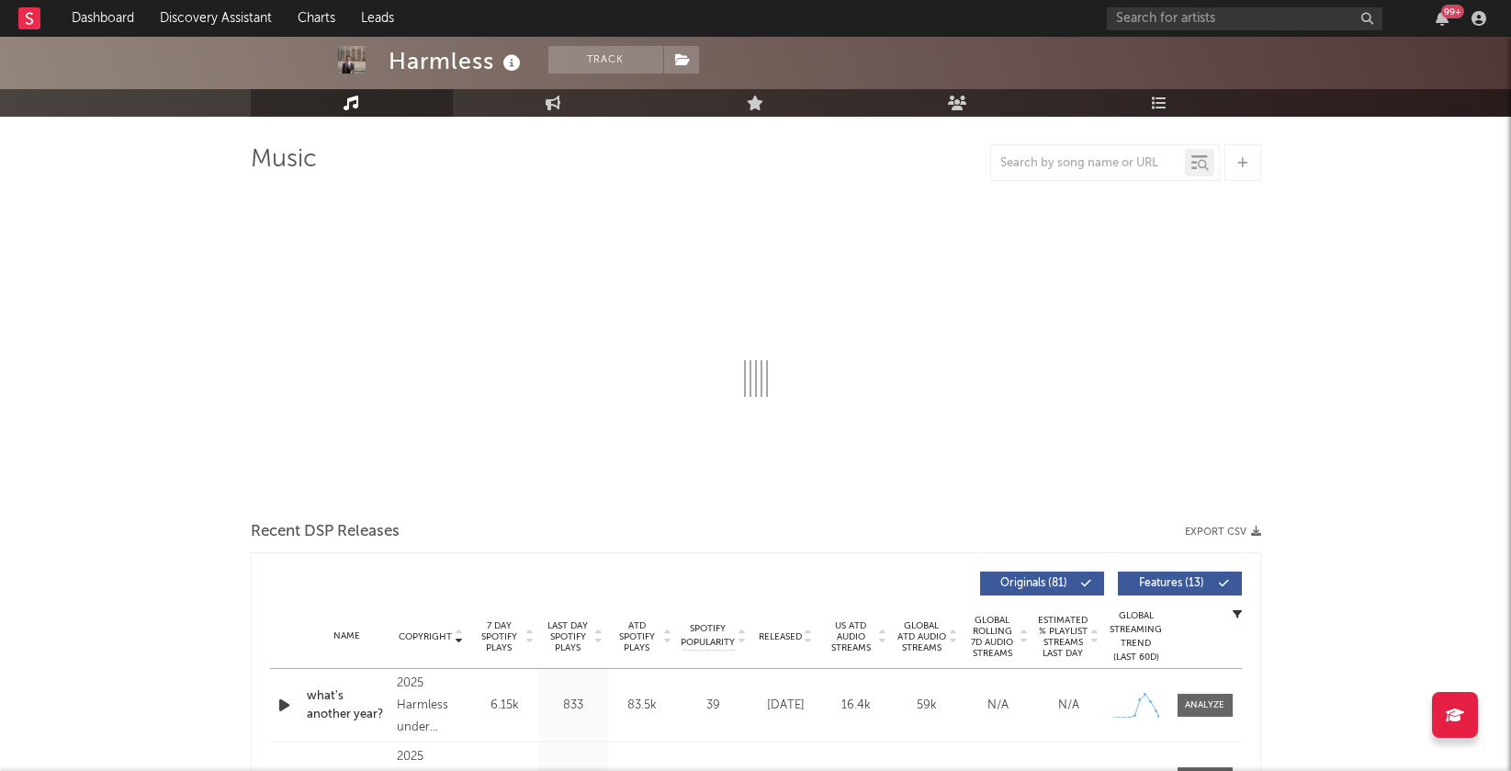
scroll to position [116, 0]
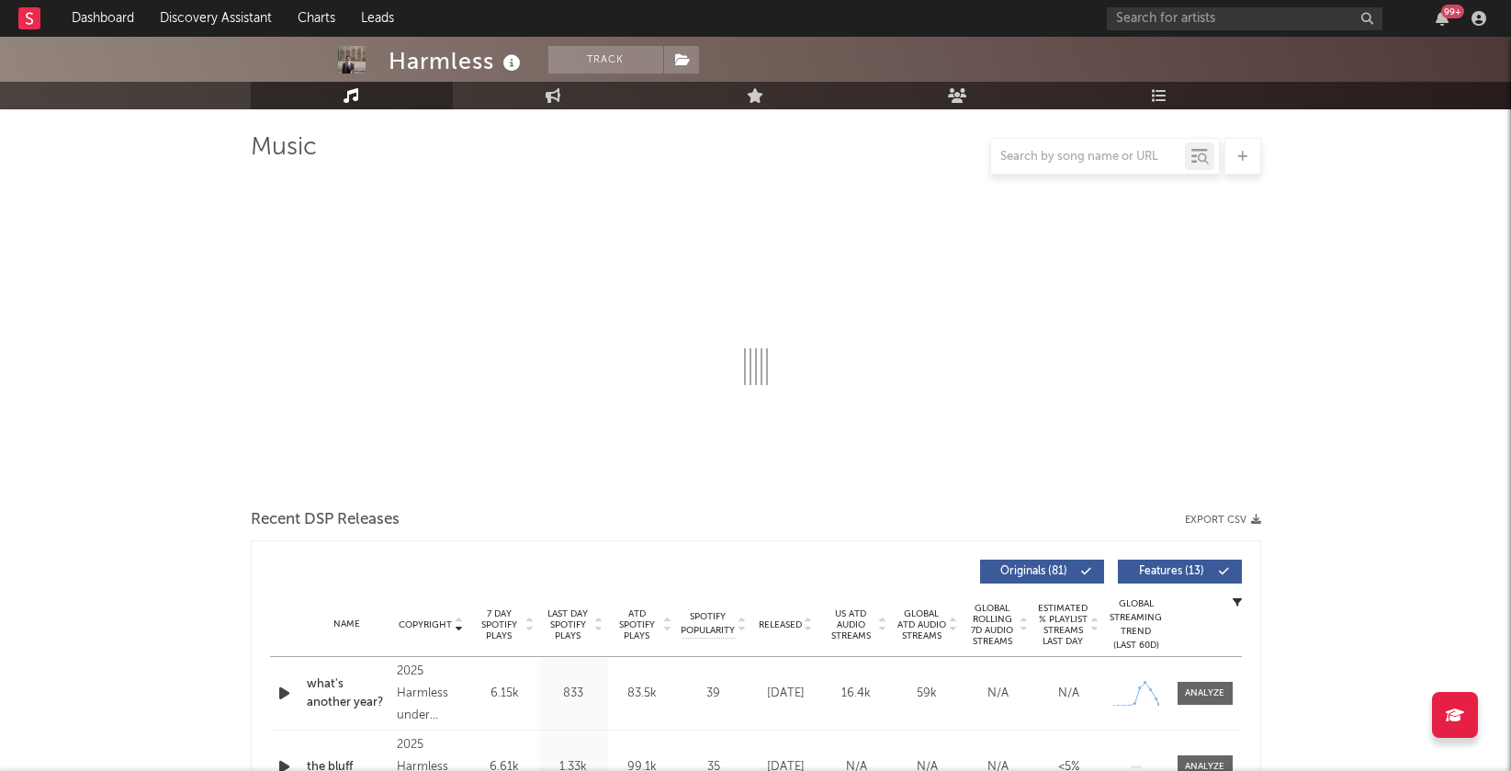
click at [279, 690] on icon "button" at bounding box center [284, 692] width 19 height 23
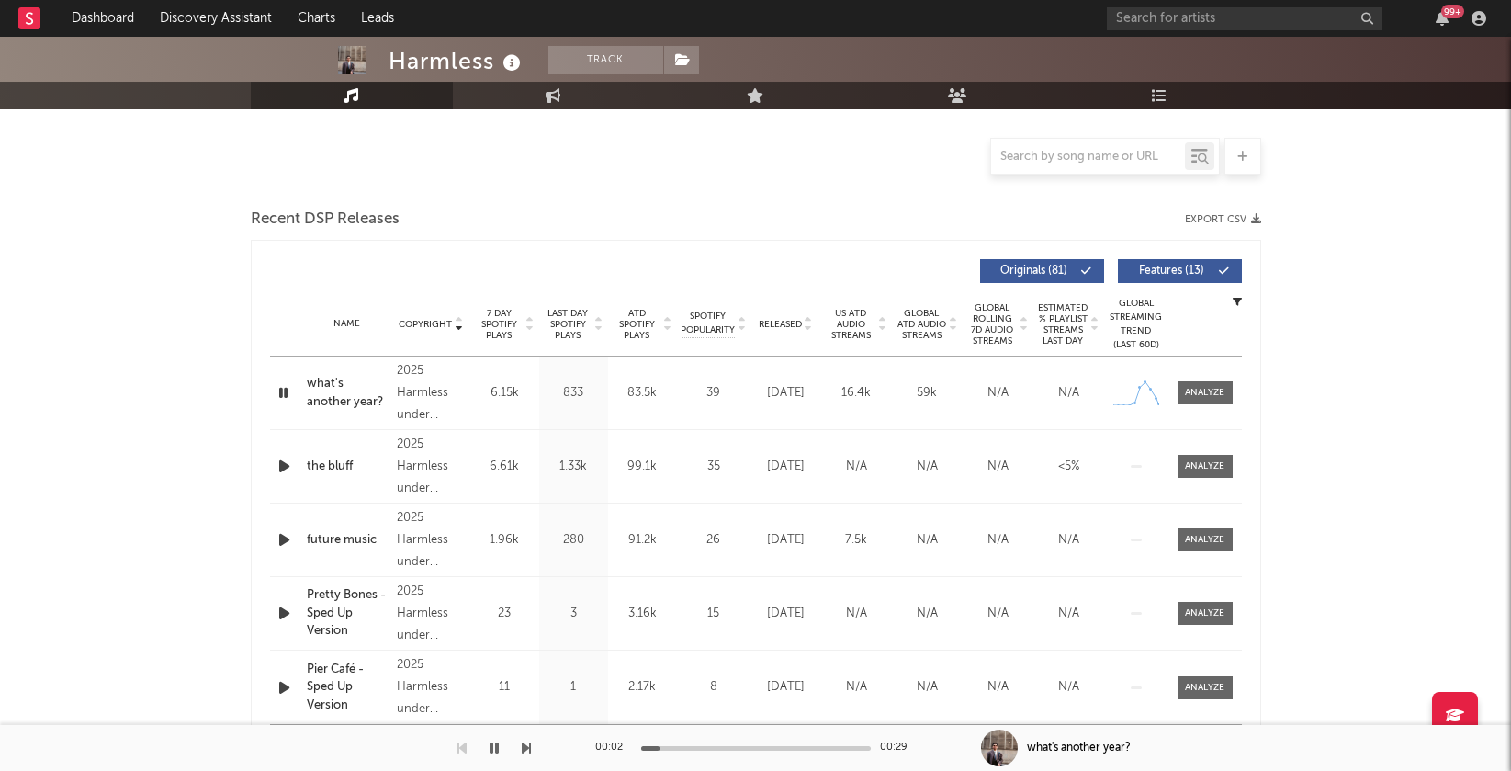
scroll to position [0, 0]
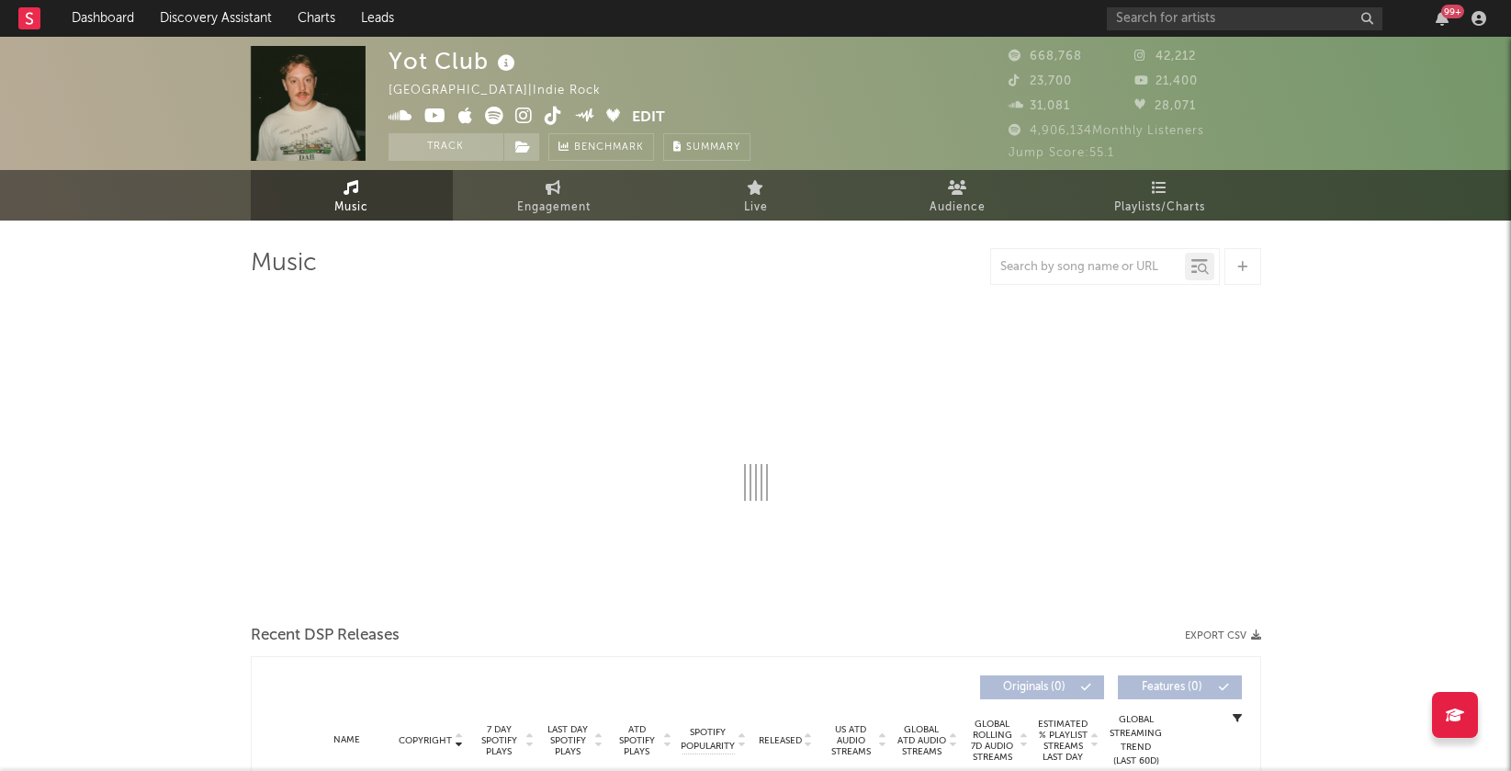
select select "6m"
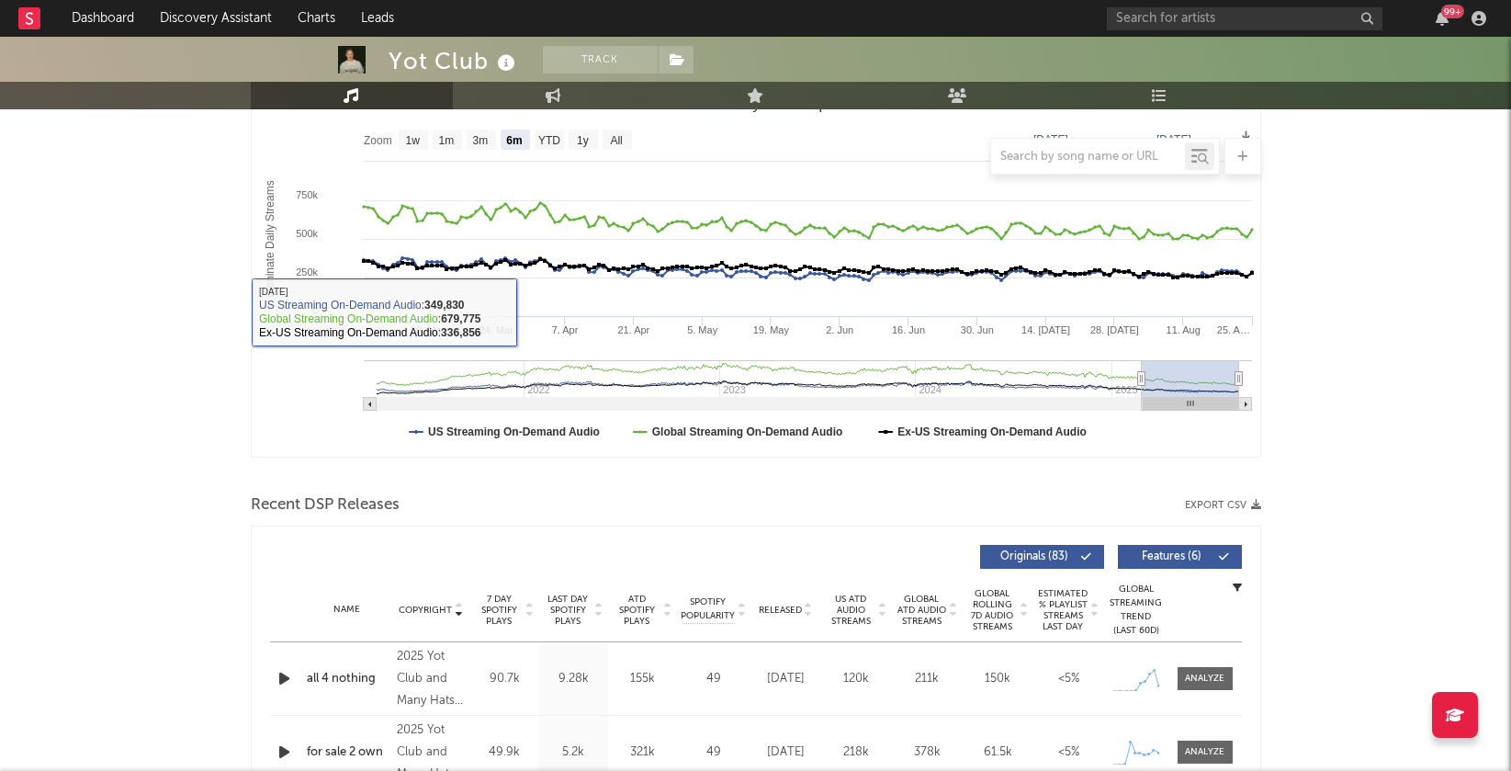
scroll to position [323, 0]
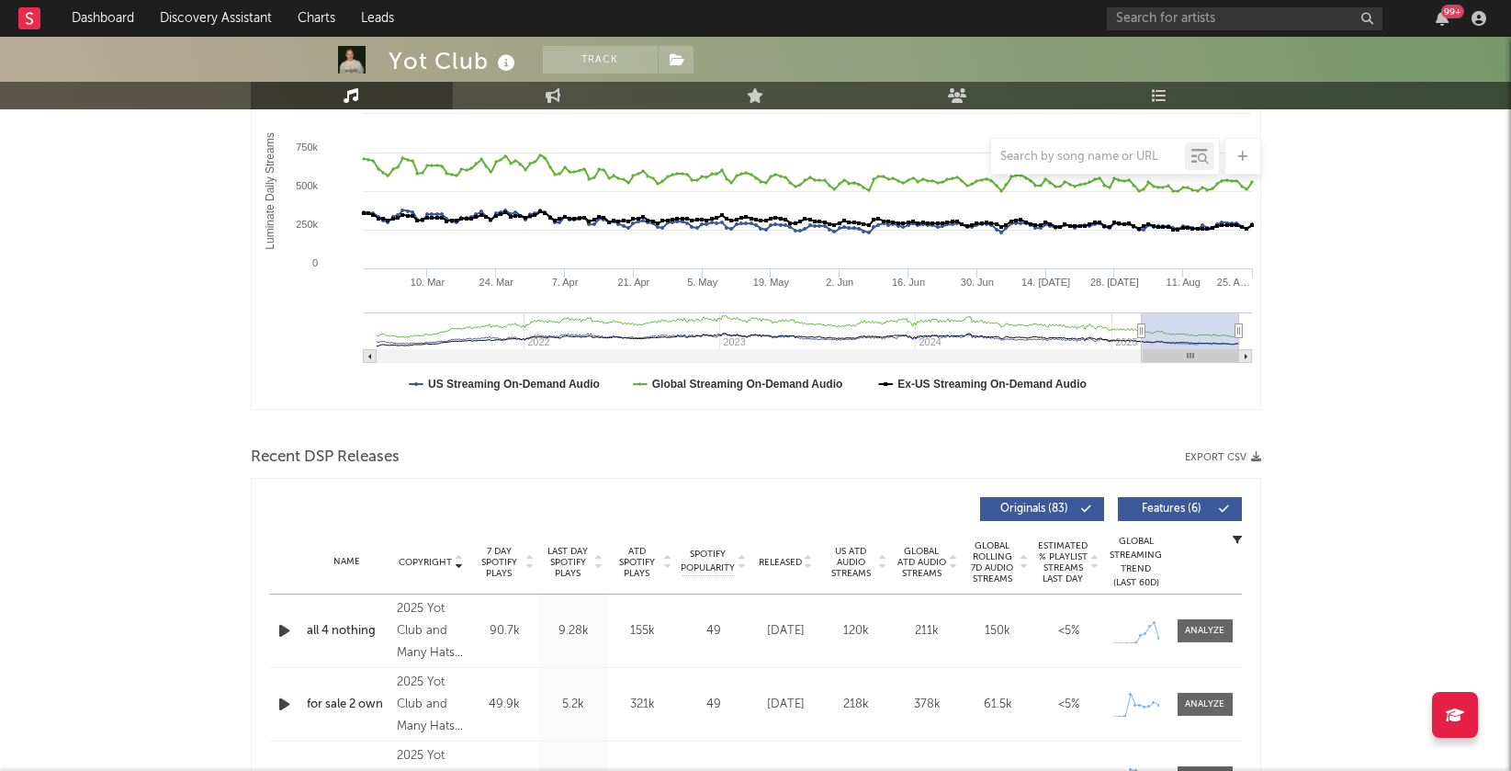
click at [599, 562] on icon at bounding box center [598, 565] width 9 height 7
click at [599, 558] on icon at bounding box center [598, 558] width 9 height 7
click at [599, 562] on icon at bounding box center [598, 565] width 9 height 7
click at [284, 632] on icon "button" at bounding box center [284, 630] width 19 height 23
click at [456, 562] on icon at bounding box center [458, 565] width 9 height 7
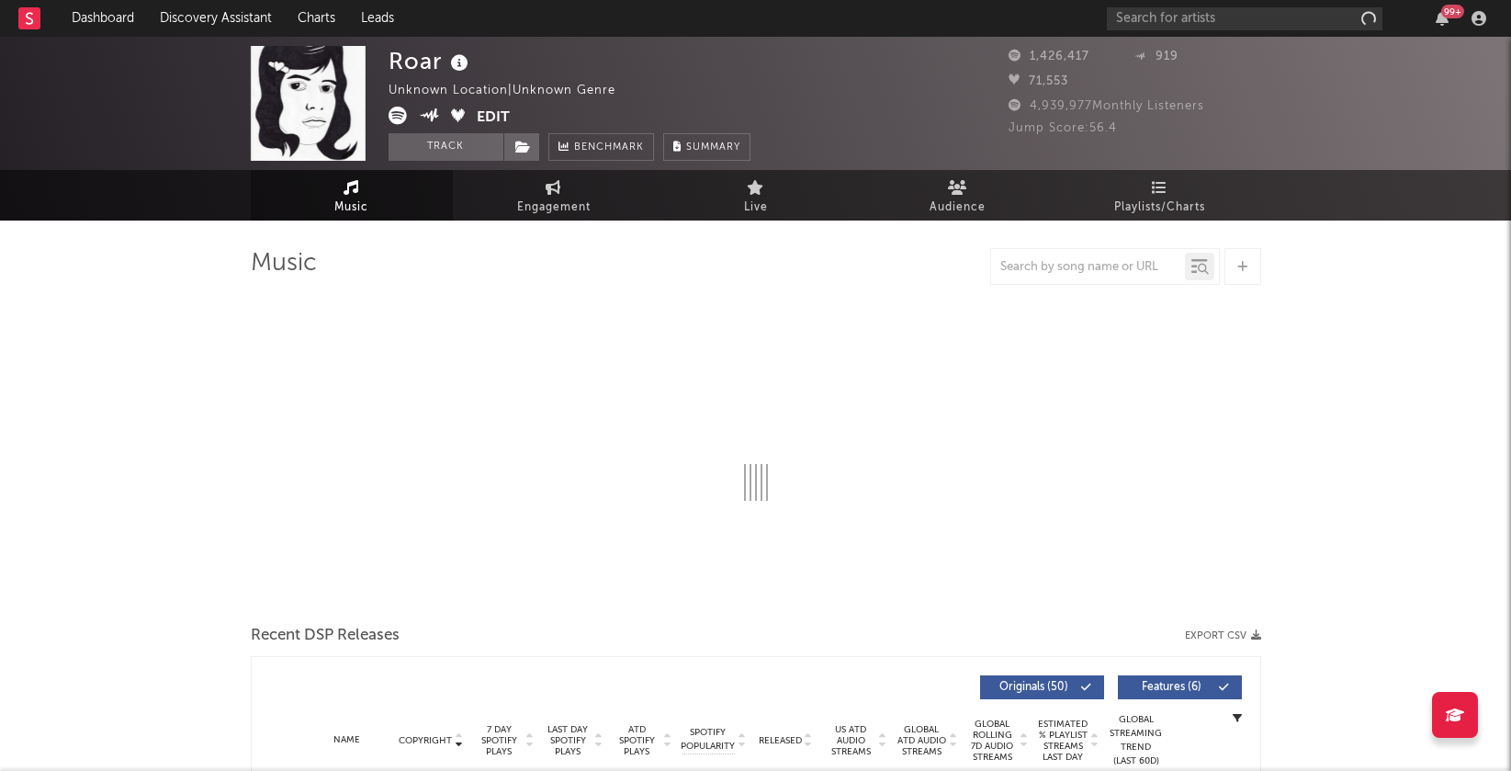
select select "6m"
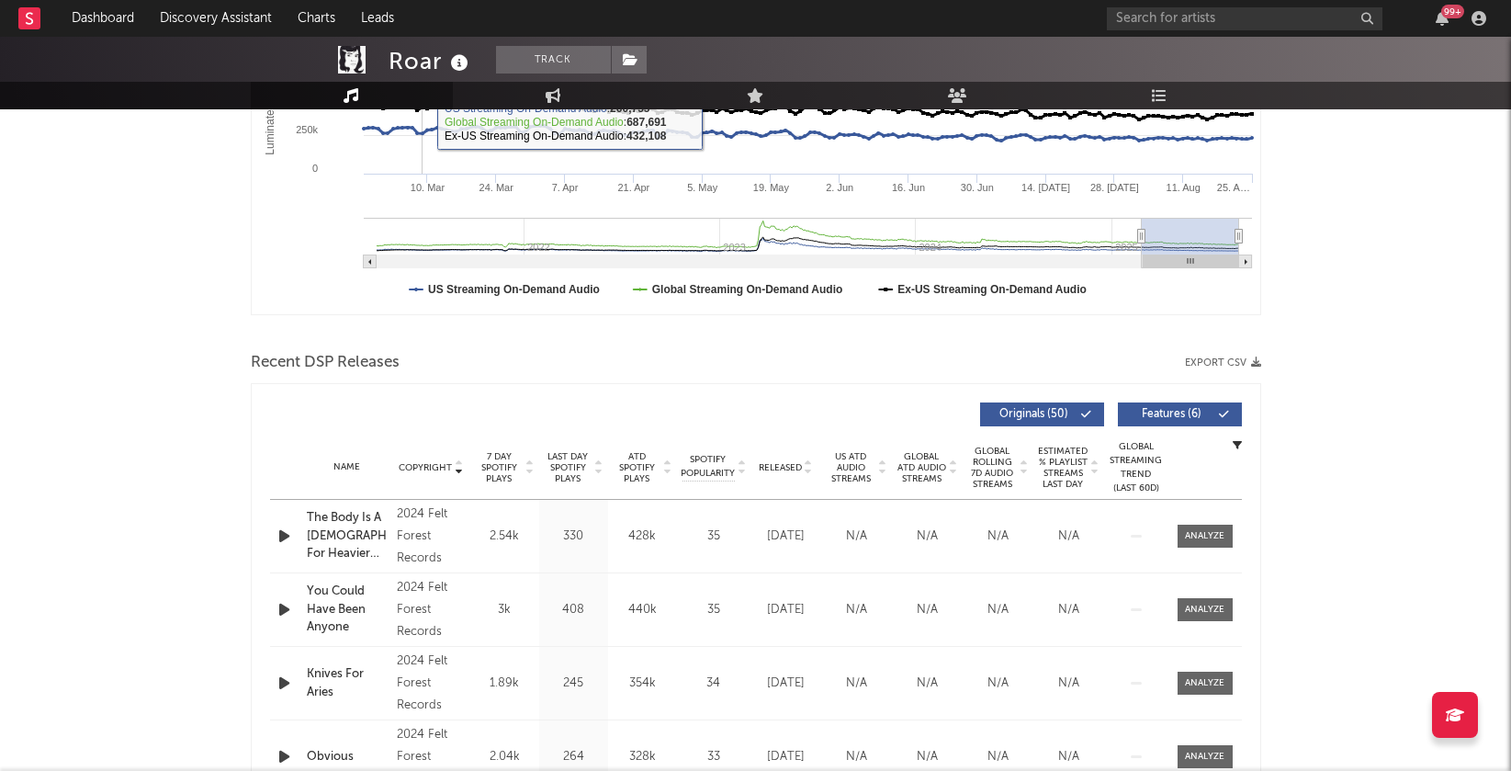
scroll to position [570, 0]
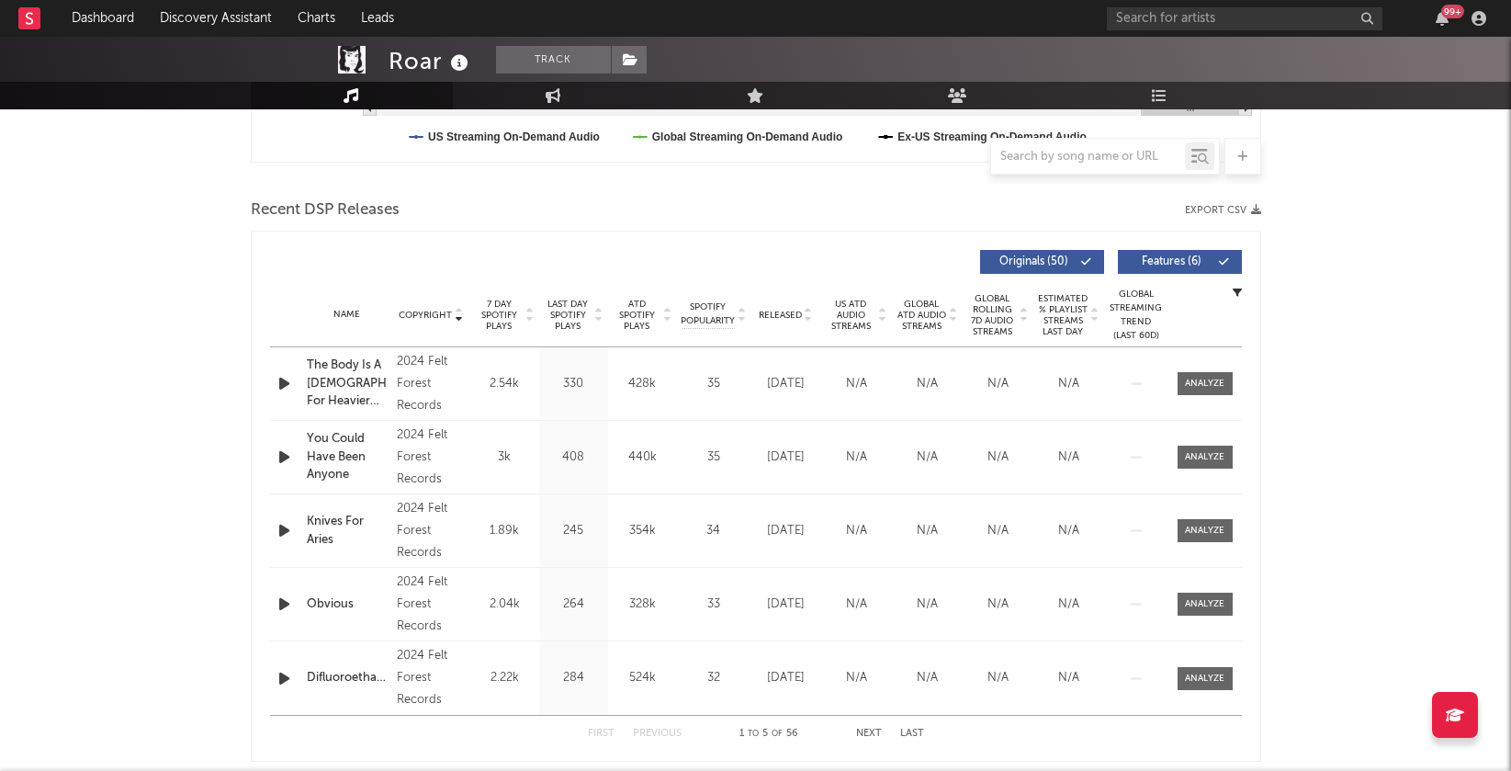
click at [459, 312] on icon at bounding box center [458, 311] width 9 height 7
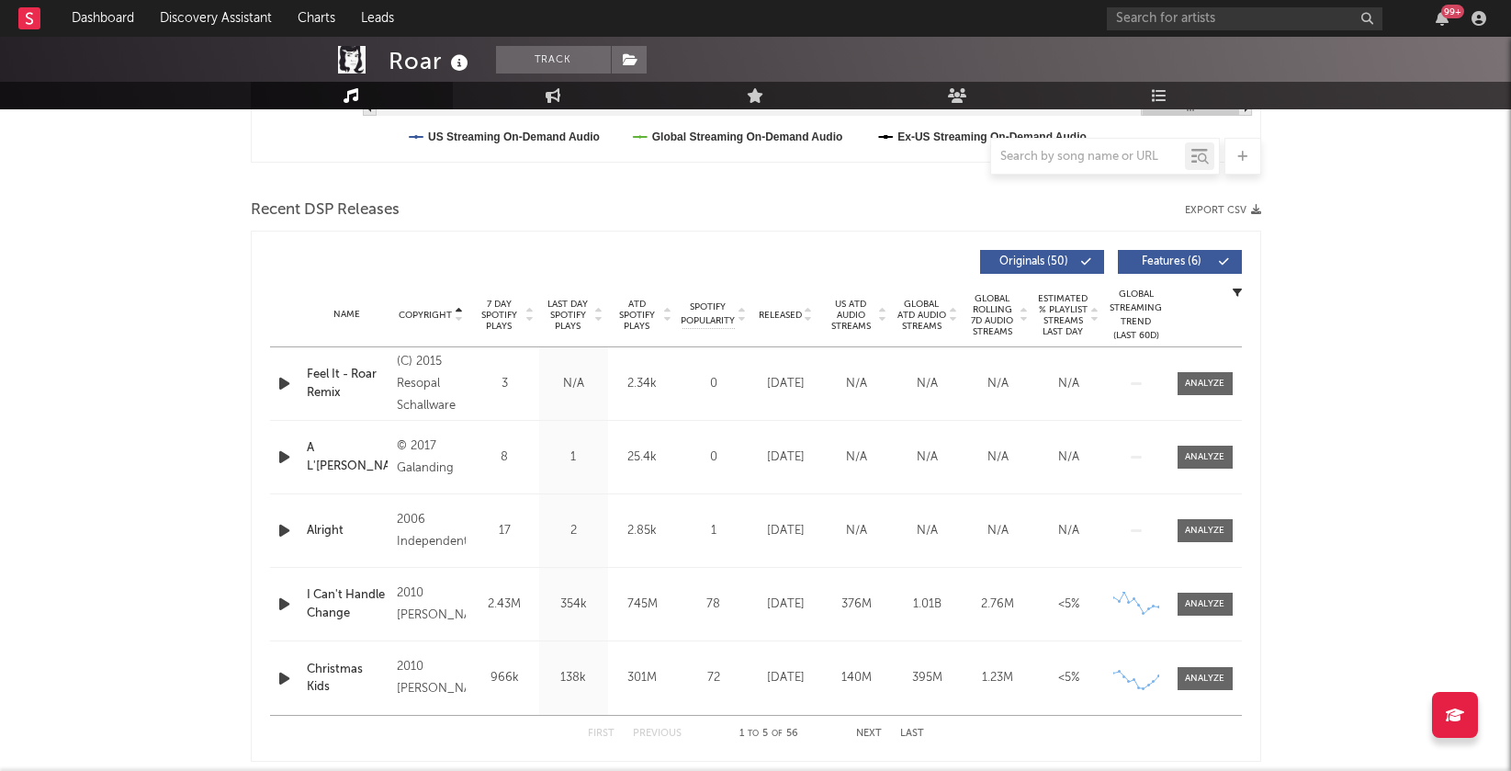
click at [459, 315] on icon at bounding box center [458, 318] width 9 height 7
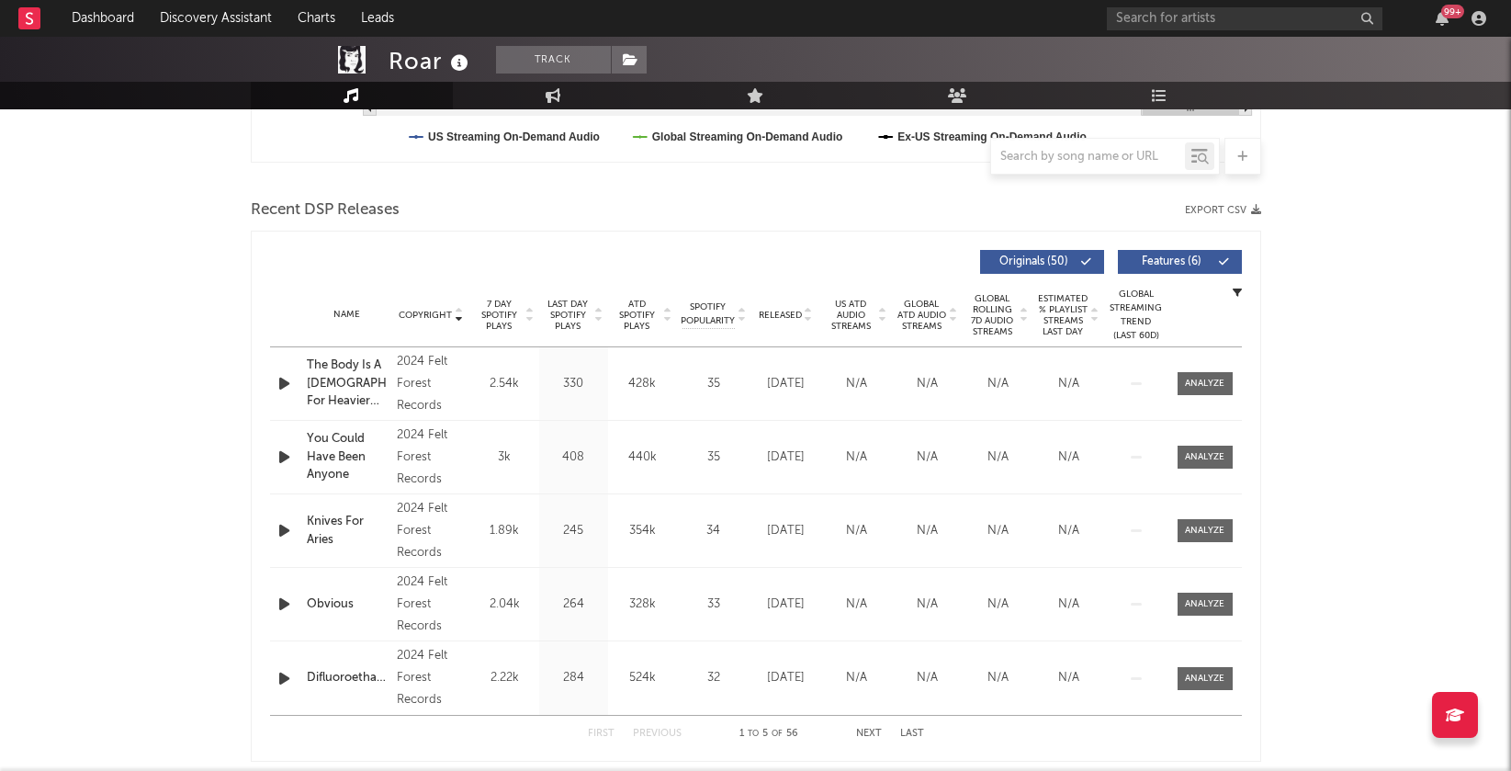
click at [290, 381] on icon "button" at bounding box center [284, 383] width 19 height 23
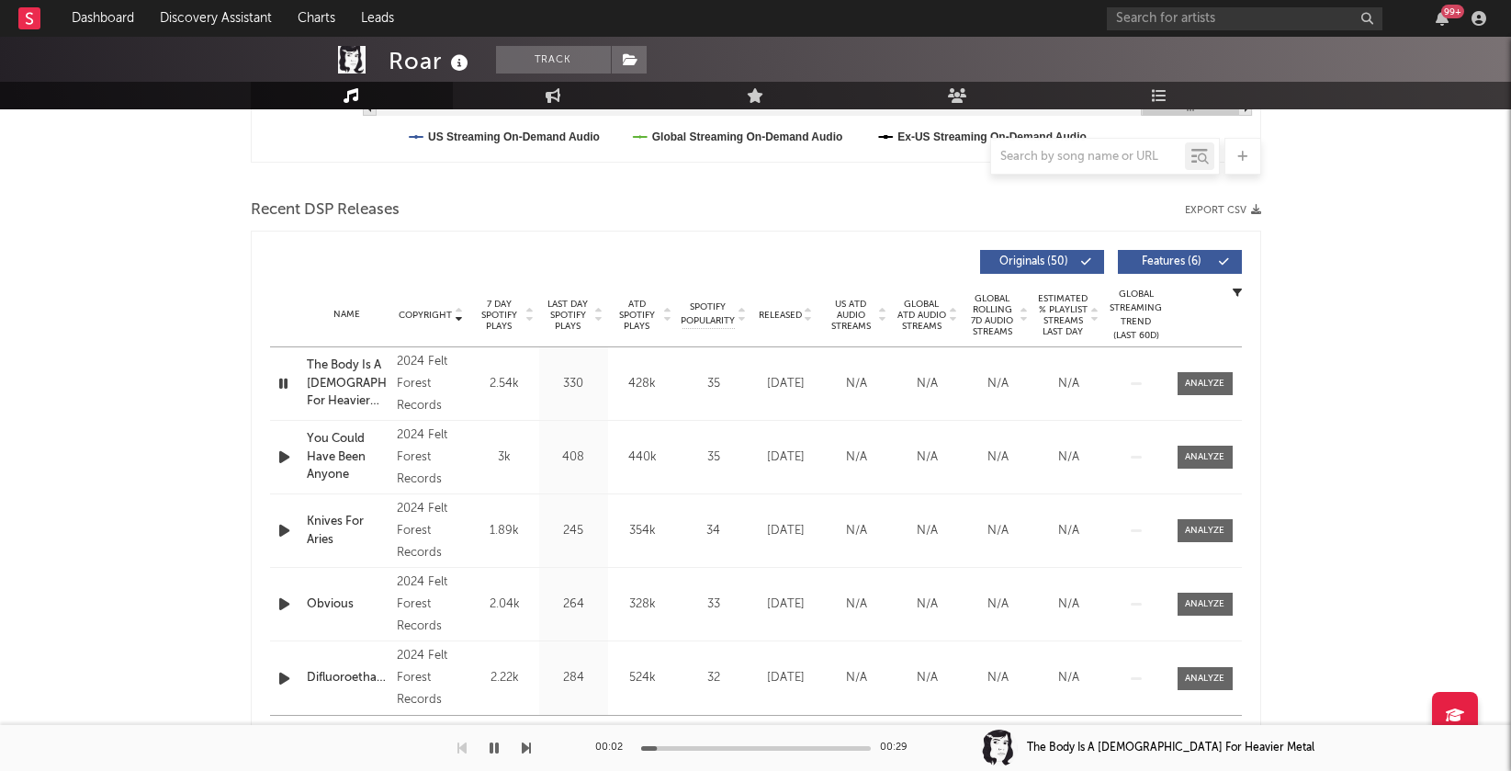
click at [600, 315] on icon at bounding box center [598, 318] width 9 height 7
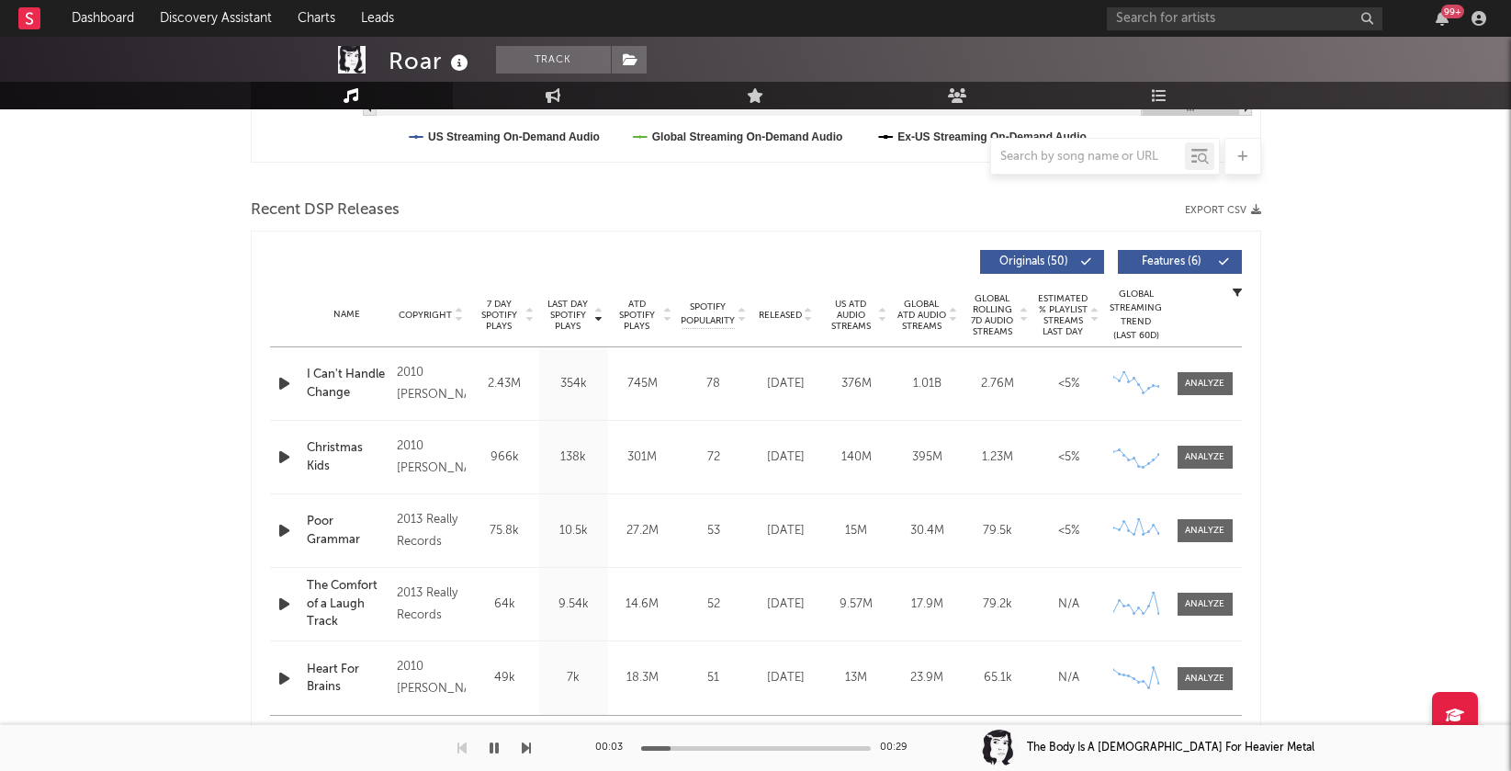
click at [285, 379] on icon "button" at bounding box center [284, 383] width 19 height 23
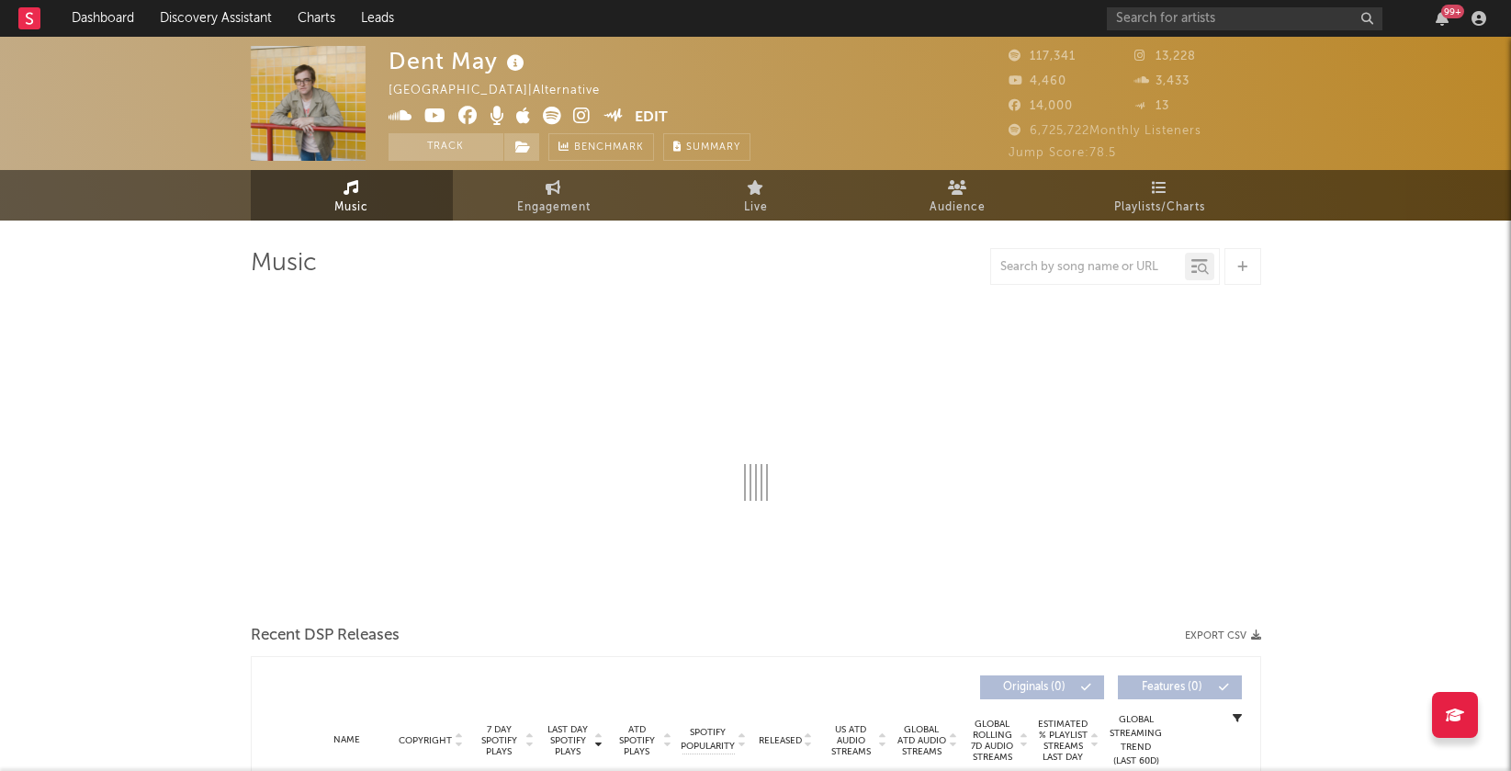
select select "6m"
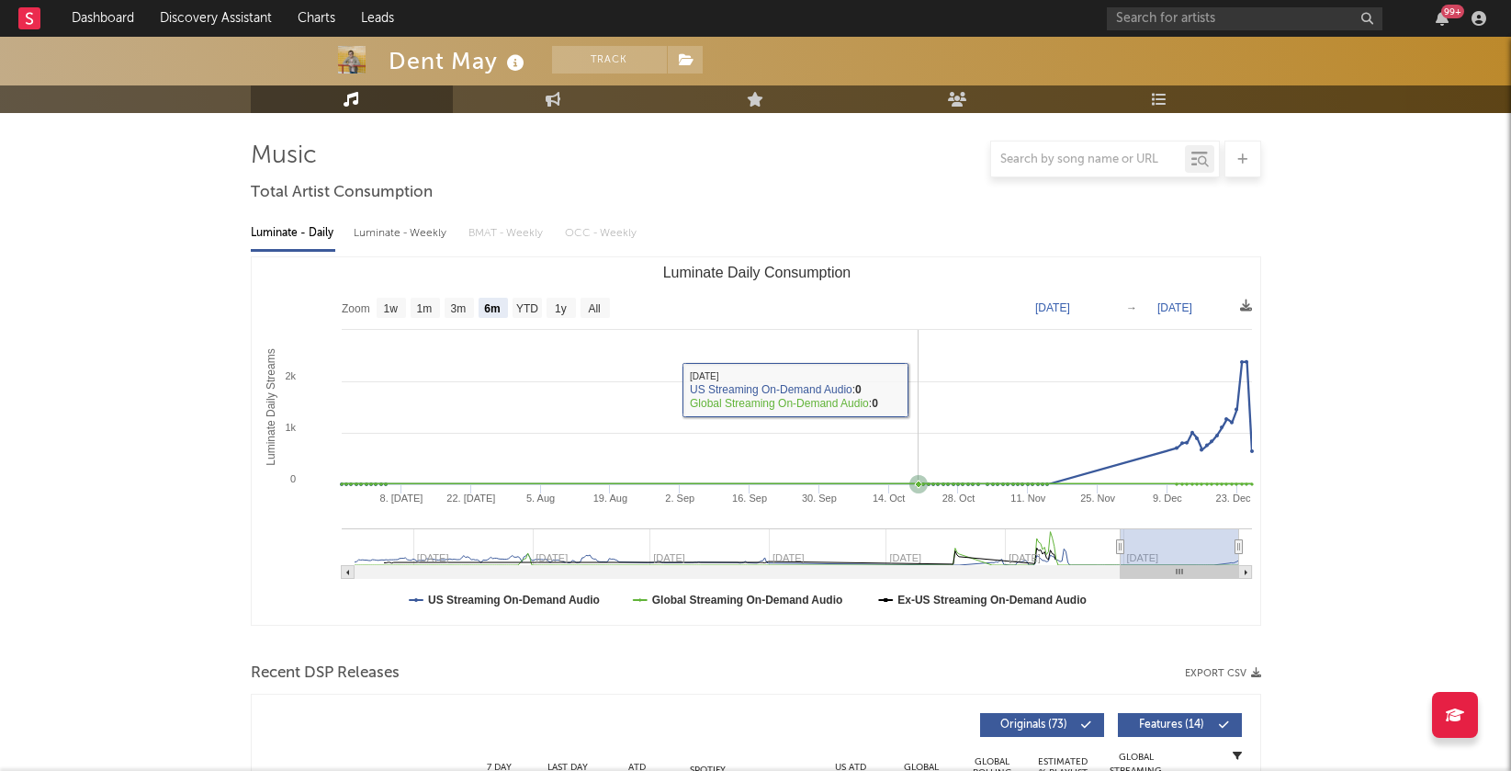
scroll to position [341, 0]
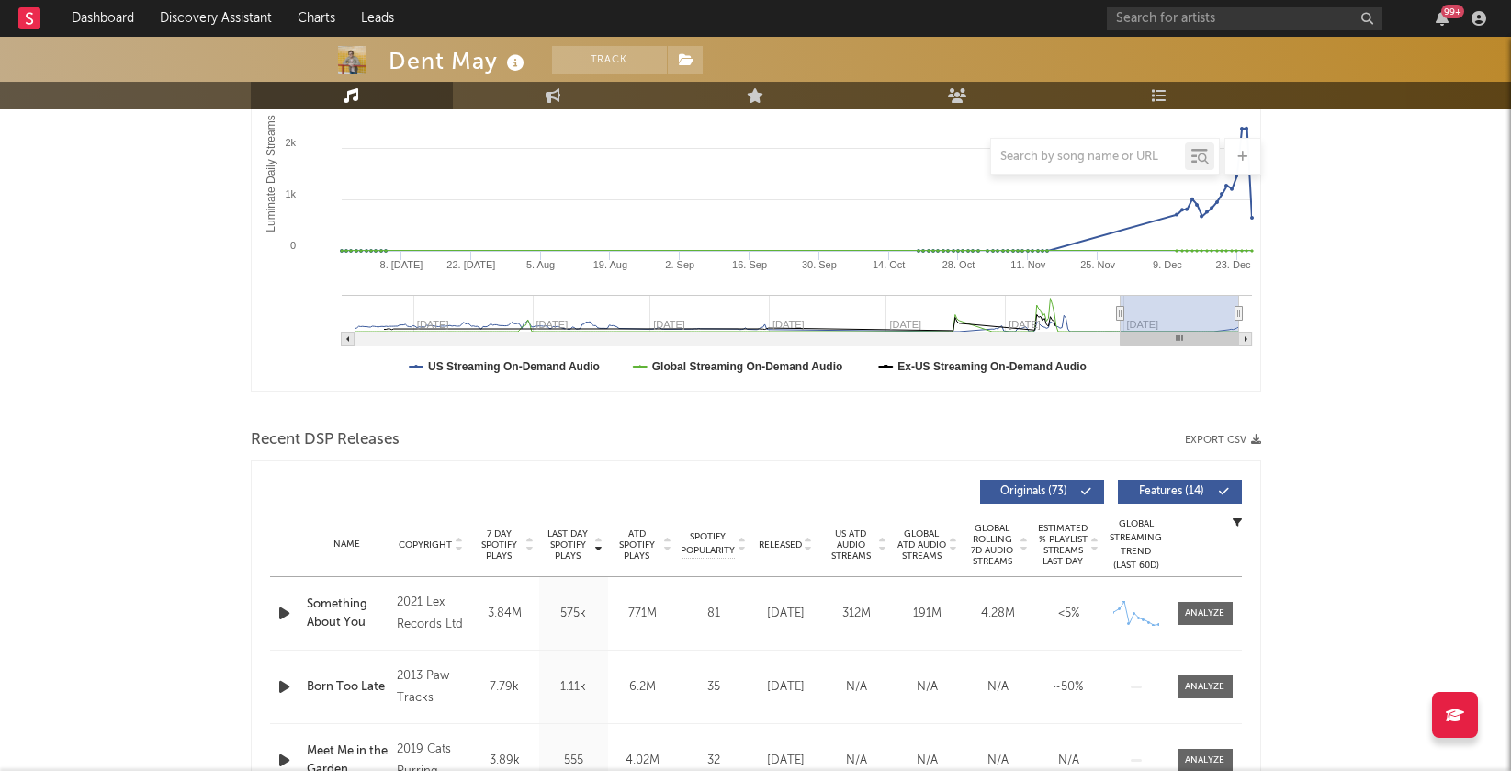
click at [807, 545] on icon at bounding box center [808, 548] width 9 height 7
click at [807, 541] on icon at bounding box center [808, 540] width 9 height 7
click at [807, 545] on icon at bounding box center [808, 548] width 9 height 7
click at [285, 610] on icon "button" at bounding box center [284, 613] width 19 height 23
